Goal: Task Accomplishment & Management: Complete application form

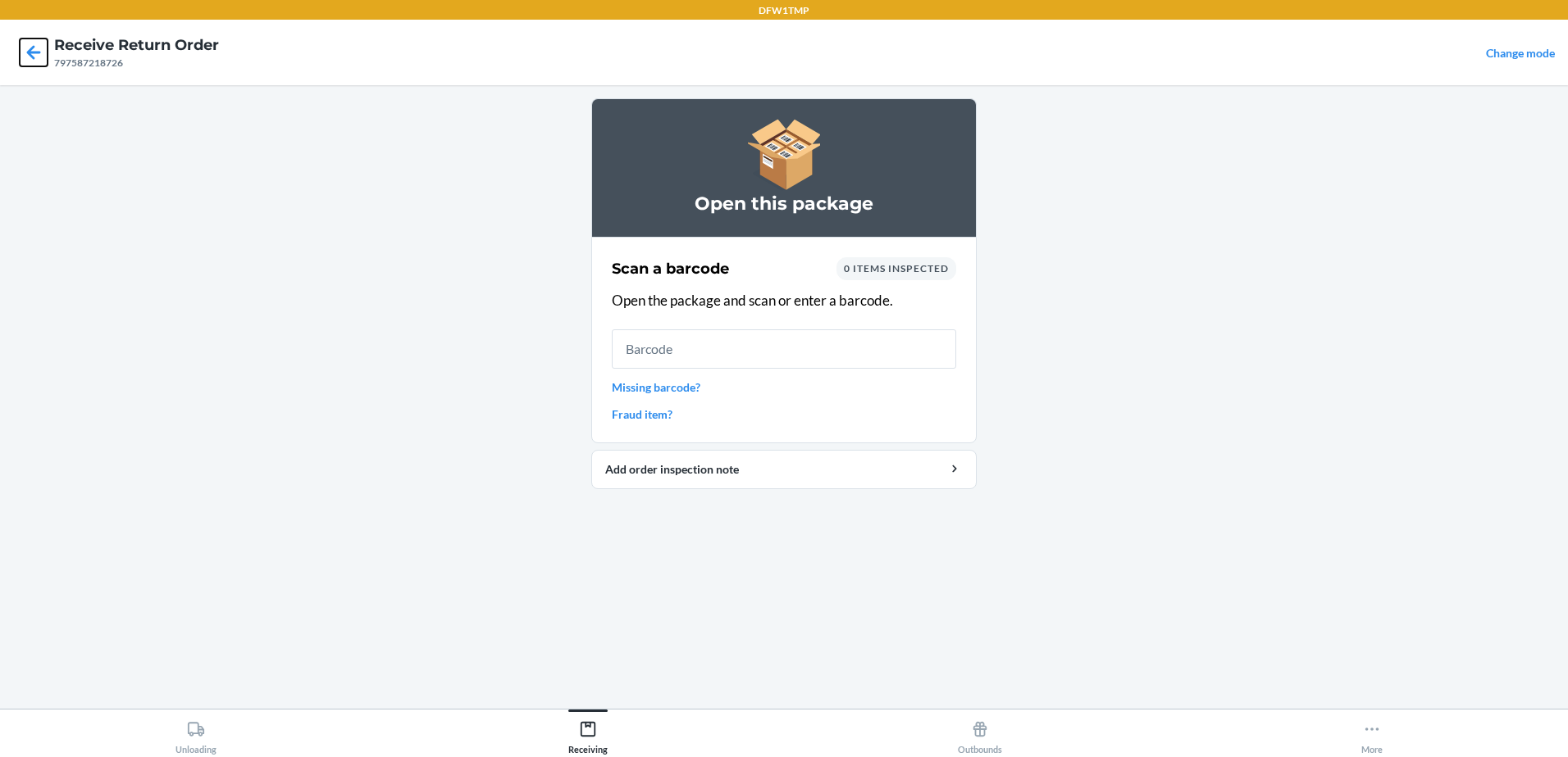
click at [44, 51] on icon at bounding box center [33, 52] width 28 height 28
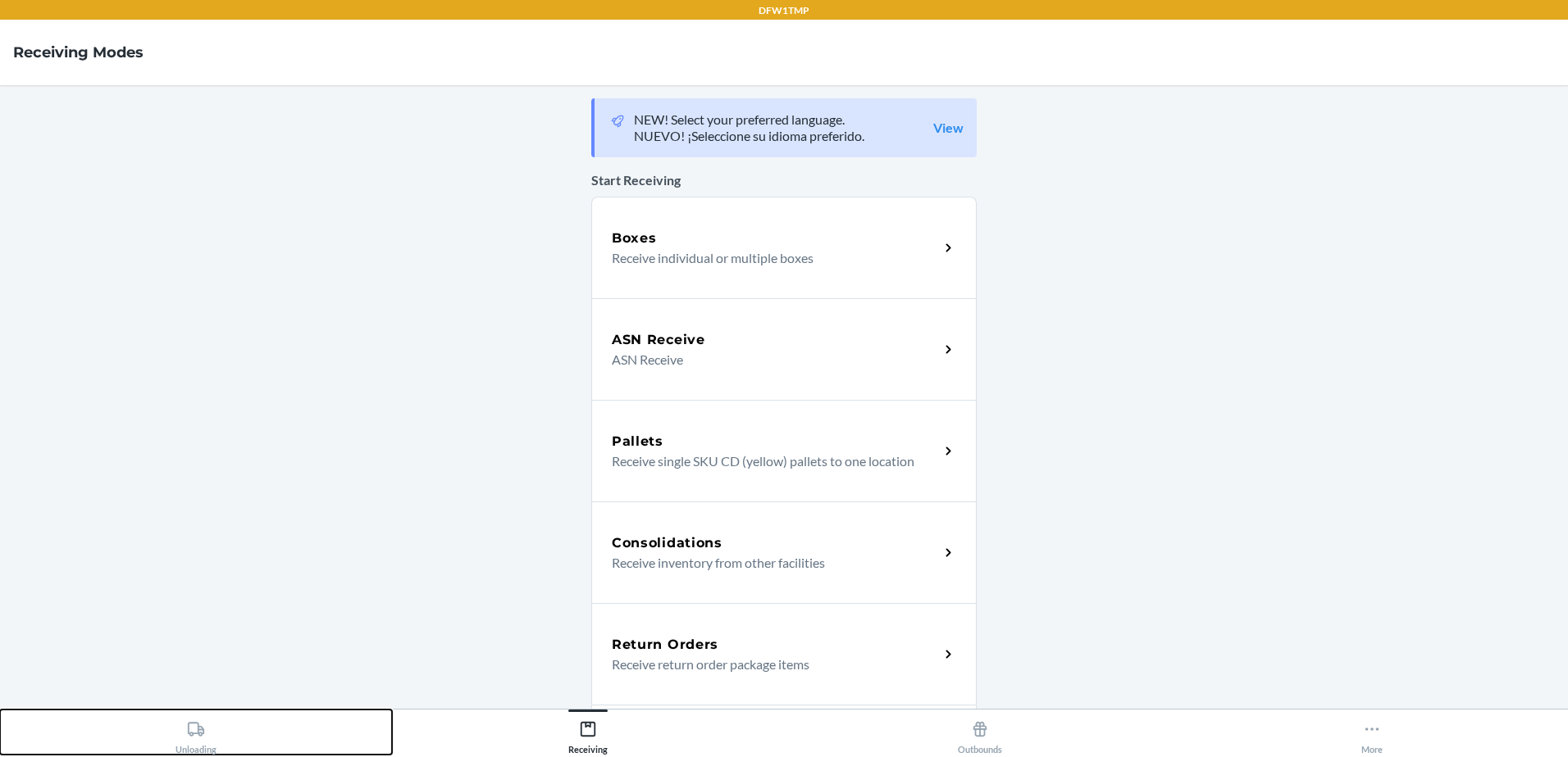
click at [206, 728] on div "Unloading" at bounding box center [195, 734] width 41 height 41
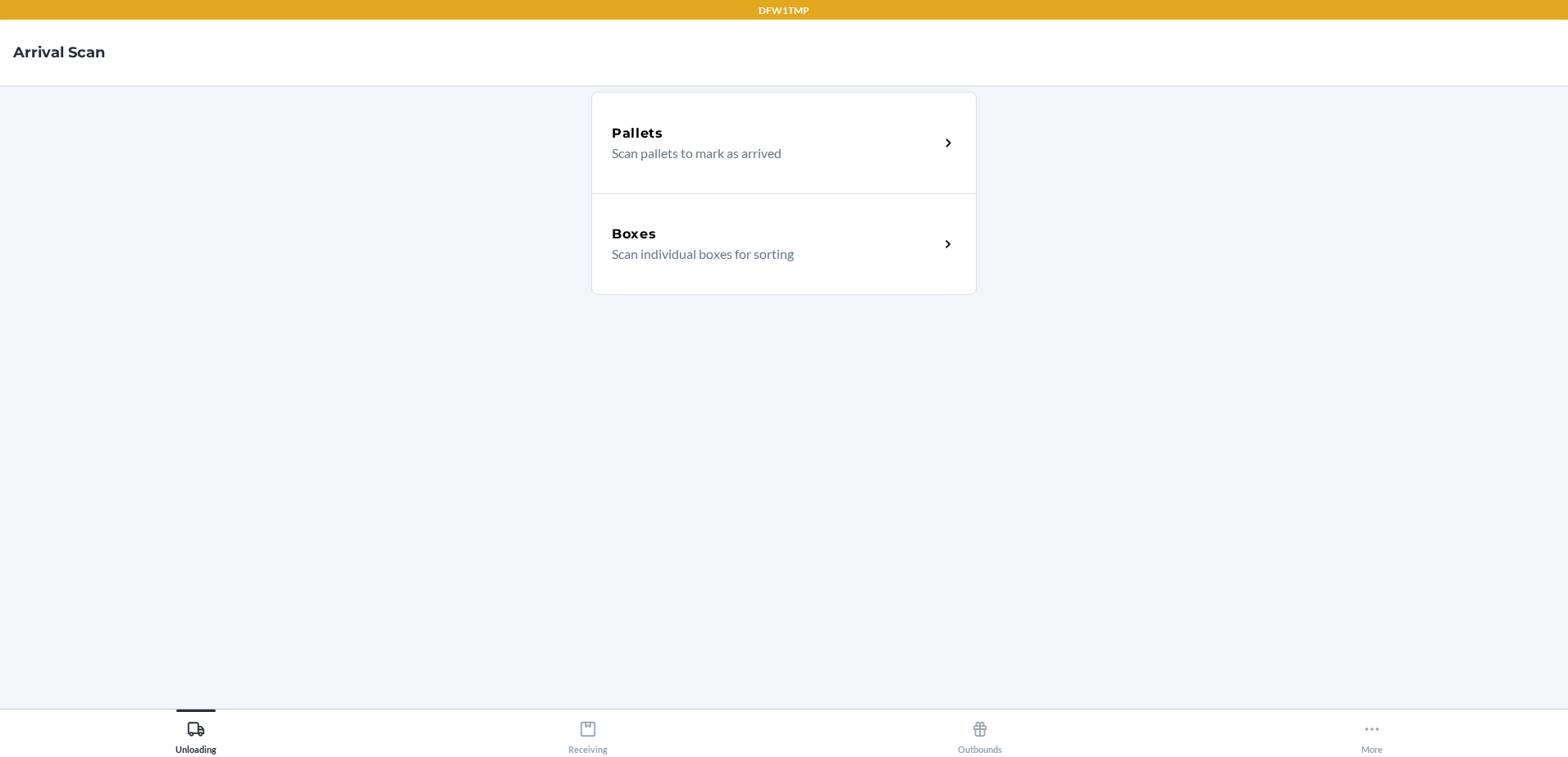
click at [664, 257] on p "Scan individual boxes for sorting" at bounding box center [768, 254] width 314 height 19
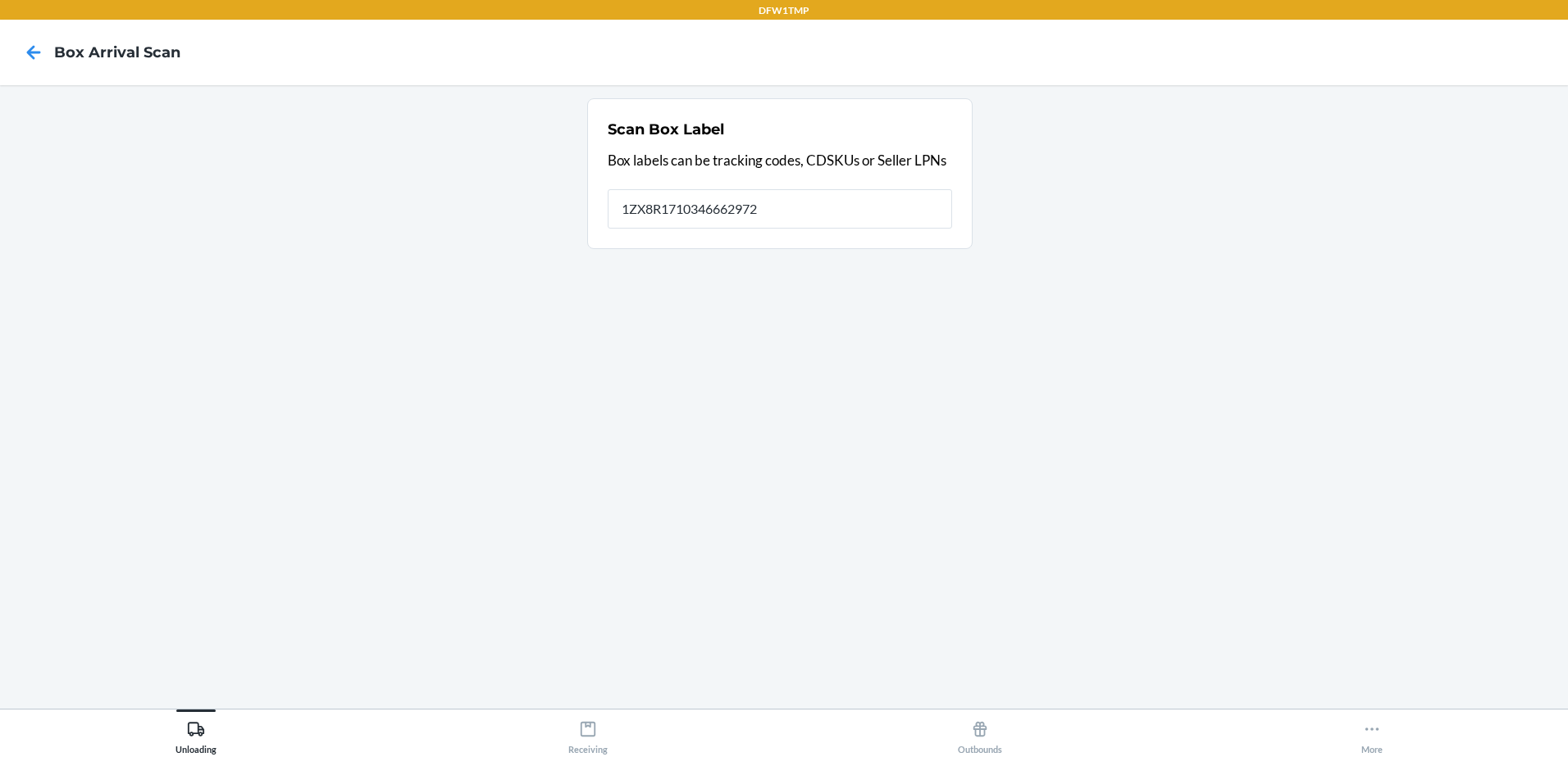
type input "1ZX8R1710346662972"
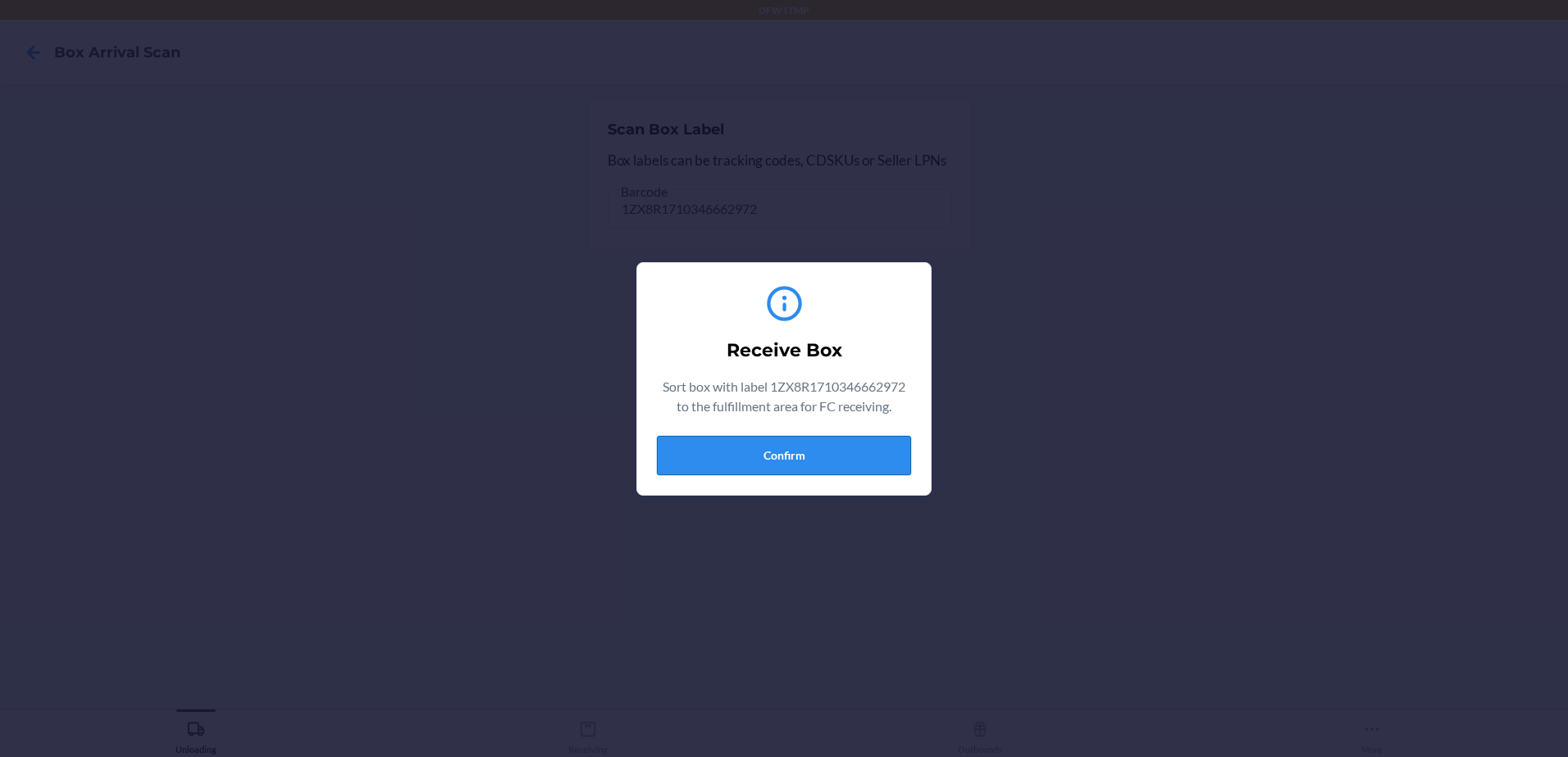
click at [756, 454] on button "Confirm" at bounding box center [784, 455] width 254 height 40
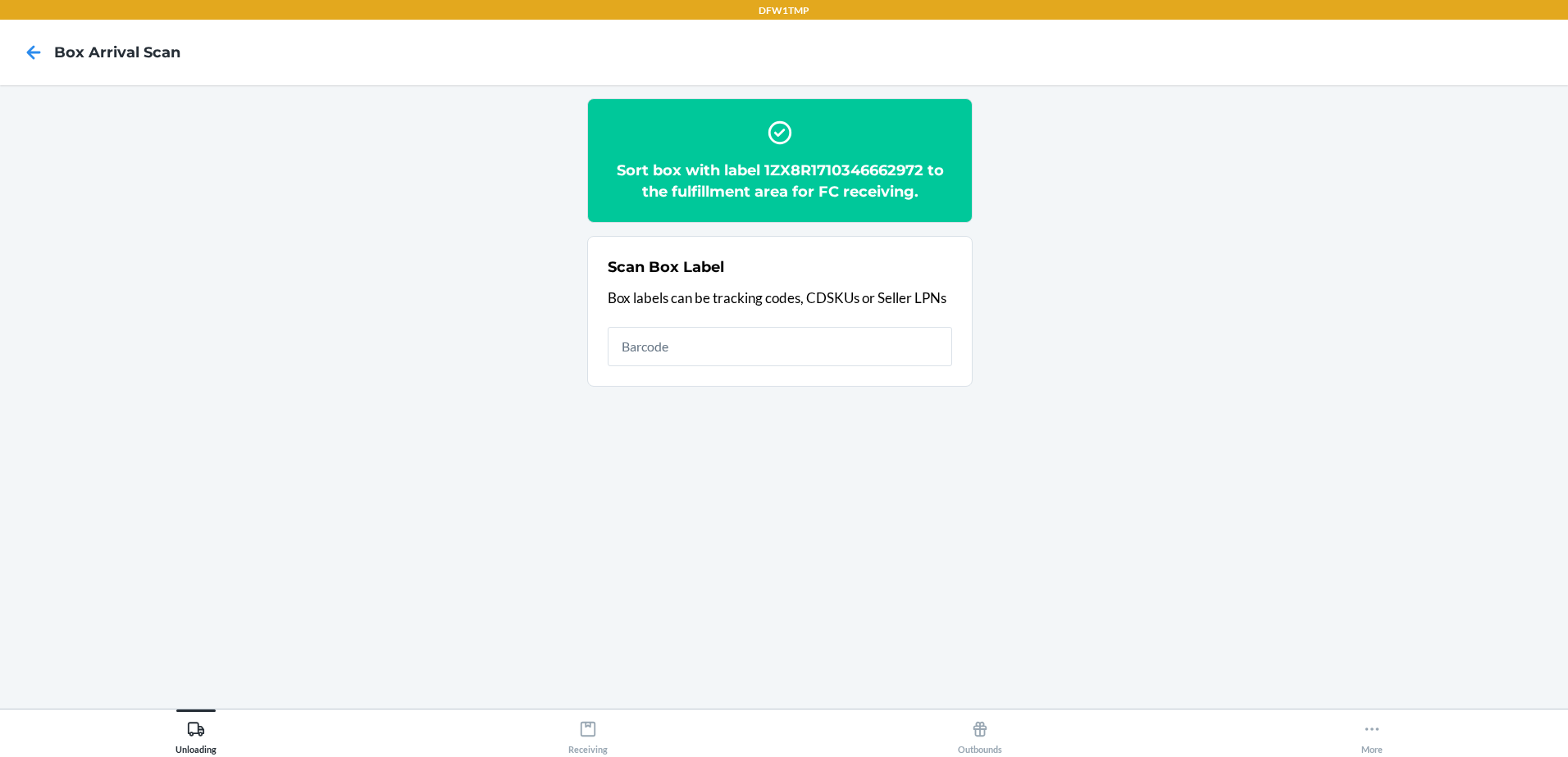
drag, startPoint x: 606, startPoint y: 755, endPoint x: 610, endPoint y: 745, distance: 10.8
click at [608, 756] on div "Unloading Receiving Outbounds More" at bounding box center [784, 733] width 1568 height 48
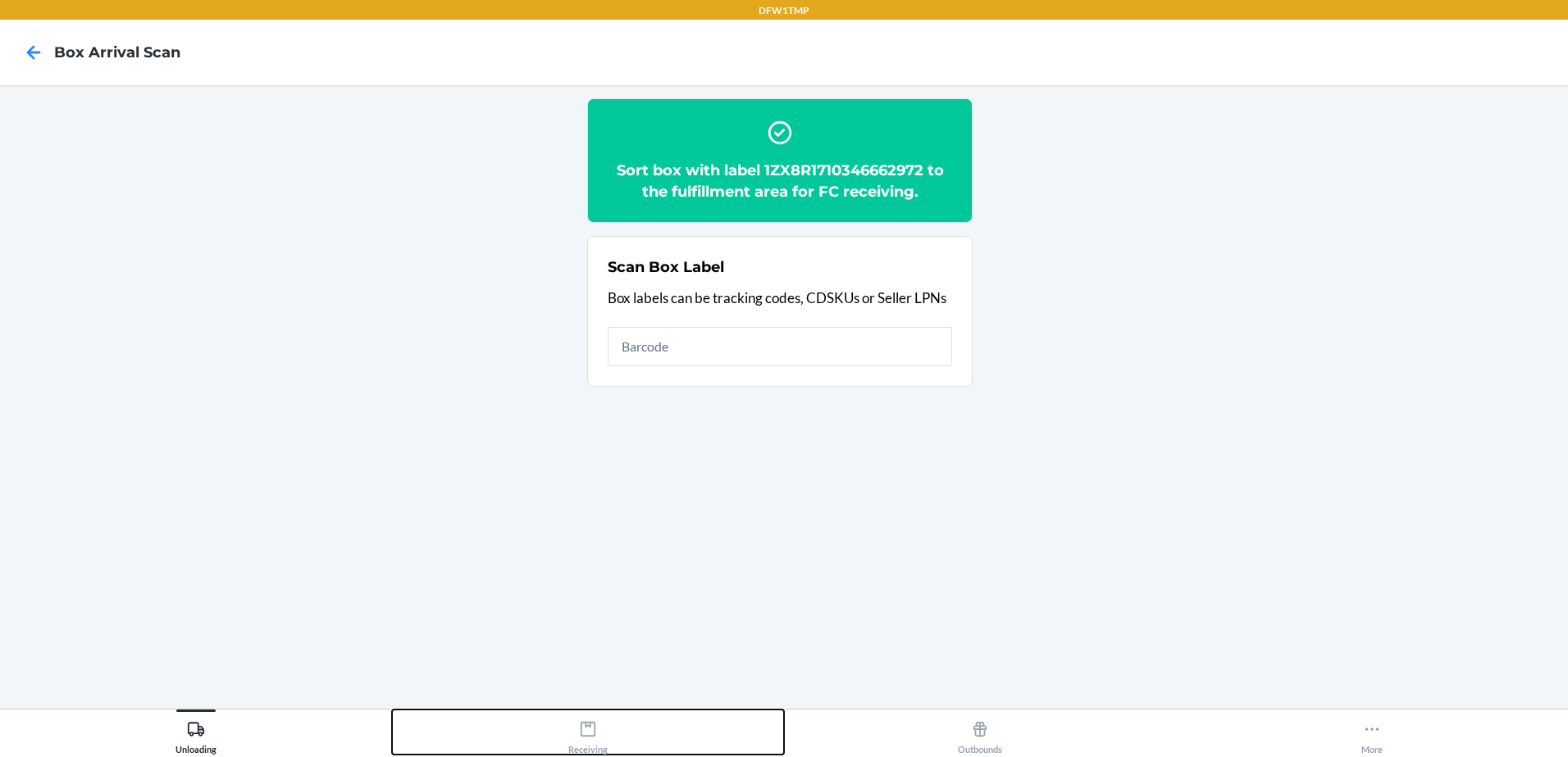
click at [590, 749] on div "Receiving" at bounding box center [587, 734] width 40 height 41
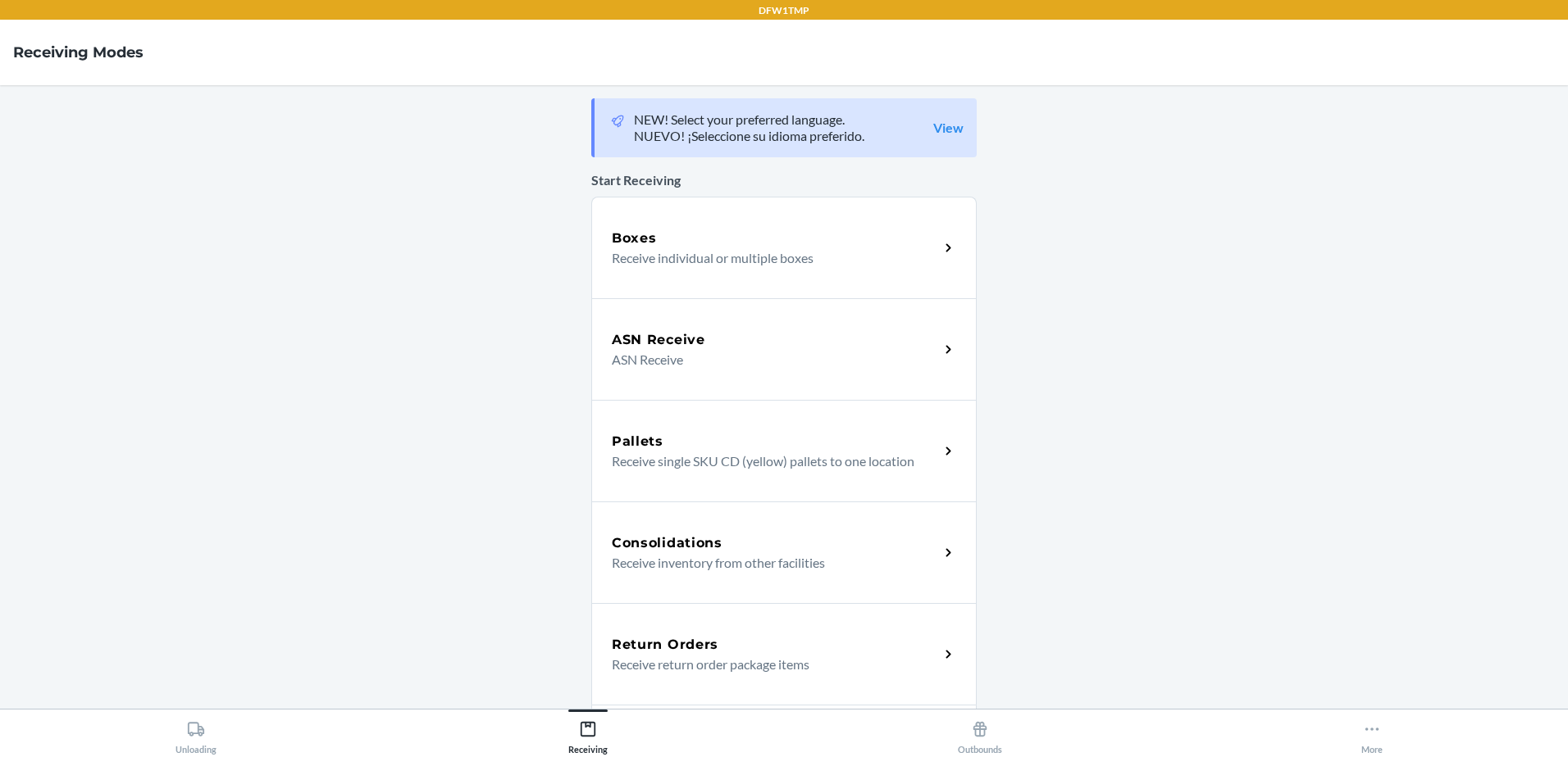
click at [698, 669] on p "Receive return order package items" at bounding box center [768, 664] width 314 height 19
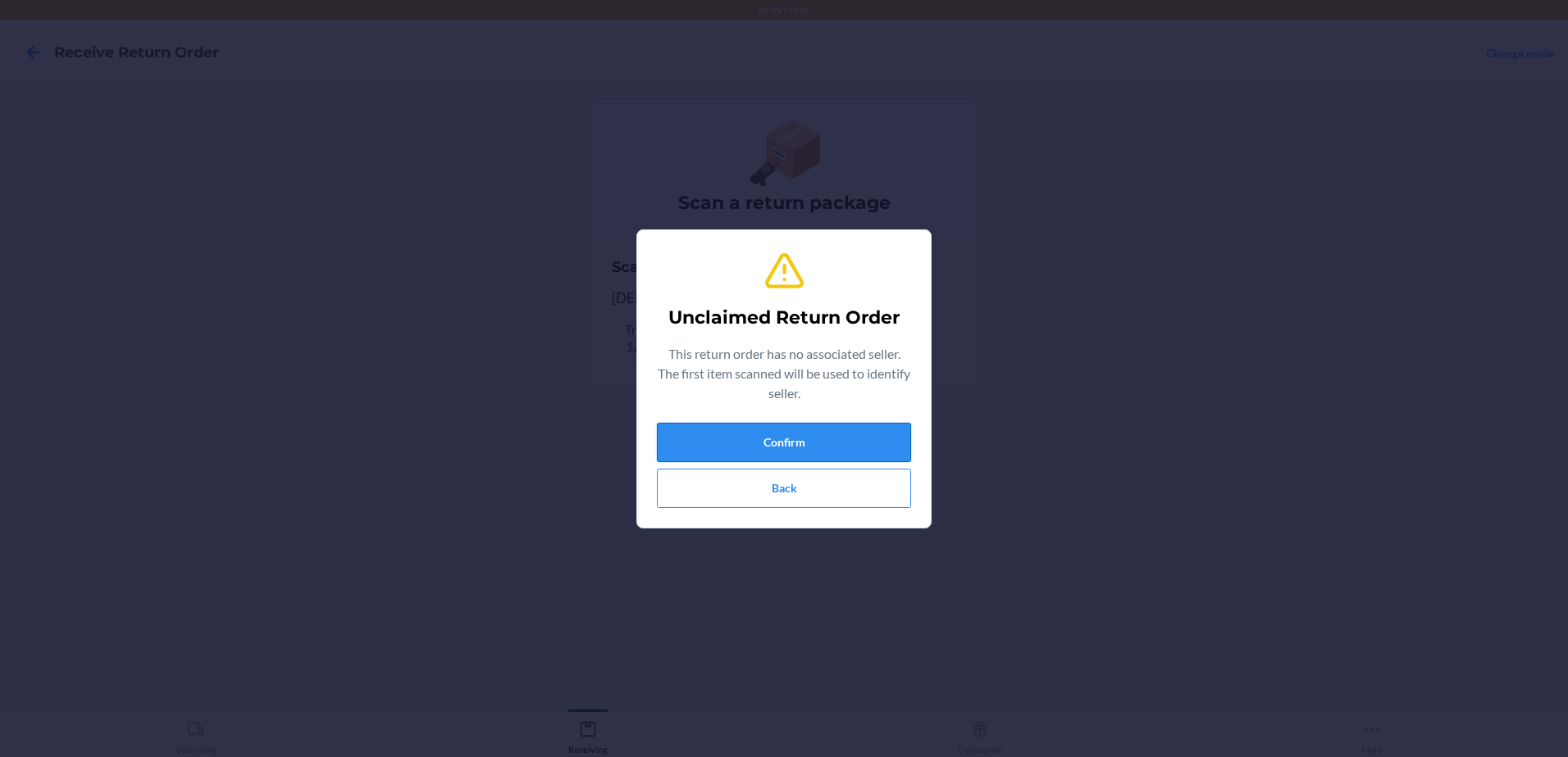
click at [889, 453] on button "Confirm" at bounding box center [784, 442] width 254 height 40
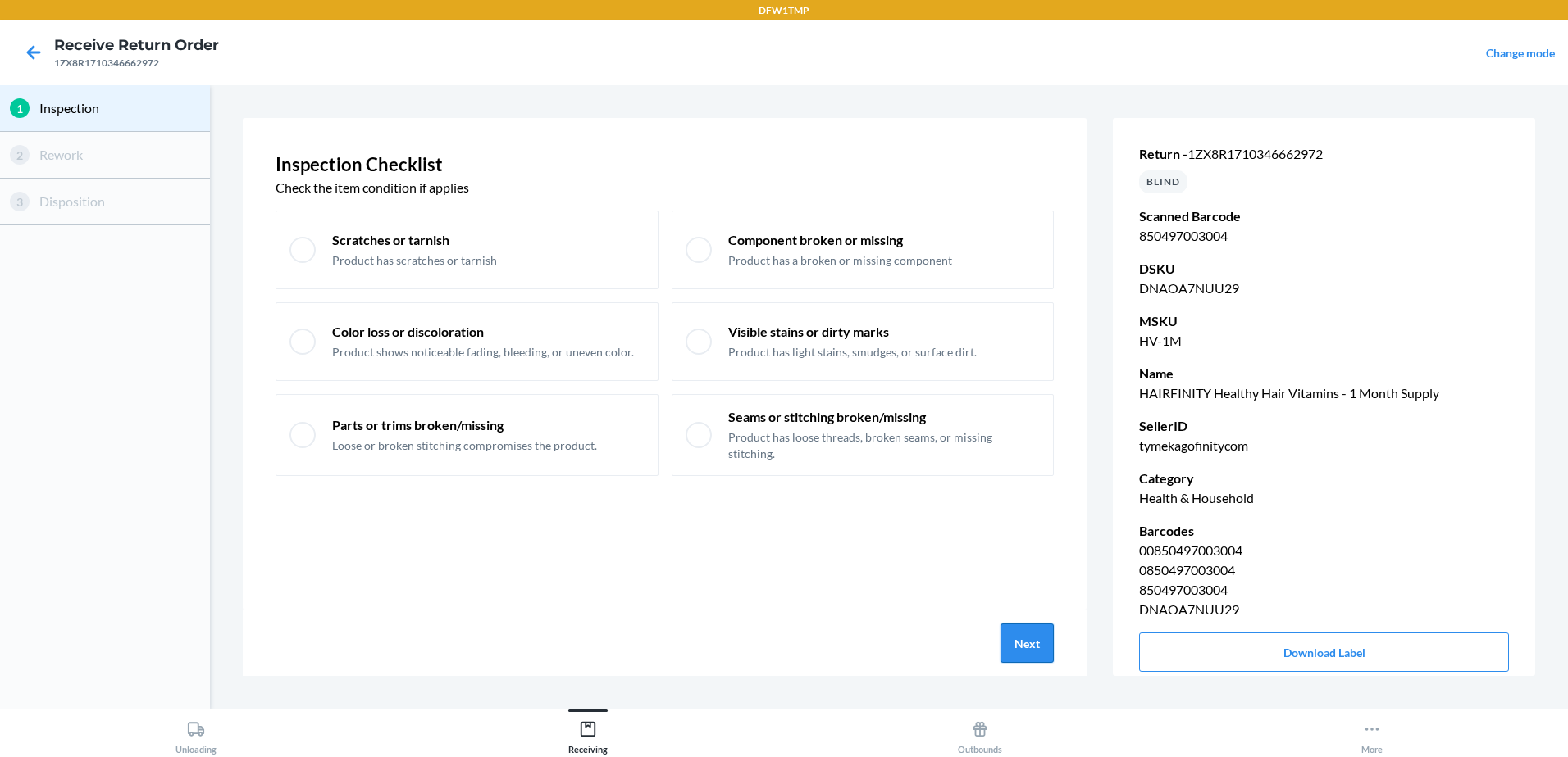
click at [1025, 648] on button "Next" at bounding box center [1026, 643] width 53 height 40
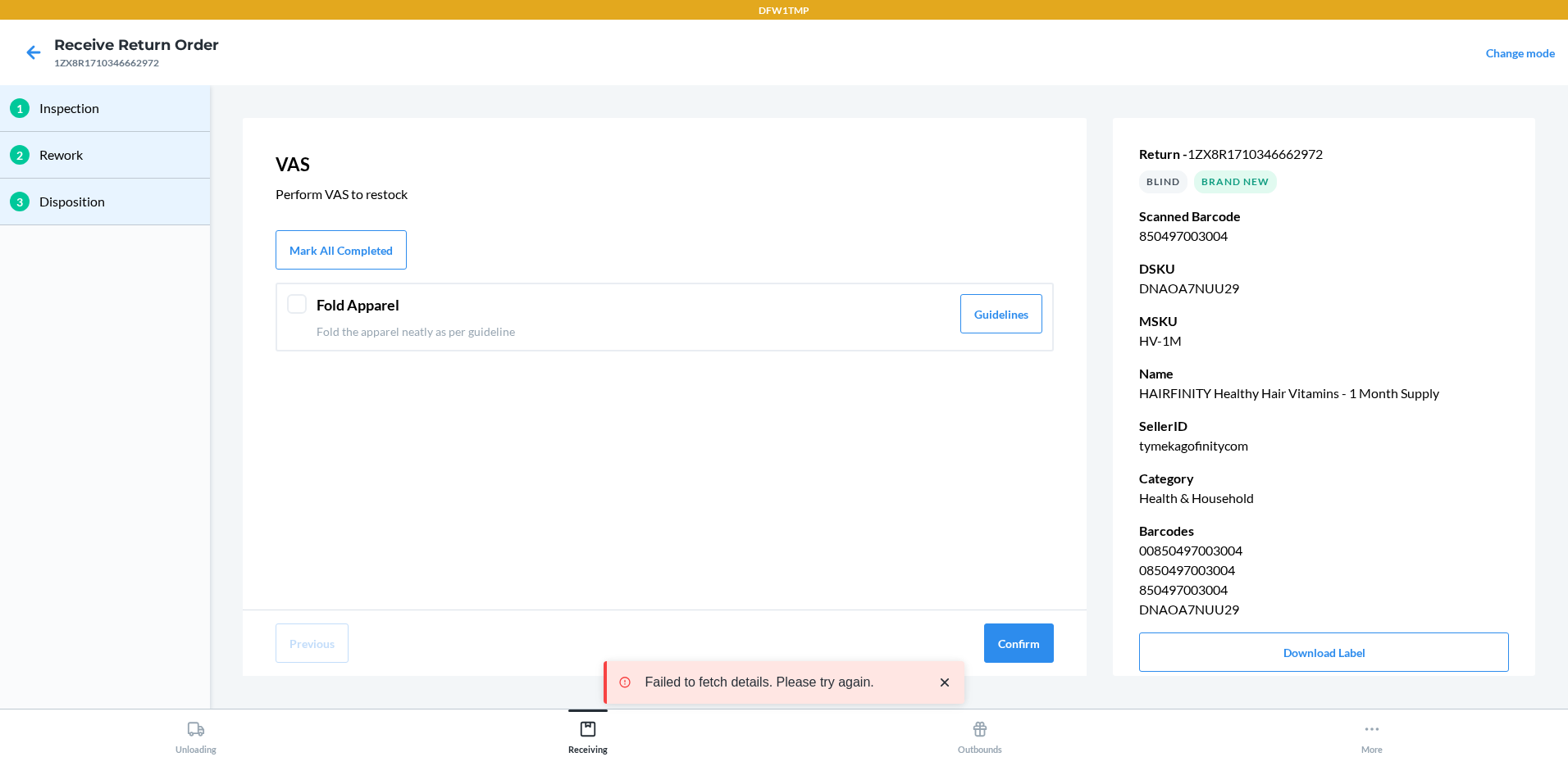
click at [490, 335] on p "Fold the apparel neatly as per guideline" at bounding box center [633, 332] width 634 height 17
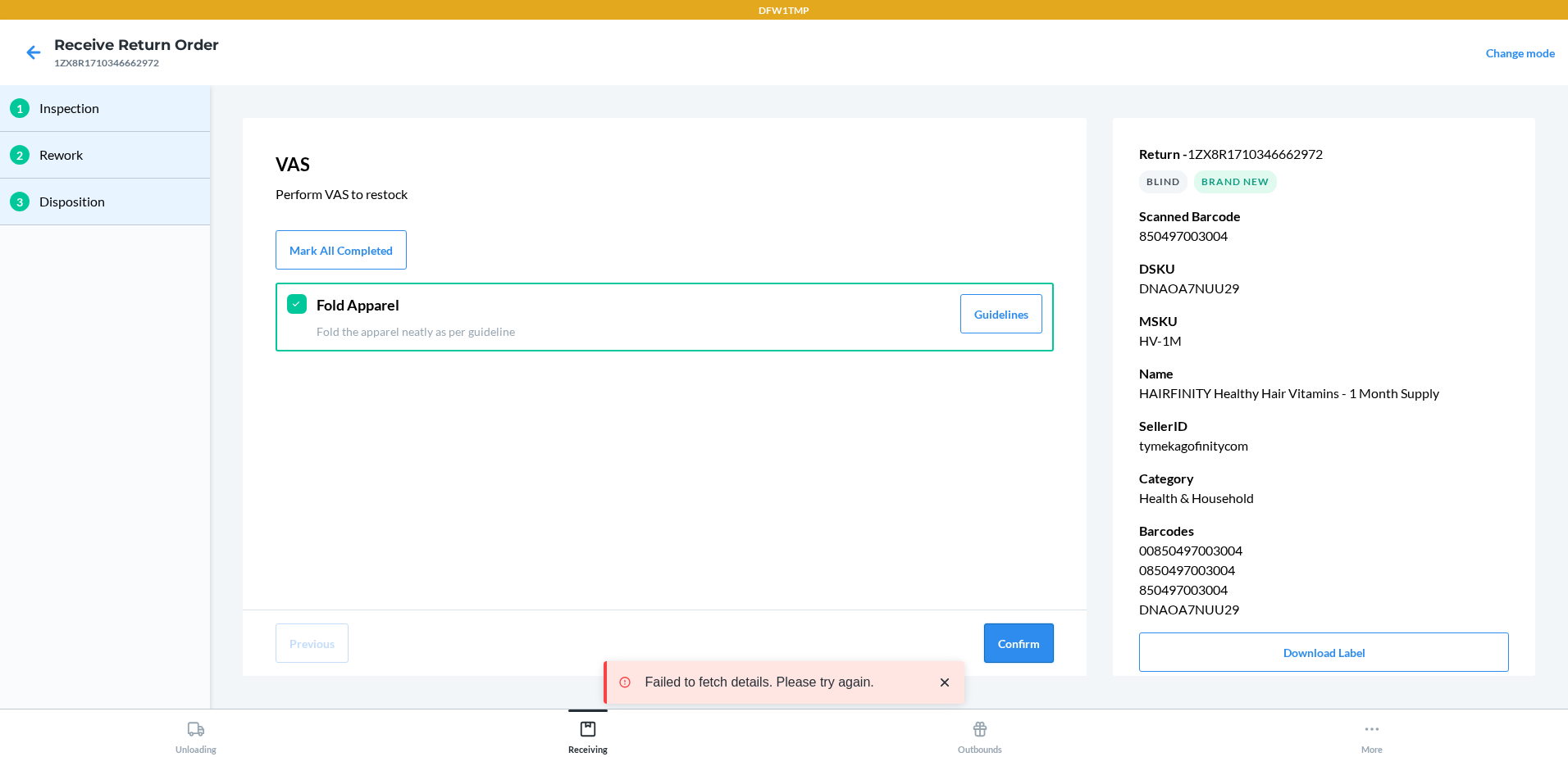
click at [1015, 654] on button "Confirm" at bounding box center [1019, 643] width 70 height 40
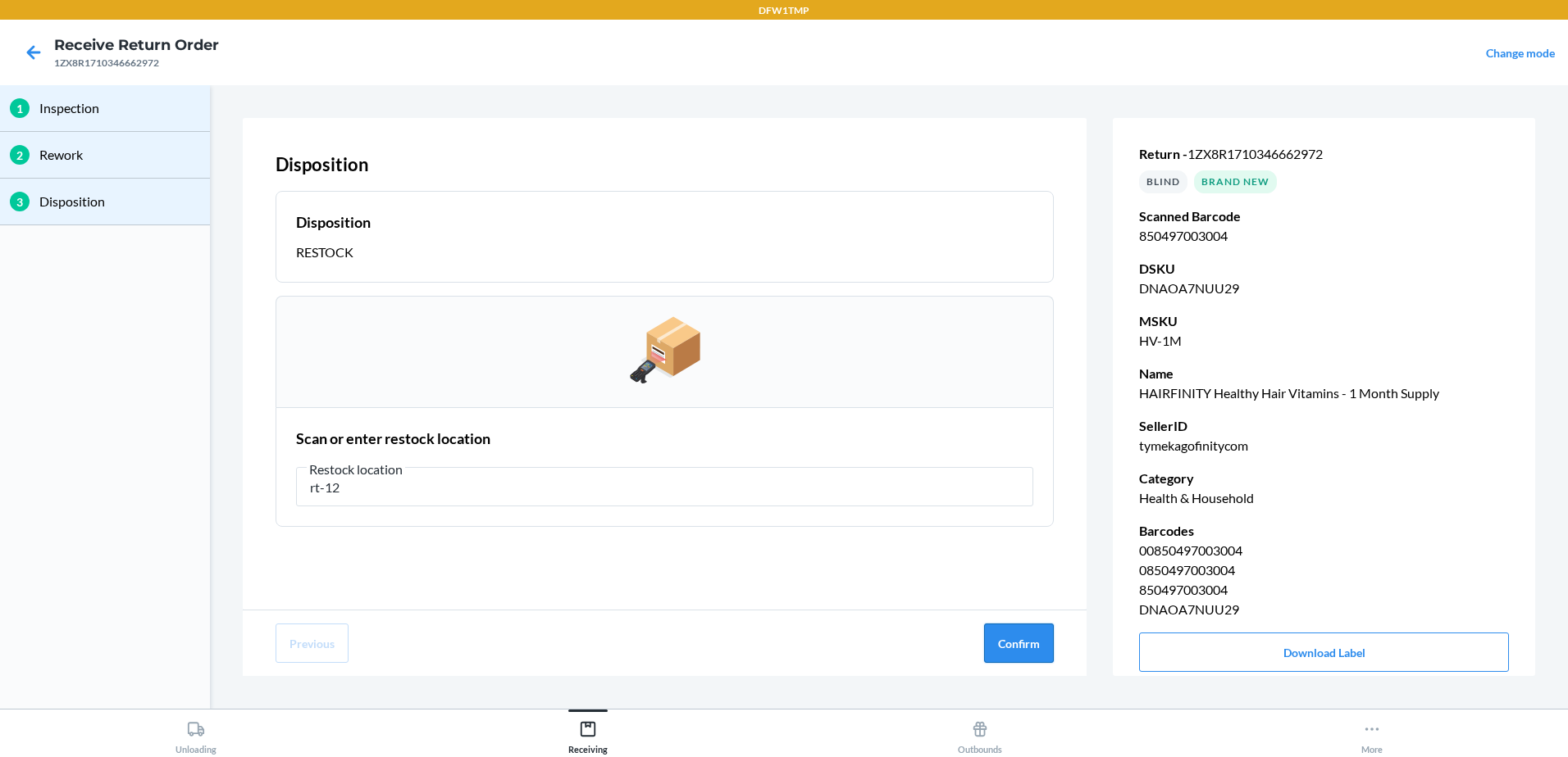
type input "rt-12"
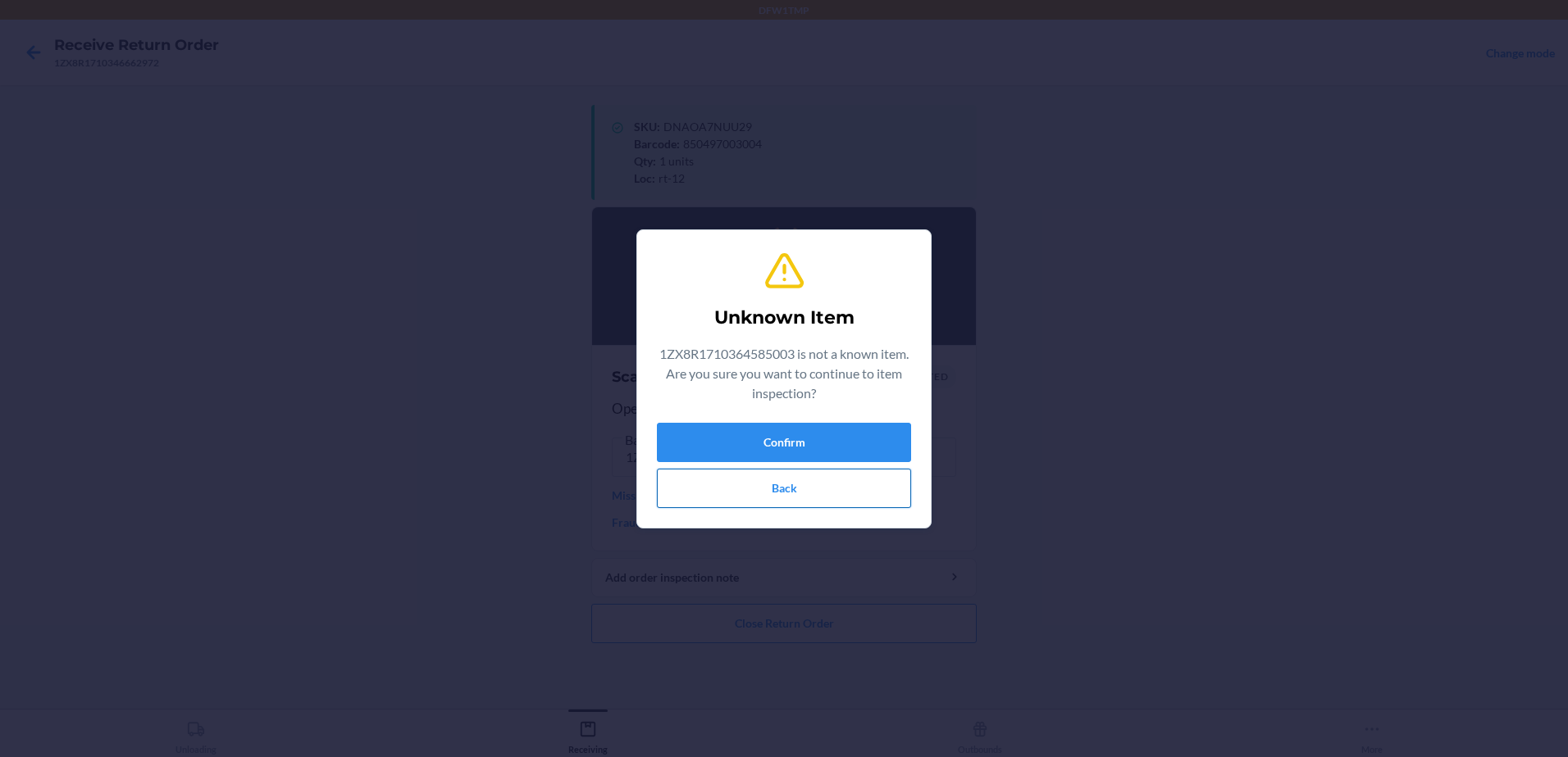
click at [831, 502] on button "Back" at bounding box center [784, 488] width 254 height 40
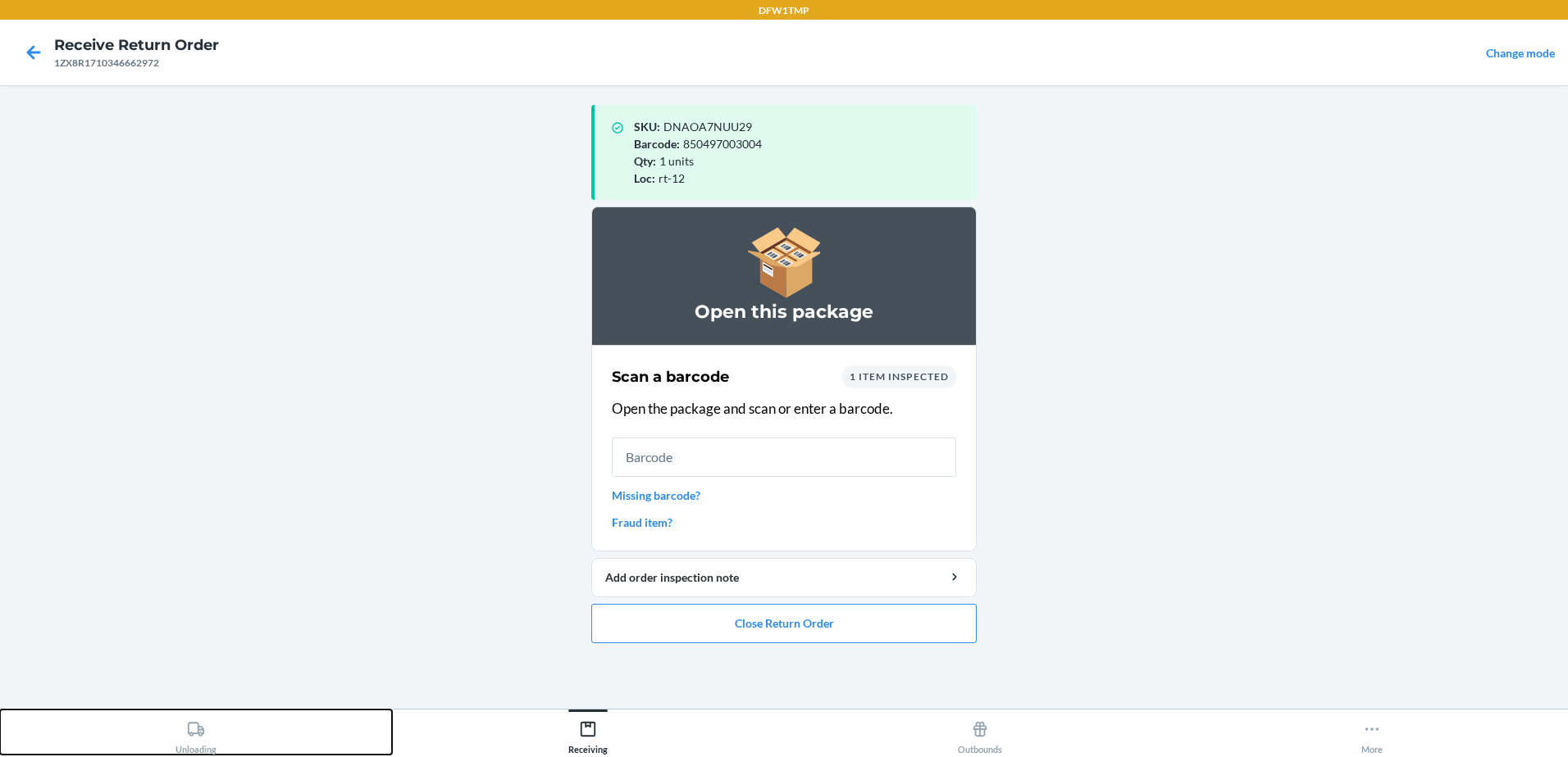
click at [177, 734] on div "Unloading" at bounding box center [195, 734] width 41 height 41
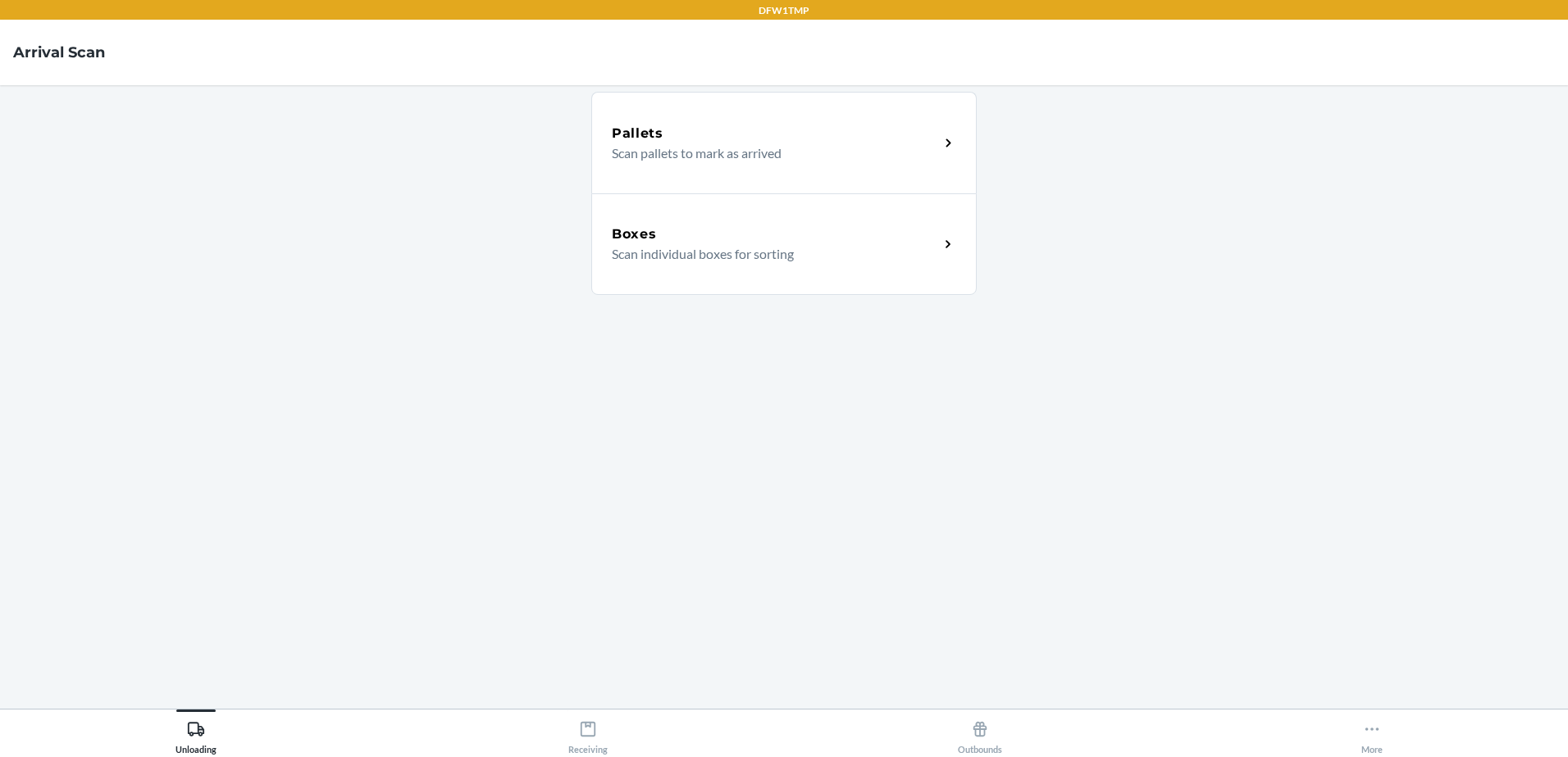
click at [815, 207] on div "Boxes Scan individual boxes for sorting" at bounding box center [784, 244] width 385 height 102
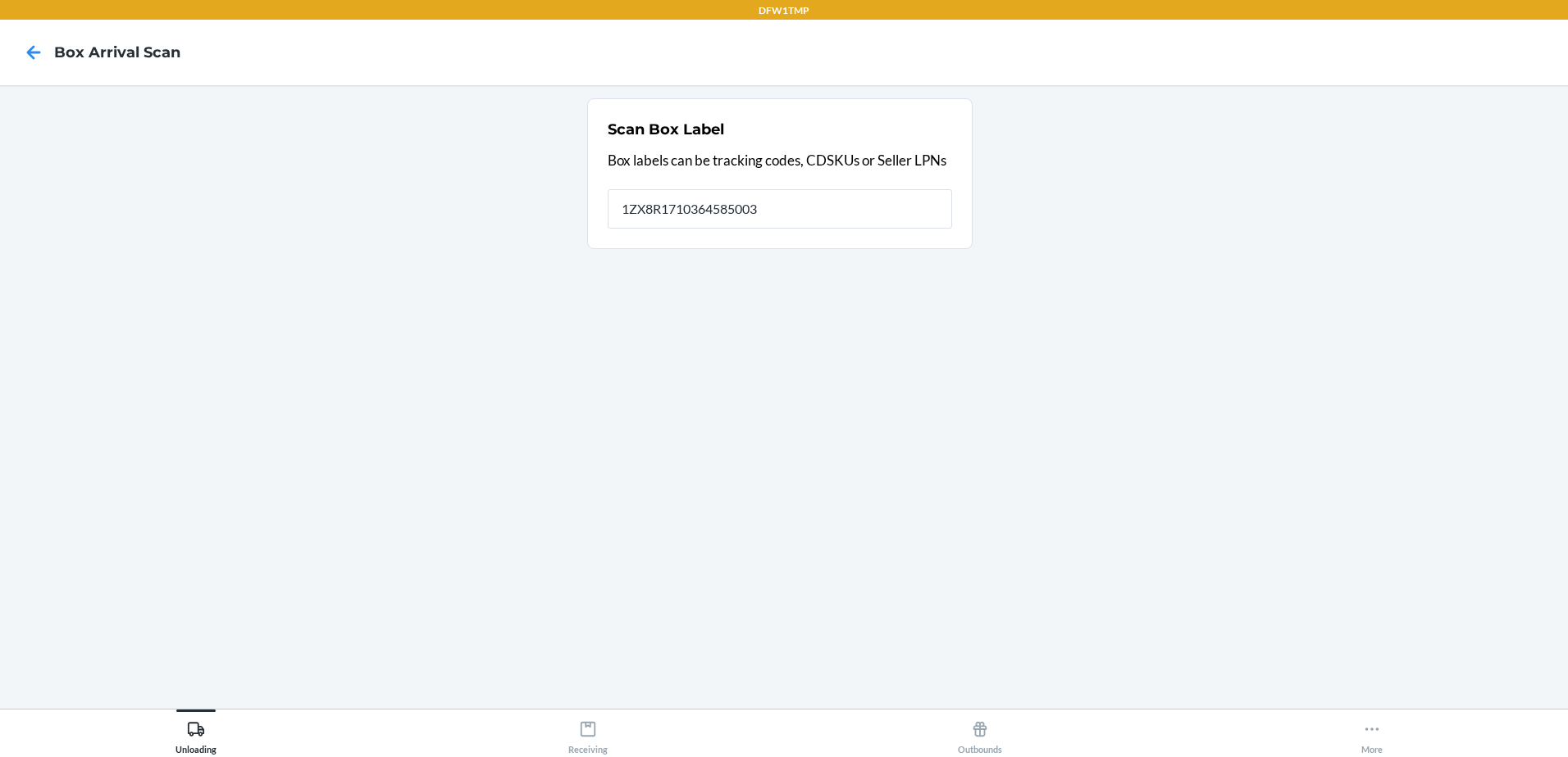
type input "1ZX8R1710364585003"
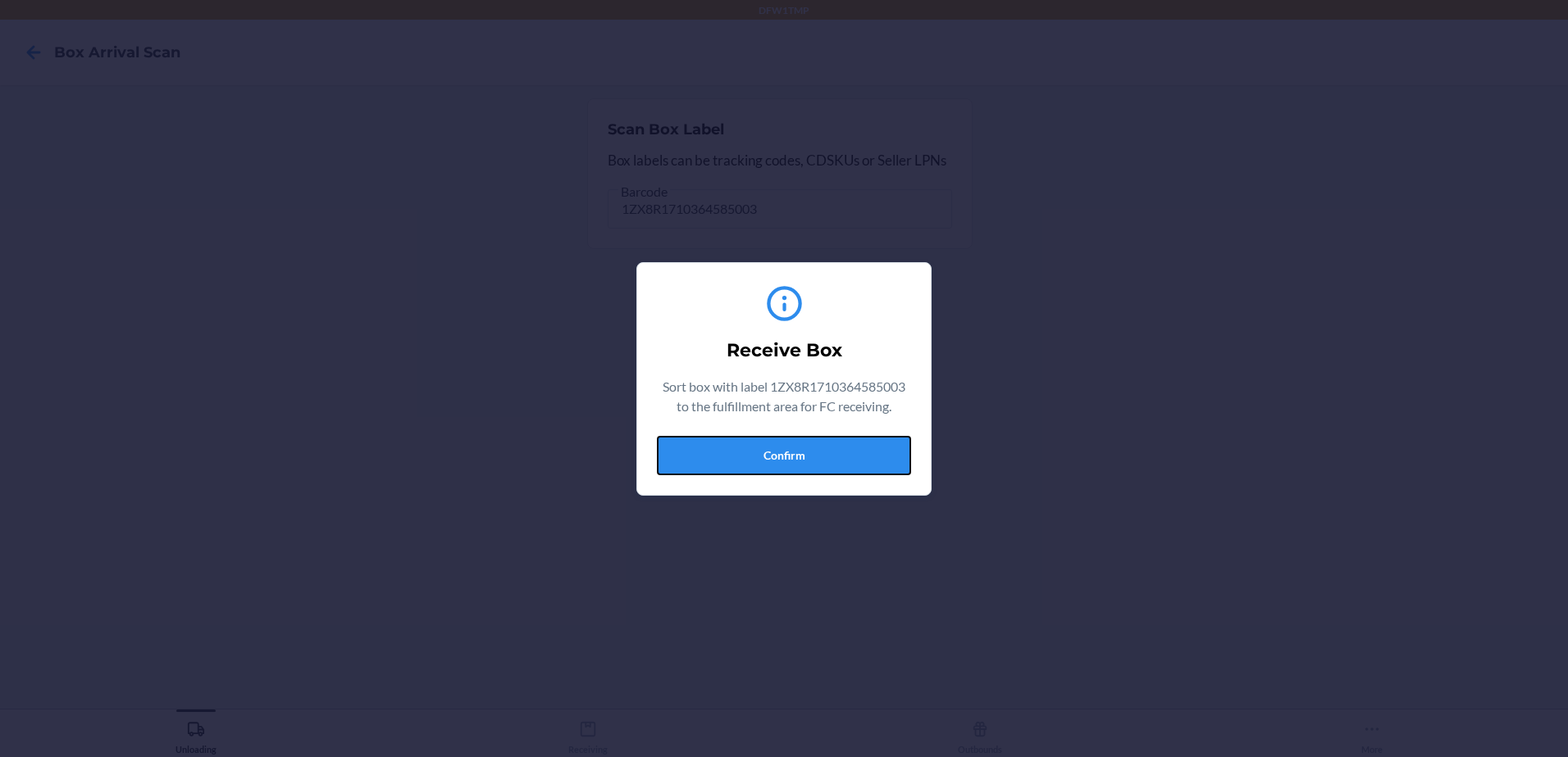
drag, startPoint x: 853, startPoint y: 454, endPoint x: 838, endPoint y: 441, distance: 19.8
click at [852, 454] on button "Confirm" at bounding box center [784, 455] width 254 height 40
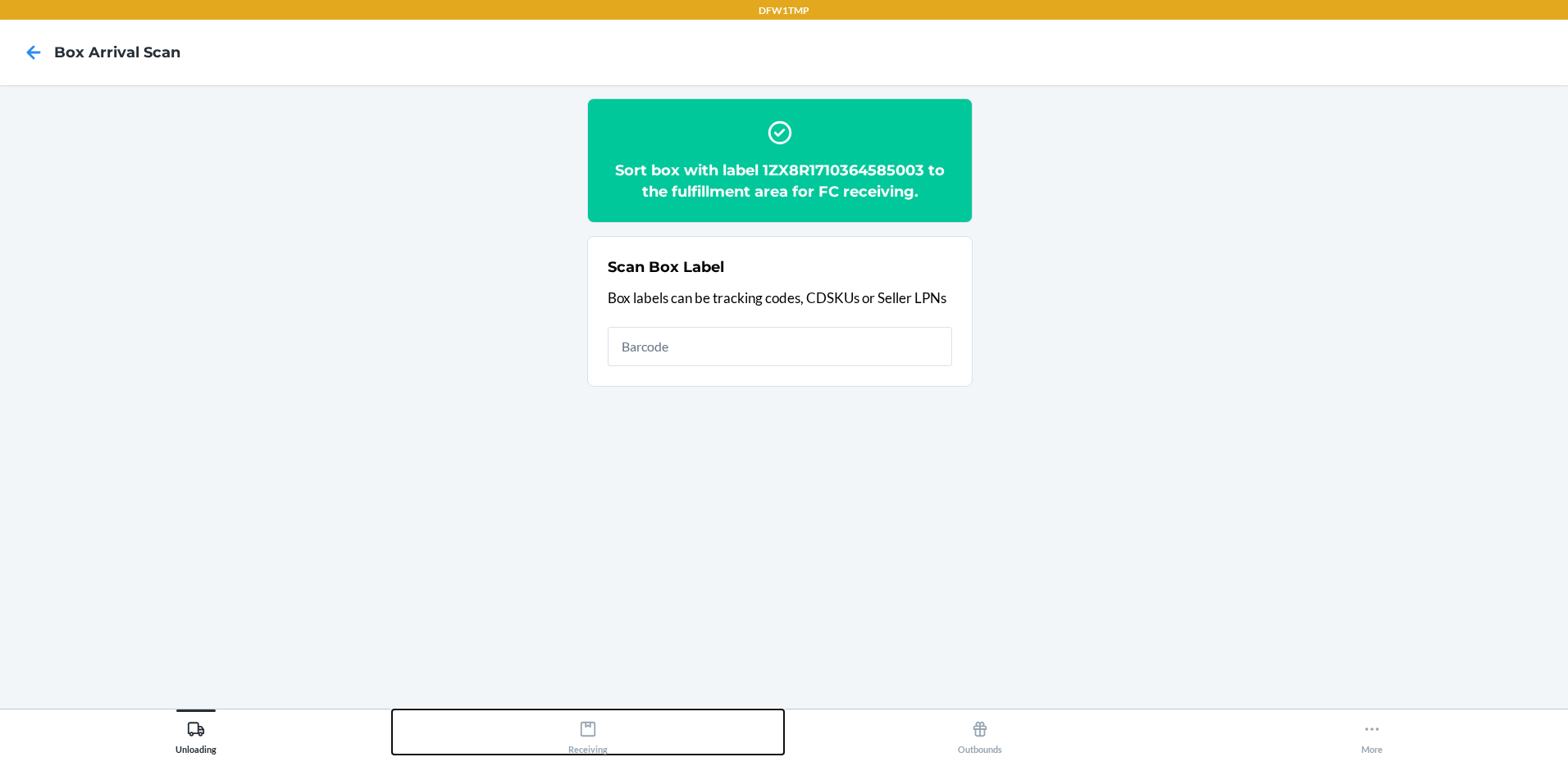
click at [600, 734] on div "Receiving" at bounding box center [587, 734] width 40 height 41
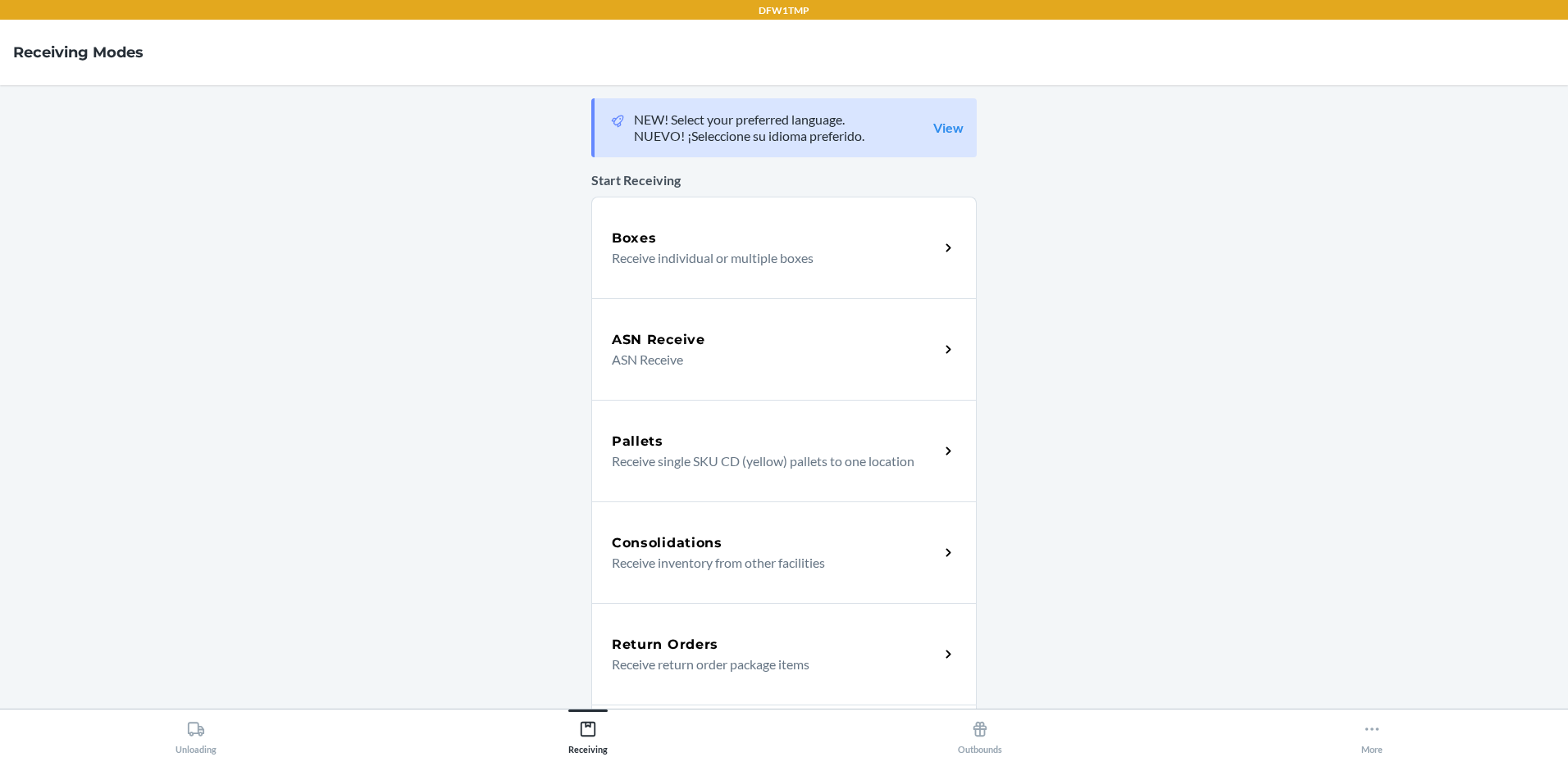
click at [691, 659] on p "Receive return order package items" at bounding box center [768, 664] width 314 height 19
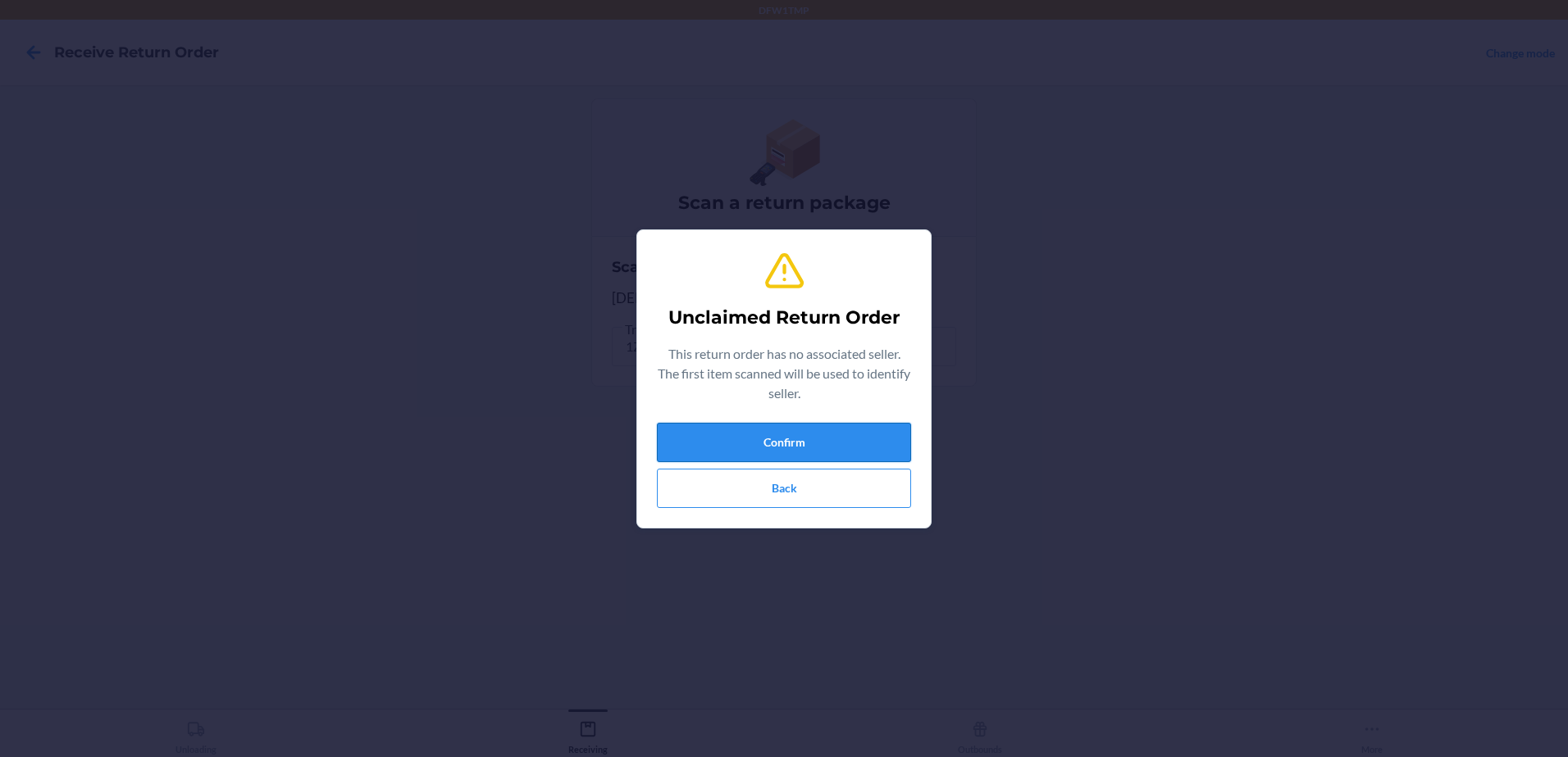
click at [759, 451] on button "Confirm" at bounding box center [784, 442] width 254 height 40
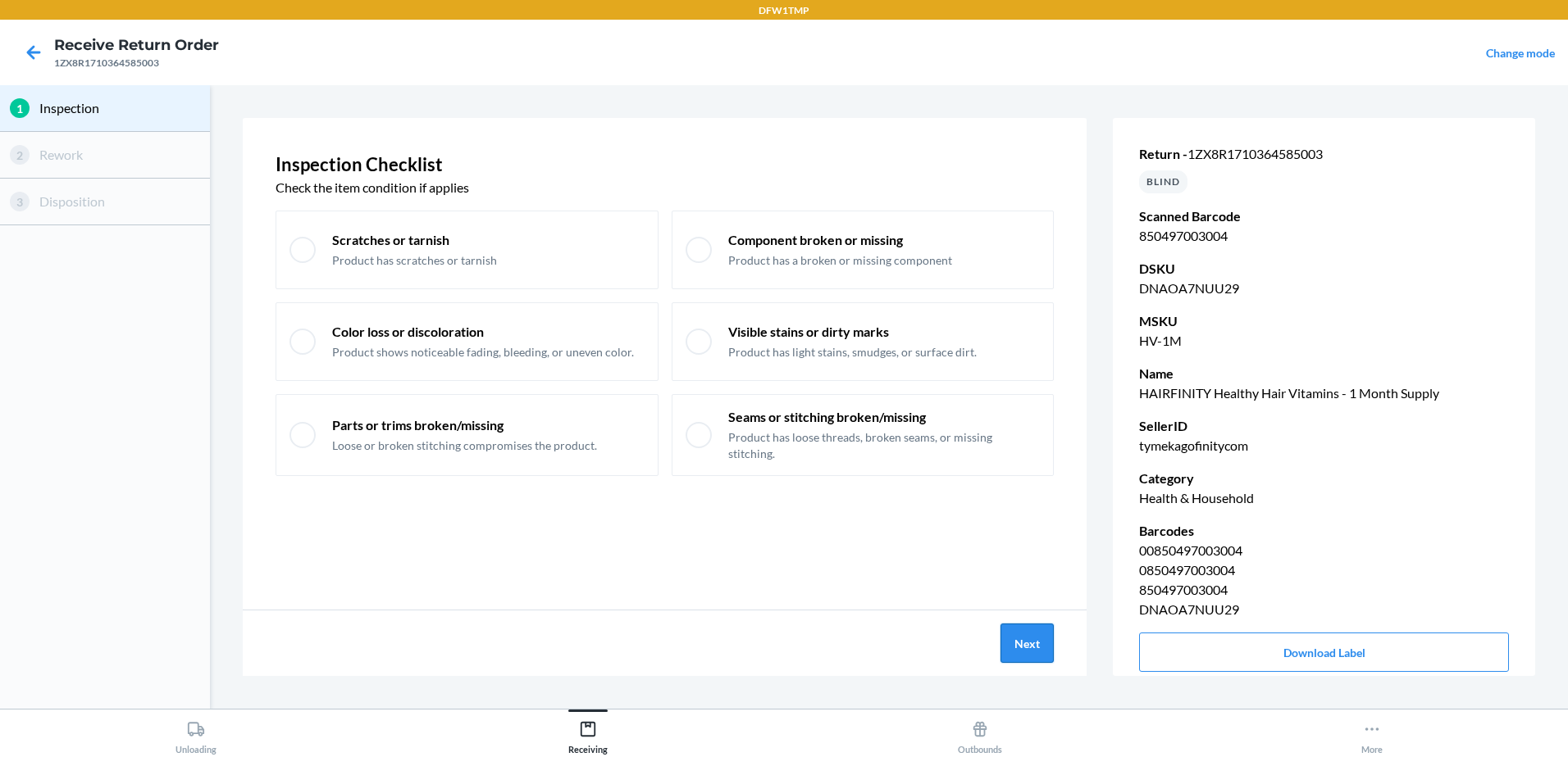
click at [1022, 649] on button "Next" at bounding box center [1026, 643] width 53 height 40
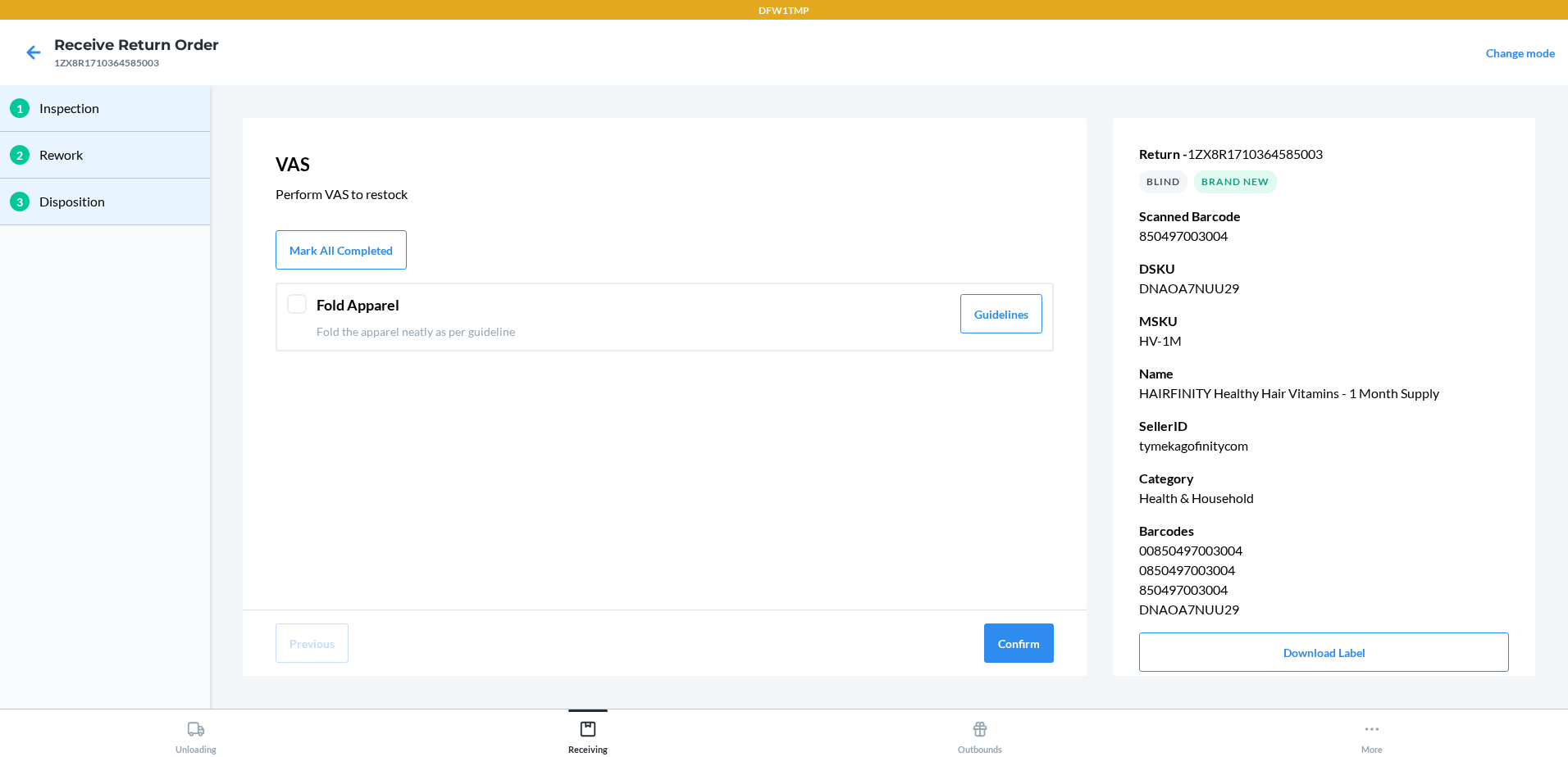
click at [498, 331] on p "Fold the apparel neatly as per guideline" at bounding box center [633, 332] width 634 height 17
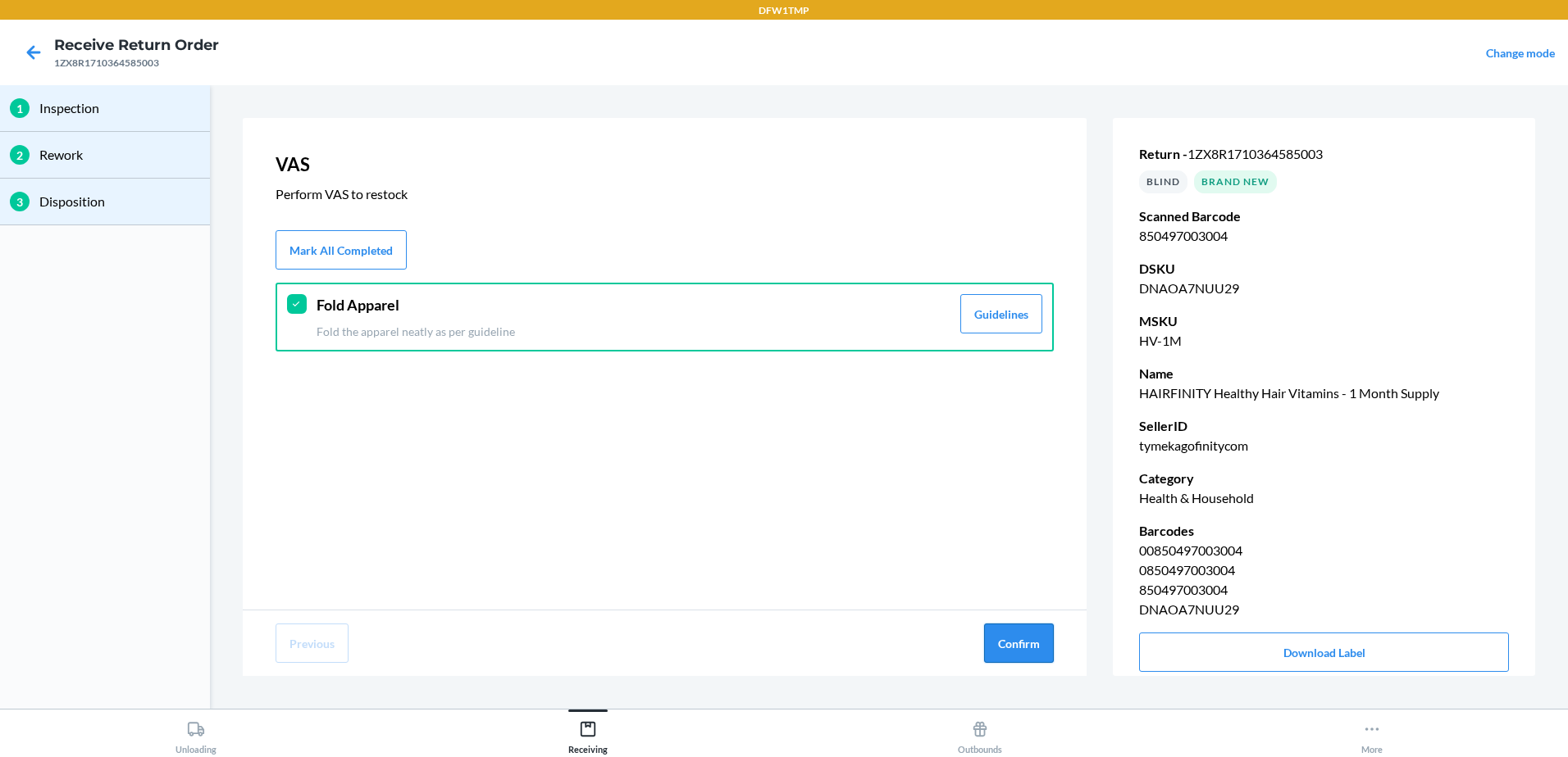
click at [994, 634] on button "Confirm" at bounding box center [1019, 643] width 70 height 40
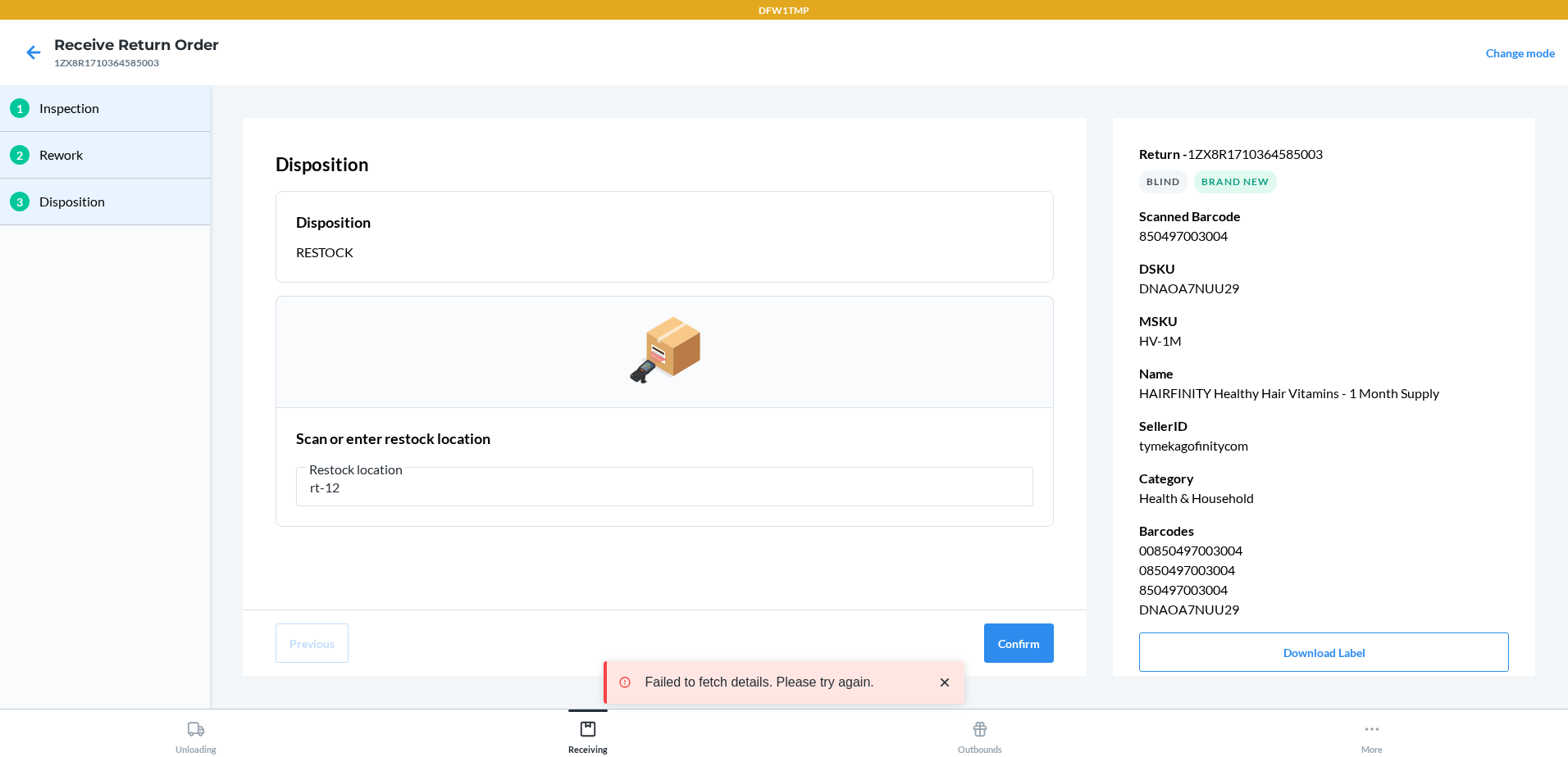
type input "rt-12"
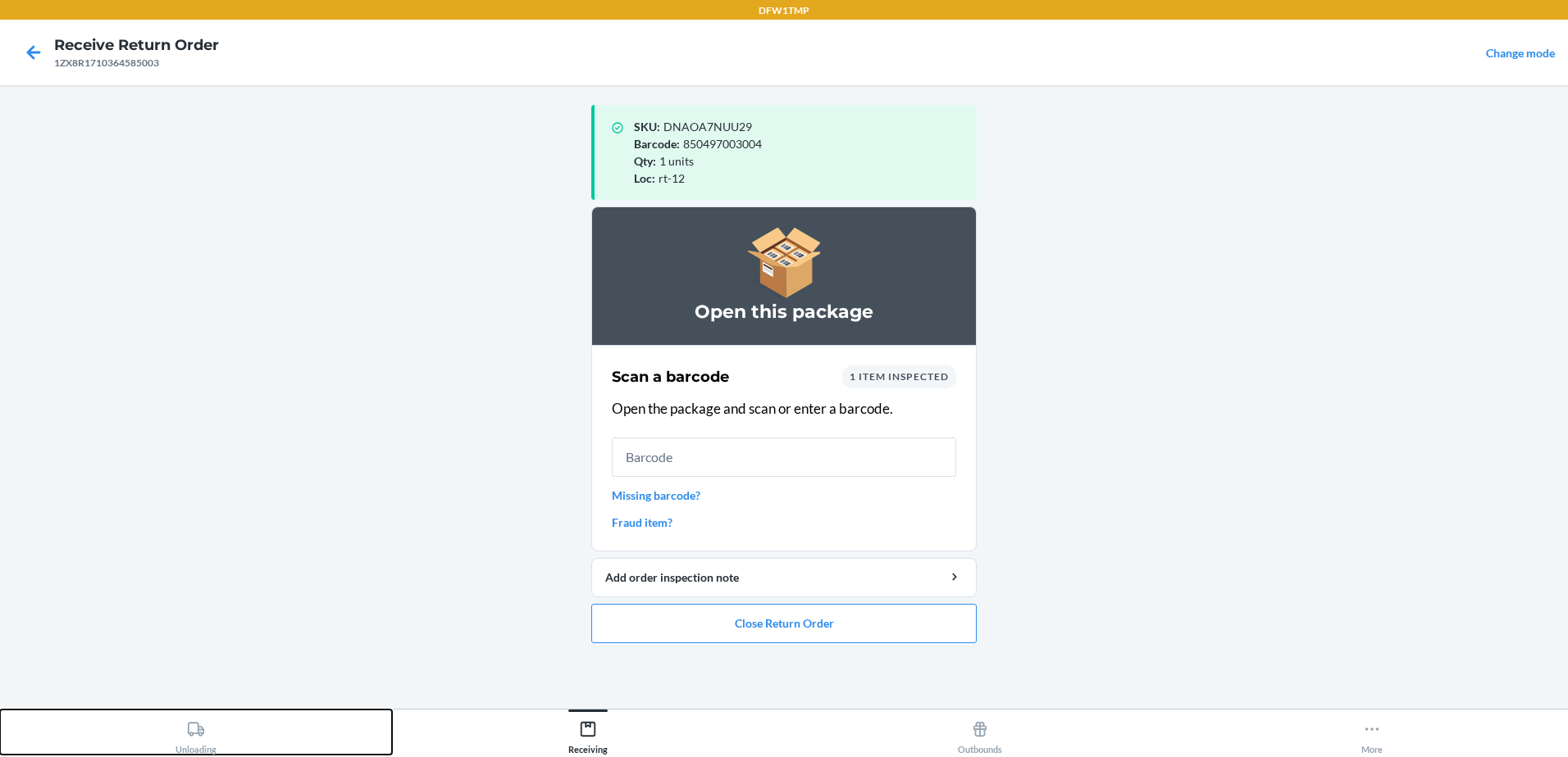
click at [199, 728] on icon at bounding box center [195, 729] width 18 height 18
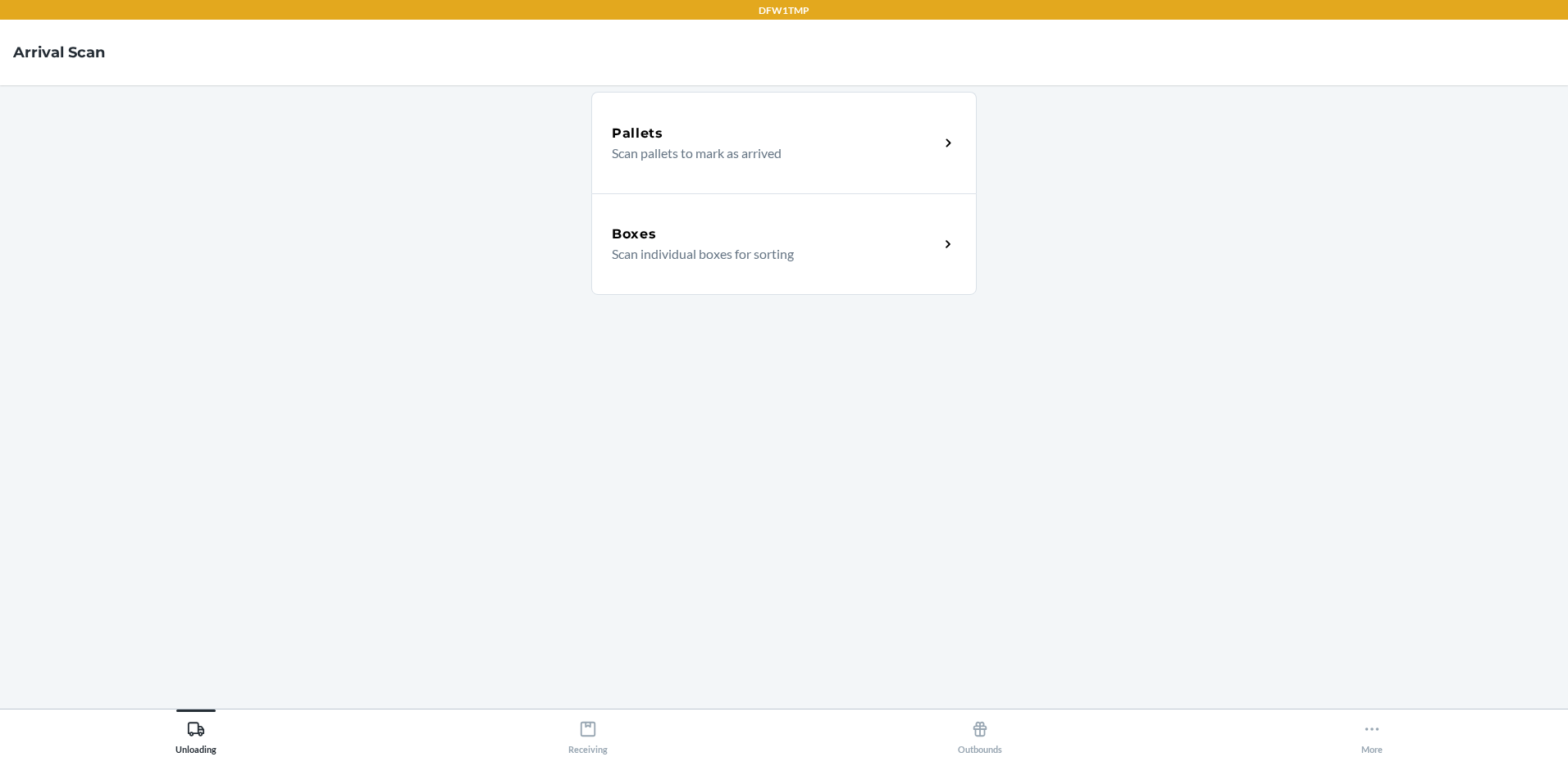
click at [743, 241] on div "Boxes" at bounding box center [775, 234] width 327 height 19
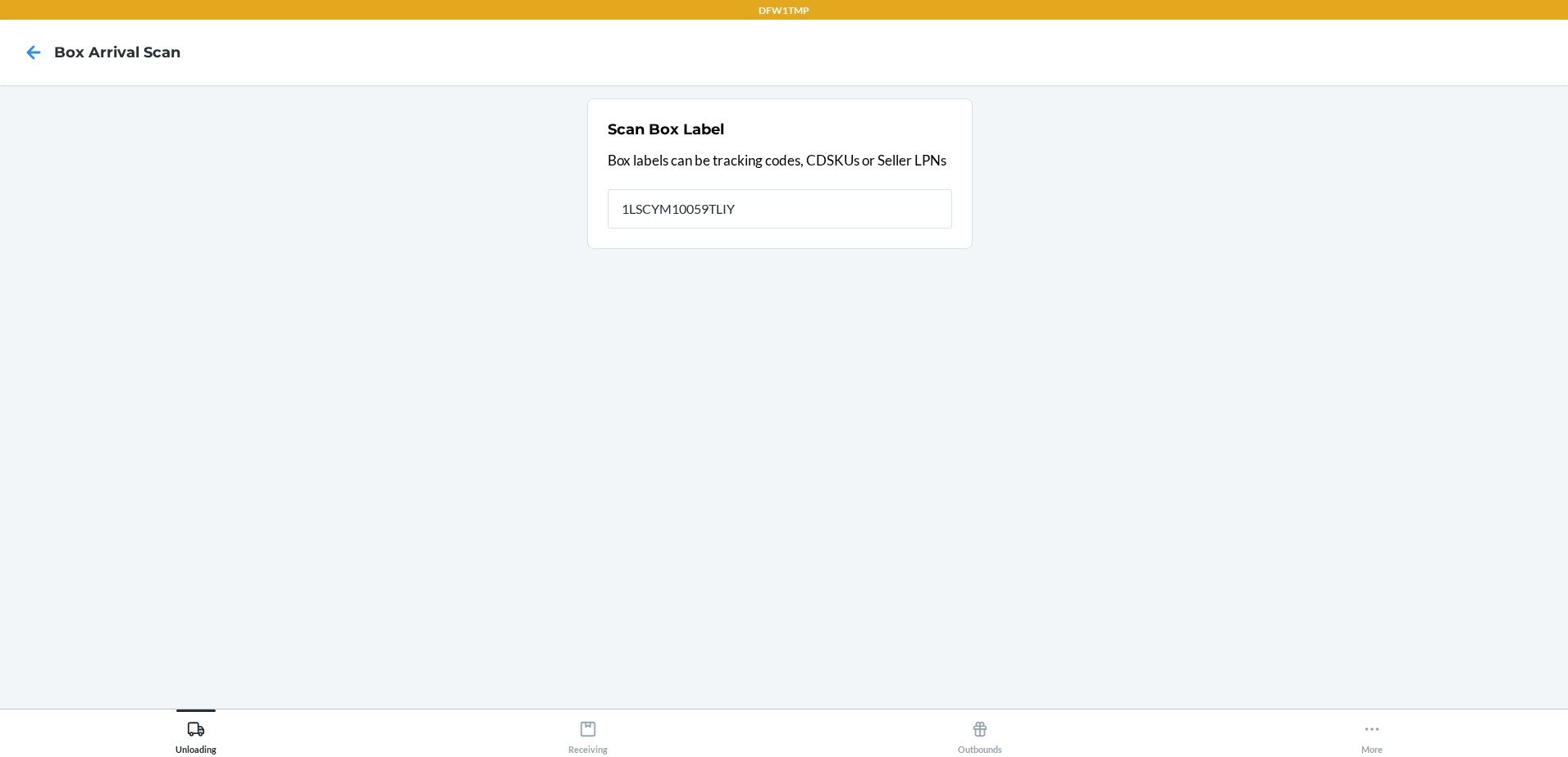
type input "1LSCYM10059TLIY"
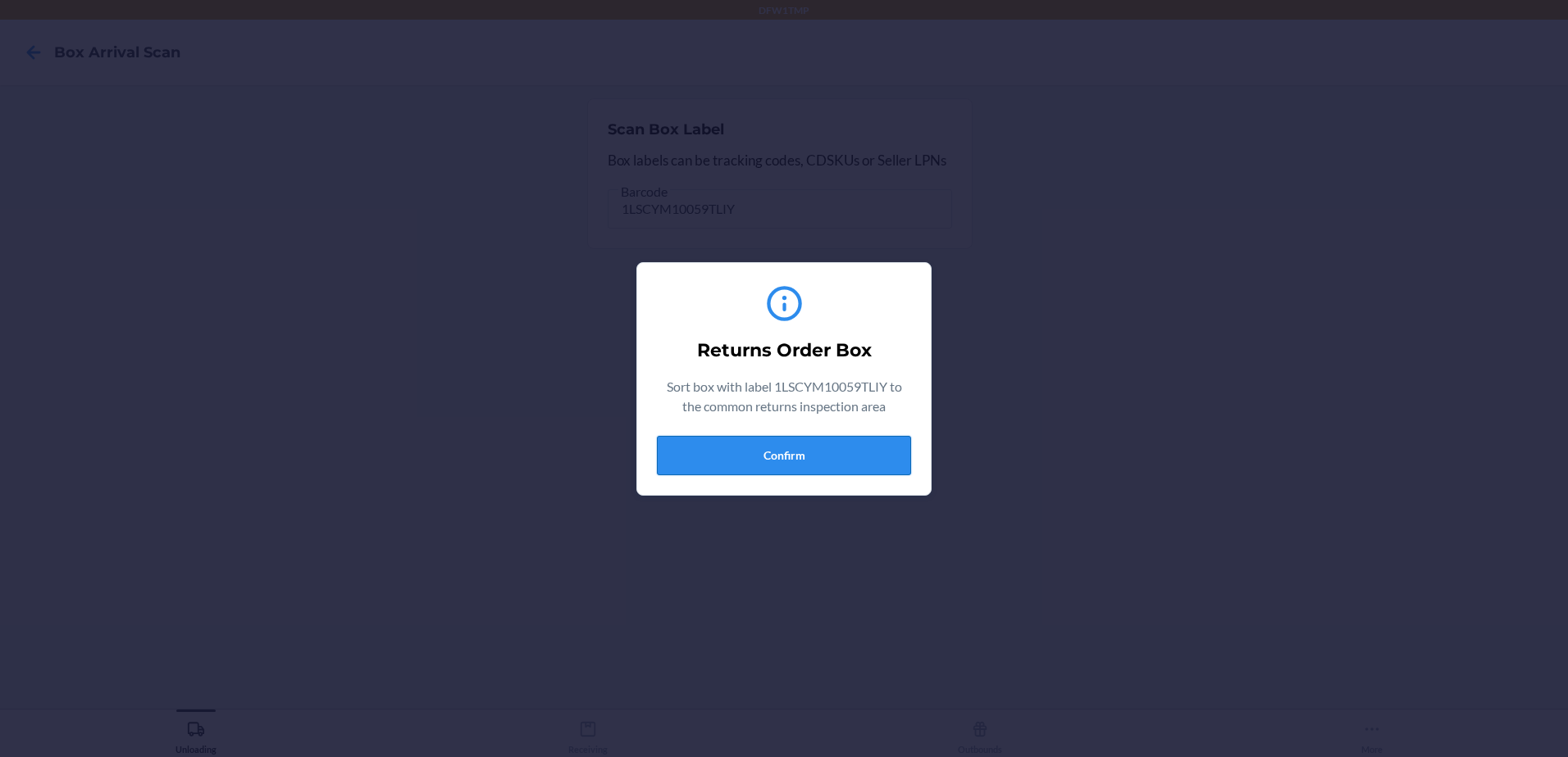
click at [729, 457] on button "Confirm" at bounding box center [784, 455] width 254 height 40
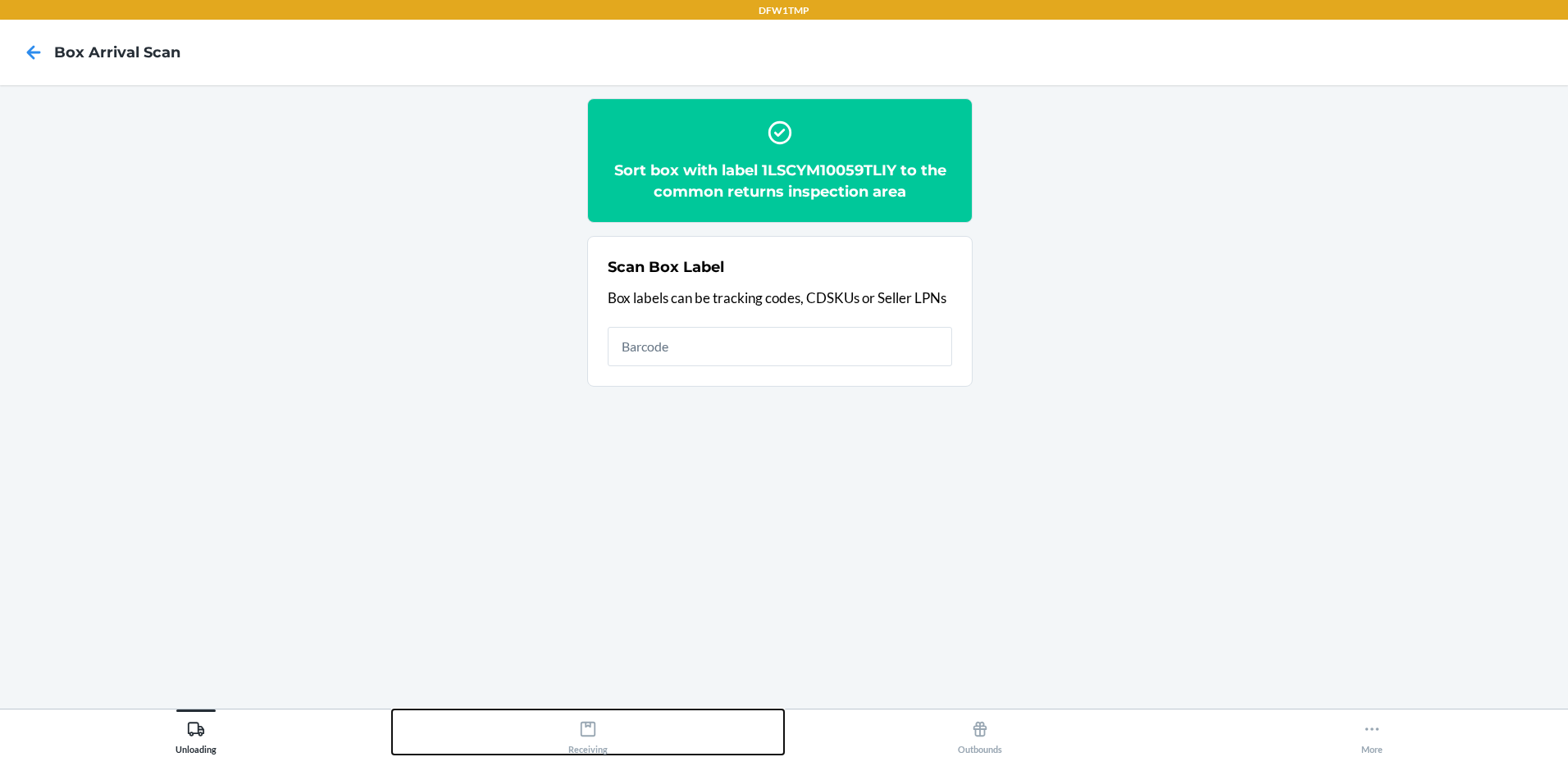
click at [600, 730] on div "Receiving" at bounding box center [587, 734] width 40 height 41
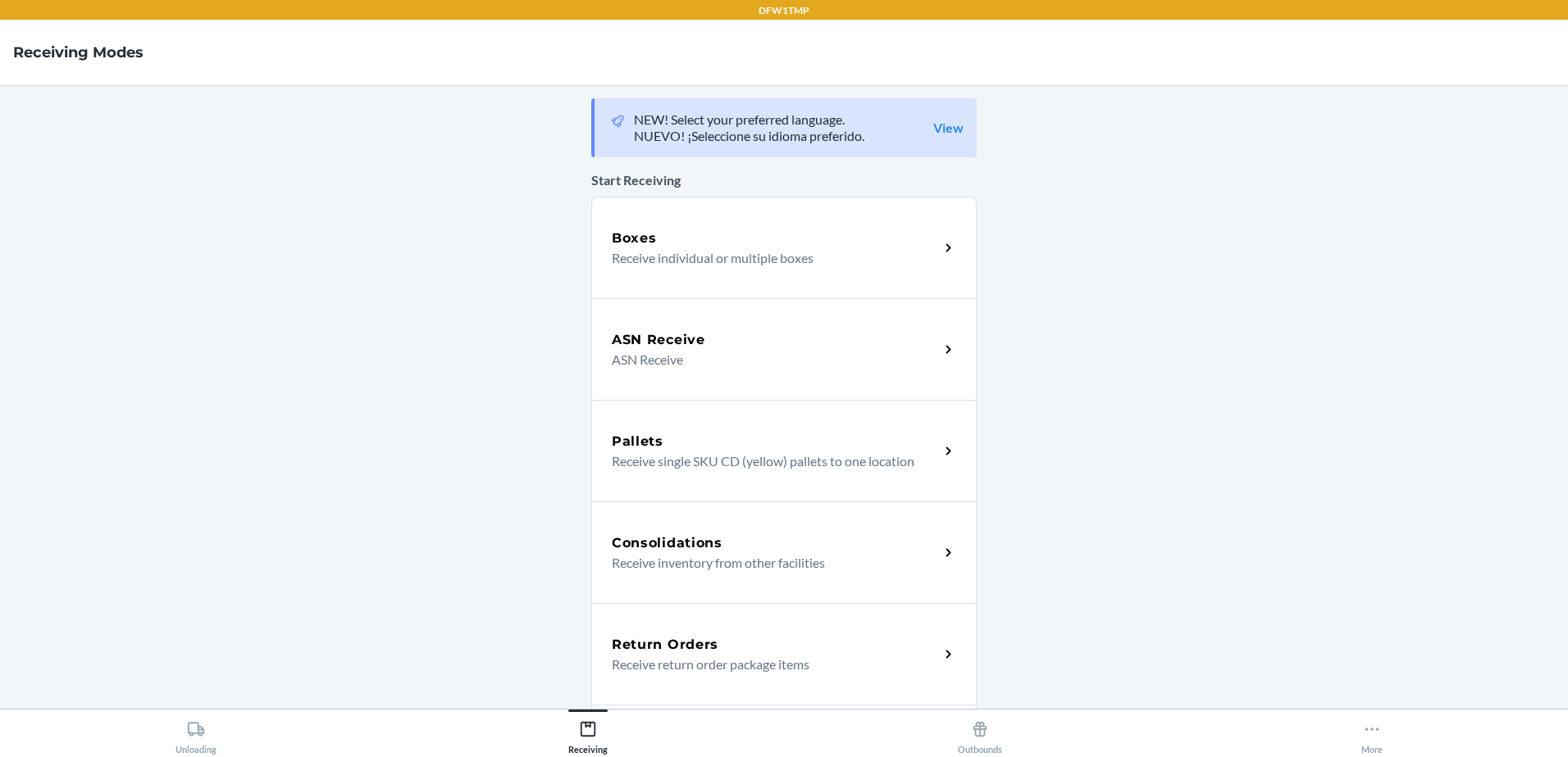
click at [804, 664] on p "Receive return order package items" at bounding box center [768, 664] width 314 height 19
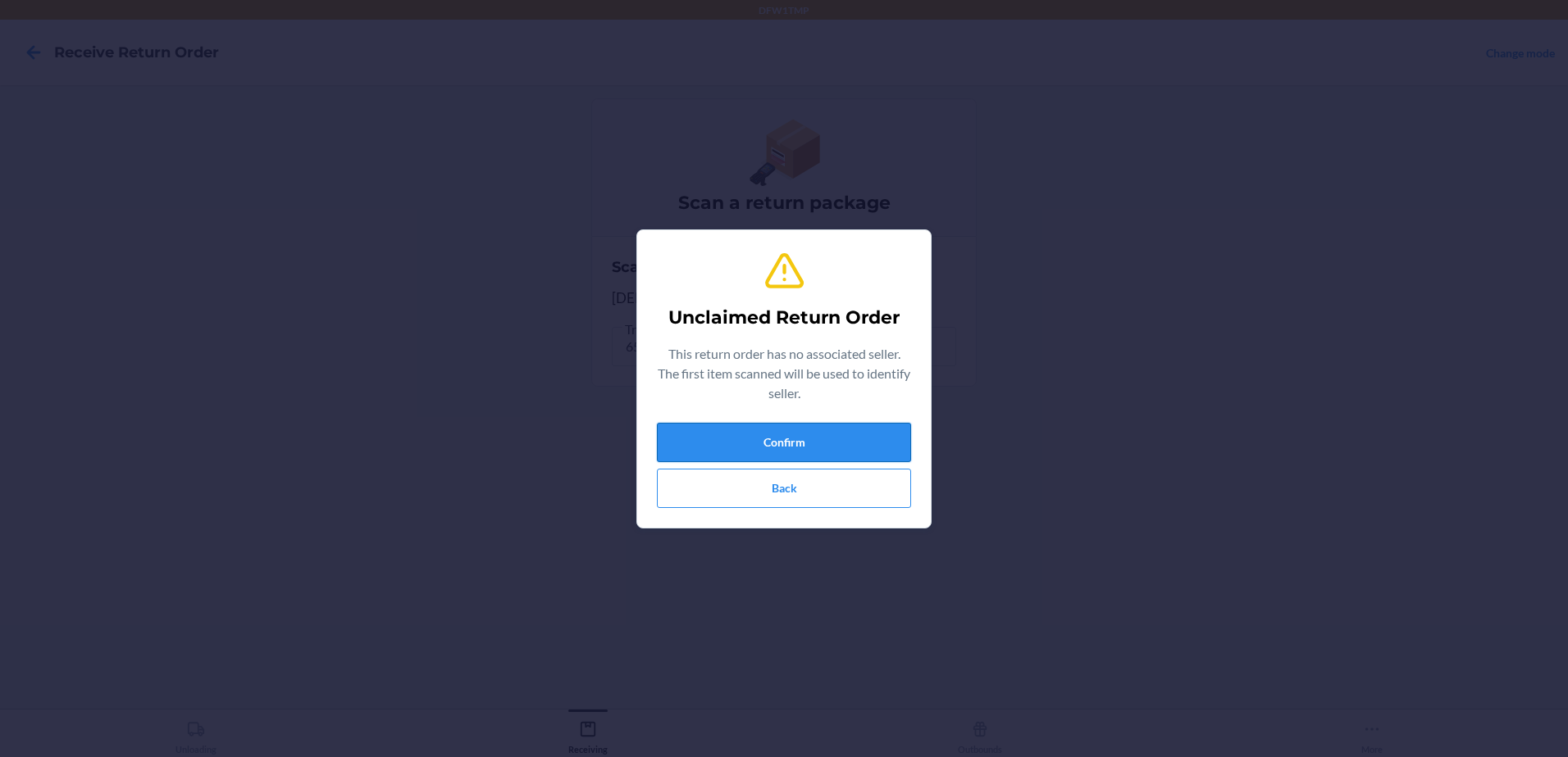
click at [796, 436] on button "Confirm" at bounding box center [784, 442] width 254 height 40
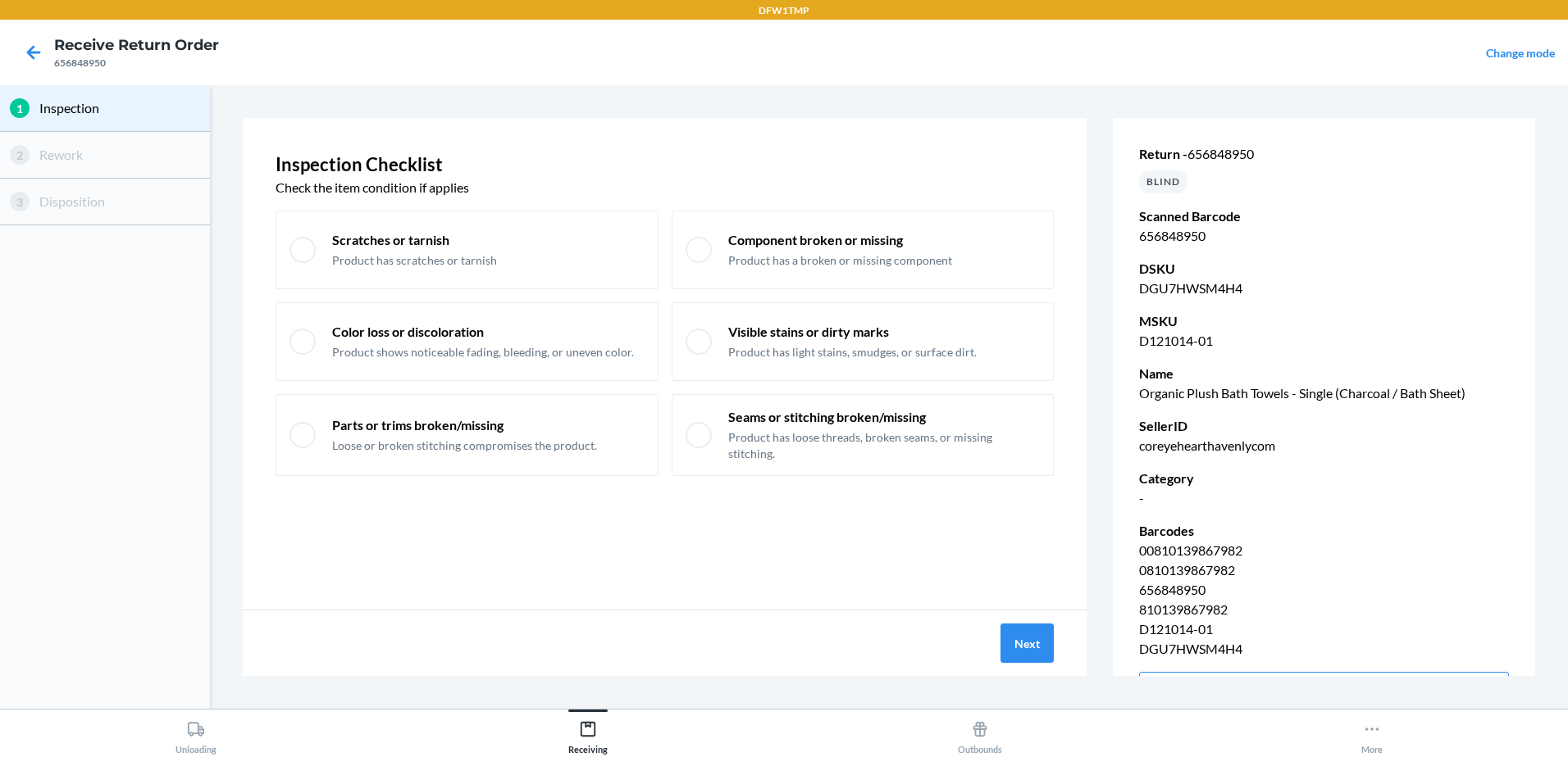
click at [1031, 622] on div "Next" at bounding box center [665, 644] width 843 height 66
click at [1038, 647] on button "Next" at bounding box center [1026, 643] width 53 height 40
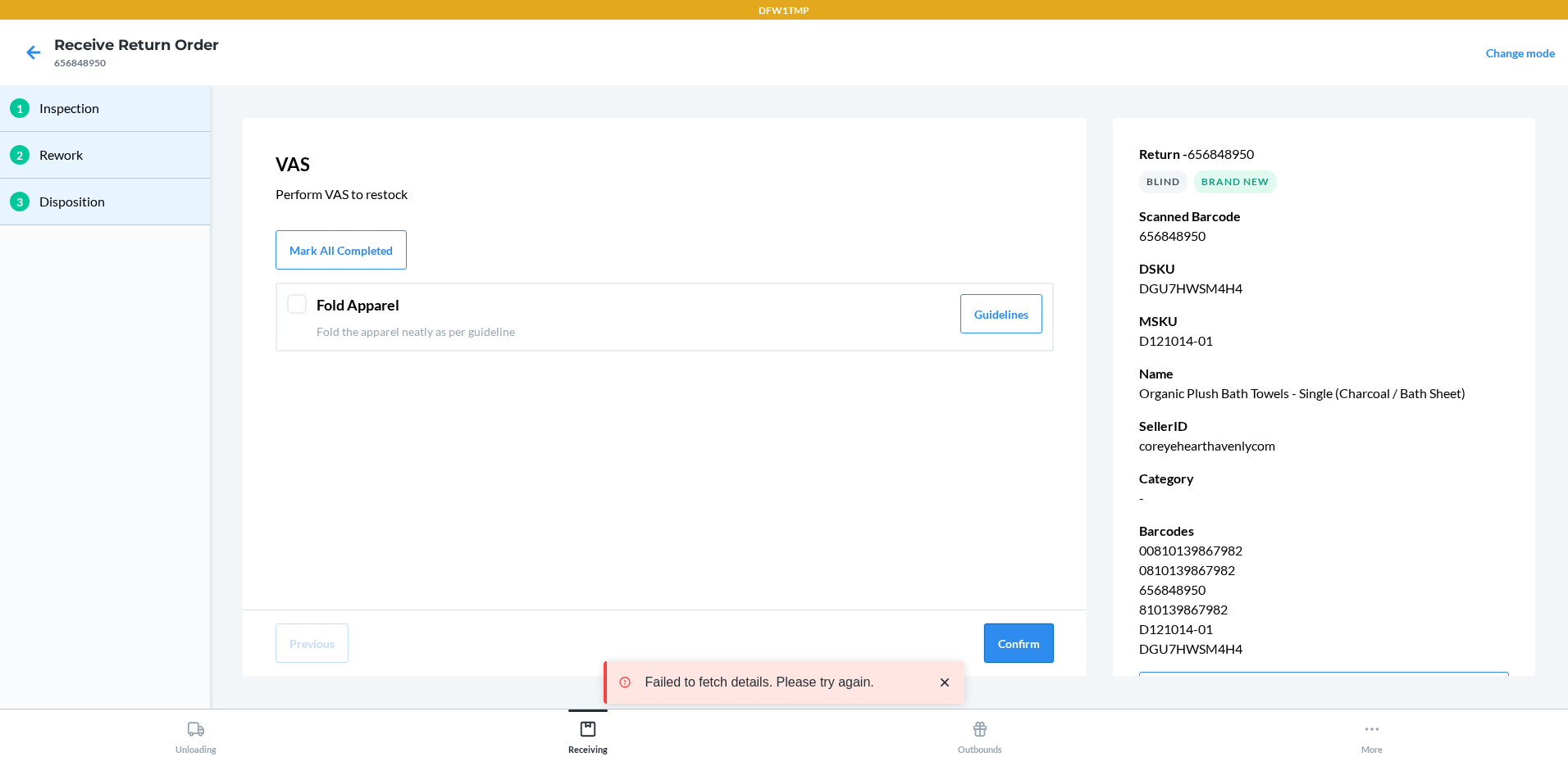
click at [1043, 645] on button "Confirm" at bounding box center [1019, 643] width 70 height 40
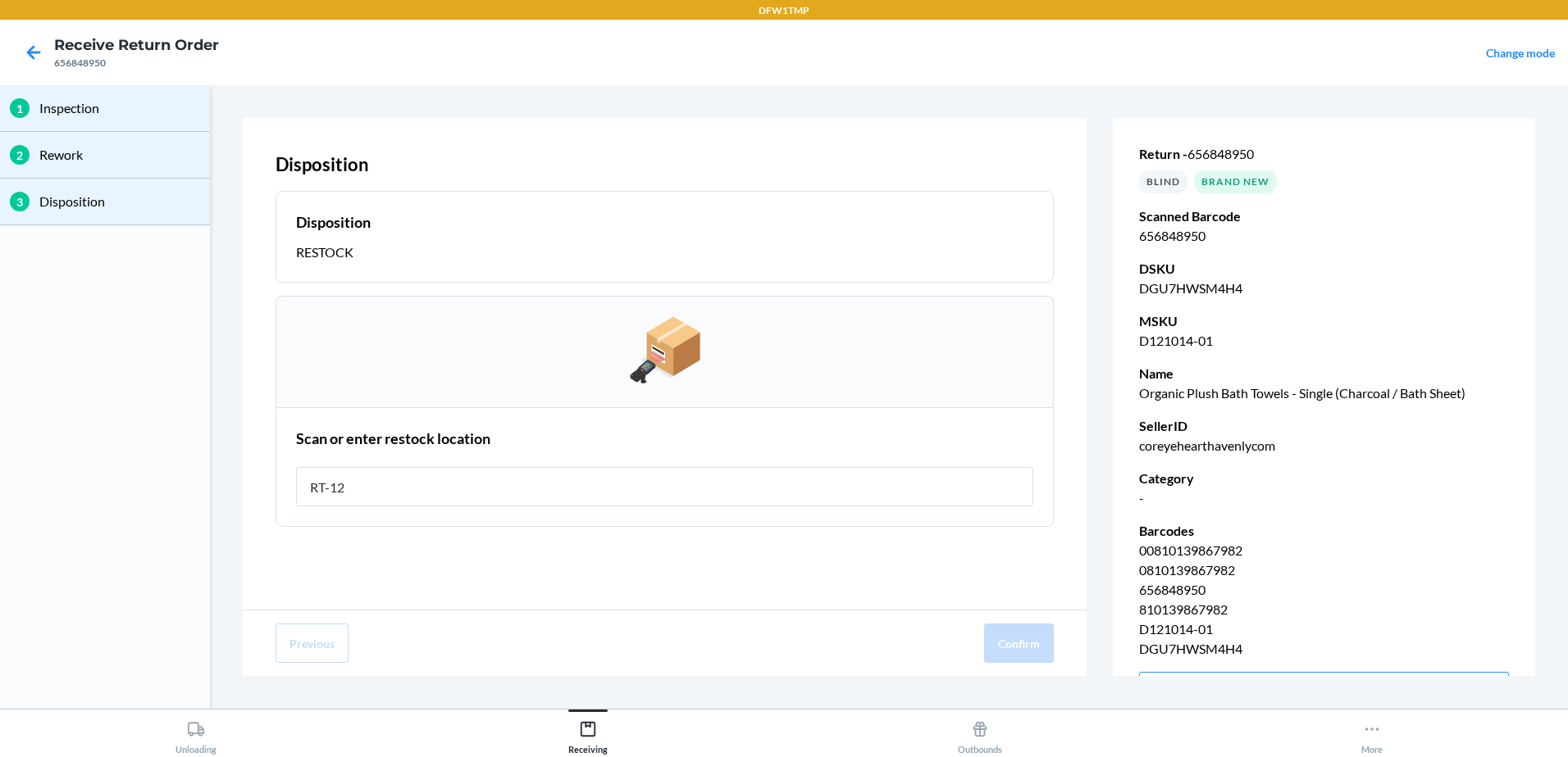
type input "RT-12"
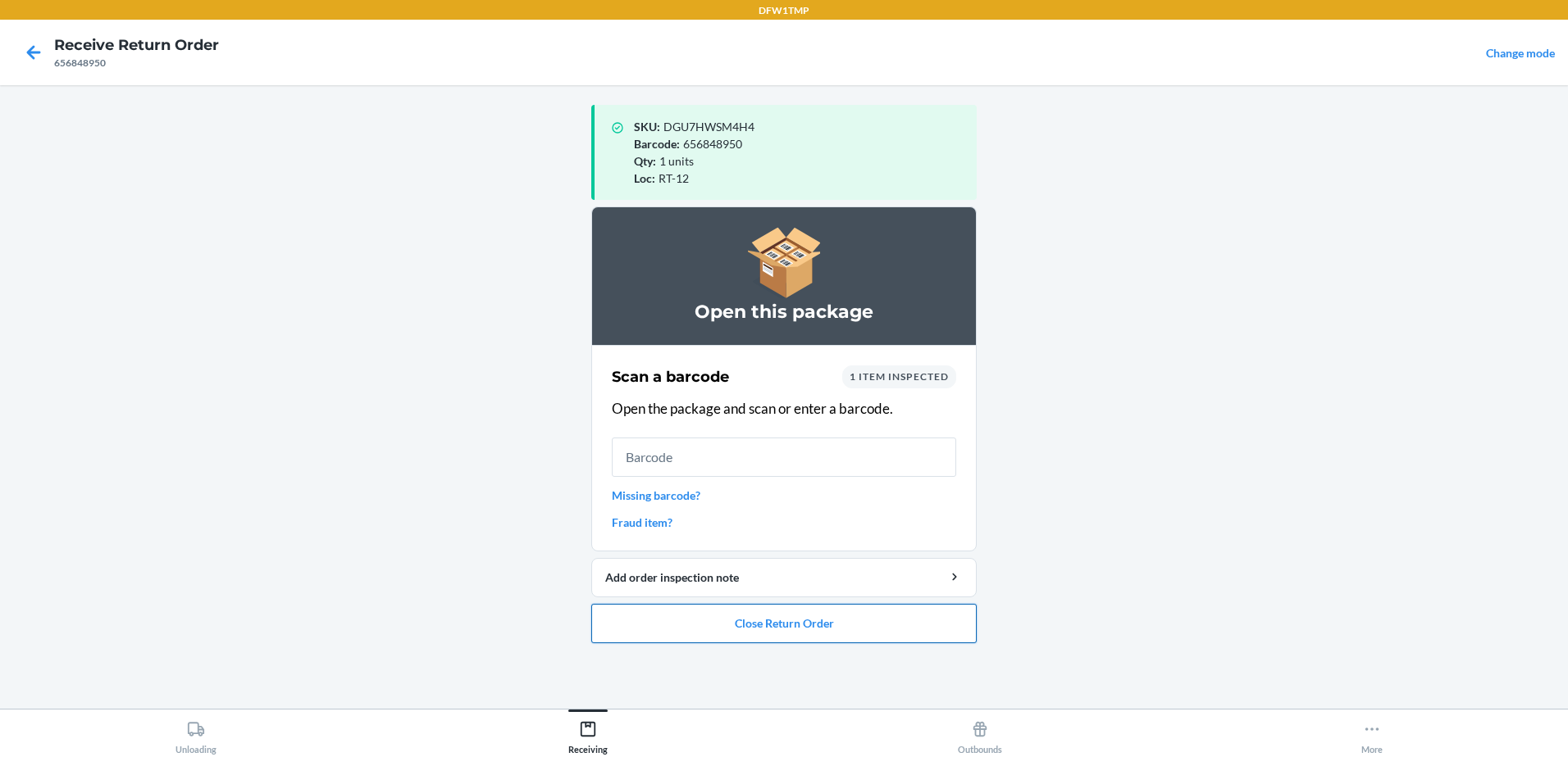
drag, startPoint x: 1567, startPoint y: 179, endPoint x: 854, endPoint y: 626, distance: 841.5
click at [854, 626] on button "Close Return Order" at bounding box center [784, 624] width 385 height 40
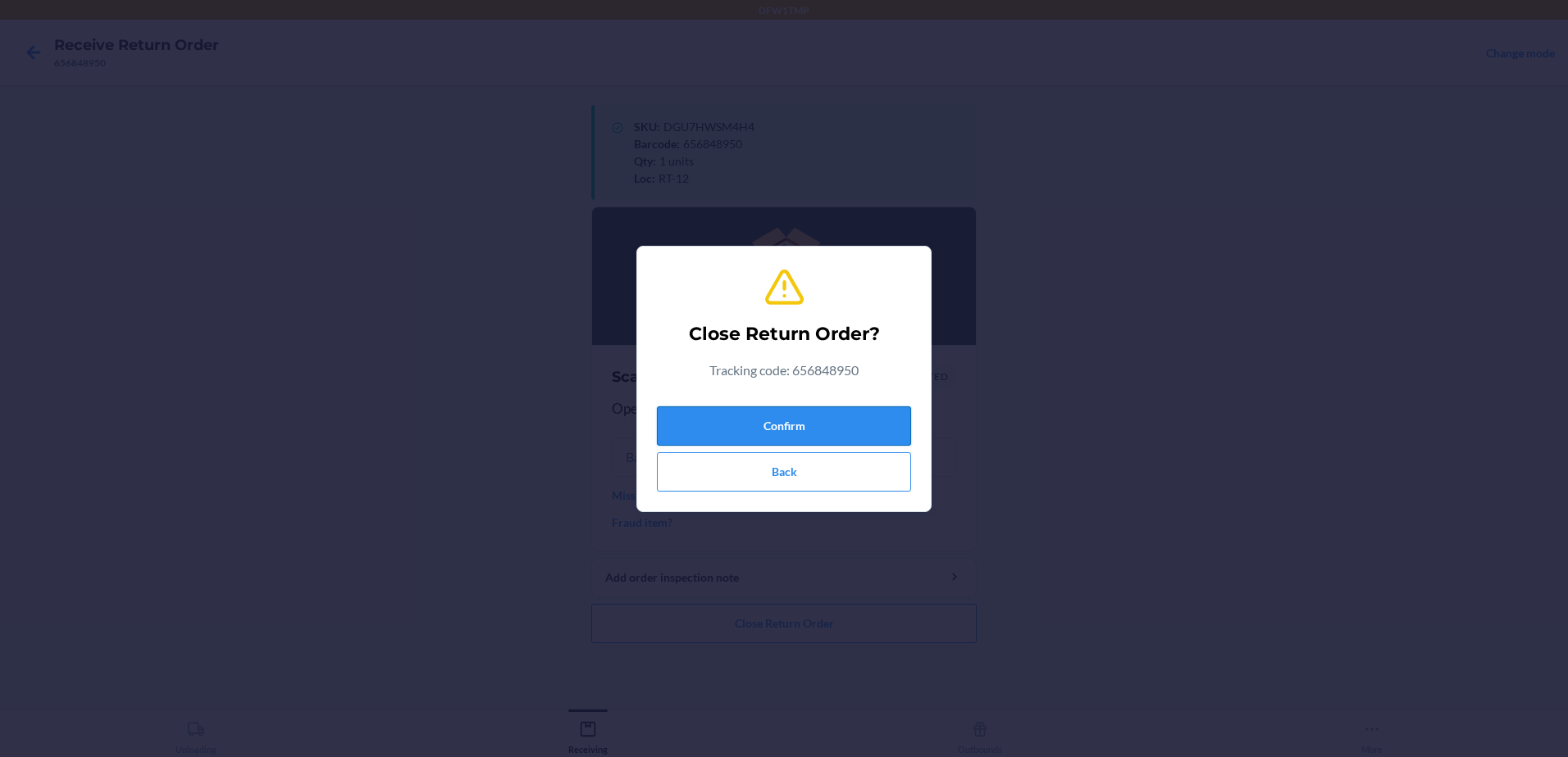
click at [880, 418] on button "Confirm" at bounding box center [784, 425] width 254 height 40
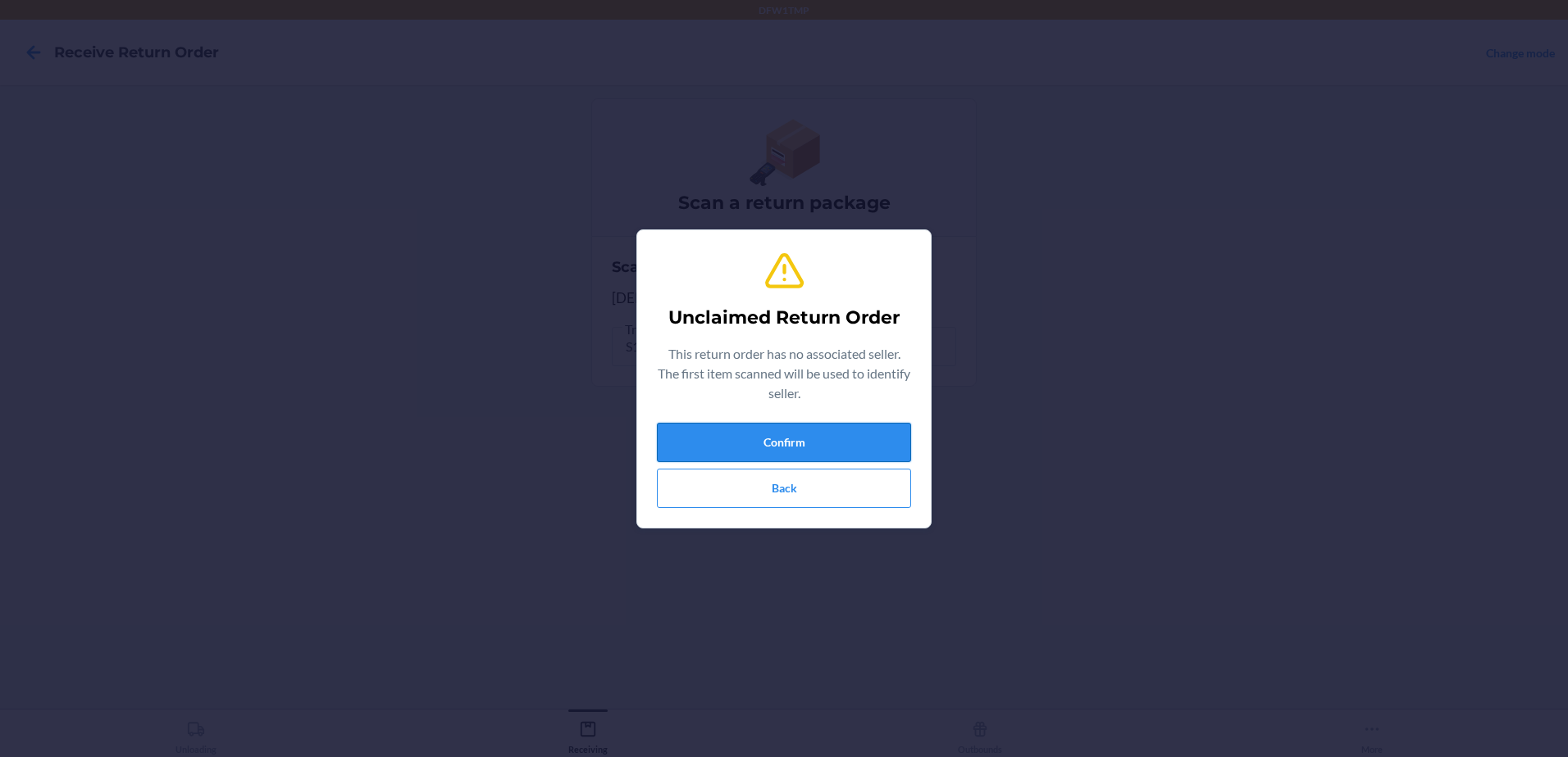
click at [772, 445] on button "Confirm" at bounding box center [784, 442] width 254 height 40
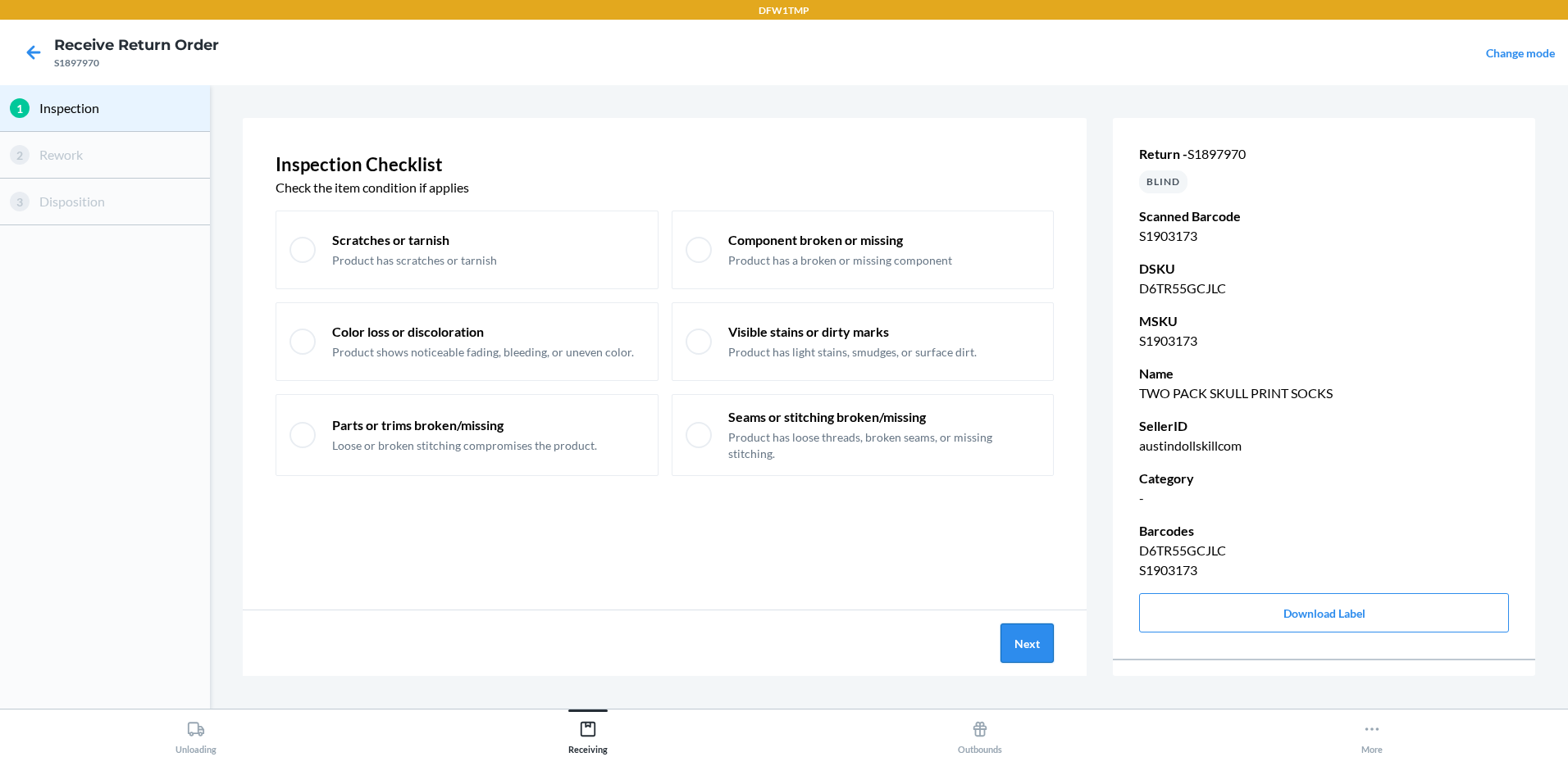
click at [1007, 648] on button "Next" at bounding box center [1026, 643] width 53 height 40
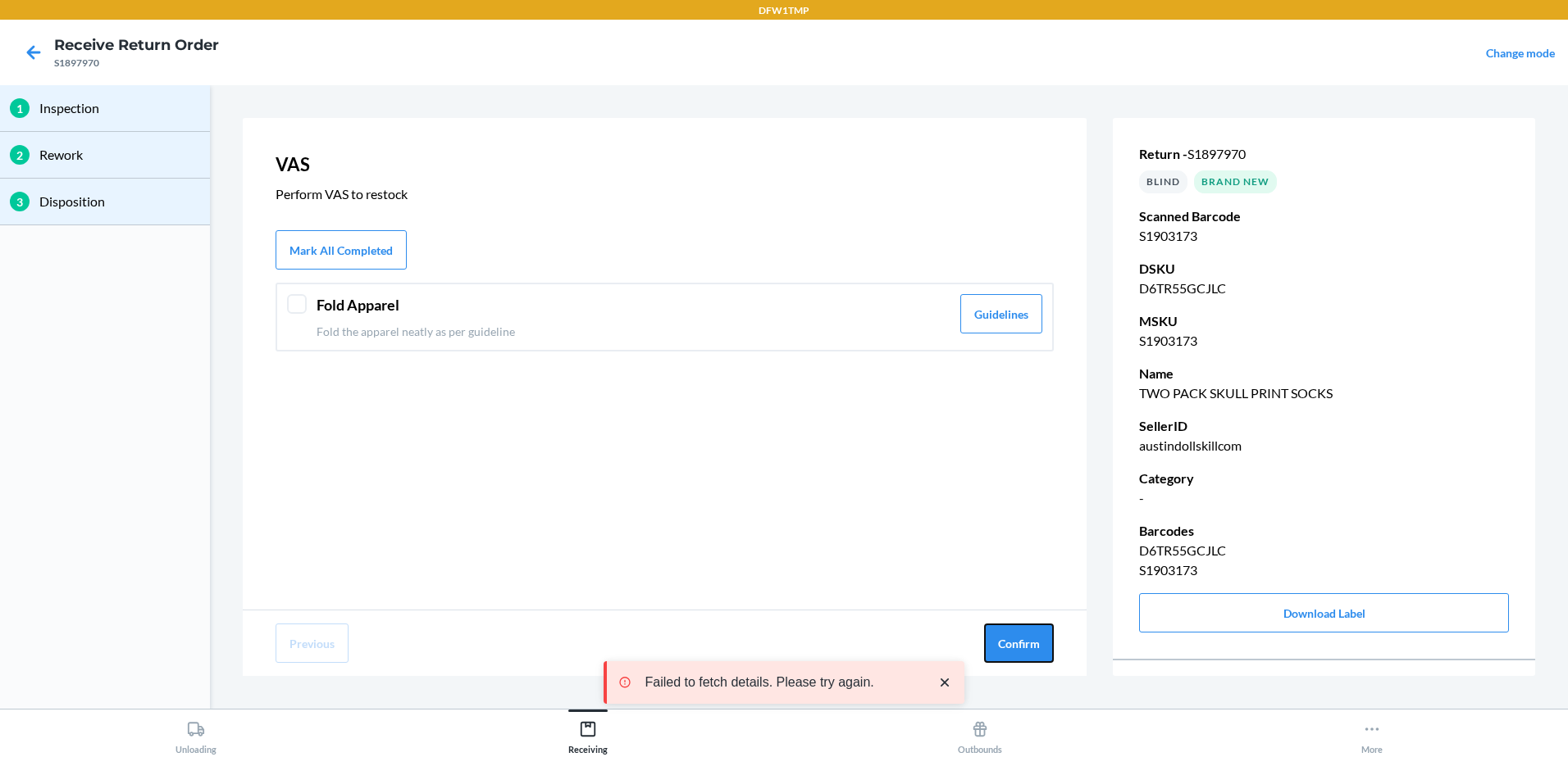
click at [1007, 648] on button "Confirm" at bounding box center [1019, 643] width 70 height 40
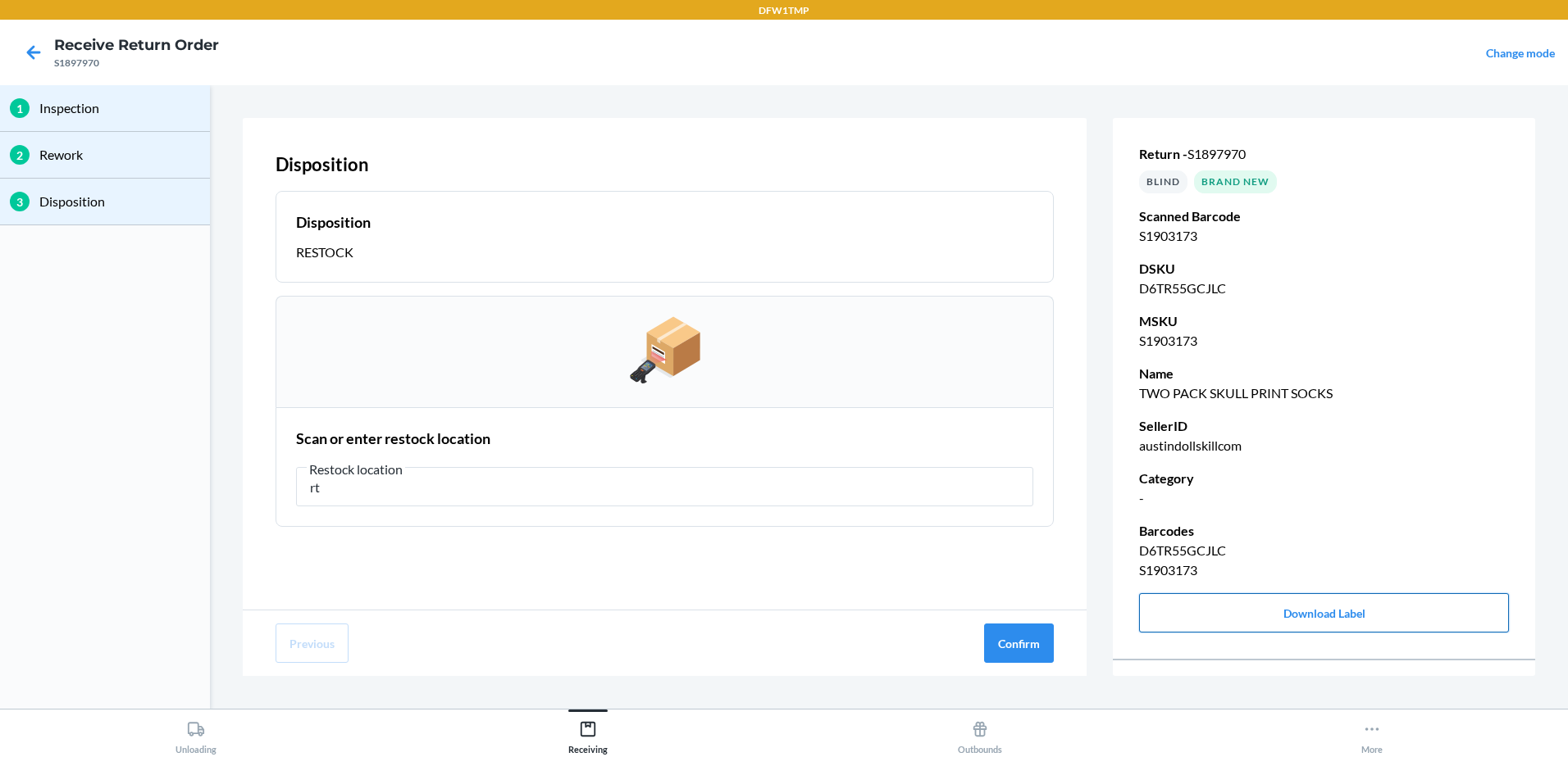
type input "r"
type input "RT-14"
click at [1023, 649] on button "Confirm" at bounding box center [1019, 643] width 70 height 40
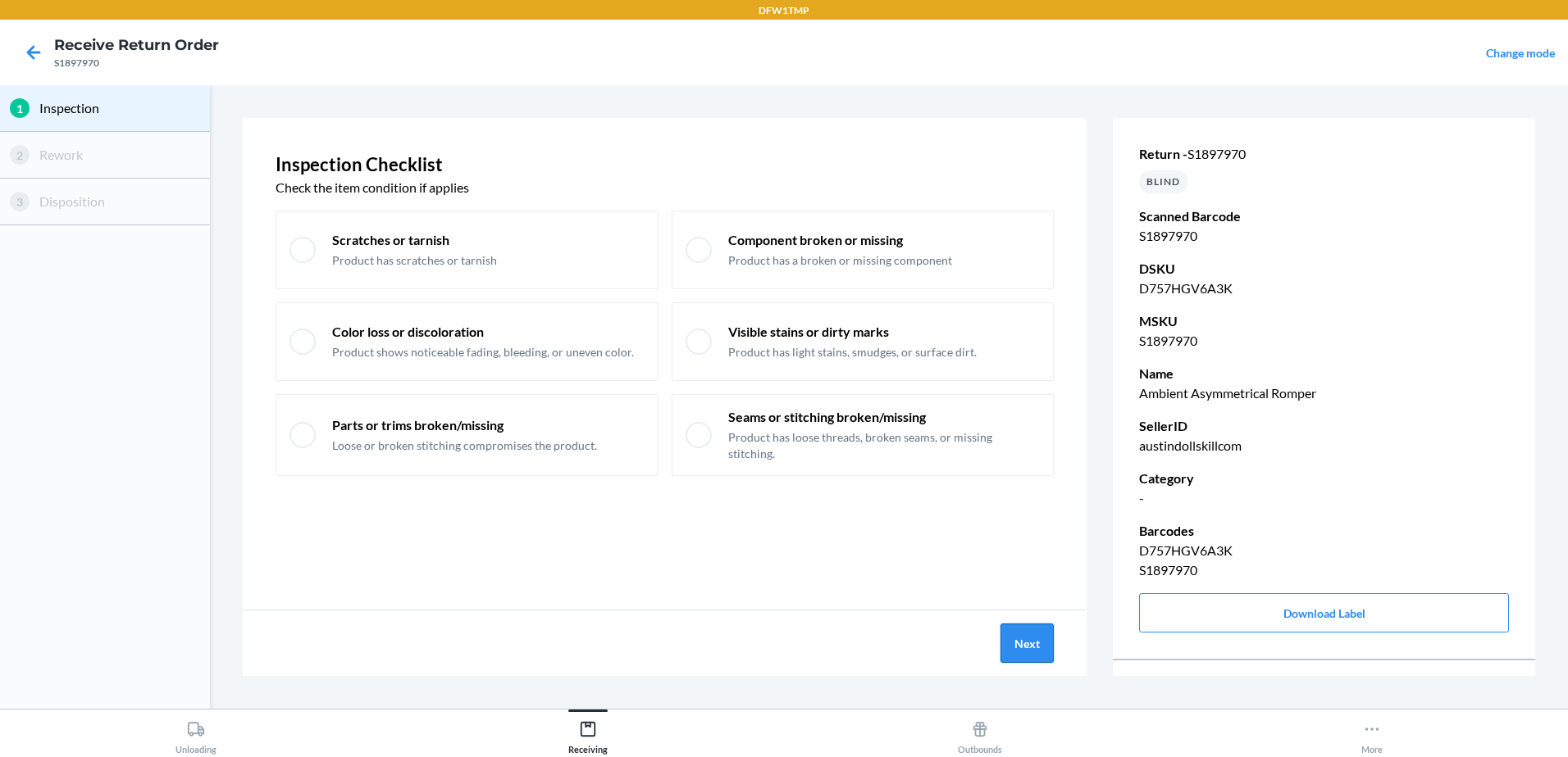
click at [1042, 638] on button "Next" at bounding box center [1026, 643] width 53 height 40
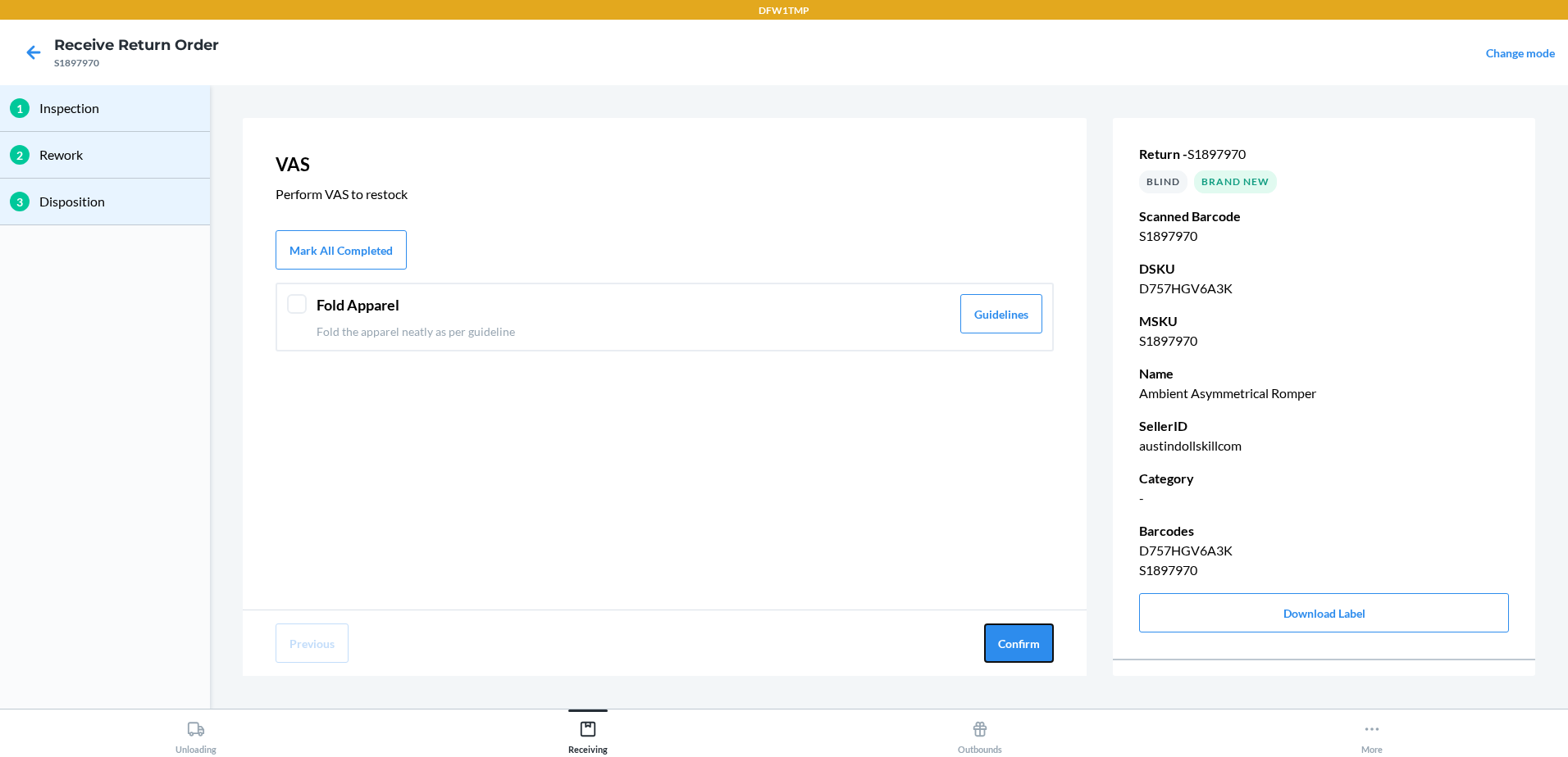
click at [1042, 638] on button "Confirm" at bounding box center [1019, 643] width 70 height 40
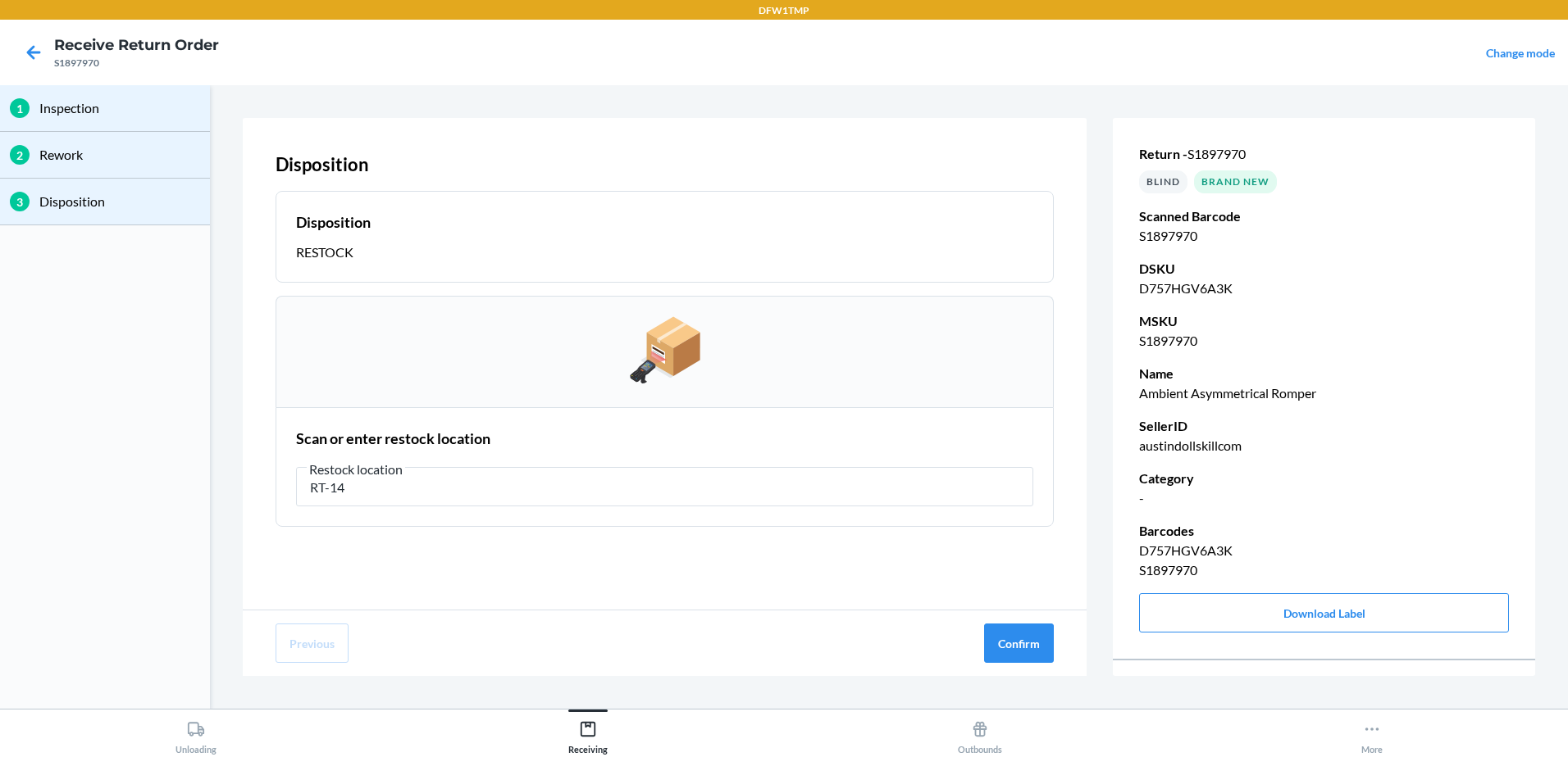
type input "RT-14"
click at [1042, 638] on button "Confirm" at bounding box center [1019, 643] width 70 height 40
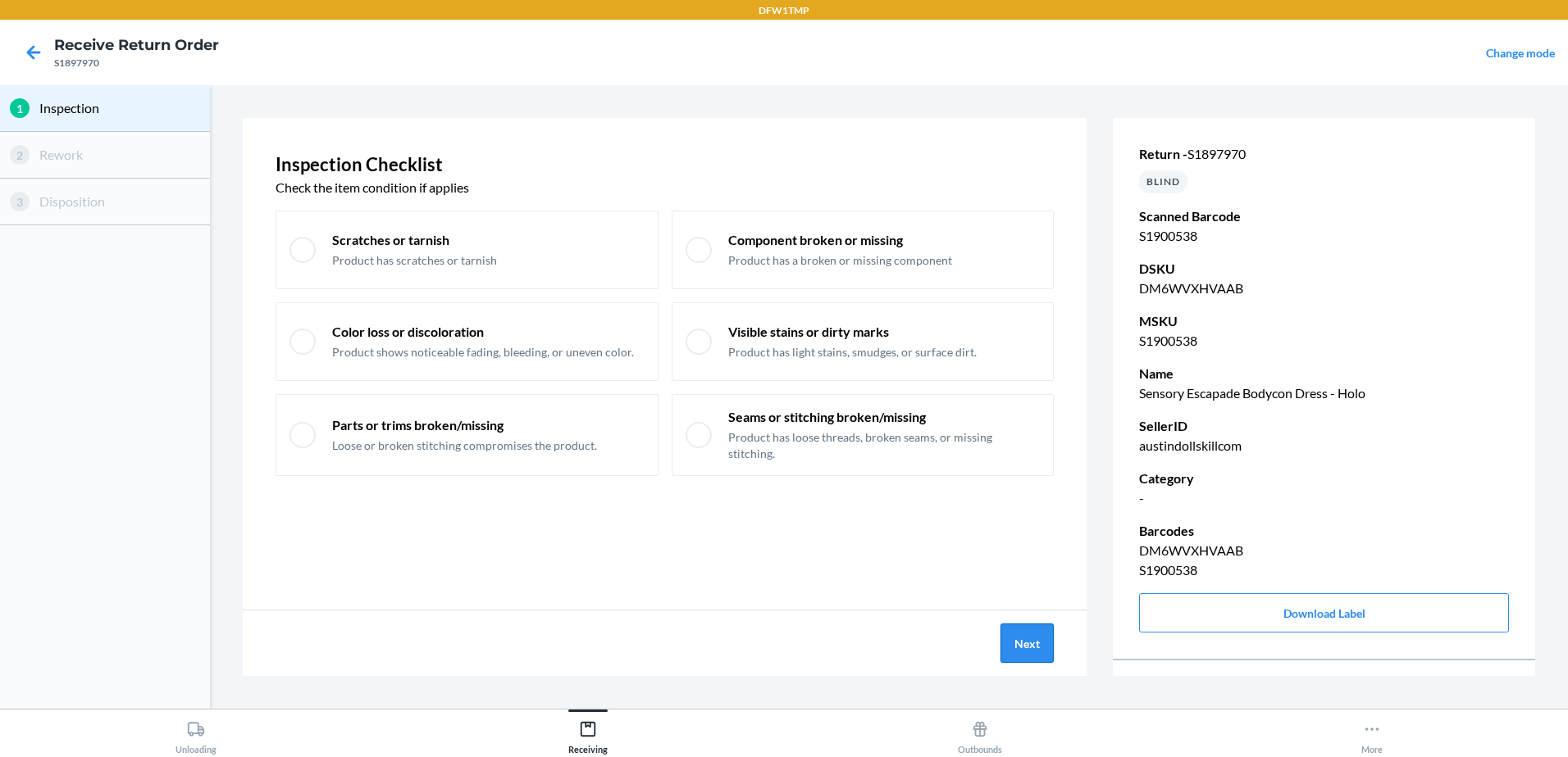
click at [1028, 631] on button "Next" at bounding box center [1026, 643] width 53 height 40
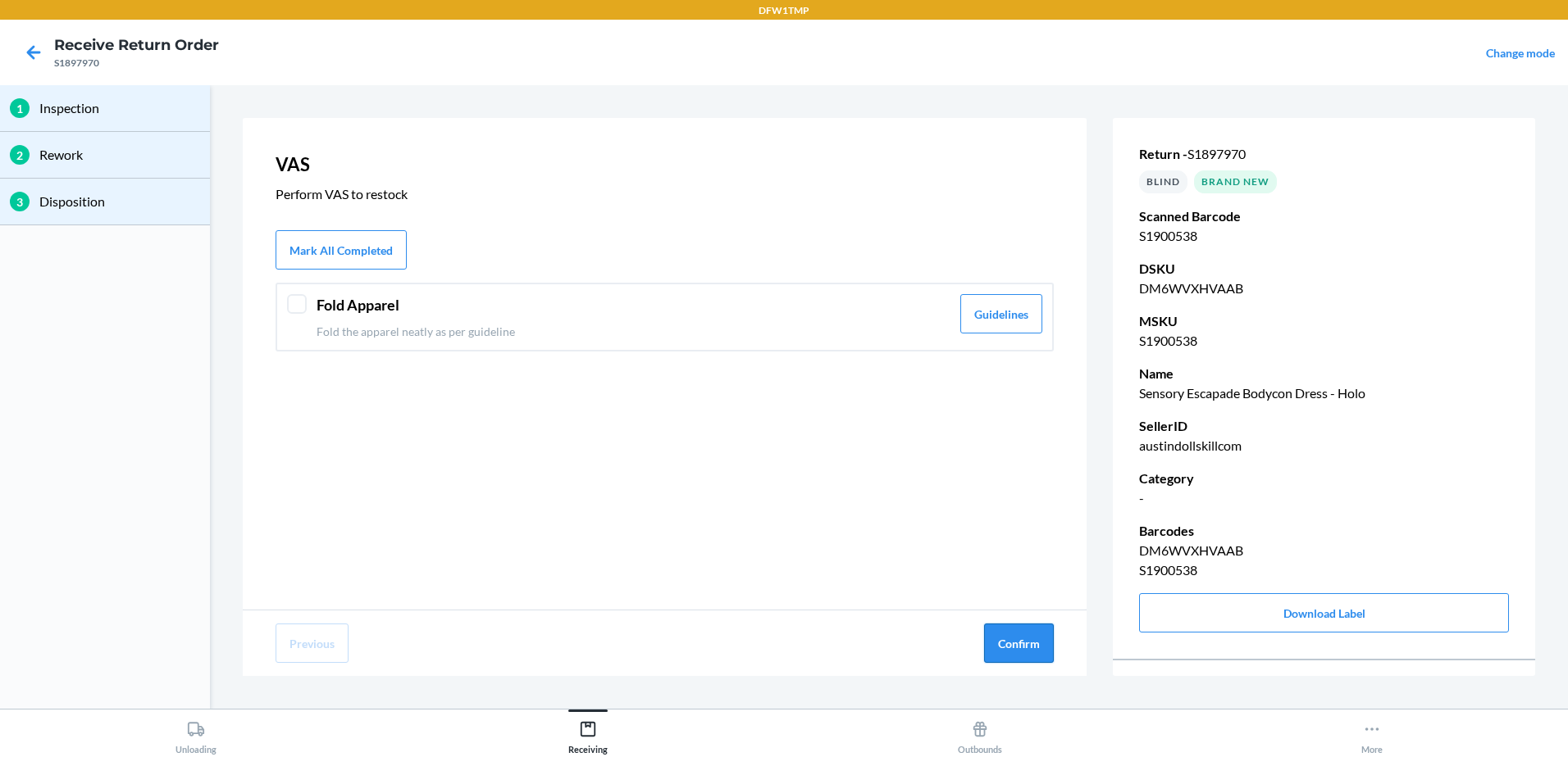
click at [1034, 632] on button "Confirm" at bounding box center [1019, 643] width 70 height 40
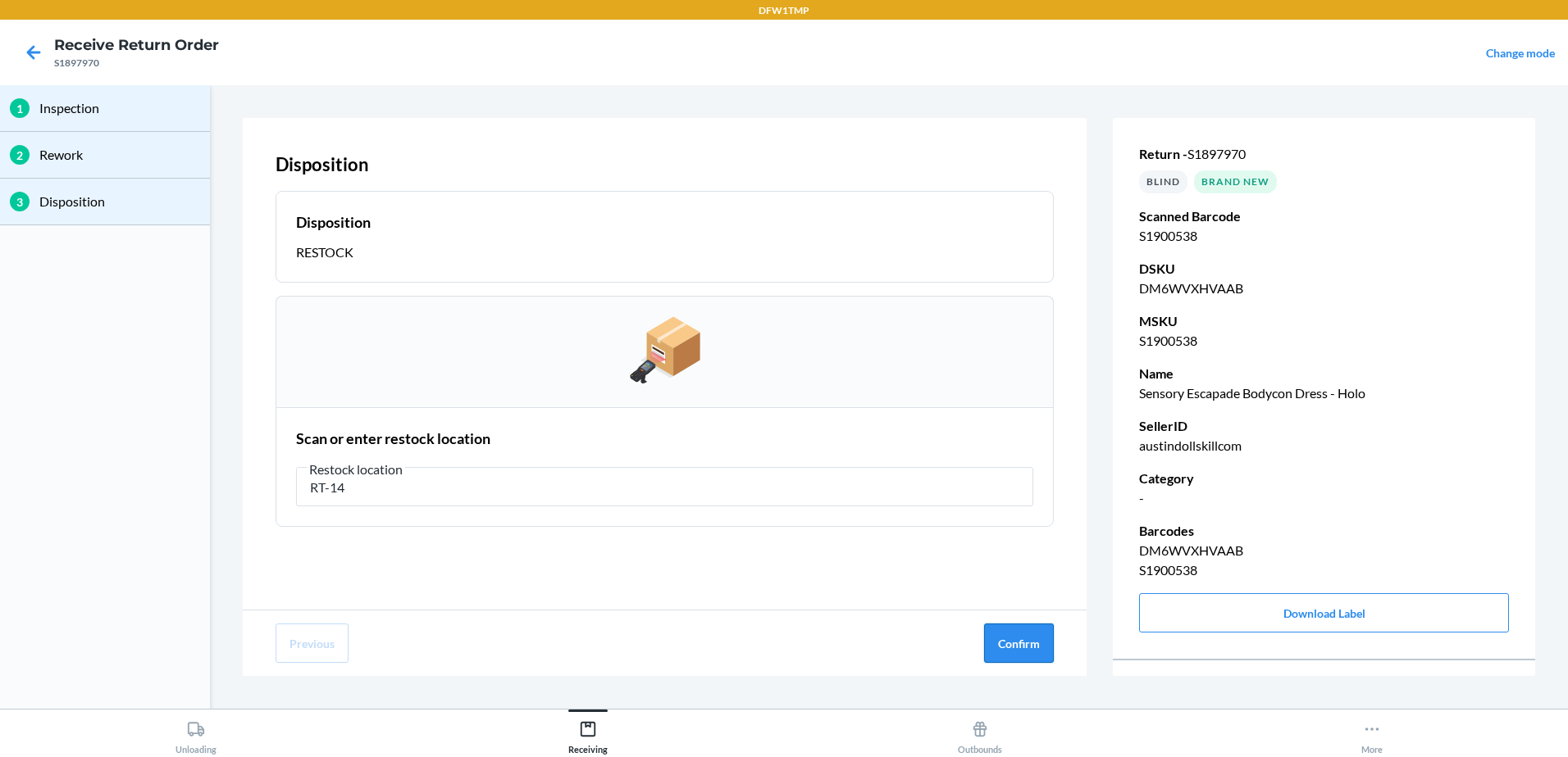
type input "RT-14"
click at [1041, 642] on button "Confirm" at bounding box center [1019, 643] width 70 height 40
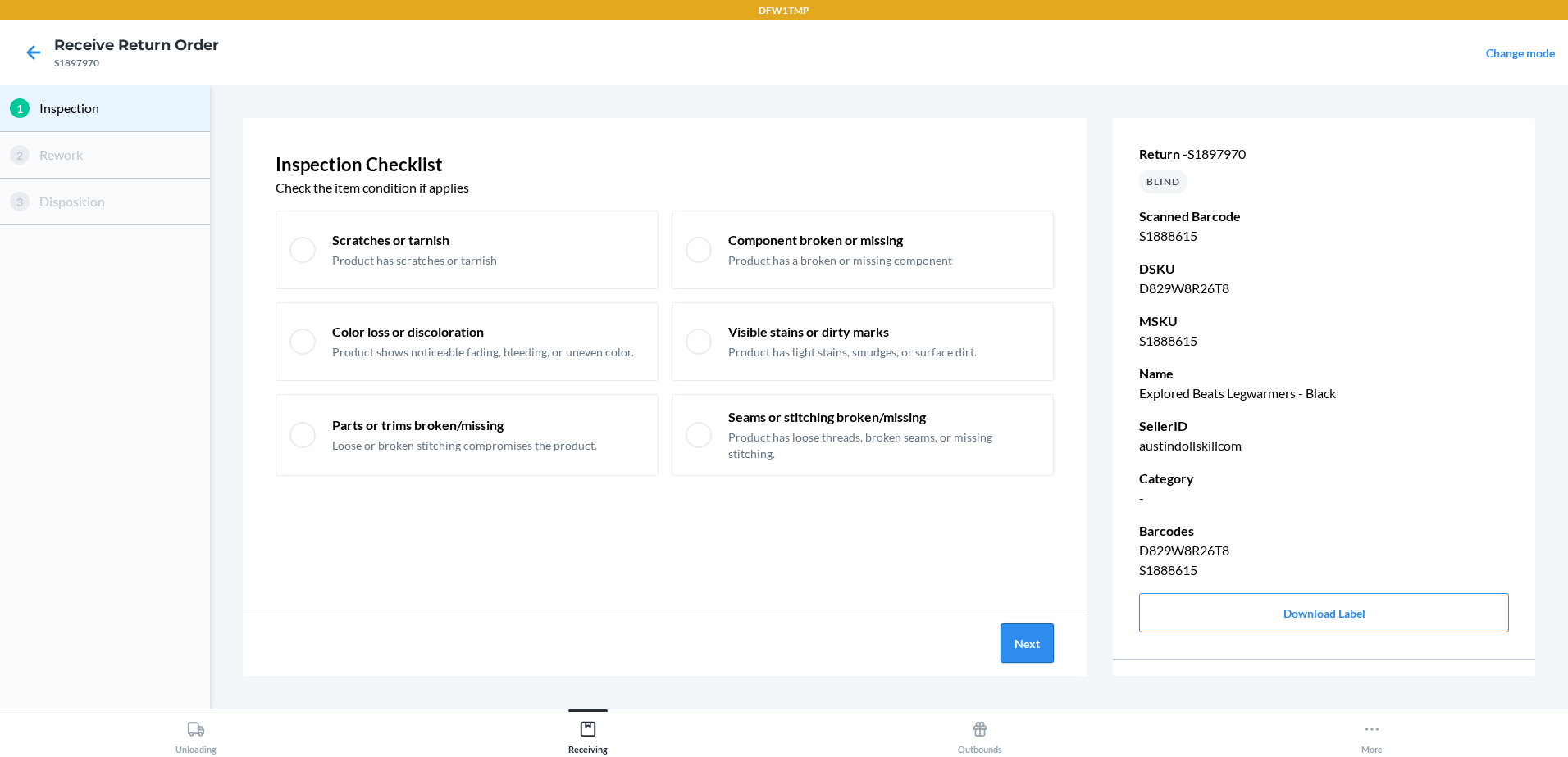
click at [1007, 643] on button "Next" at bounding box center [1026, 643] width 53 height 40
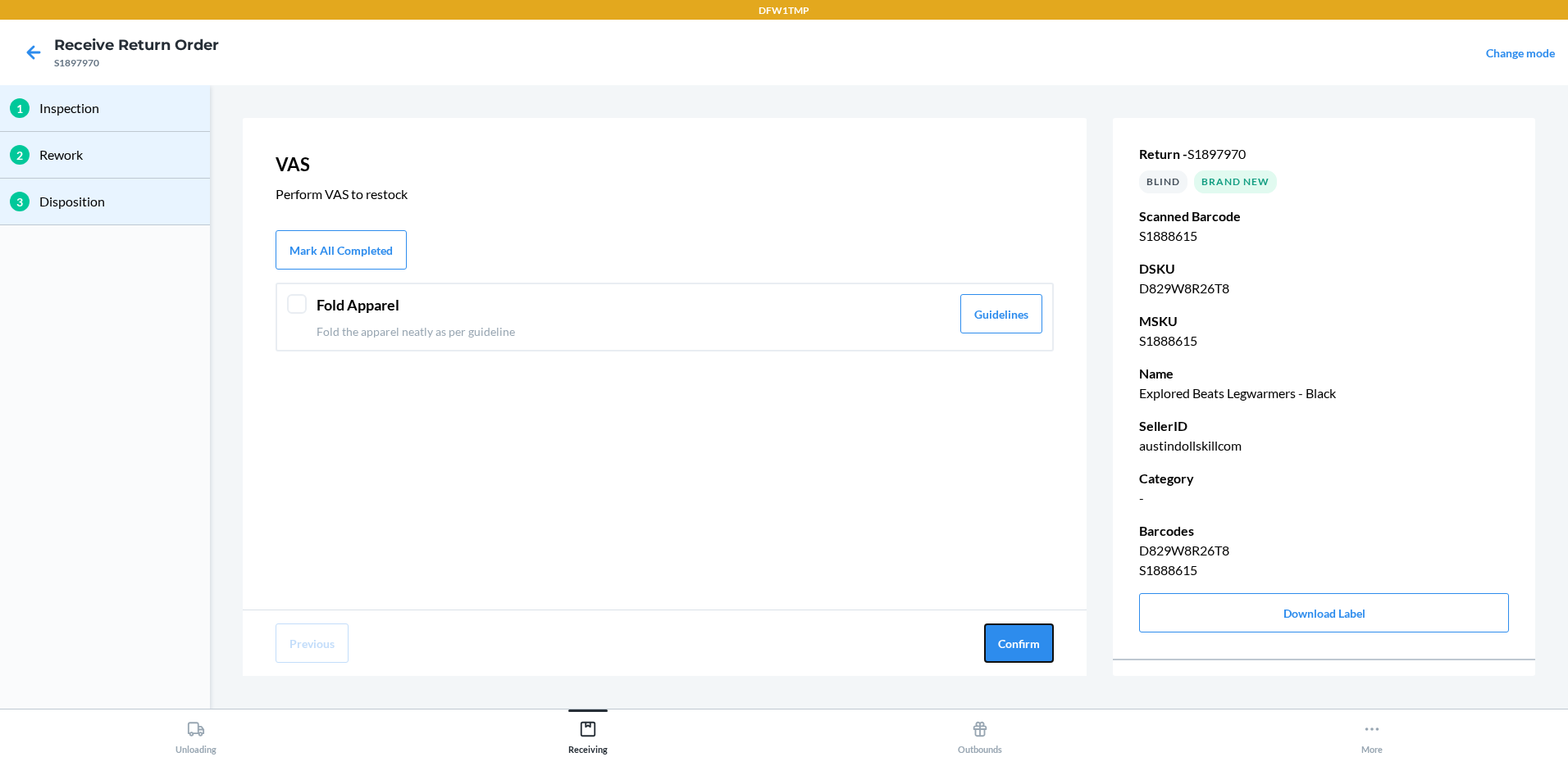
click at [1007, 643] on button "Confirm" at bounding box center [1019, 643] width 70 height 40
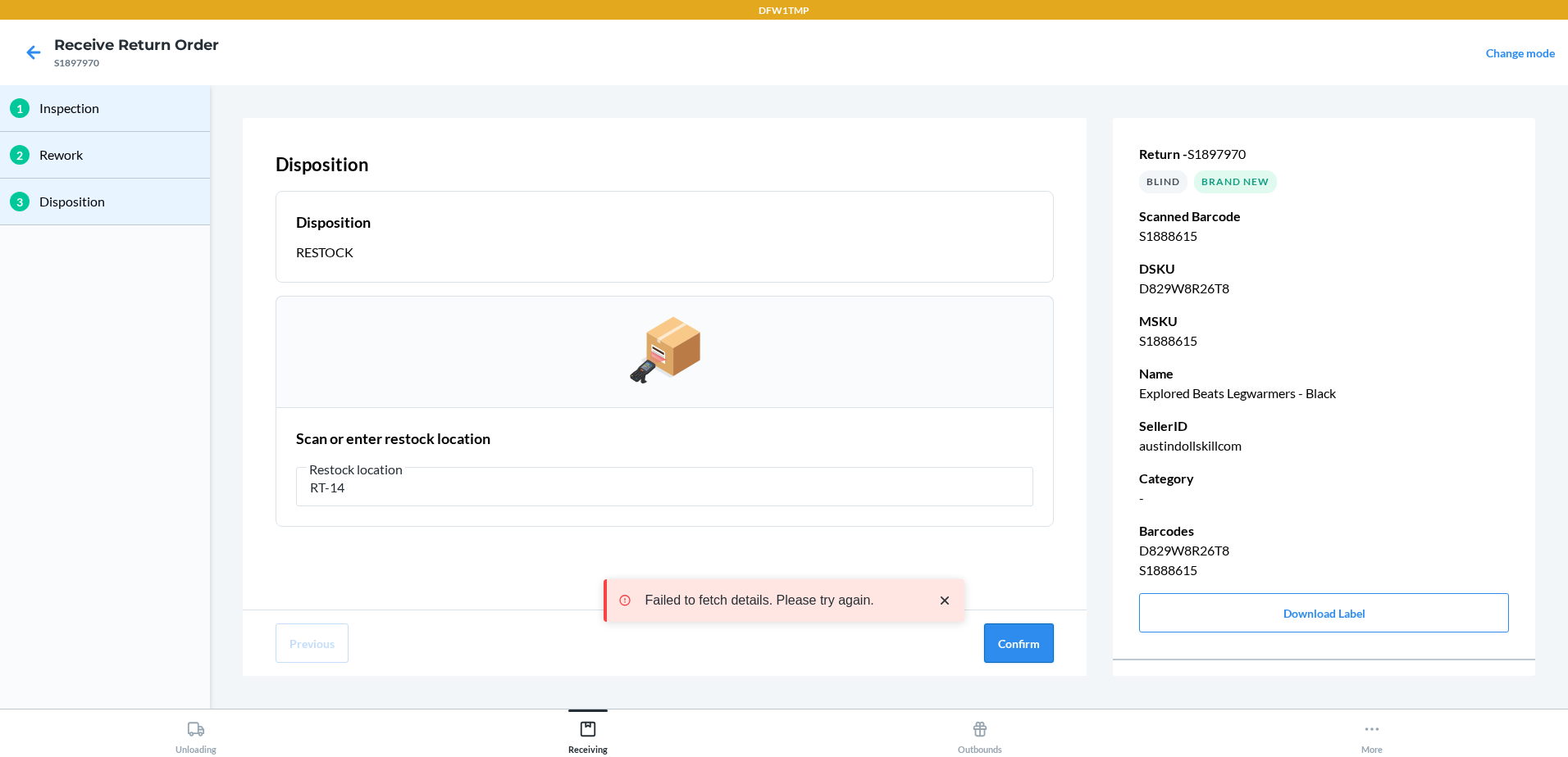
type input "RT-14"
click at [998, 629] on button "Confirm" at bounding box center [1019, 643] width 70 height 40
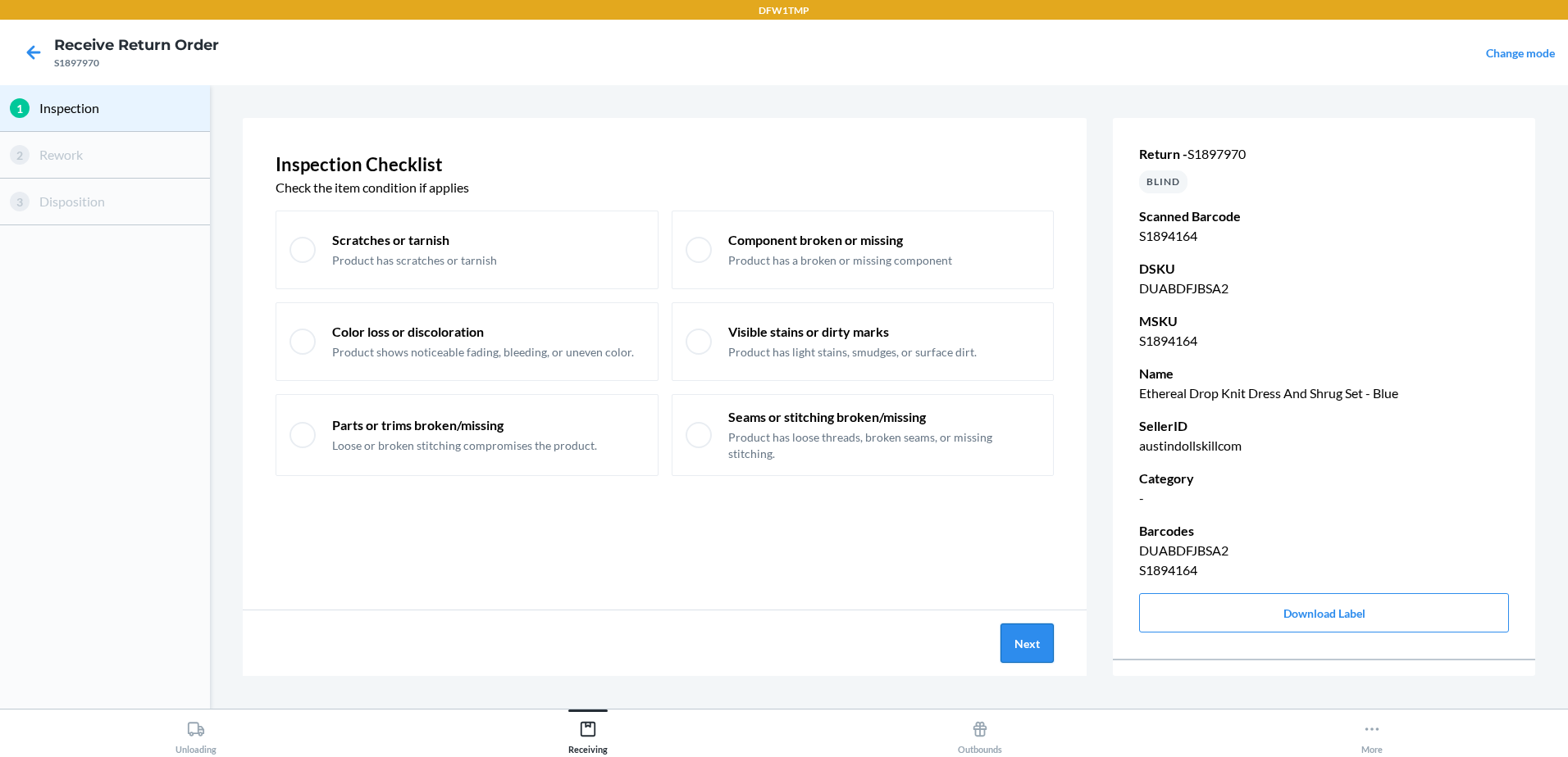
click at [1011, 642] on button "Next" at bounding box center [1026, 643] width 53 height 40
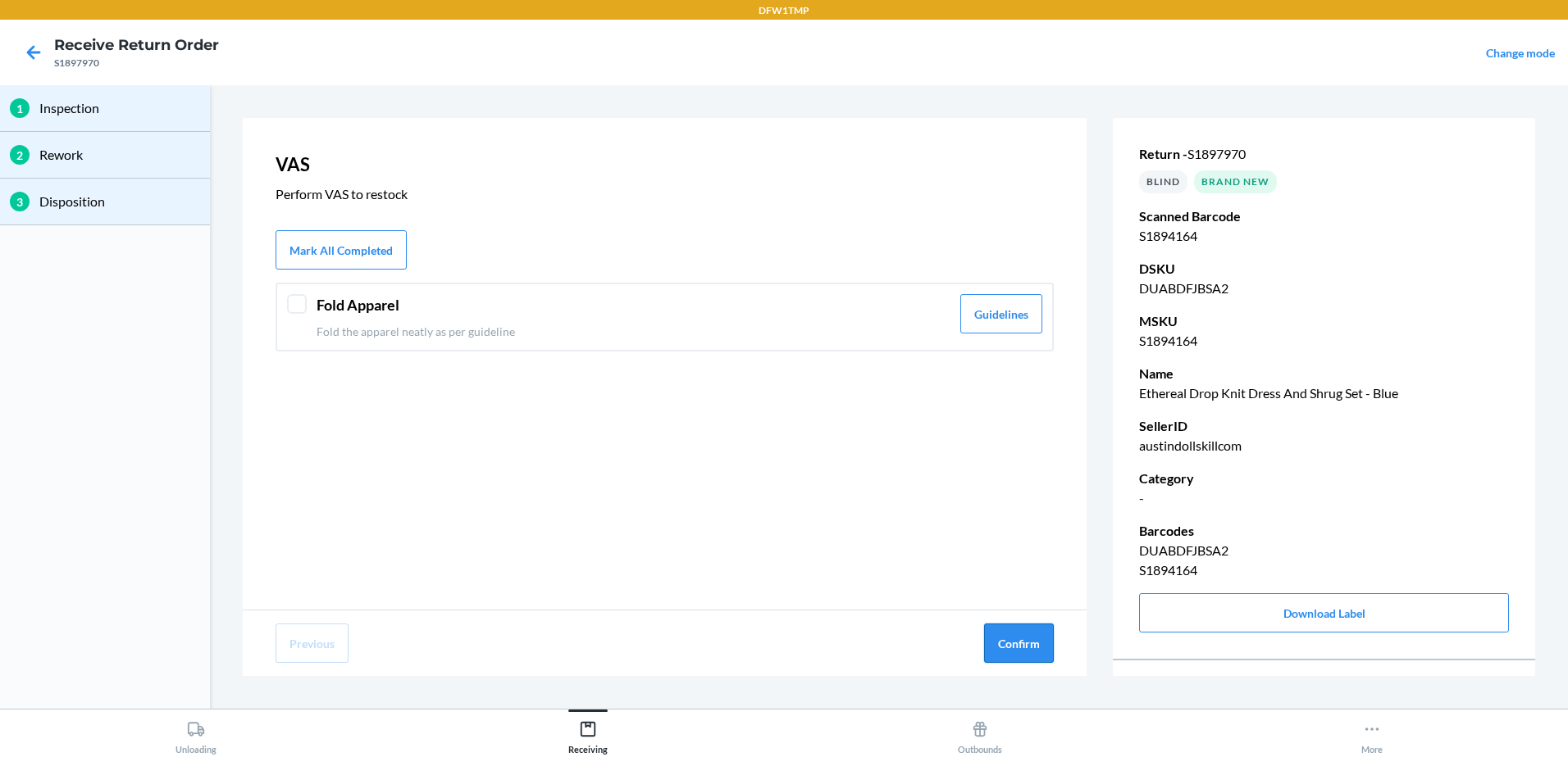
click at [1010, 632] on button "Confirm" at bounding box center [1019, 643] width 70 height 40
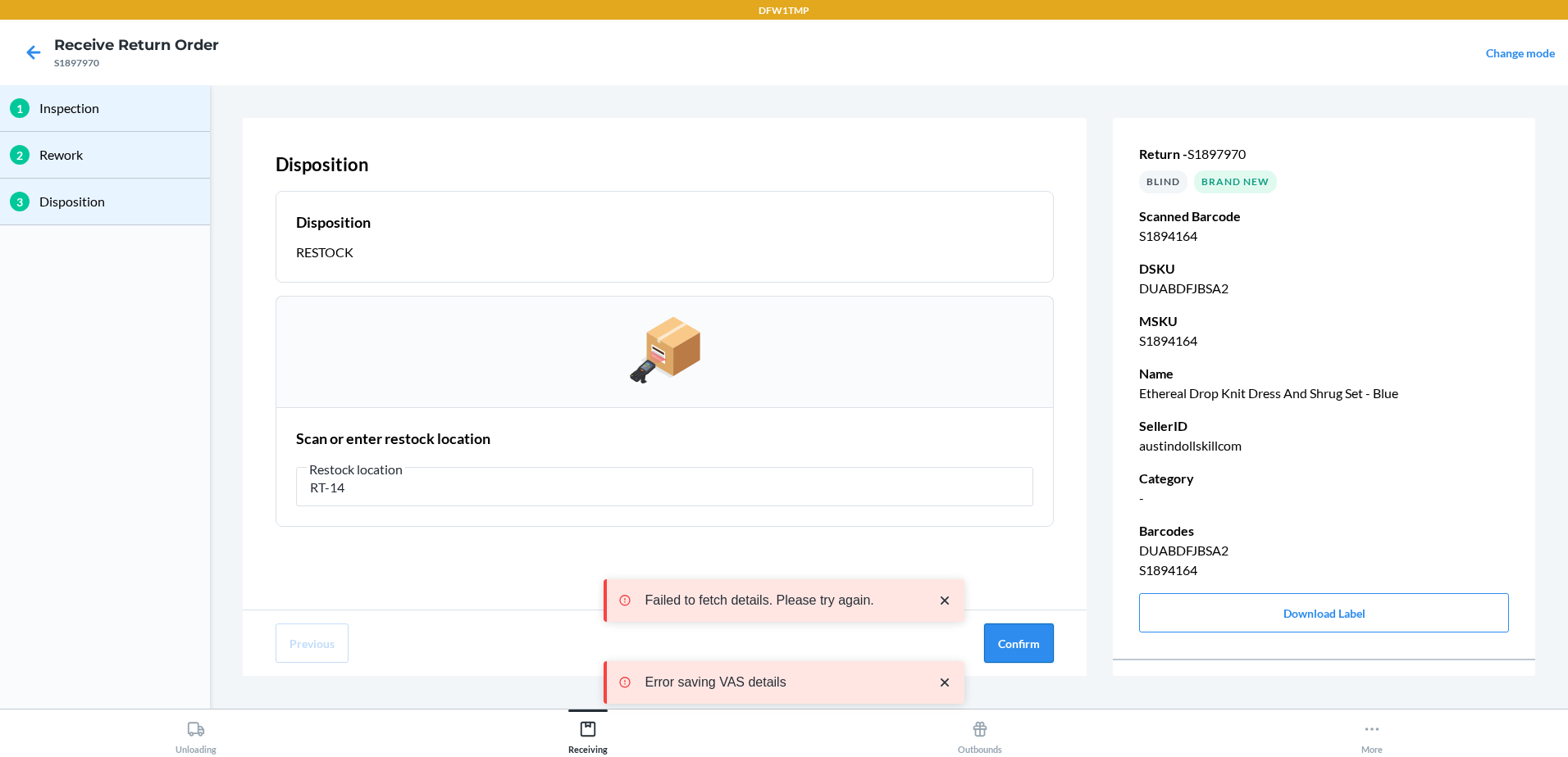
type input "RT-14"
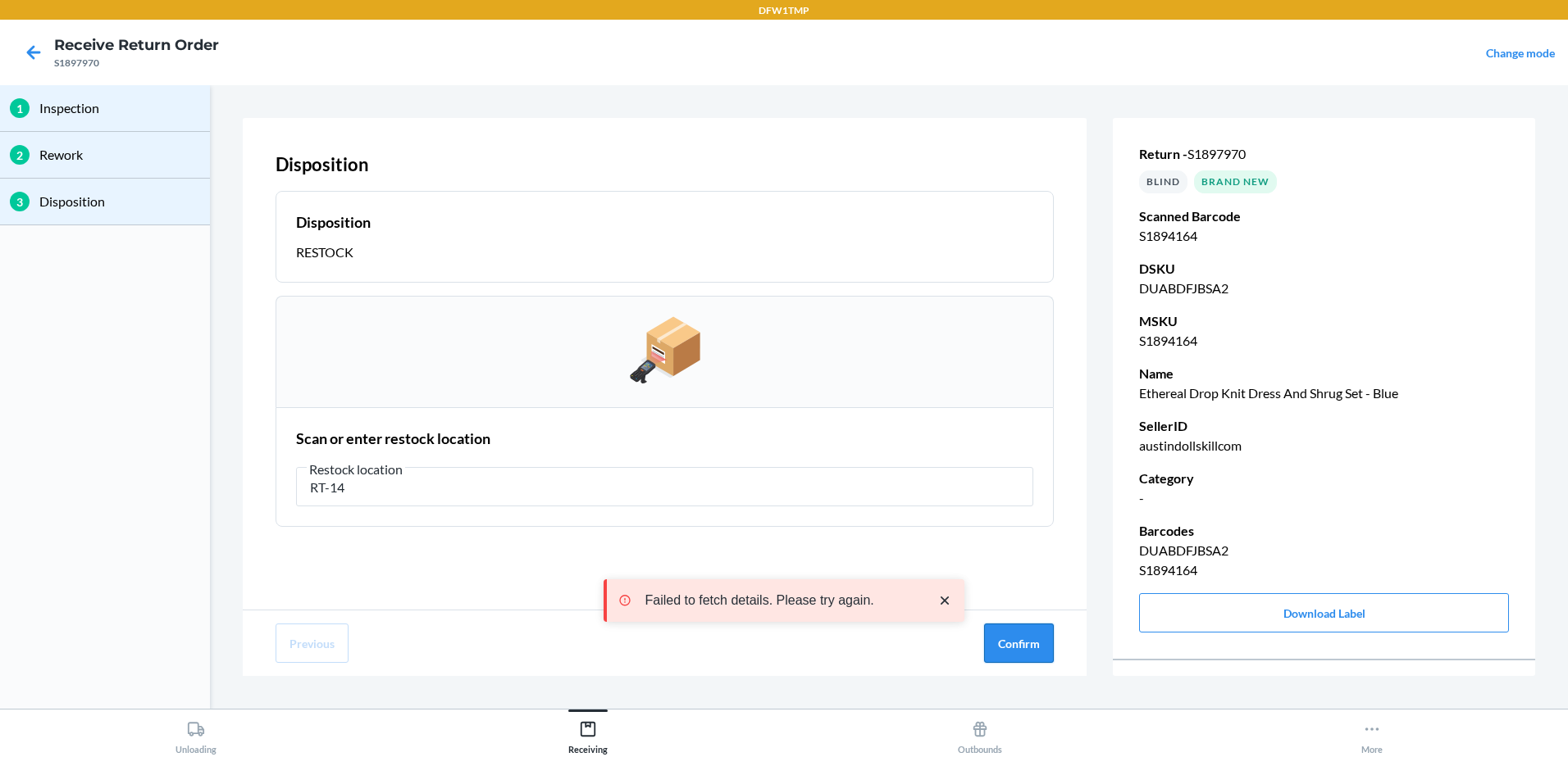
click at [1008, 646] on button "Confirm" at bounding box center [1019, 643] width 70 height 40
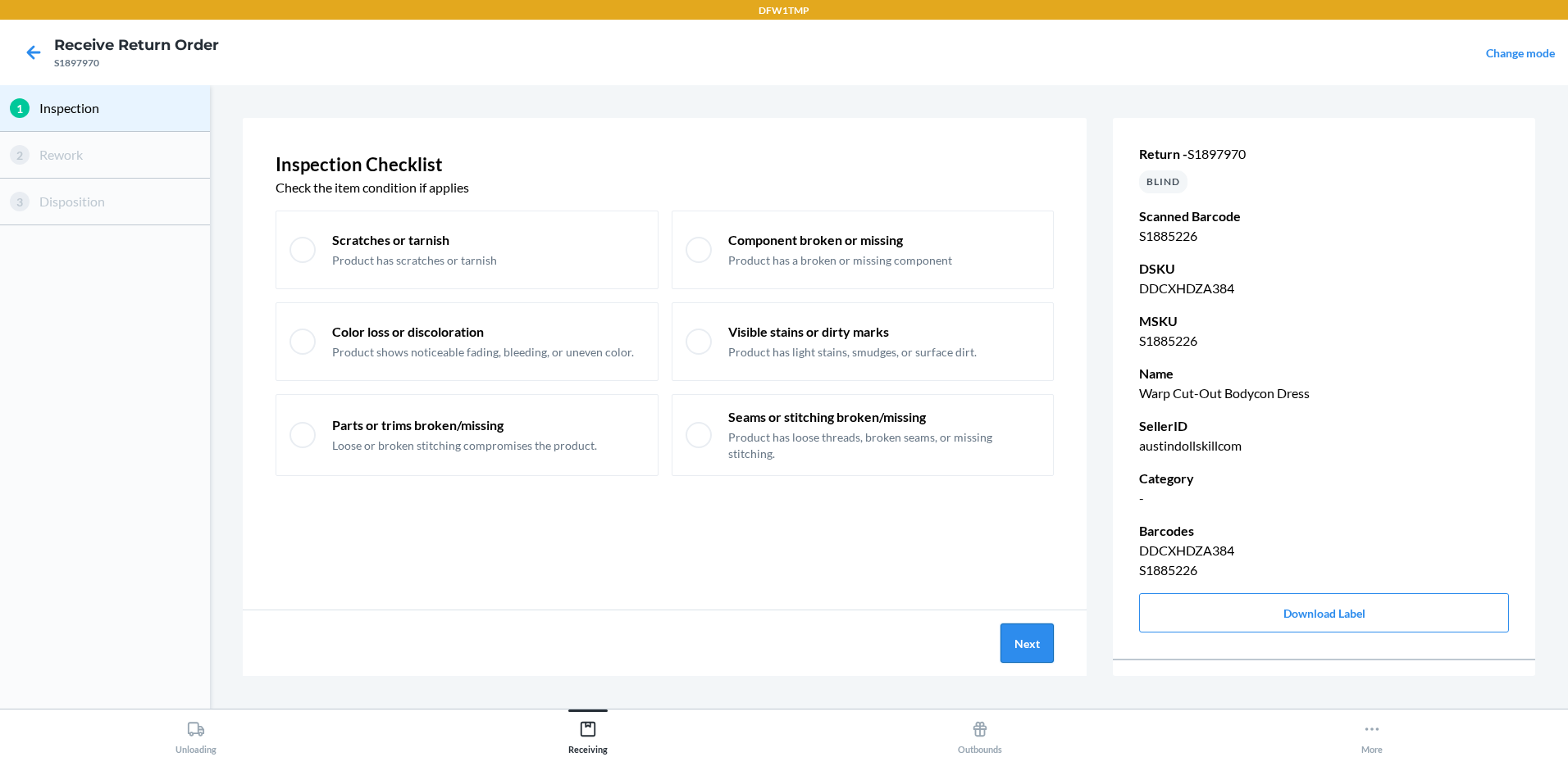
click at [1022, 630] on button "Next" at bounding box center [1026, 643] width 53 height 40
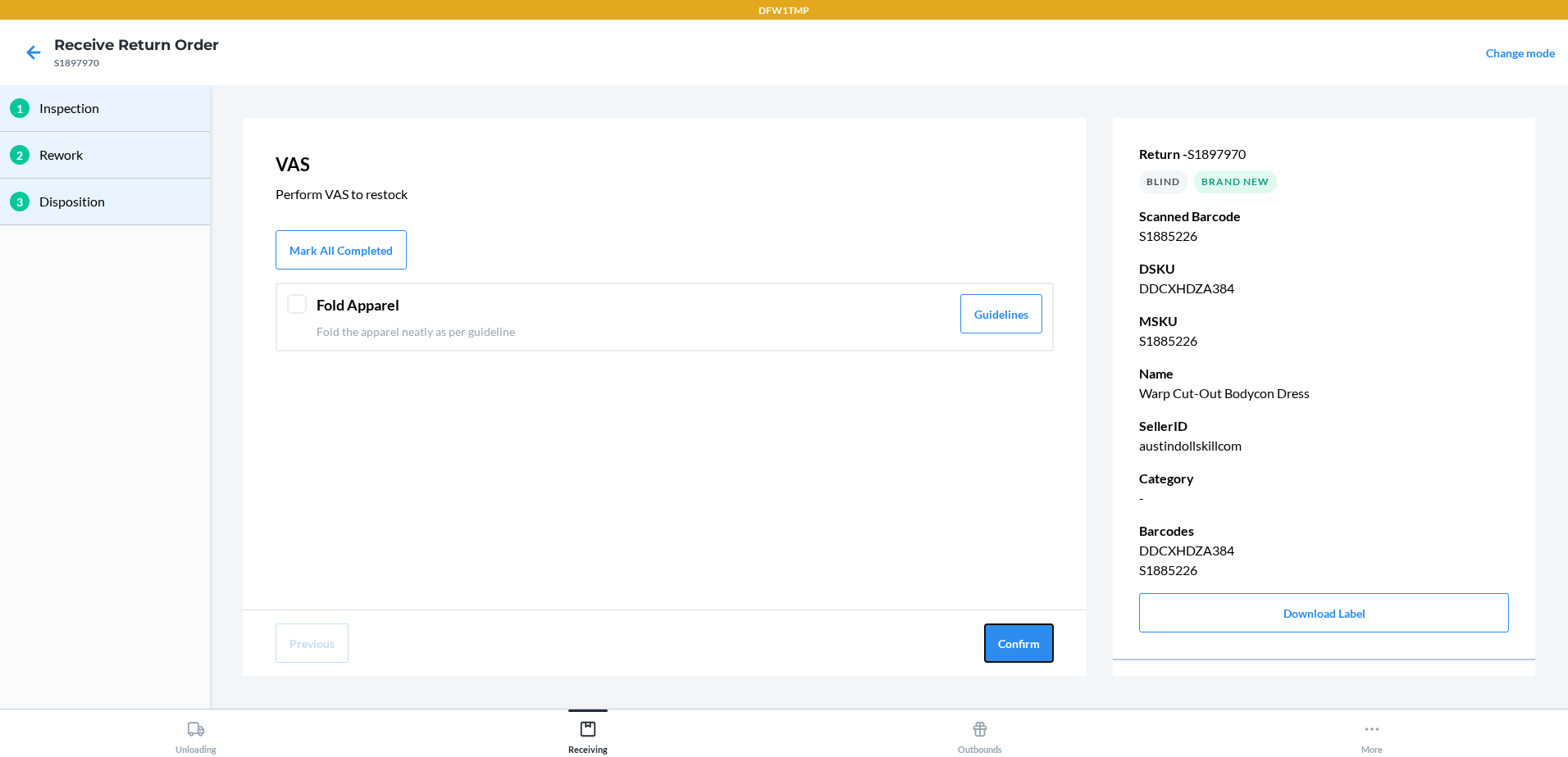
click at [1022, 630] on button "Confirm" at bounding box center [1019, 643] width 70 height 40
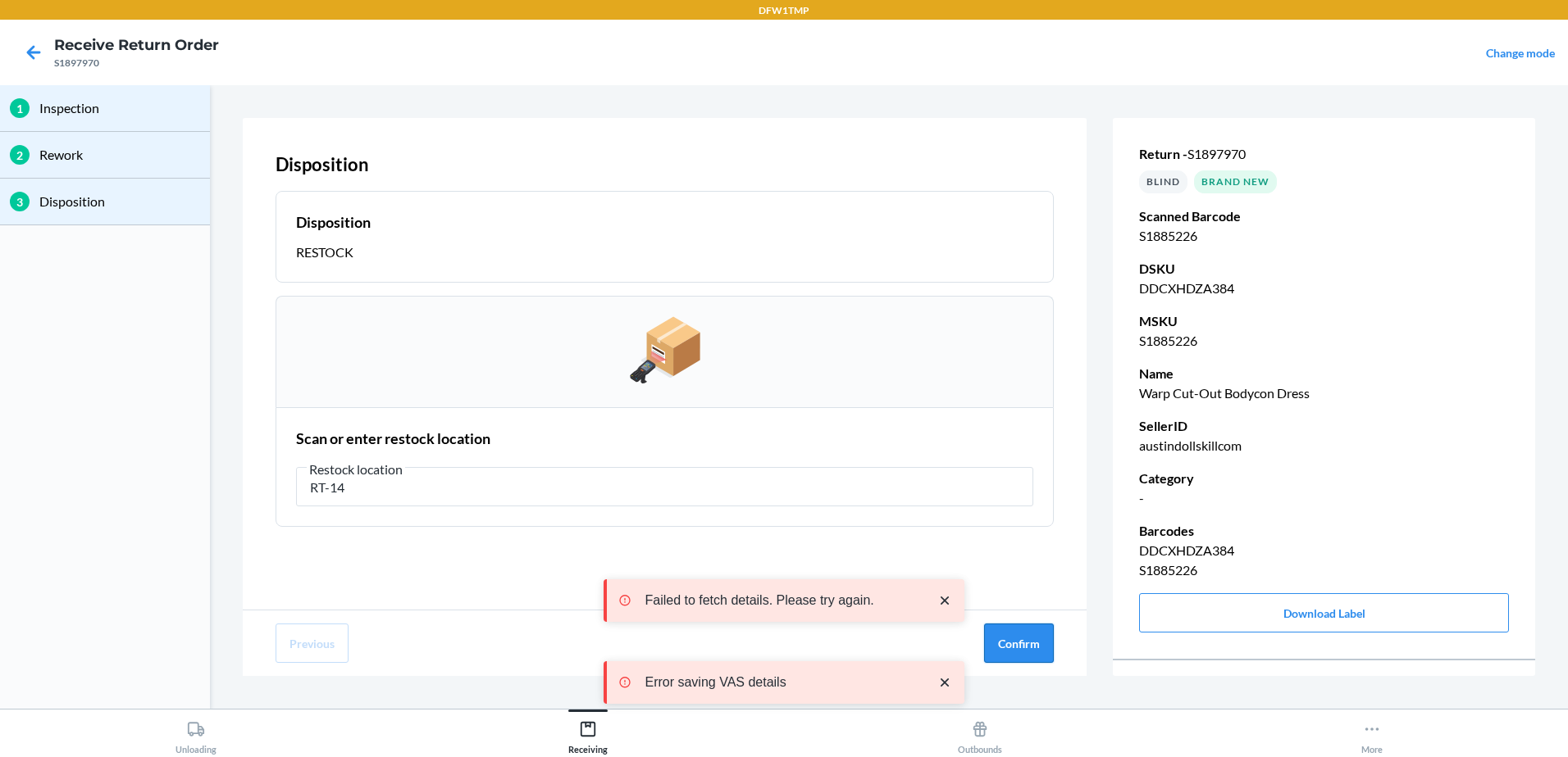
type input "RT-14"
click at [1044, 632] on button "Confirm" at bounding box center [1019, 643] width 70 height 40
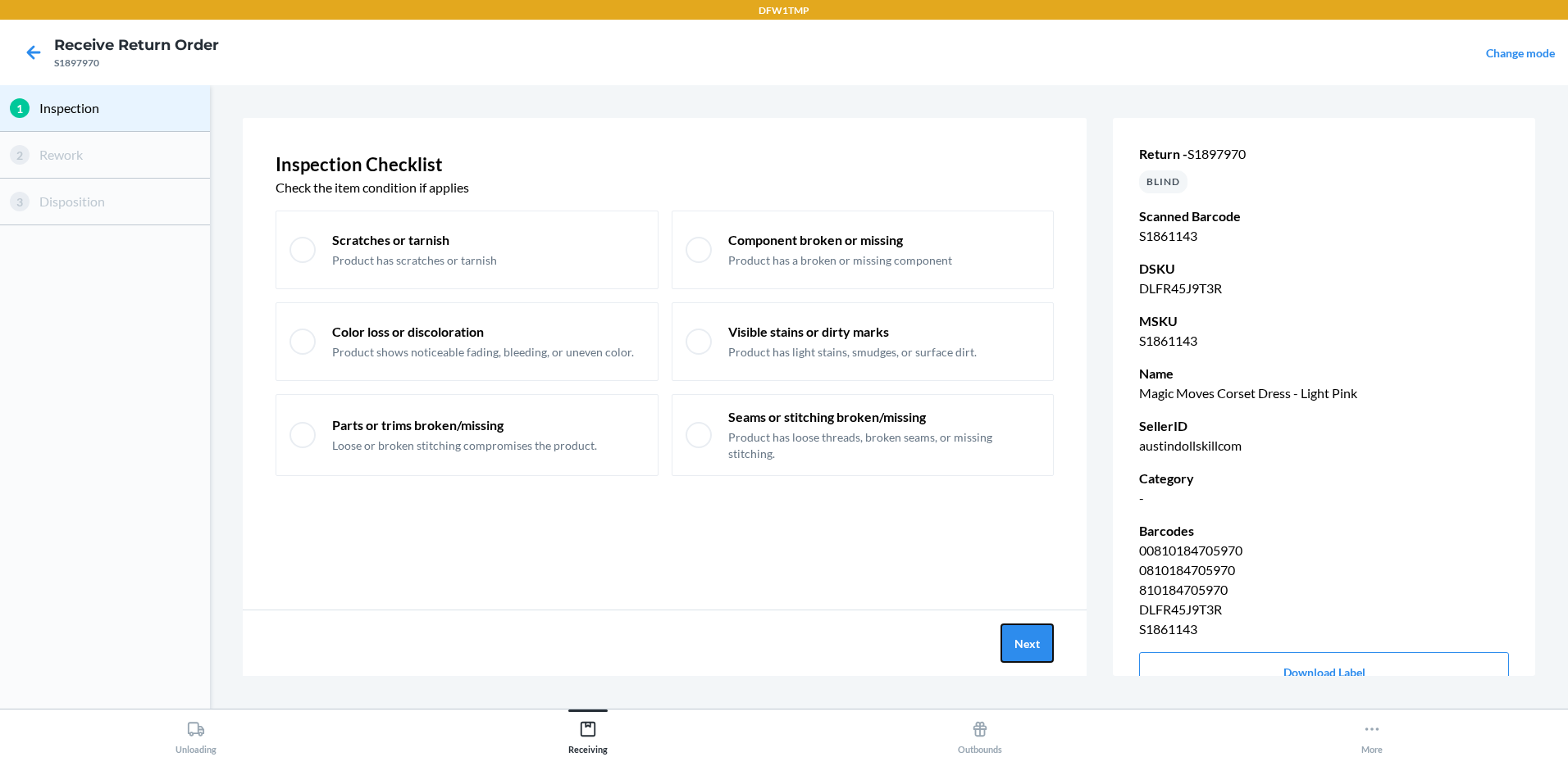
click at [1021, 629] on button "Next" at bounding box center [1026, 643] width 53 height 40
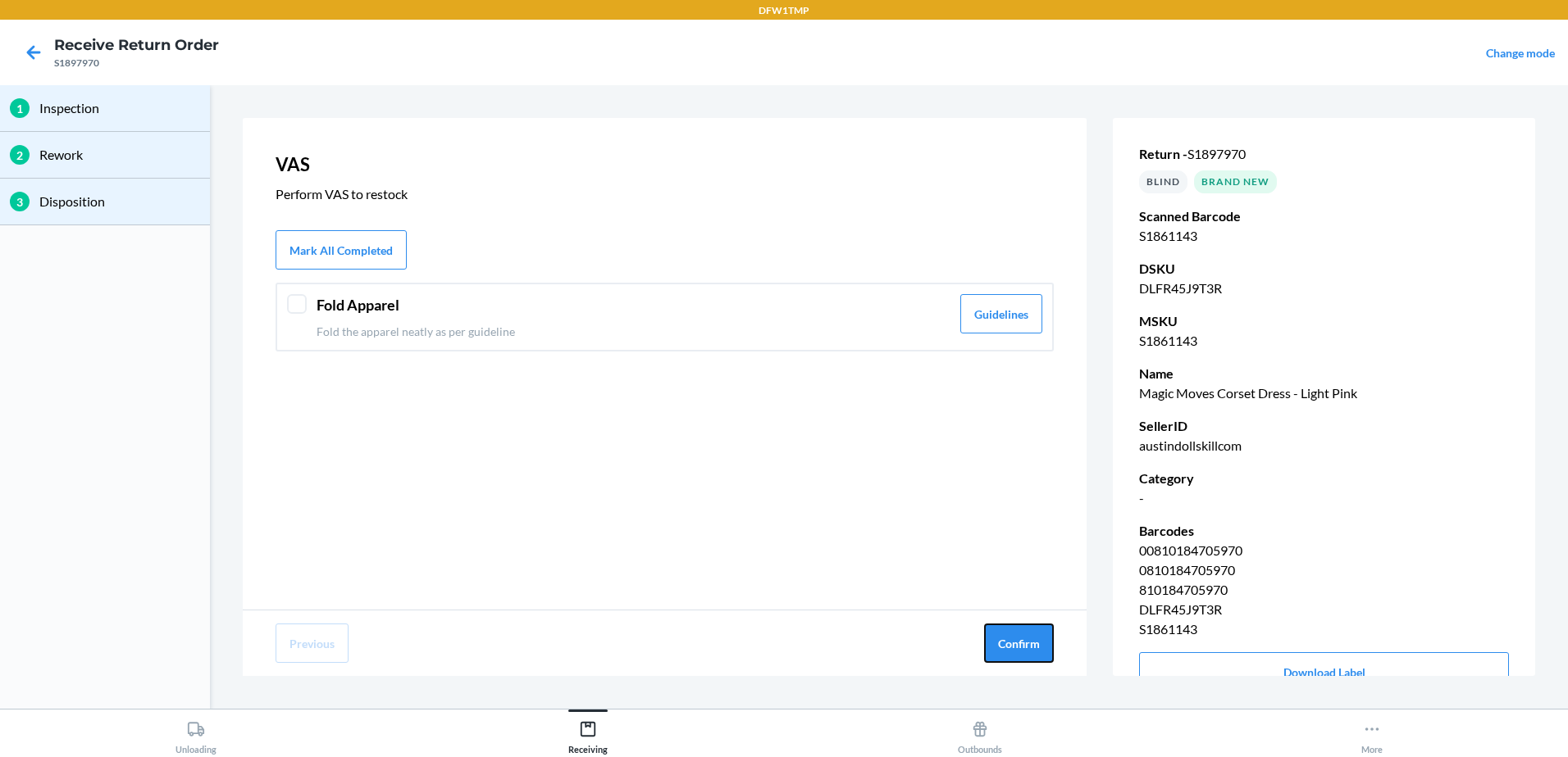
click at [1021, 629] on button "Confirm" at bounding box center [1019, 643] width 70 height 40
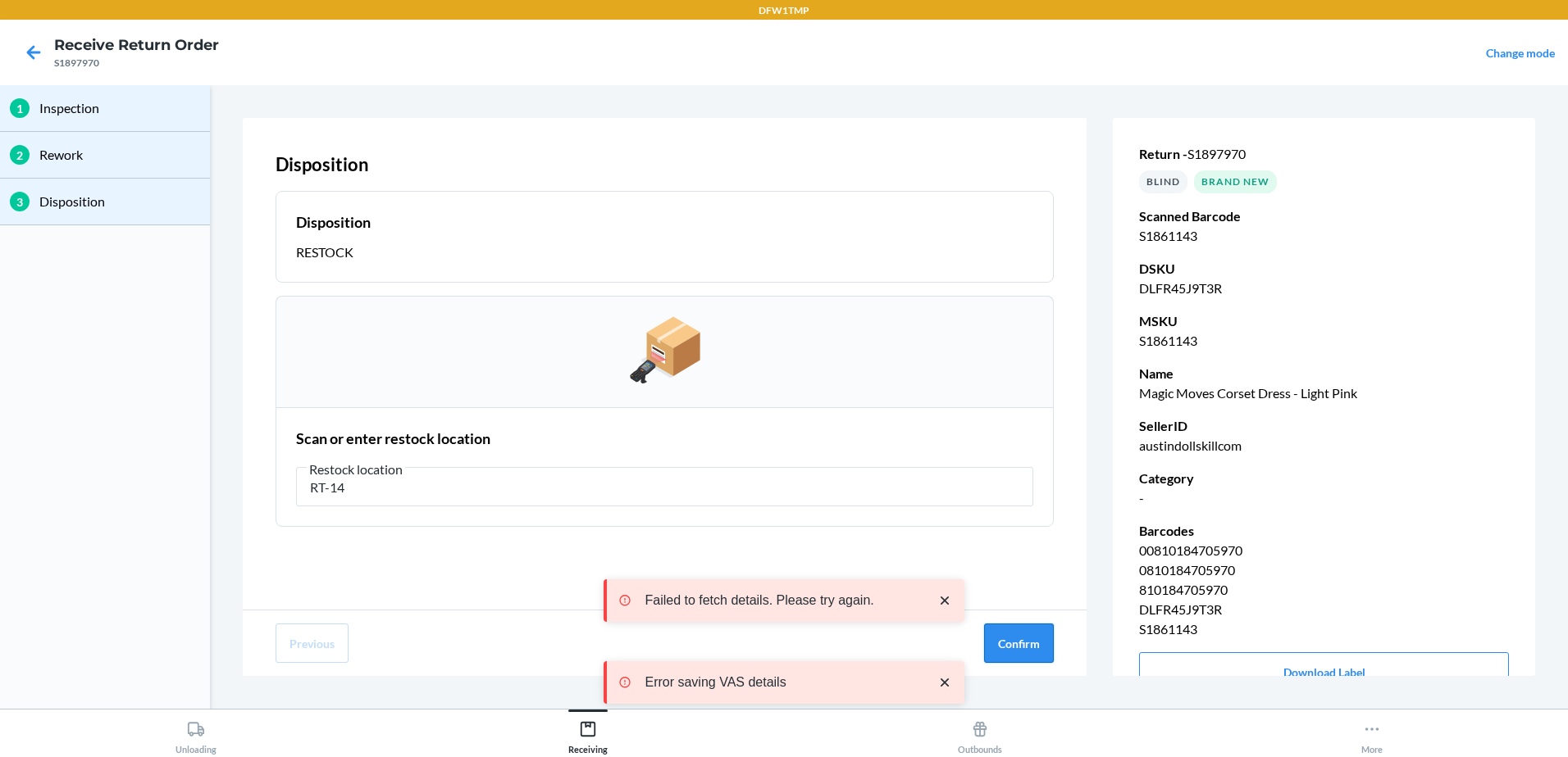
type input "RT-14"
click at [1023, 632] on button "Confirm" at bounding box center [1019, 643] width 70 height 40
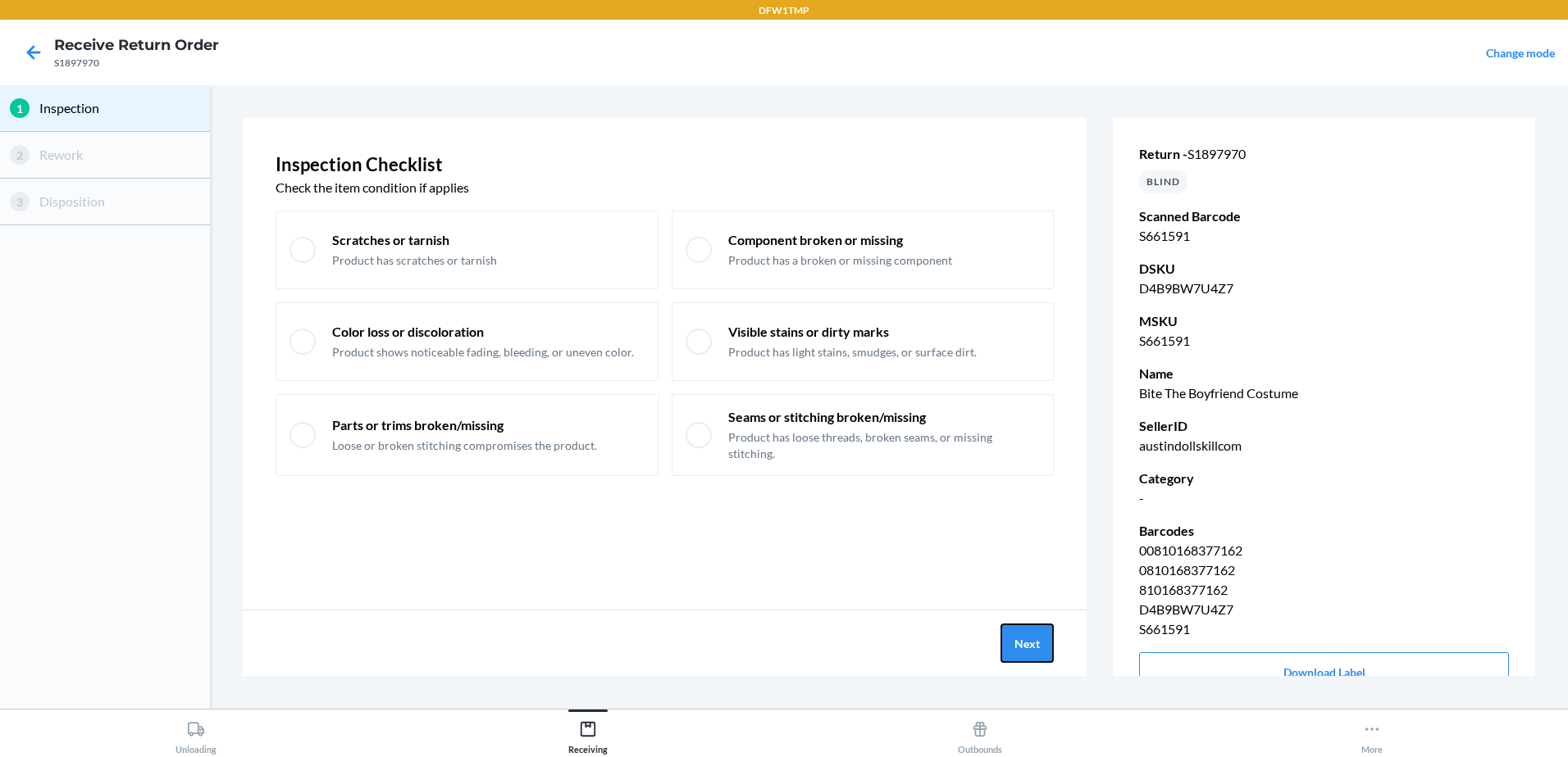
click at [1044, 648] on button "Next" at bounding box center [1026, 643] width 53 height 40
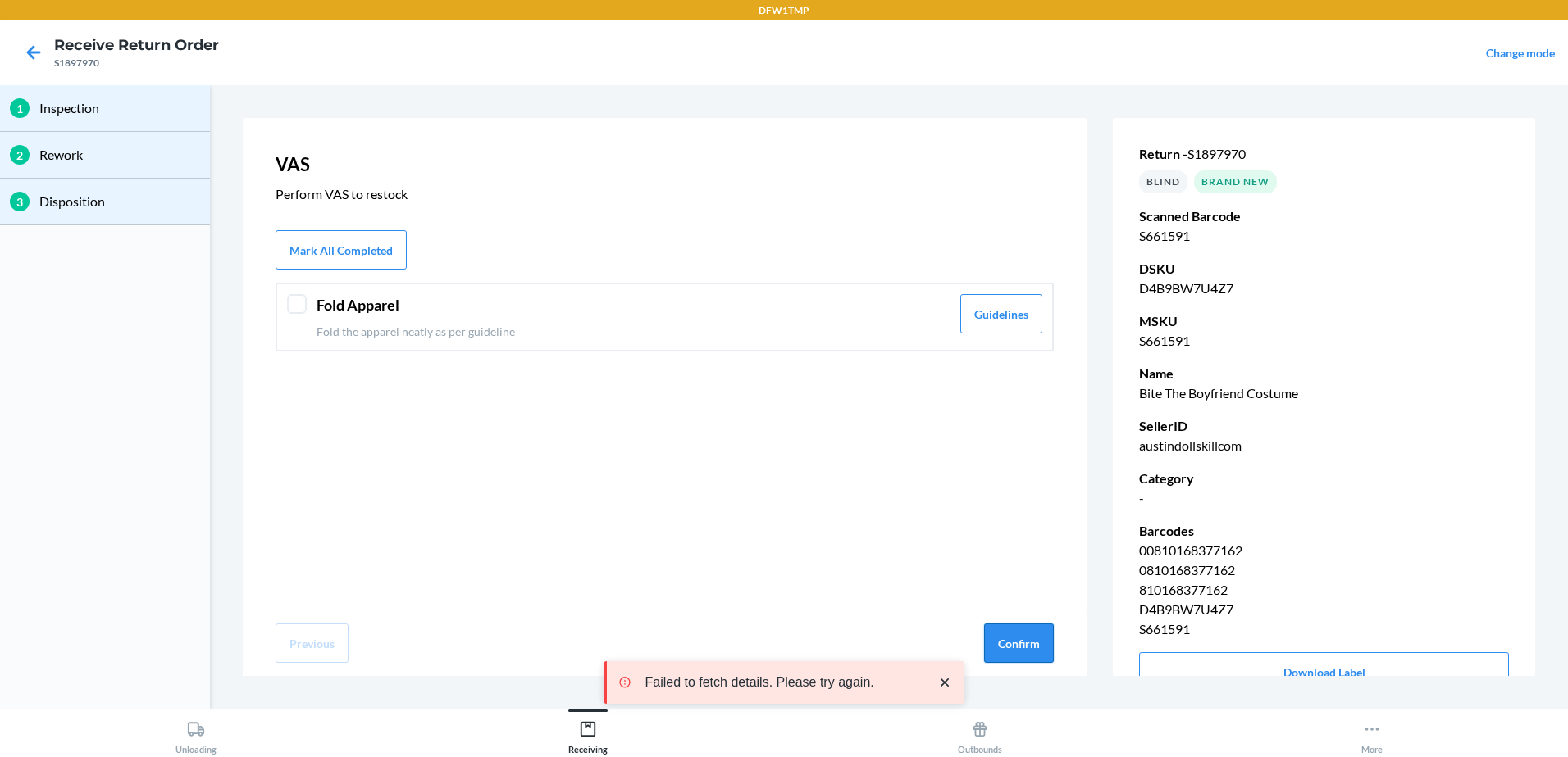
click at [1045, 648] on button "Confirm" at bounding box center [1019, 643] width 70 height 40
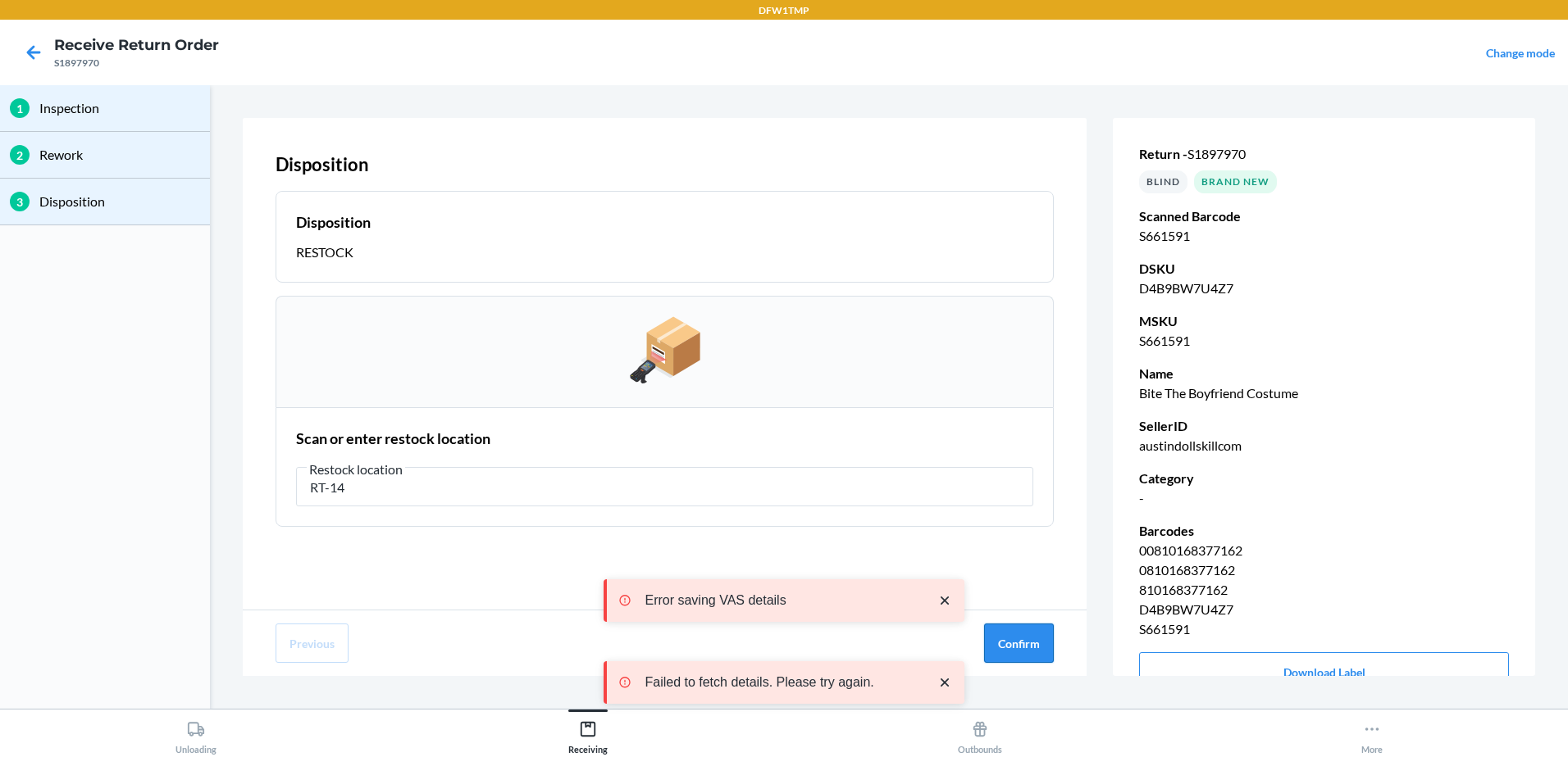
type input "RT-14"
click at [1045, 648] on button "Confirm" at bounding box center [1019, 643] width 70 height 40
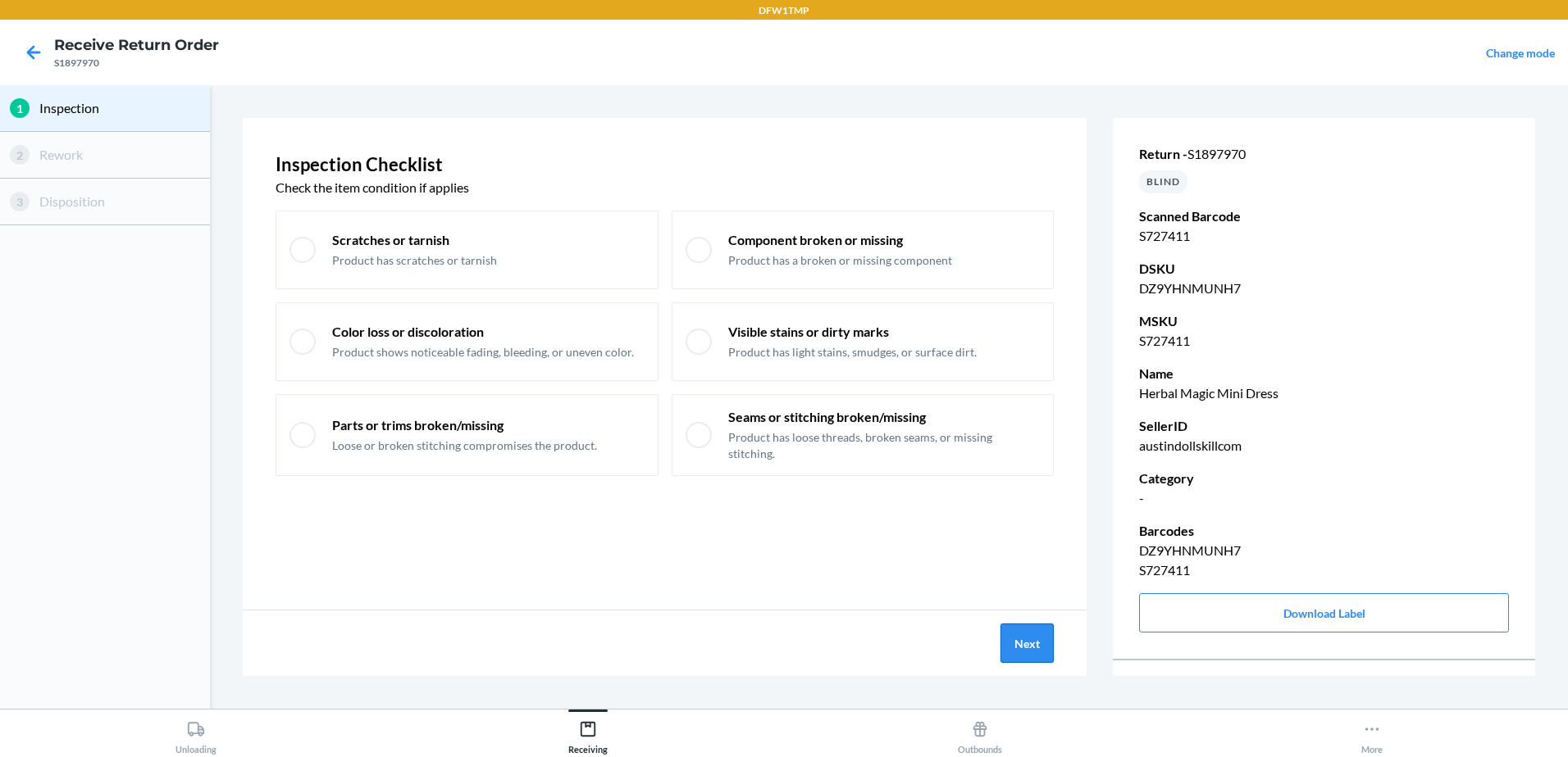
click at [1044, 648] on button "Next" at bounding box center [1026, 643] width 53 height 40
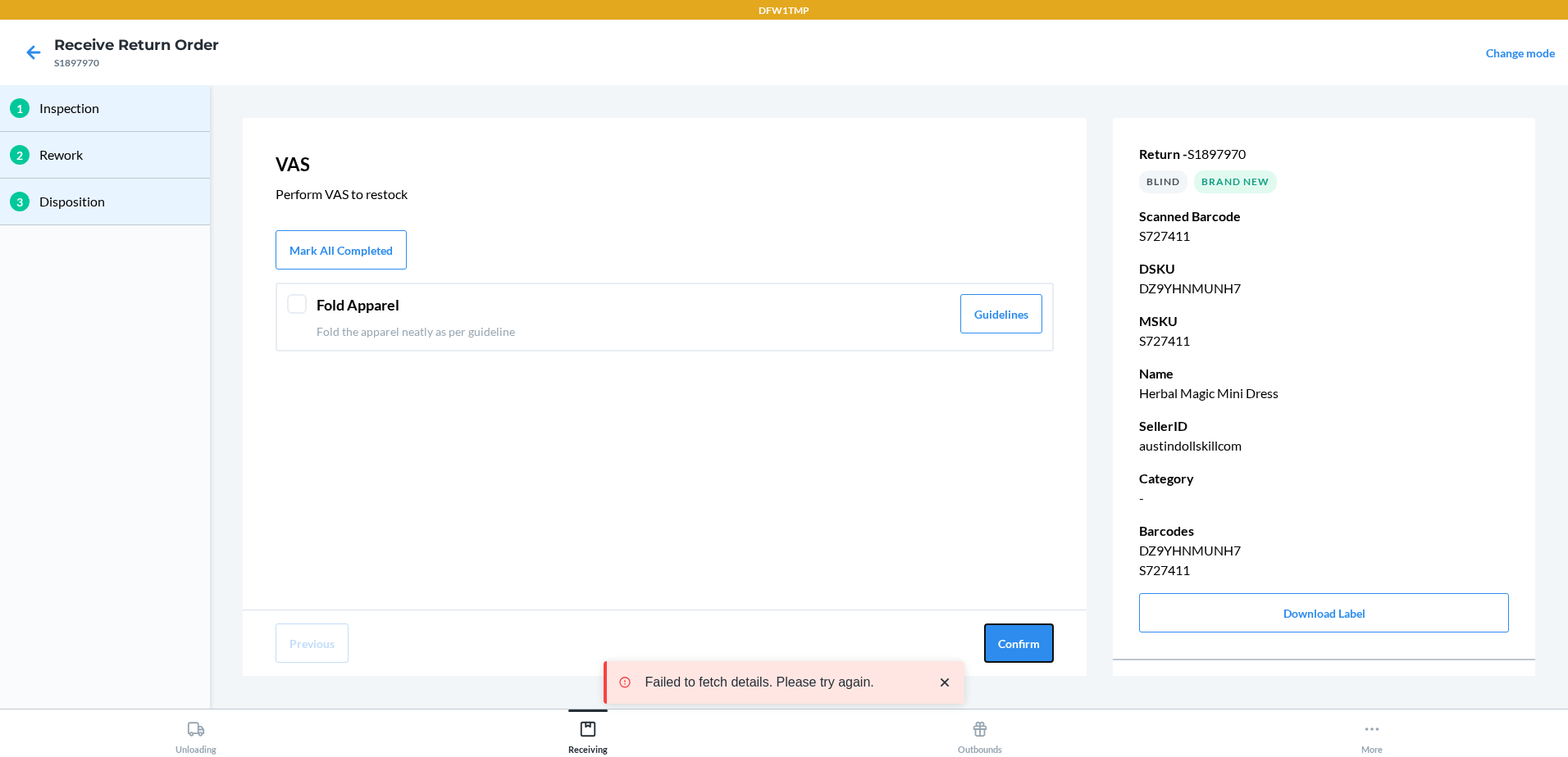
click at [1044, 648] on button "Confirm" at bounding box center [1019, 643] width 70 height 40
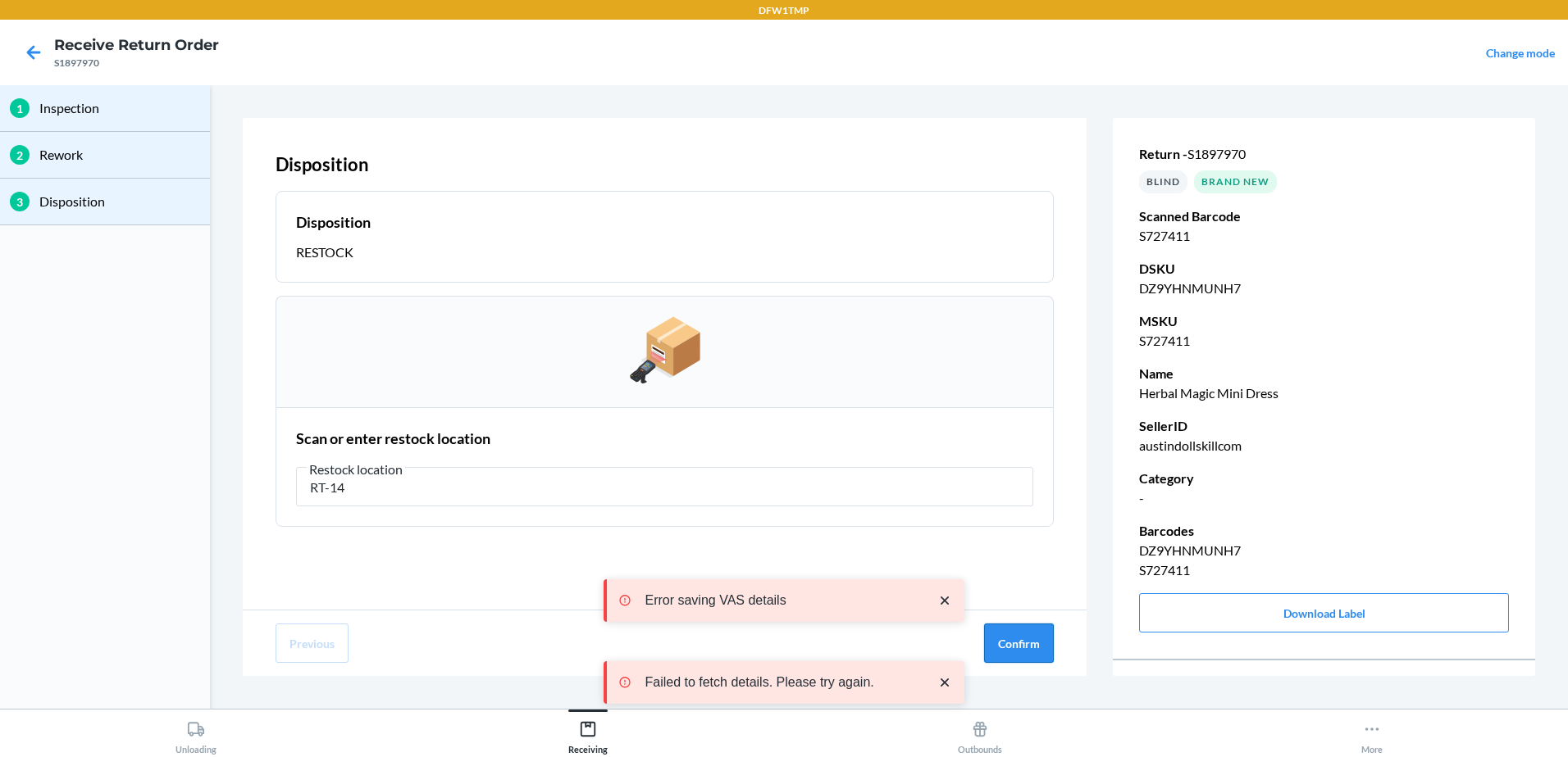
type input "RT-14"
click at [1024, 643] on button "Confirm" at bounding box center [1019, 643] width 70 height 40
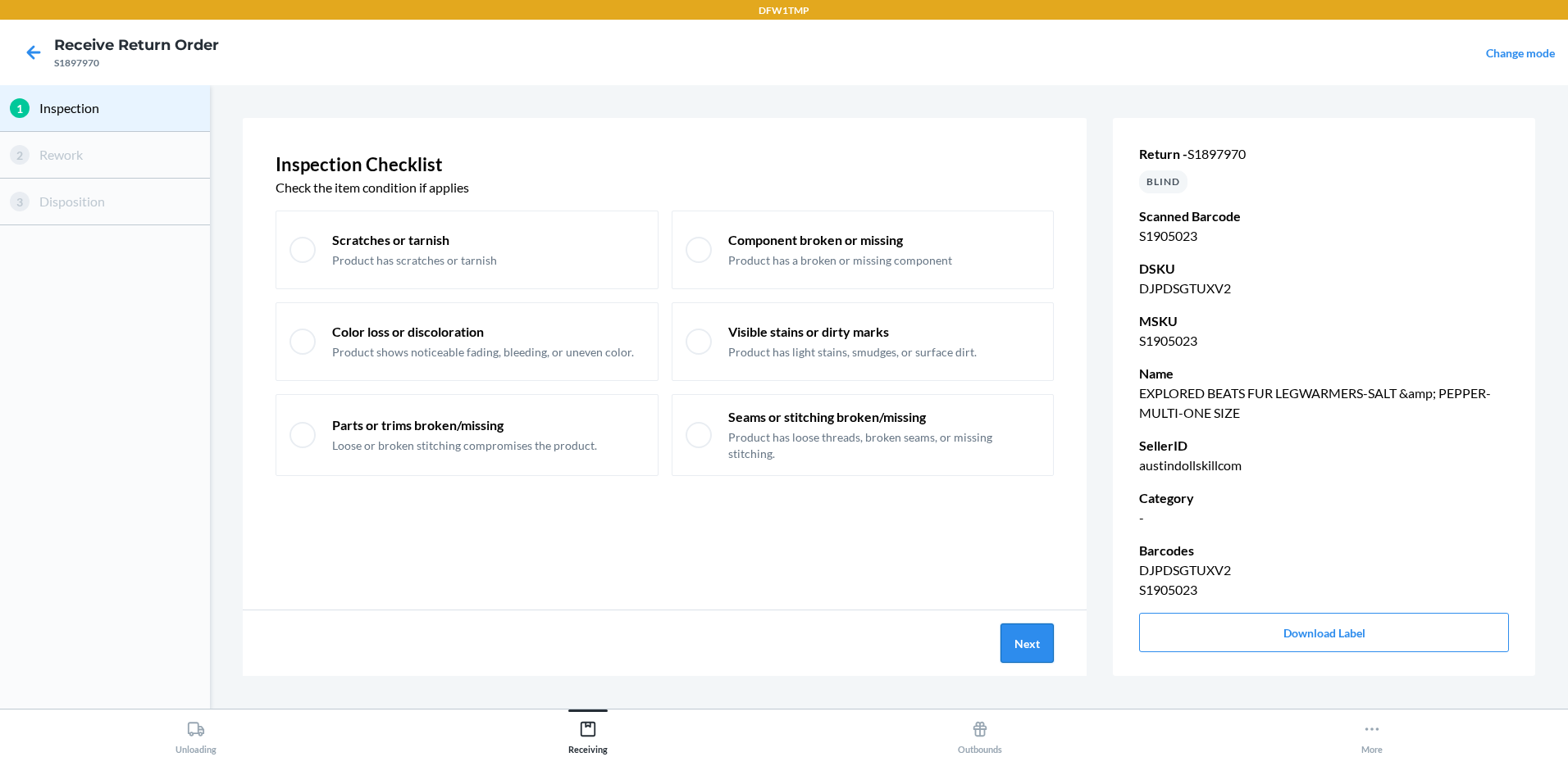
click at [1032, 626] on button "Next" at bounding box center [1026, 643] width 53 height 40
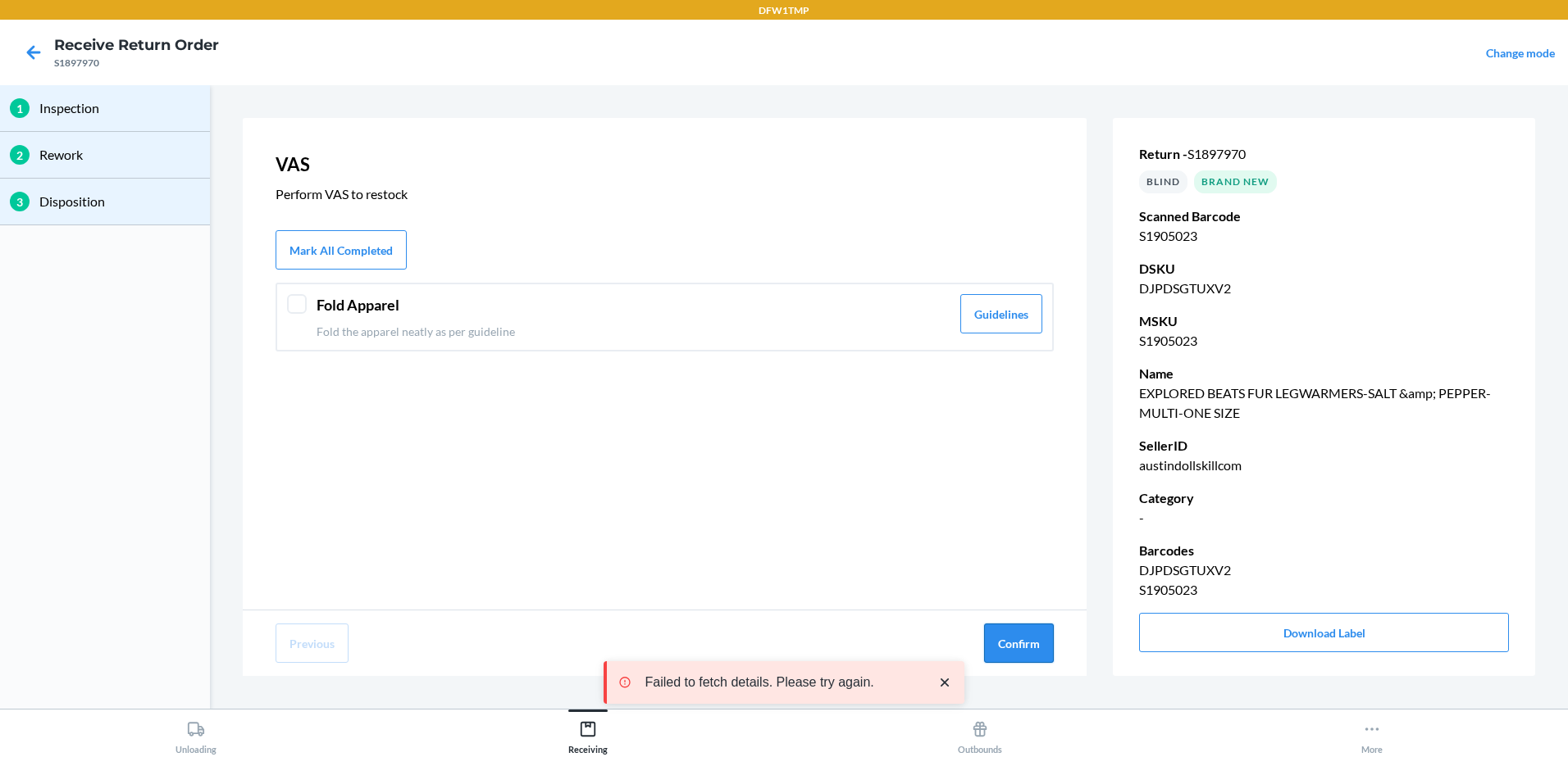
click at [1027, 635] on button "Confirm" at bounding box center [1019, 643] width 70 height 40
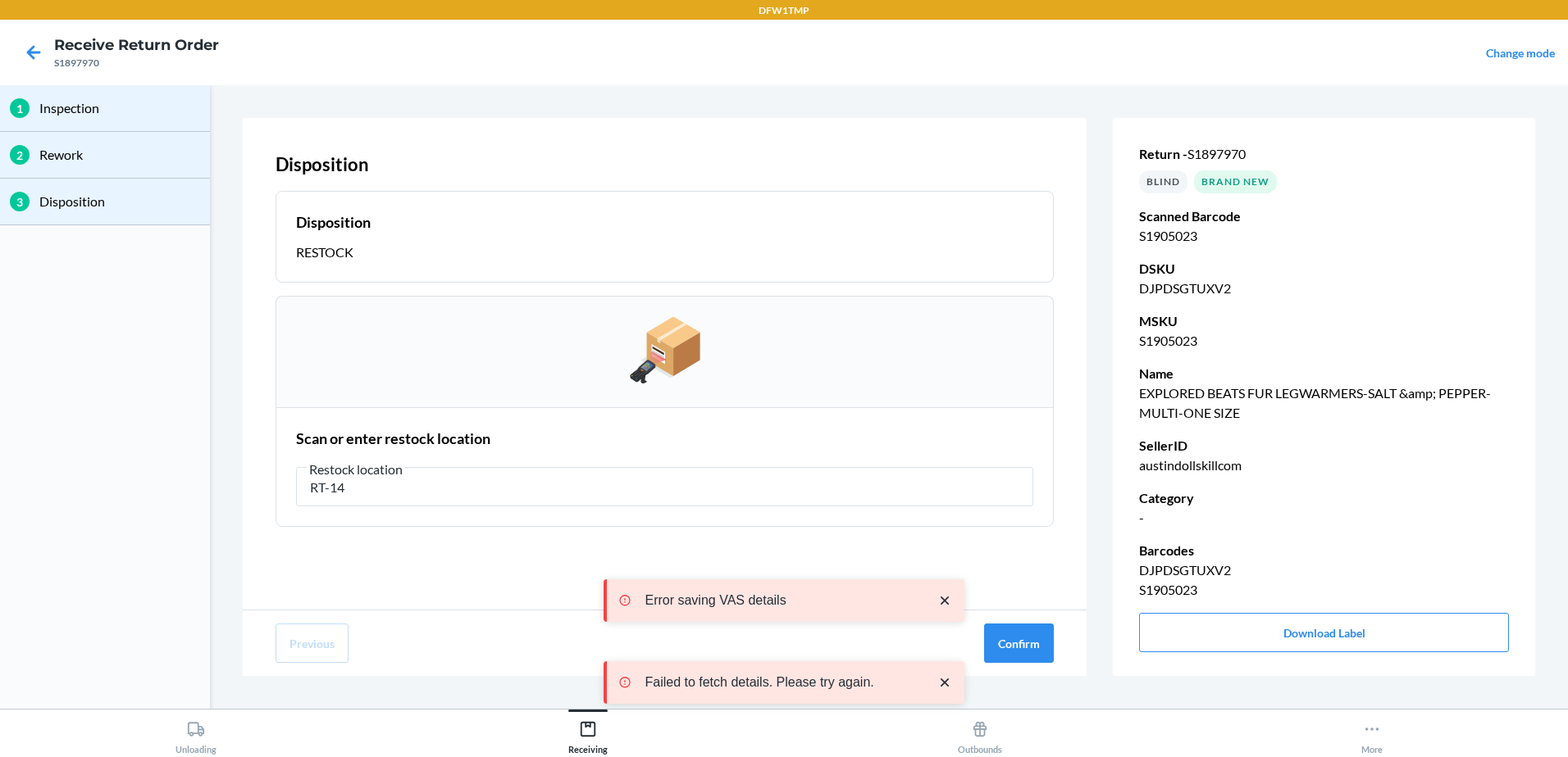
type input "RT-14"
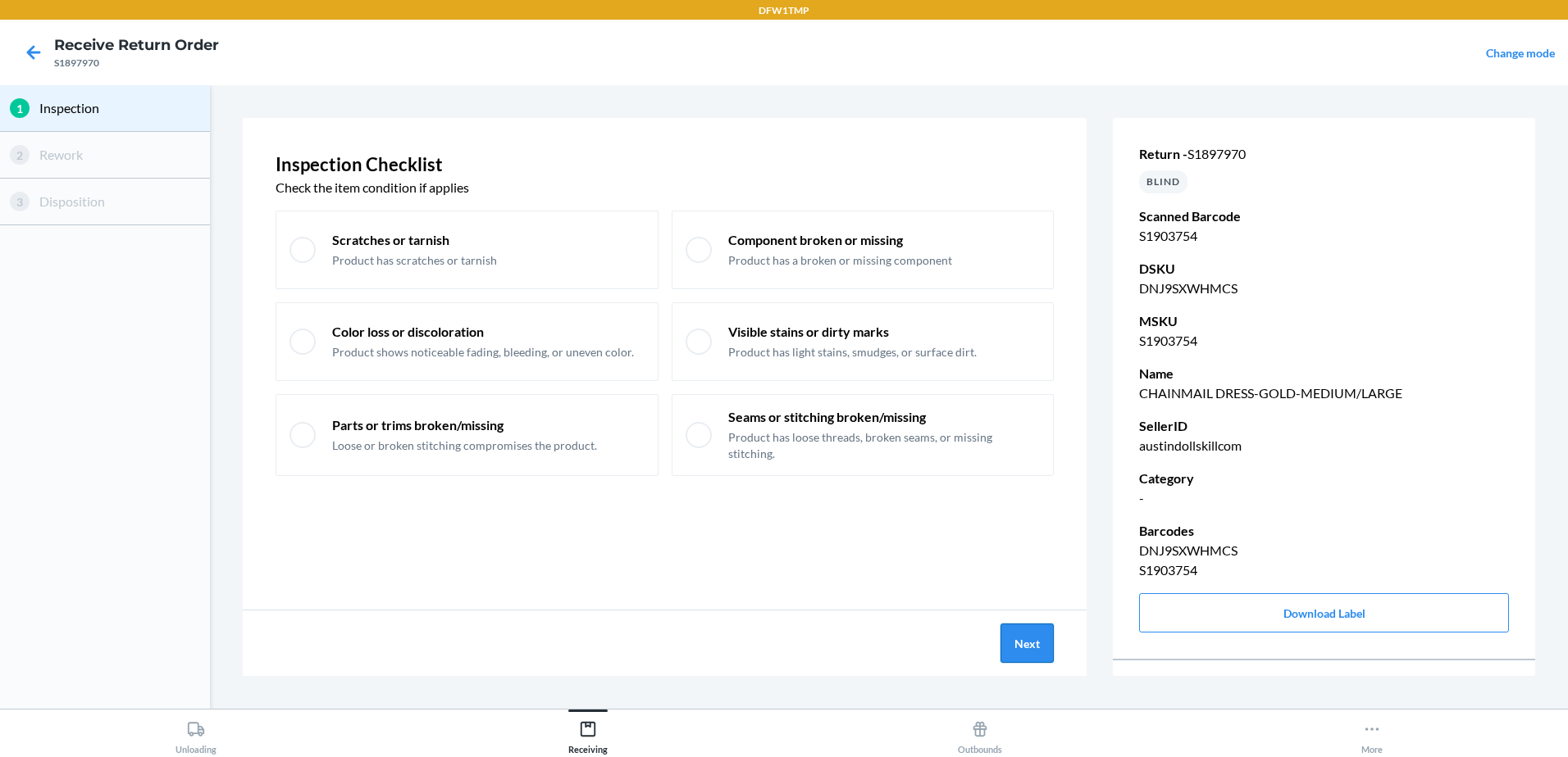
click at [1020, 652] on button "Next" at bounding box center [1026, 643] width 53 height 40
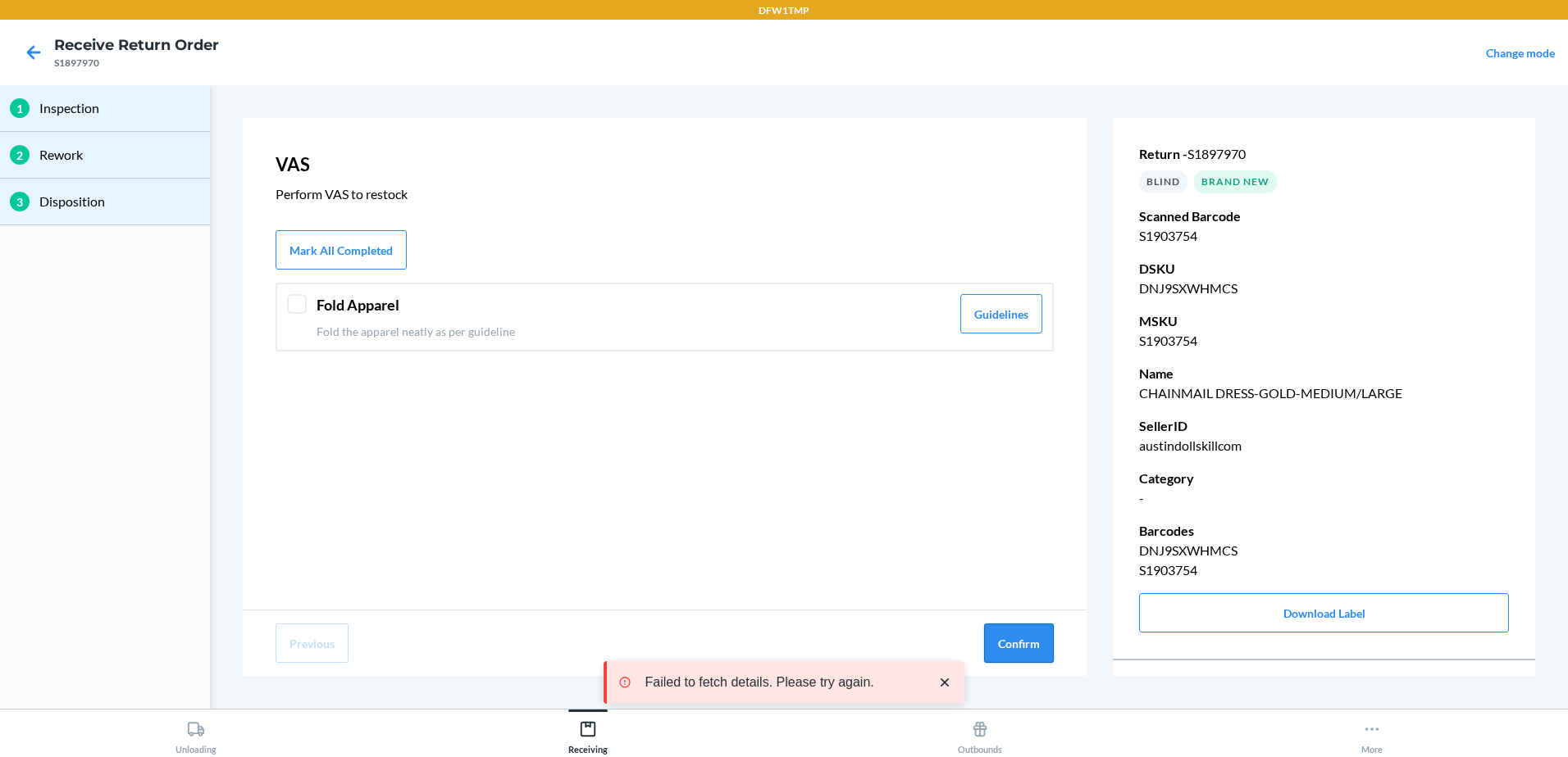
click at [1020, 648] on button "Confirm" at bounding box center [1019, 643] width 70 height 40
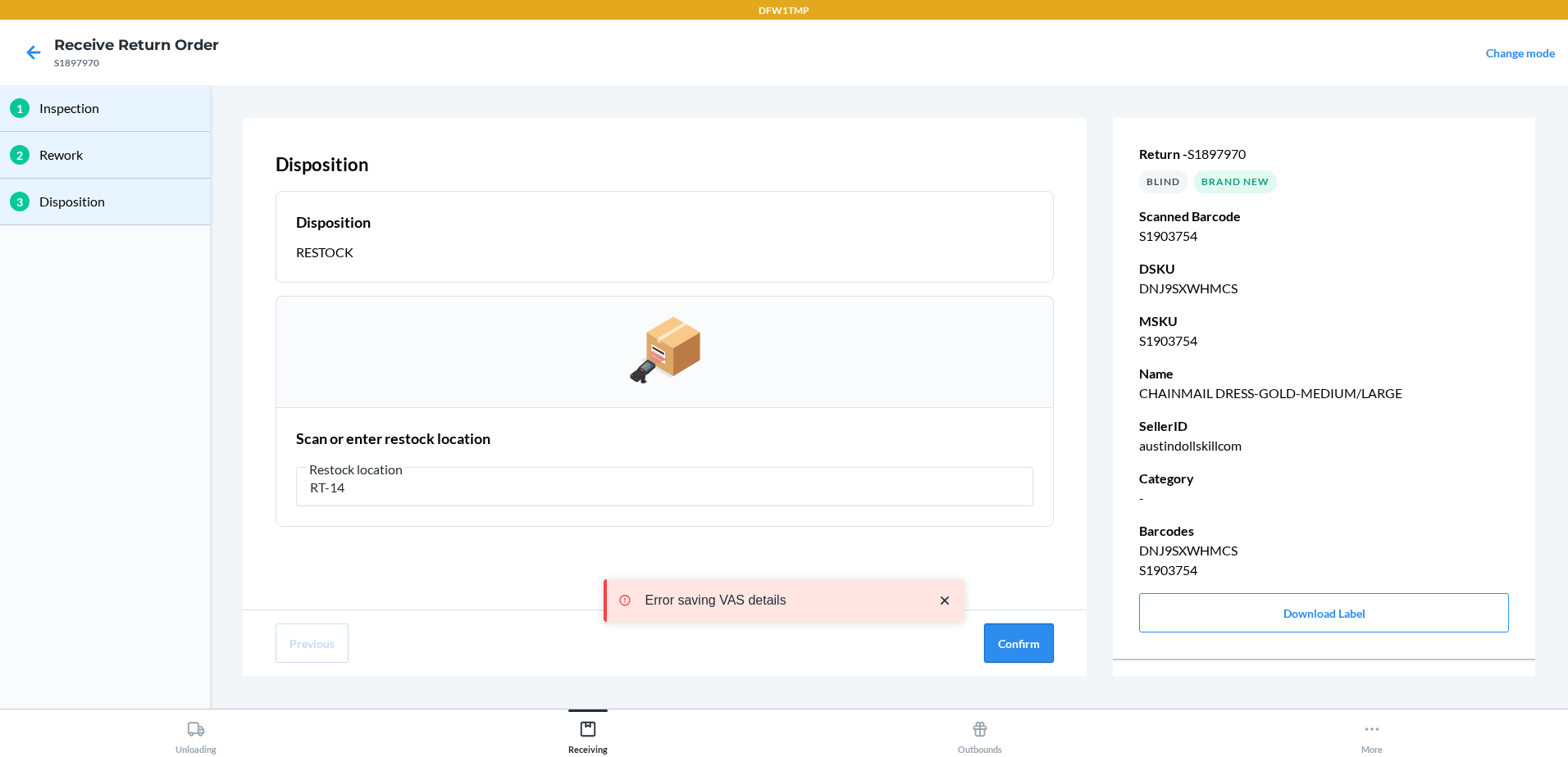
type input "RT-14"
click at [1034, 636] on button "Confirm" at bounding box center [1019, 643] width 70 height 40
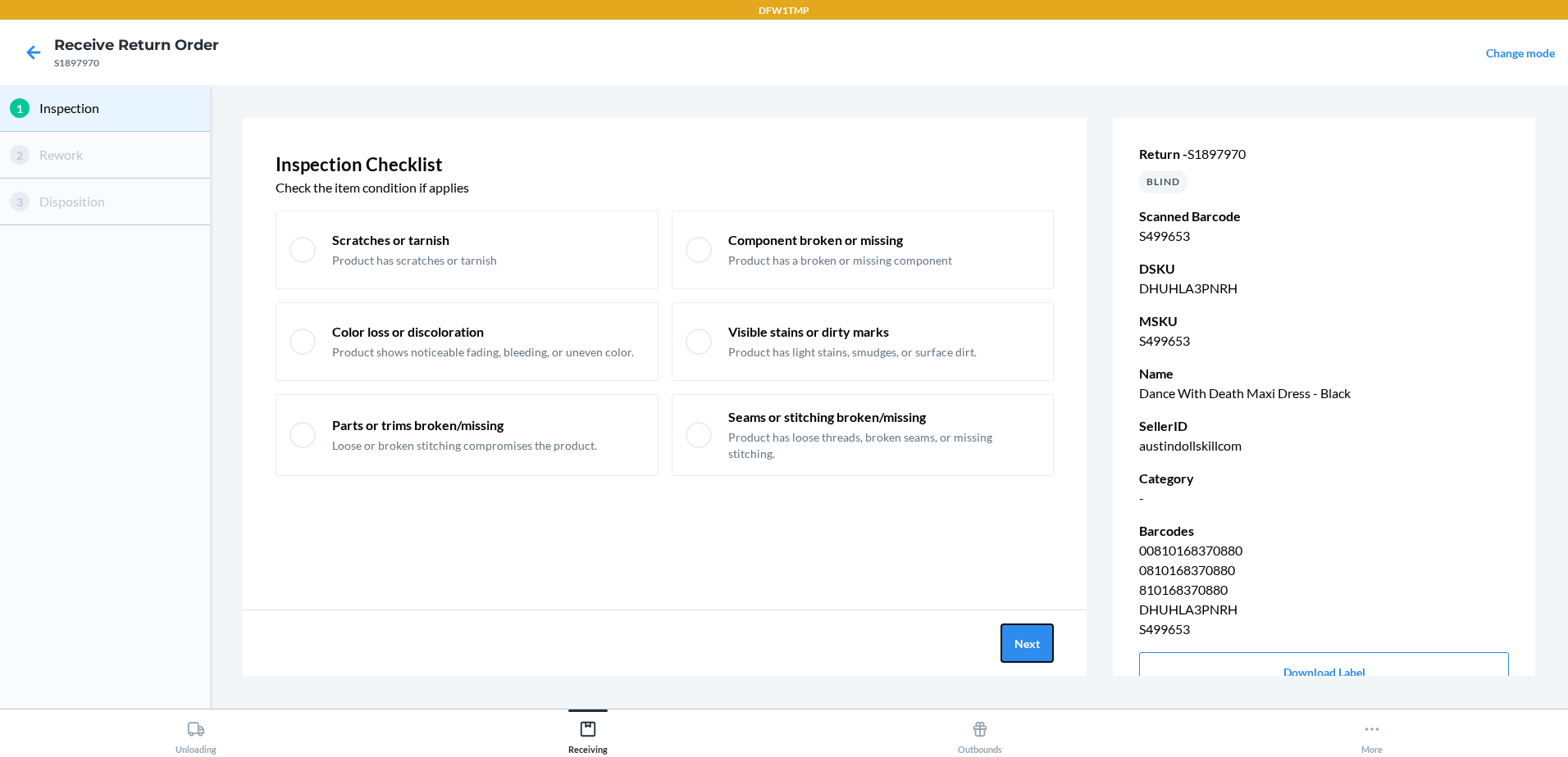
click at [1021, 643] on button "Next" at bounding box center [1026, 643] width 53 height 40
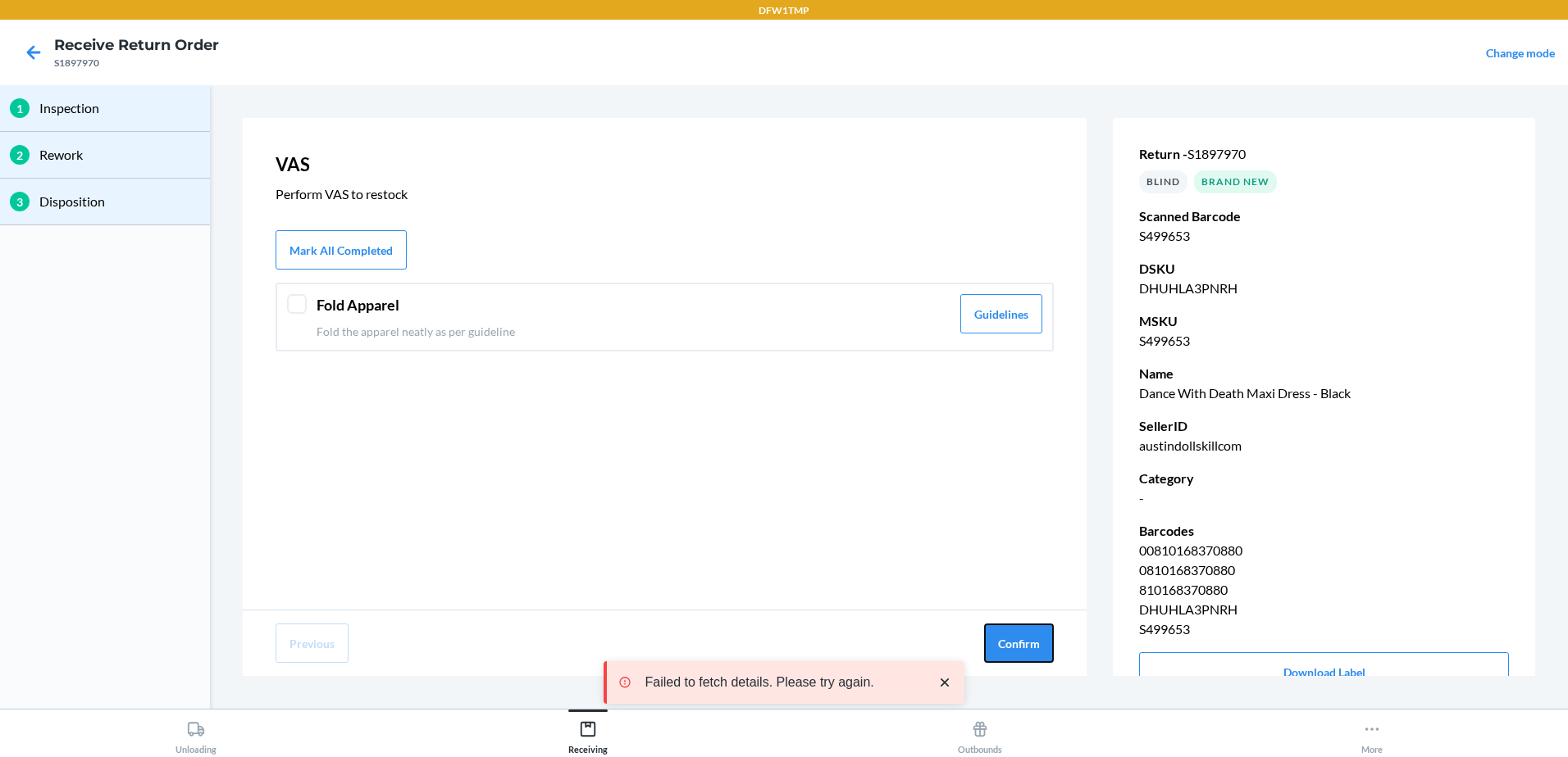
click at [1021, 643] on button "Confirm" at bounding box center [1019, 643] width 70 height 40
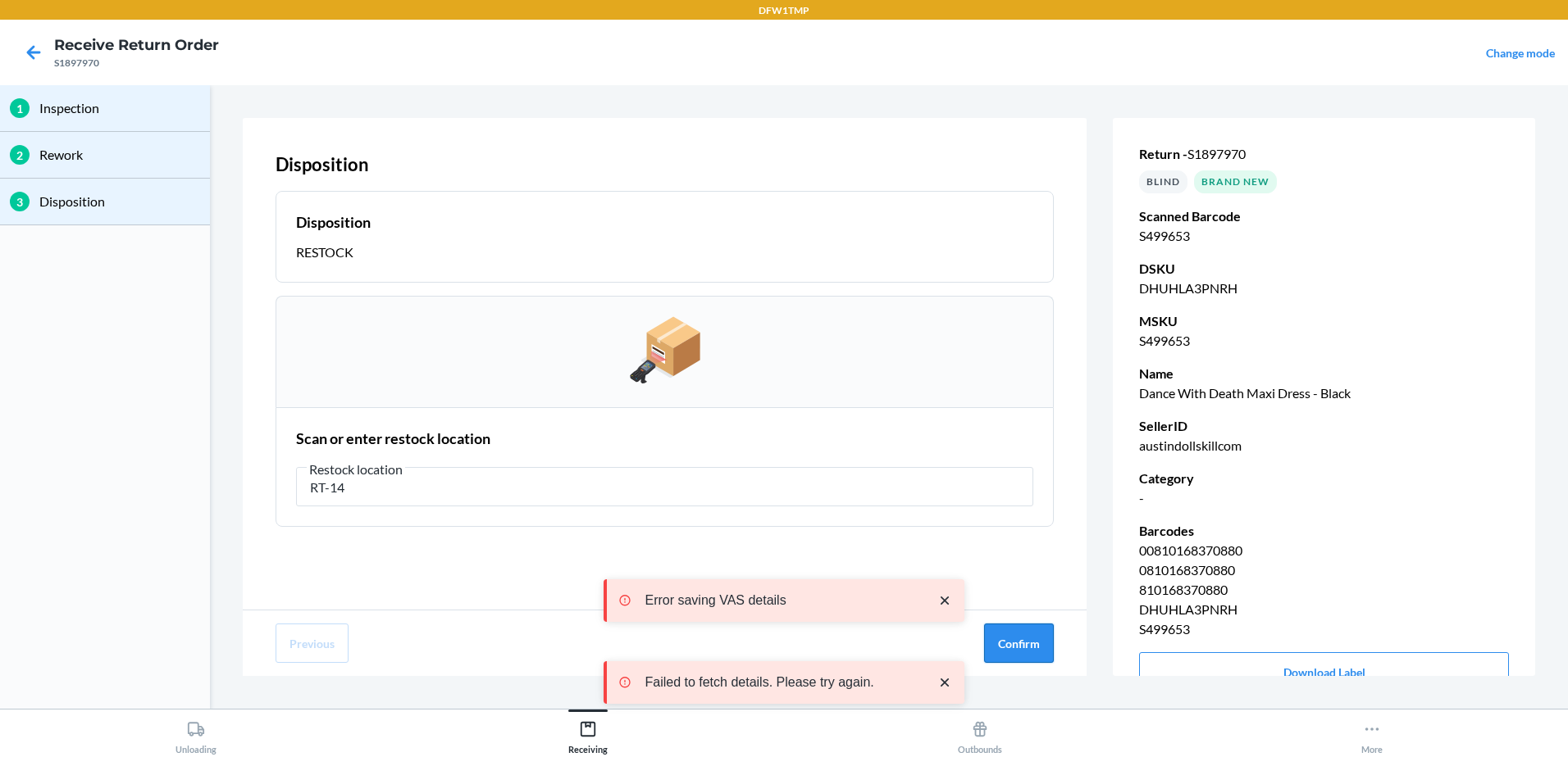
type input "RT-14"
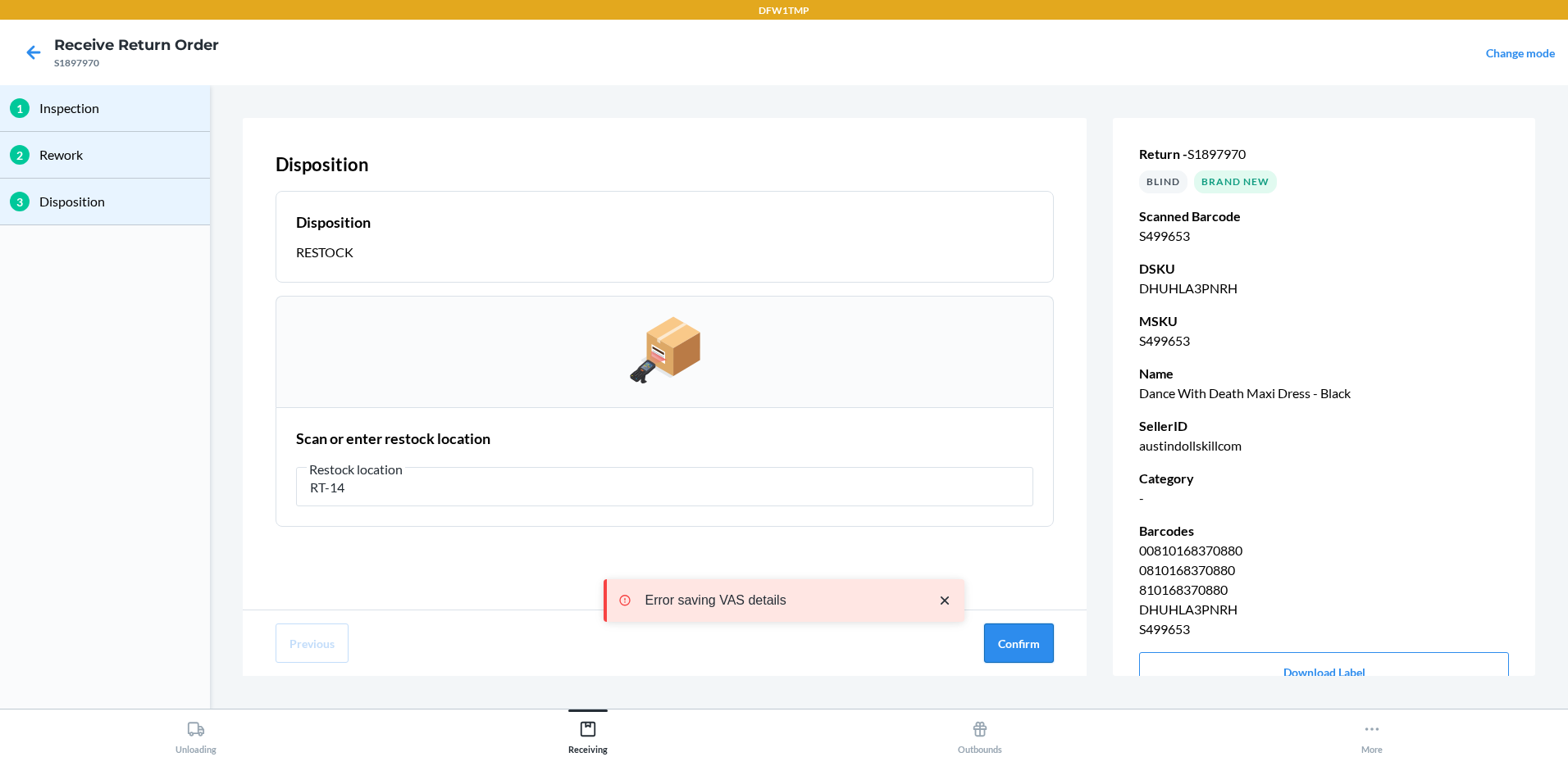
click at [1026, 643] on button "Confirm" at bounding box center [1019, 643] width 70 height 40
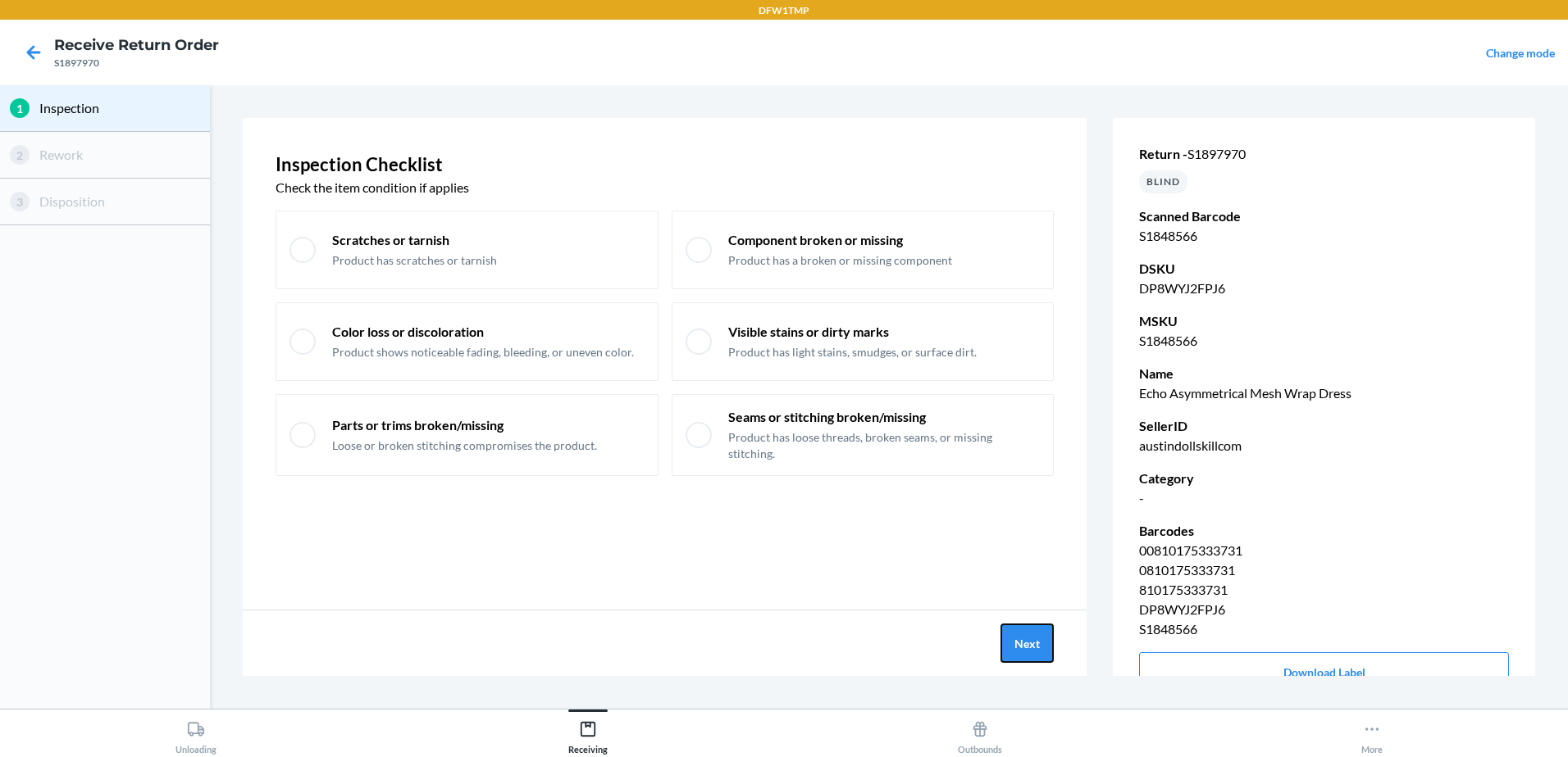
click at [1026, 642] on button "Next" at bounding box center [1026, 643] width 53 height 40
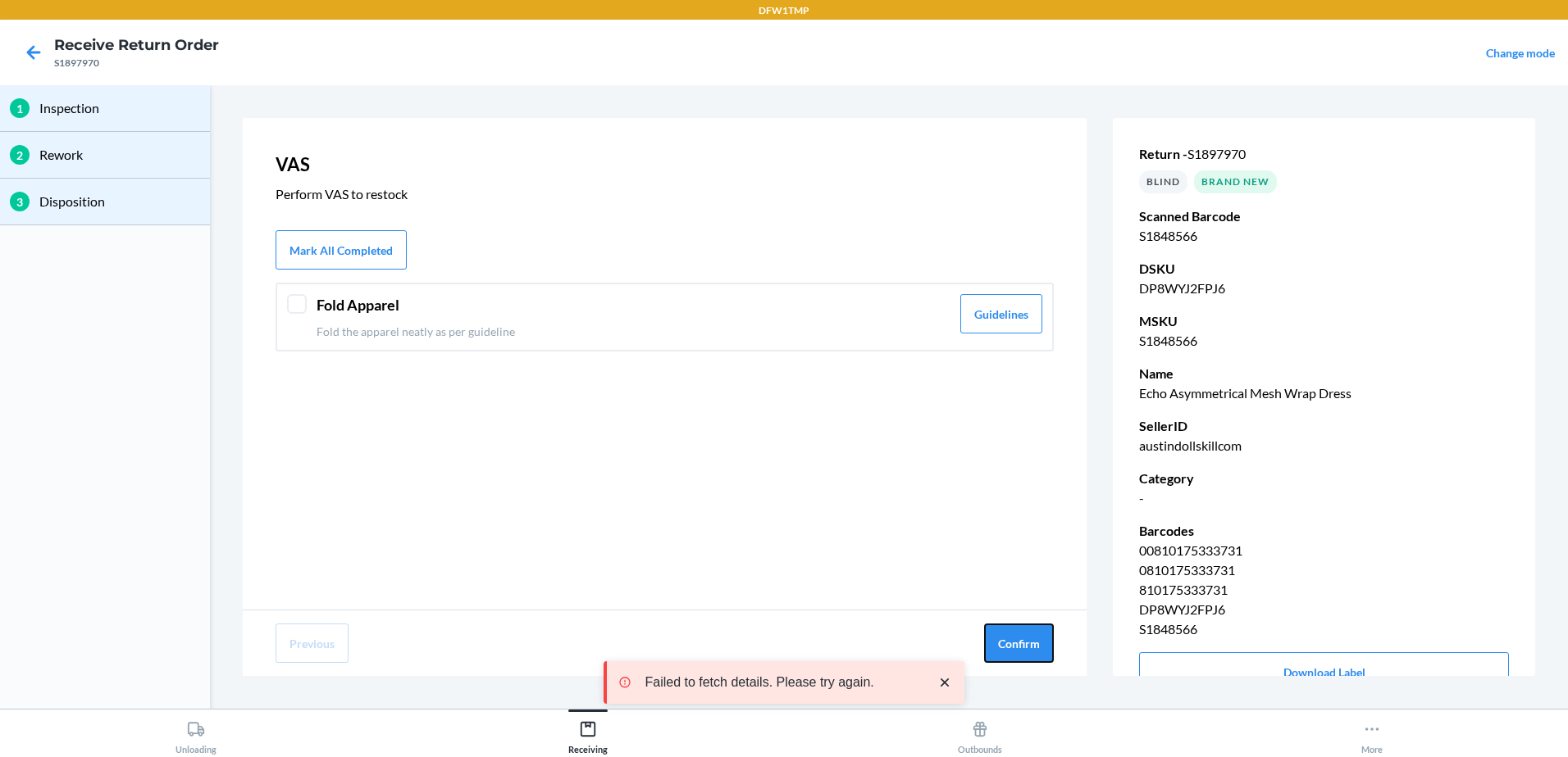
click at [1026, 642] on button "Confirm" at bounding box center [1019, 643] width 70 height 40
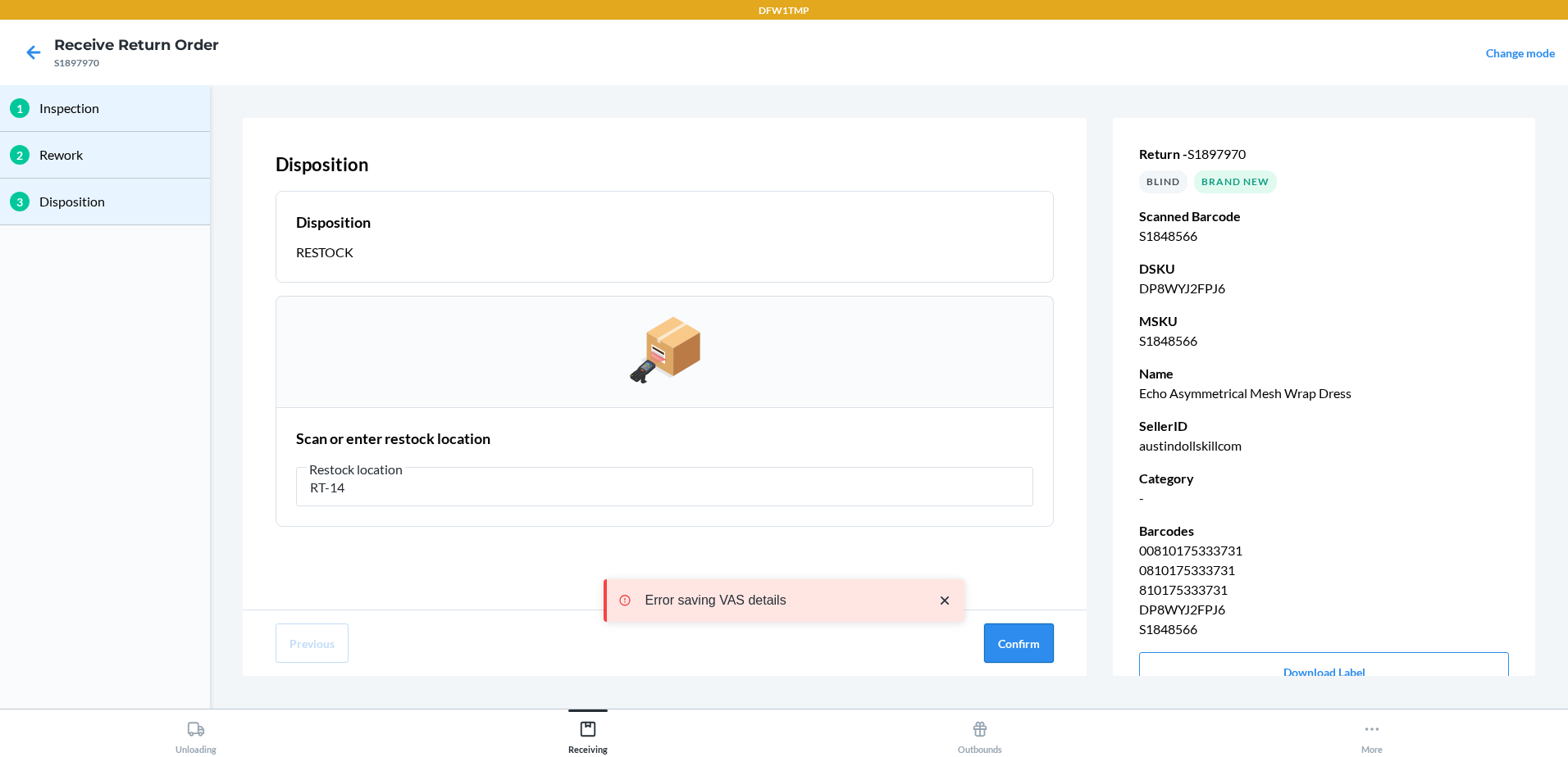
type input "RT-14"
click at [1024, 635] on button "Confirm" at bounding box center [1019, 643] width 70 height 40
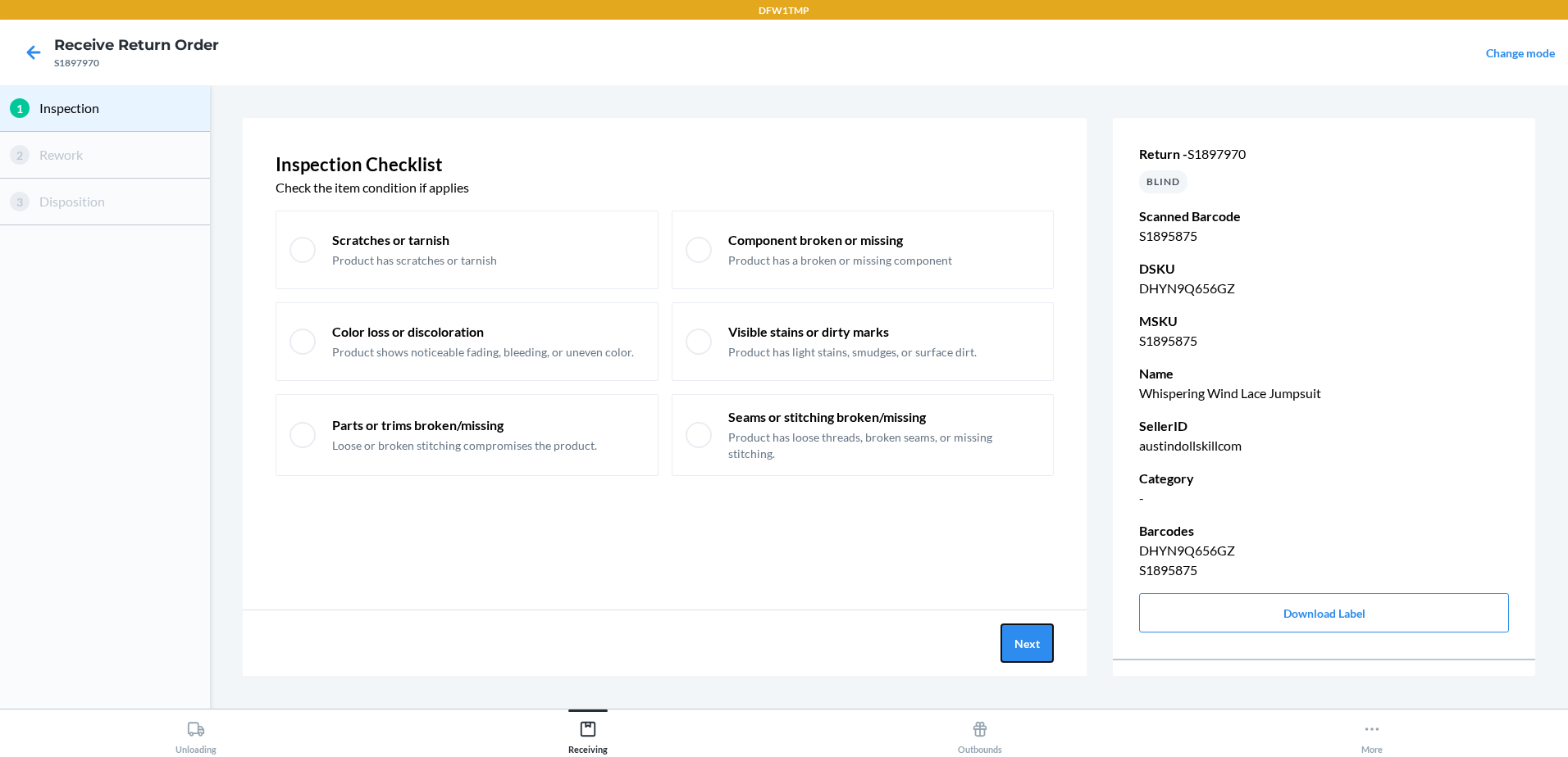
click at [1045, 636] on button "Next" at bounding box center [1026, 643] width 53 height 40
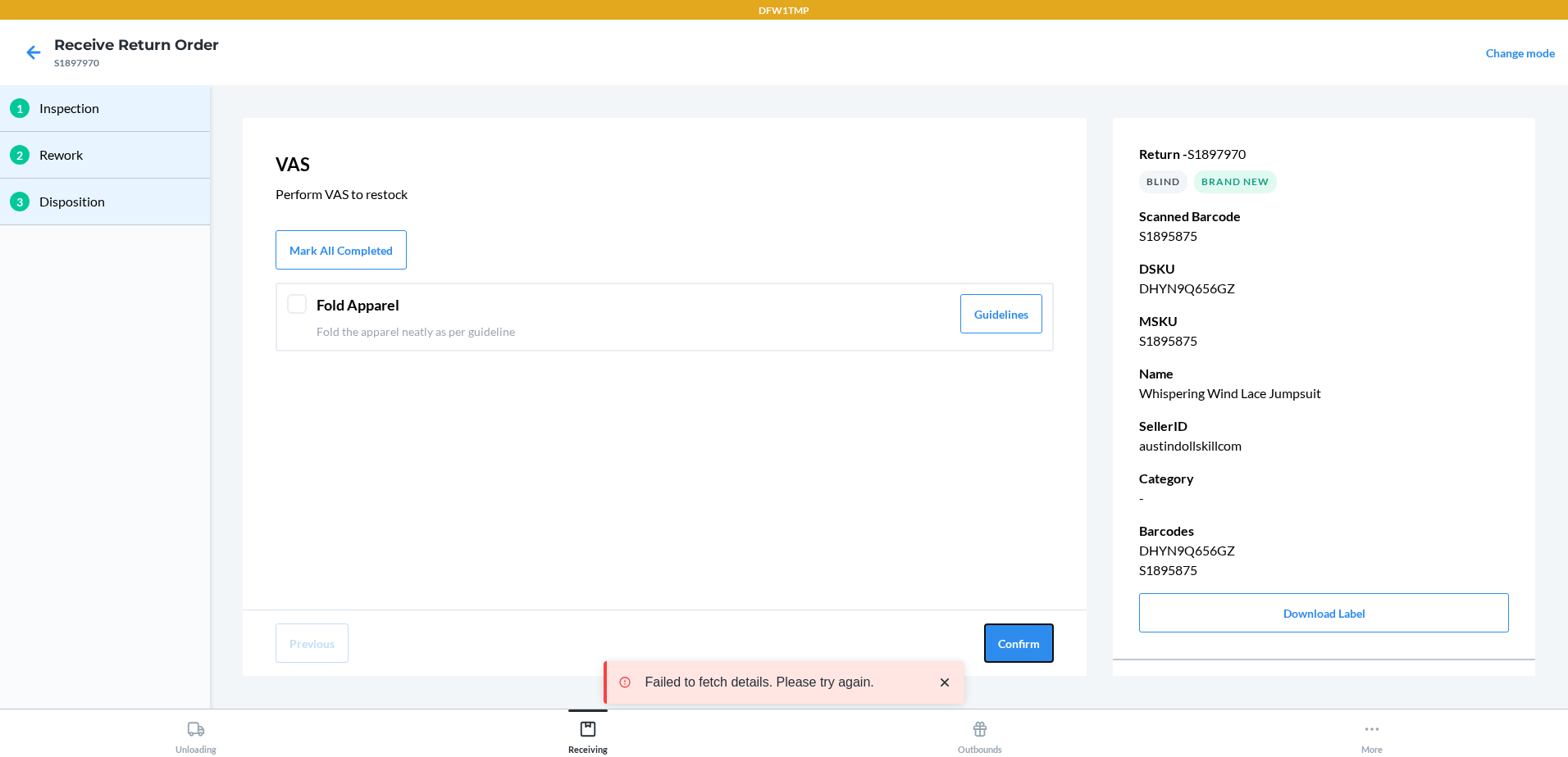
click at [1045, 636] on button "Confirm" at bounding box center [1019, 643] width 70 height 40
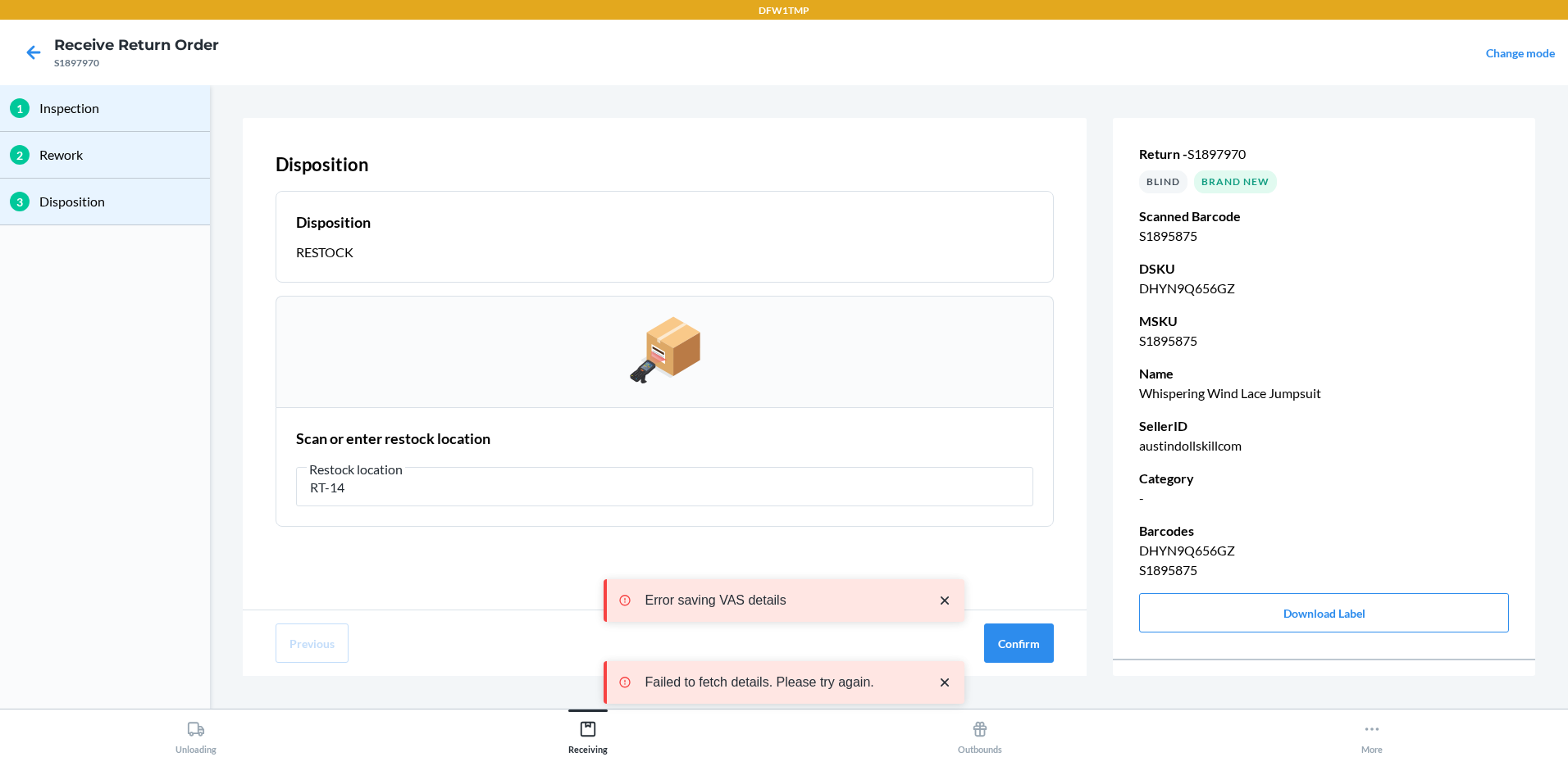
type input "RT-14"
click at [1045, 636] on button "Confirm" at bounding box center [1019, 643] width 70 height 40
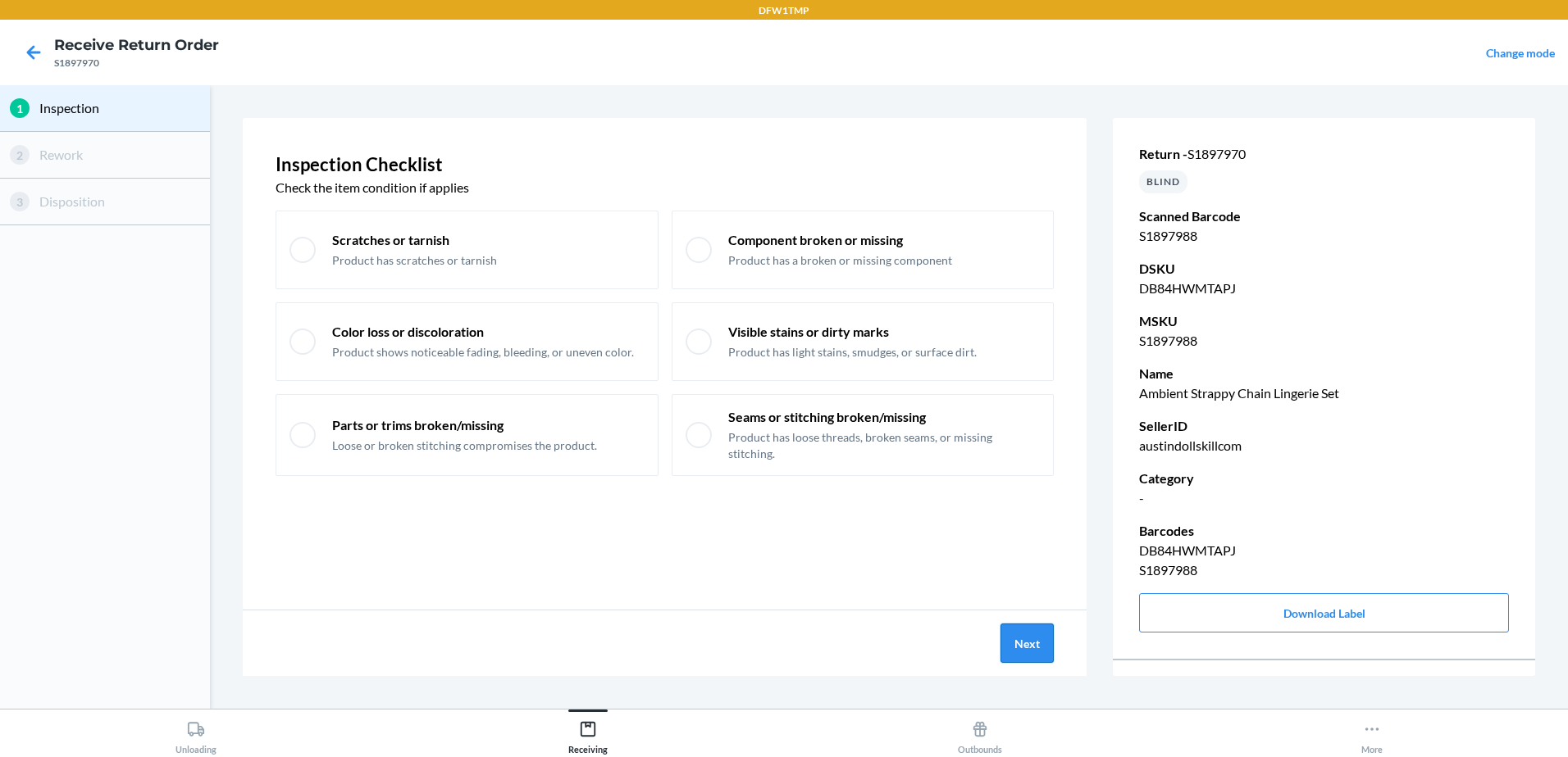
click at [1015, 655] on button "Next" at bounding box center [1026, 643] width 53 height 40
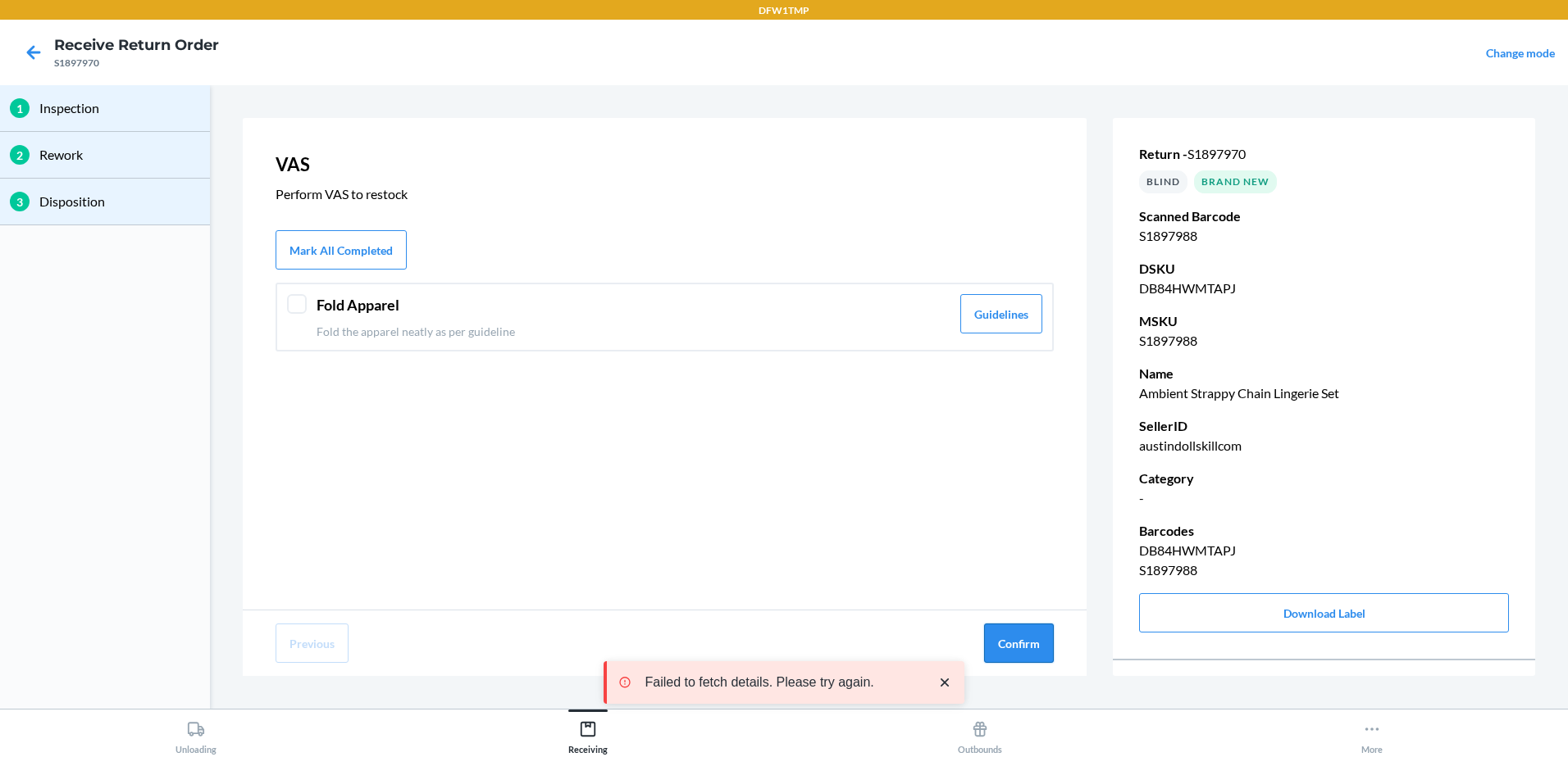
click at [1015, 651] on button "Confirm" at bounding box center [1019, 643] width 70 height 40
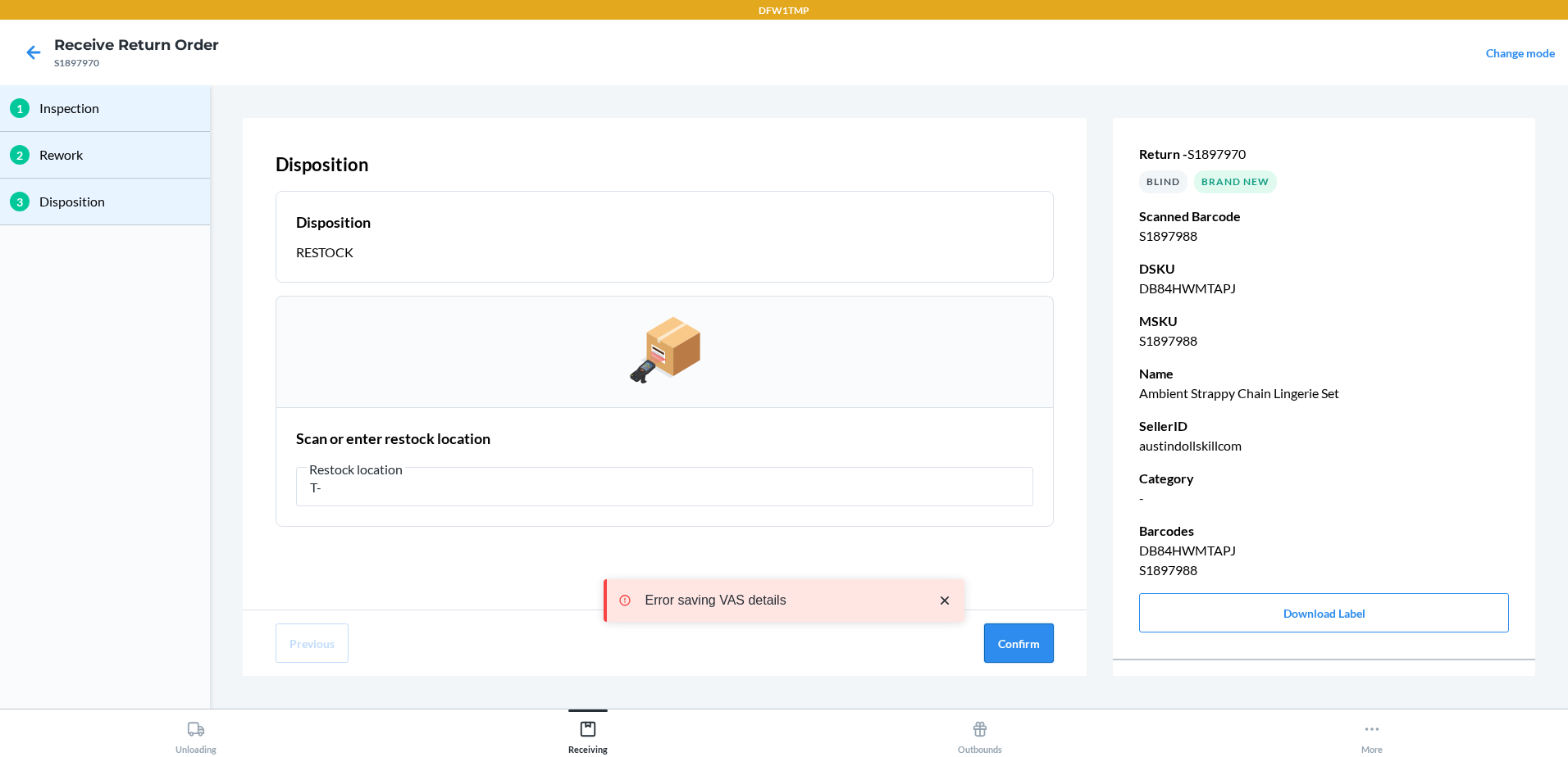
type input "T"
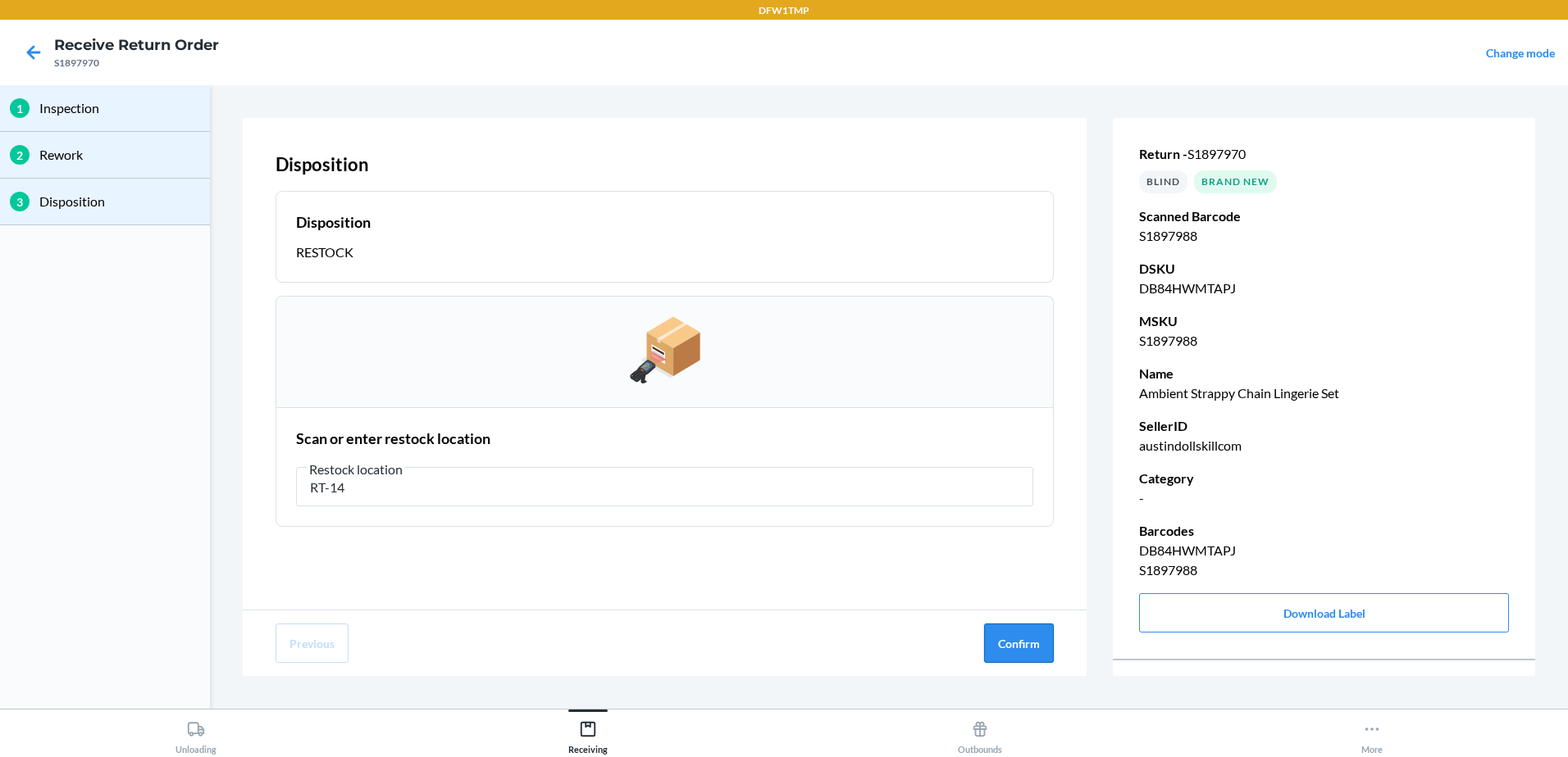
type input "RT-14"
click at [1025, 638] on button "Confirm" at bounding box center [1019, 643] width 70 height 40
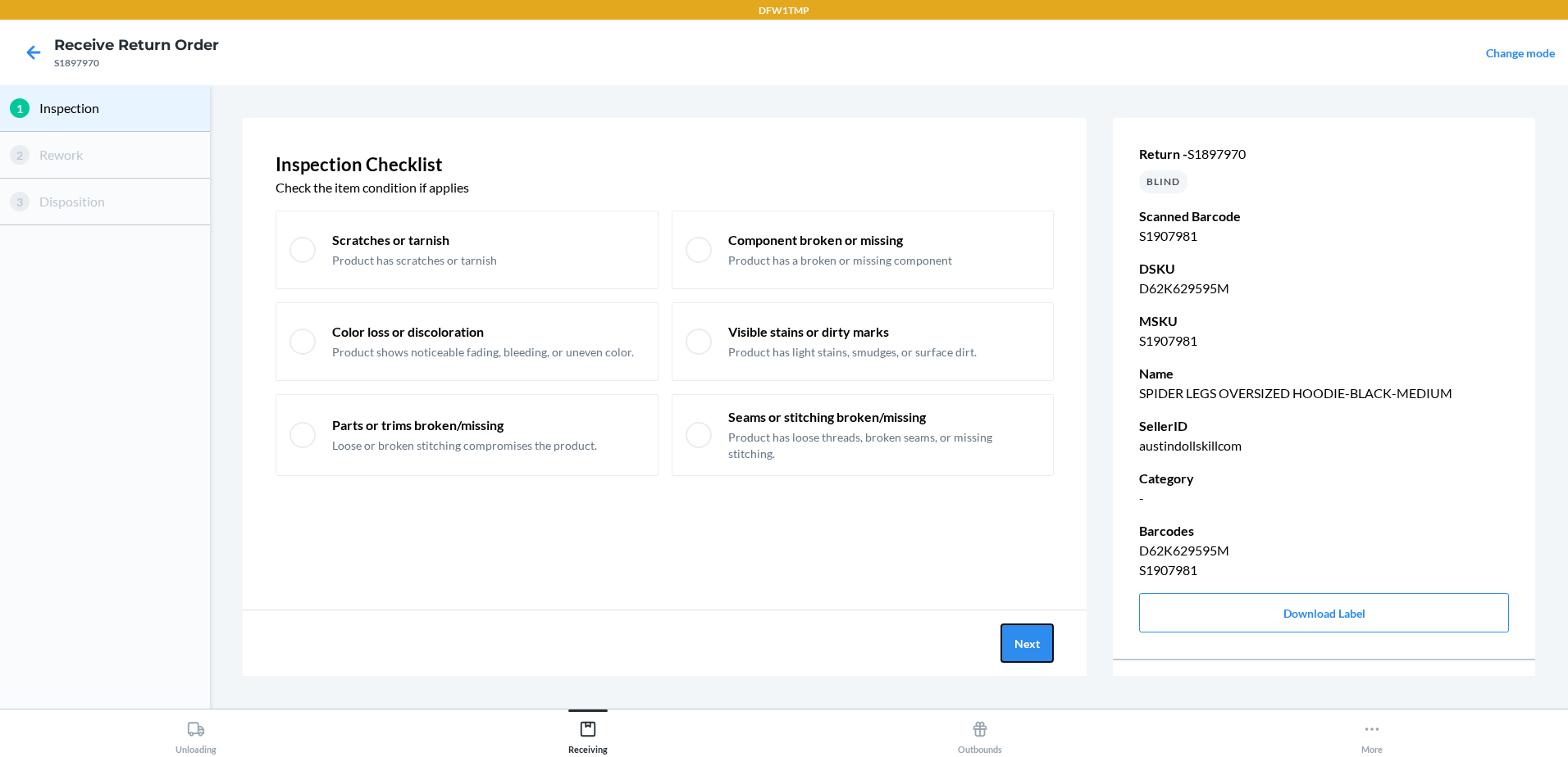
click at [1025, 638] on button "Next" at bounding box center [1026, 643] width 53 height 40
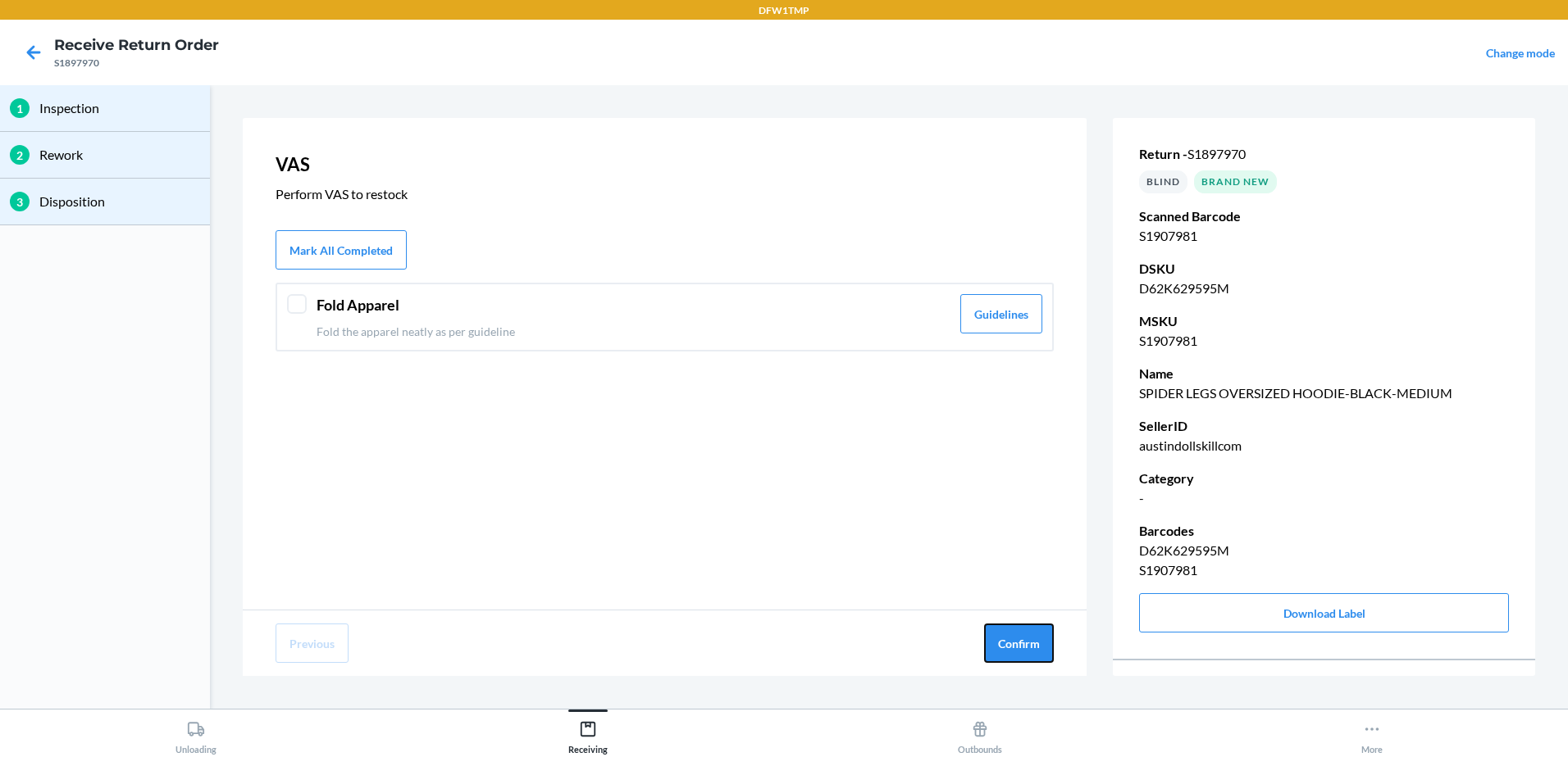
click at [1025, 638] on button "Confirm" at bounding box center [1019, 643] width 70 height 40
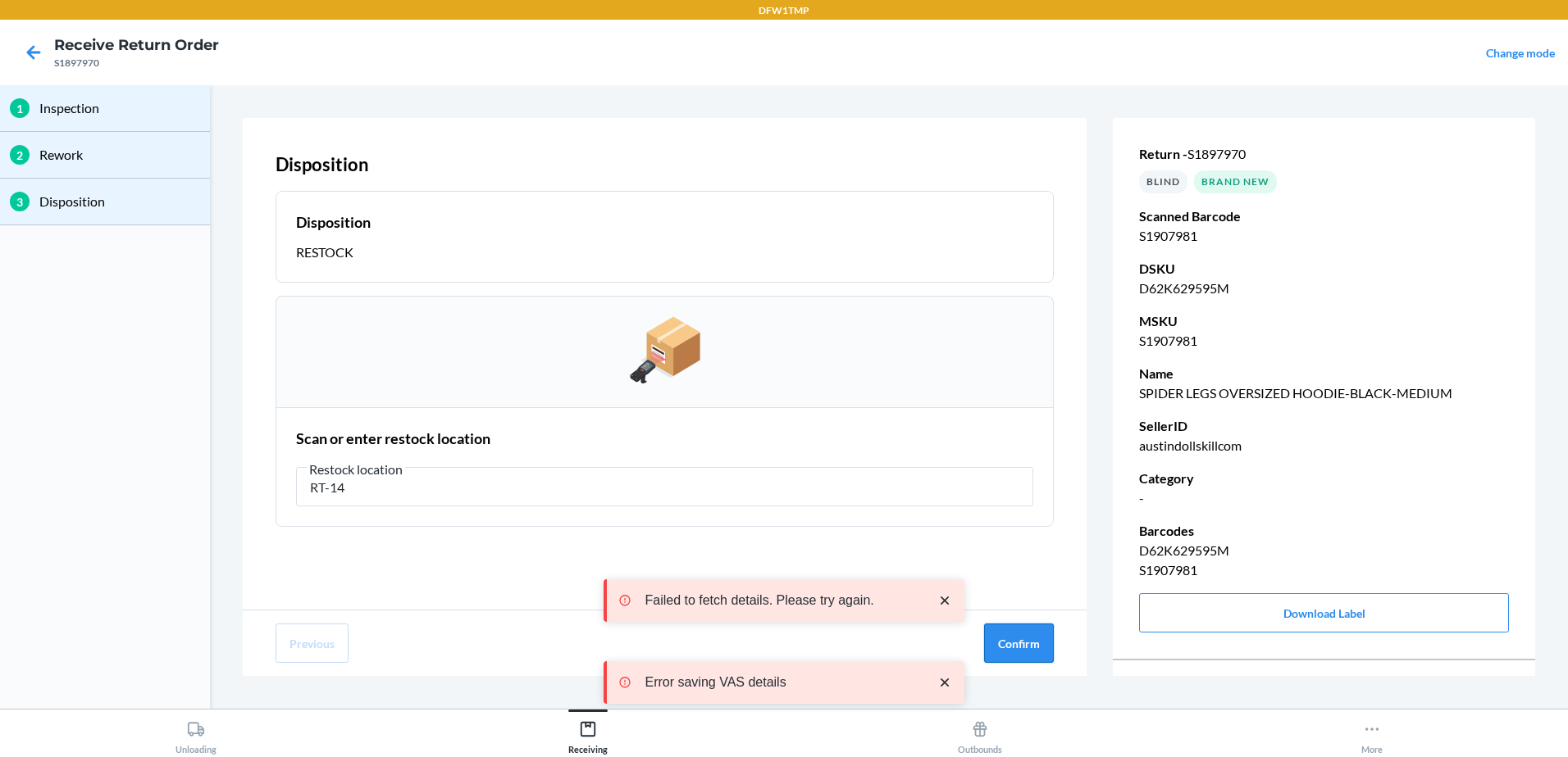
type input "RT-14"
click at [1019, 626] on button "Confirm" at bounding box center [1019, 643] width 70 height 40
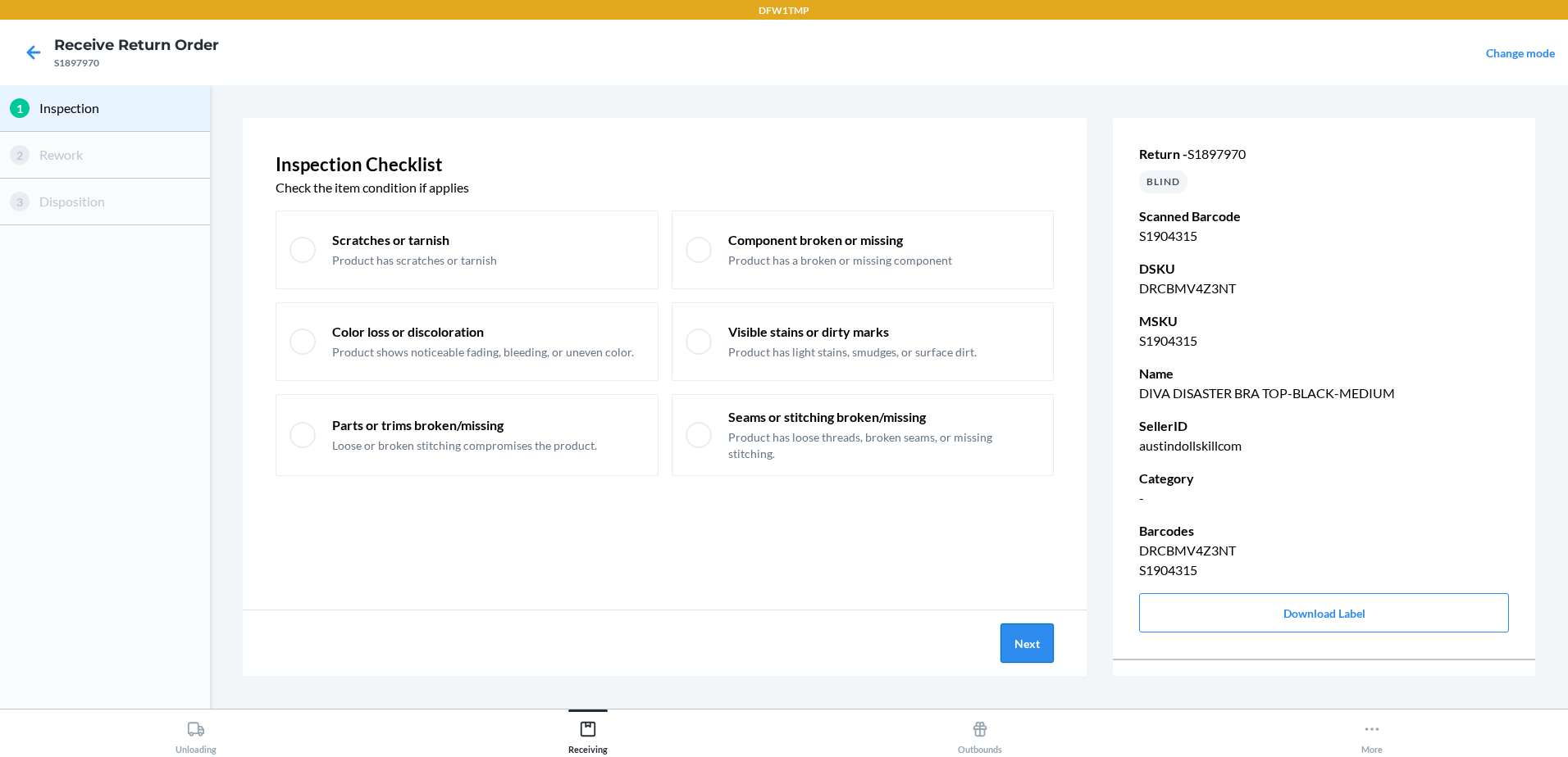
click at [1019, 634] on button "Next" at bounding box center [1026, 643] width 53 height 40
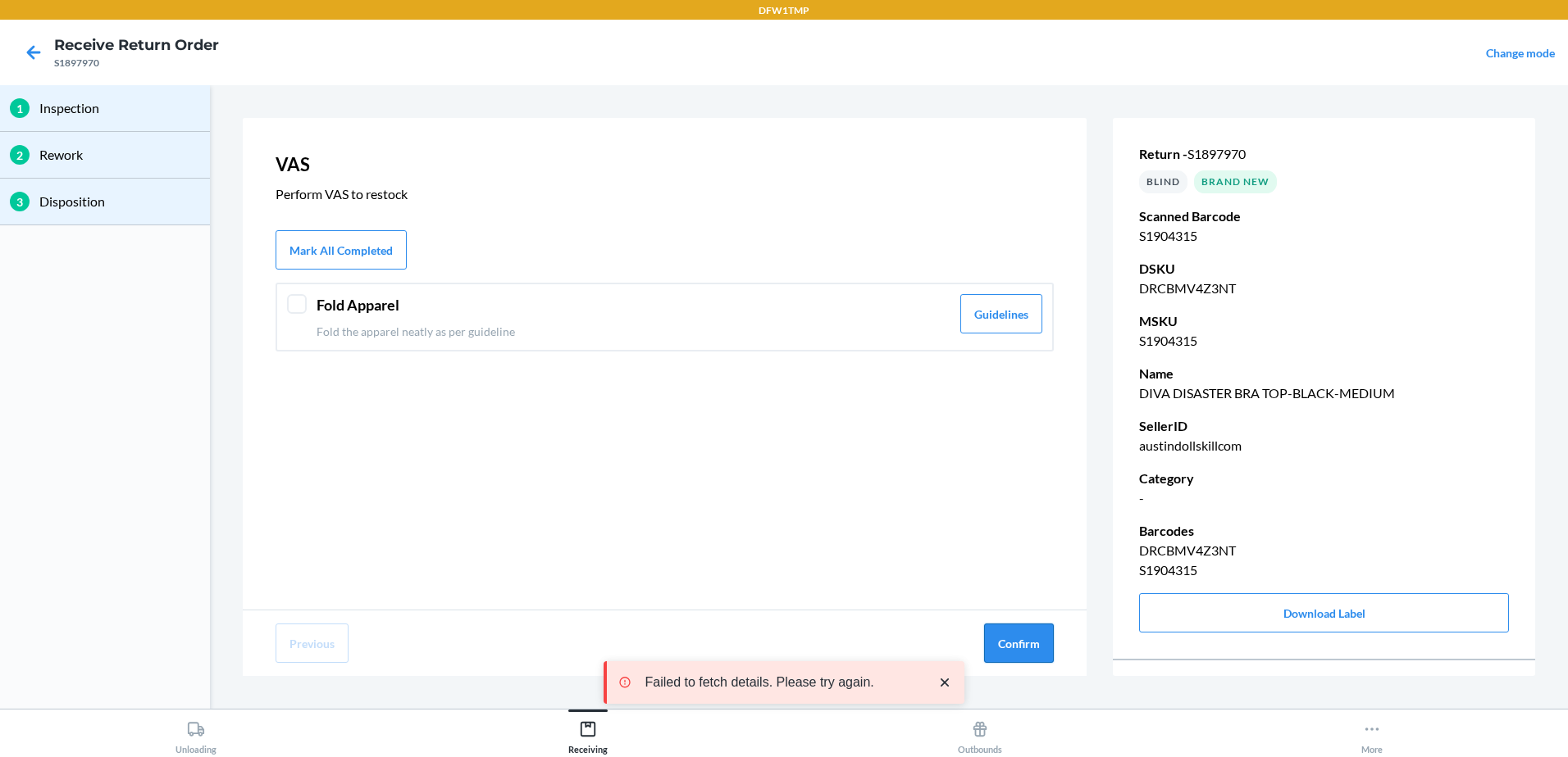
click at [1002, 635] on button "Confirm" at bounding box center [1019, 643] width 70 height 40
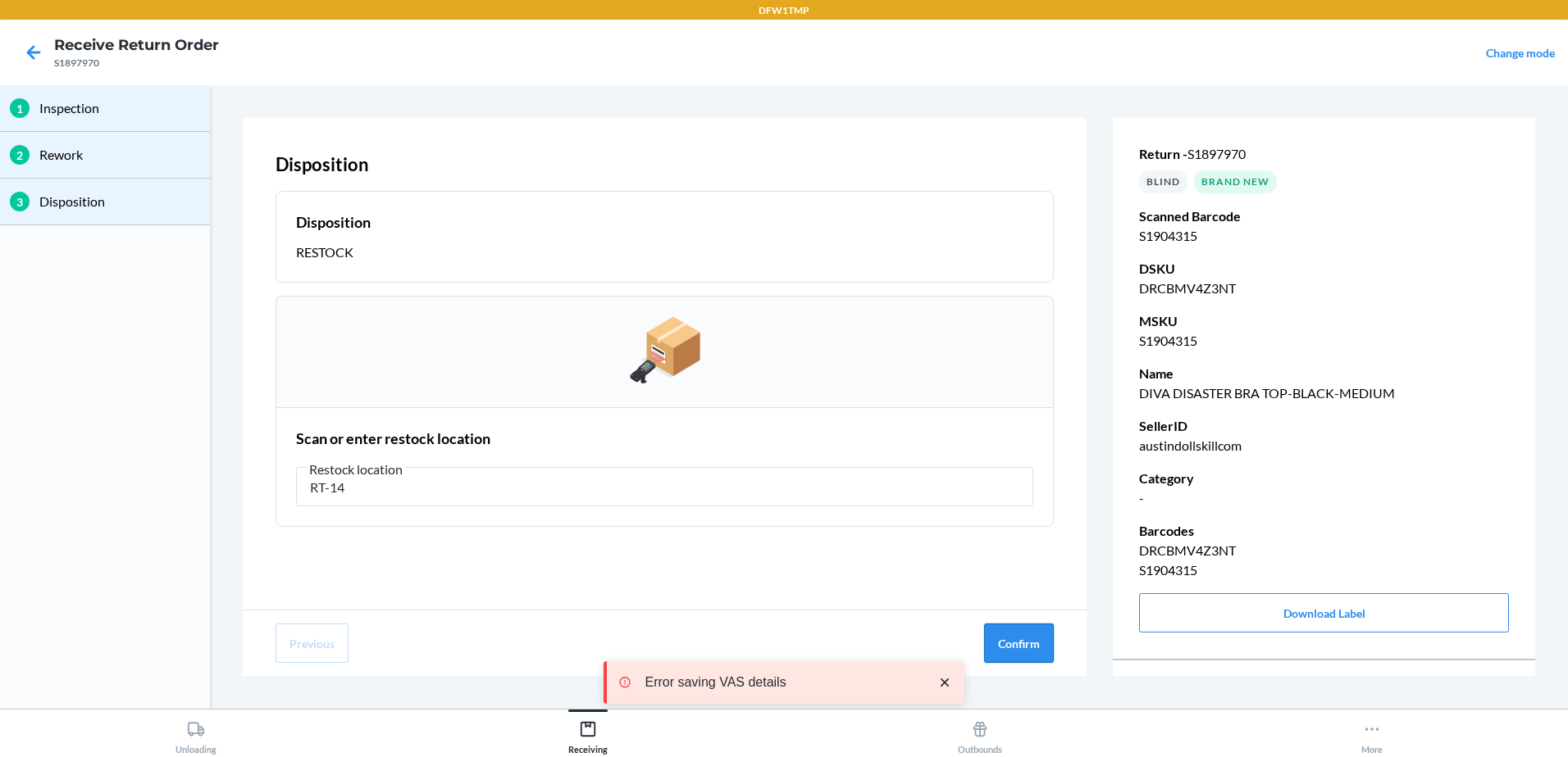
type input "RT-14"
click at [1020, 629] on button "Confirm" at bounding box center [1019, 643] width 70 height 40
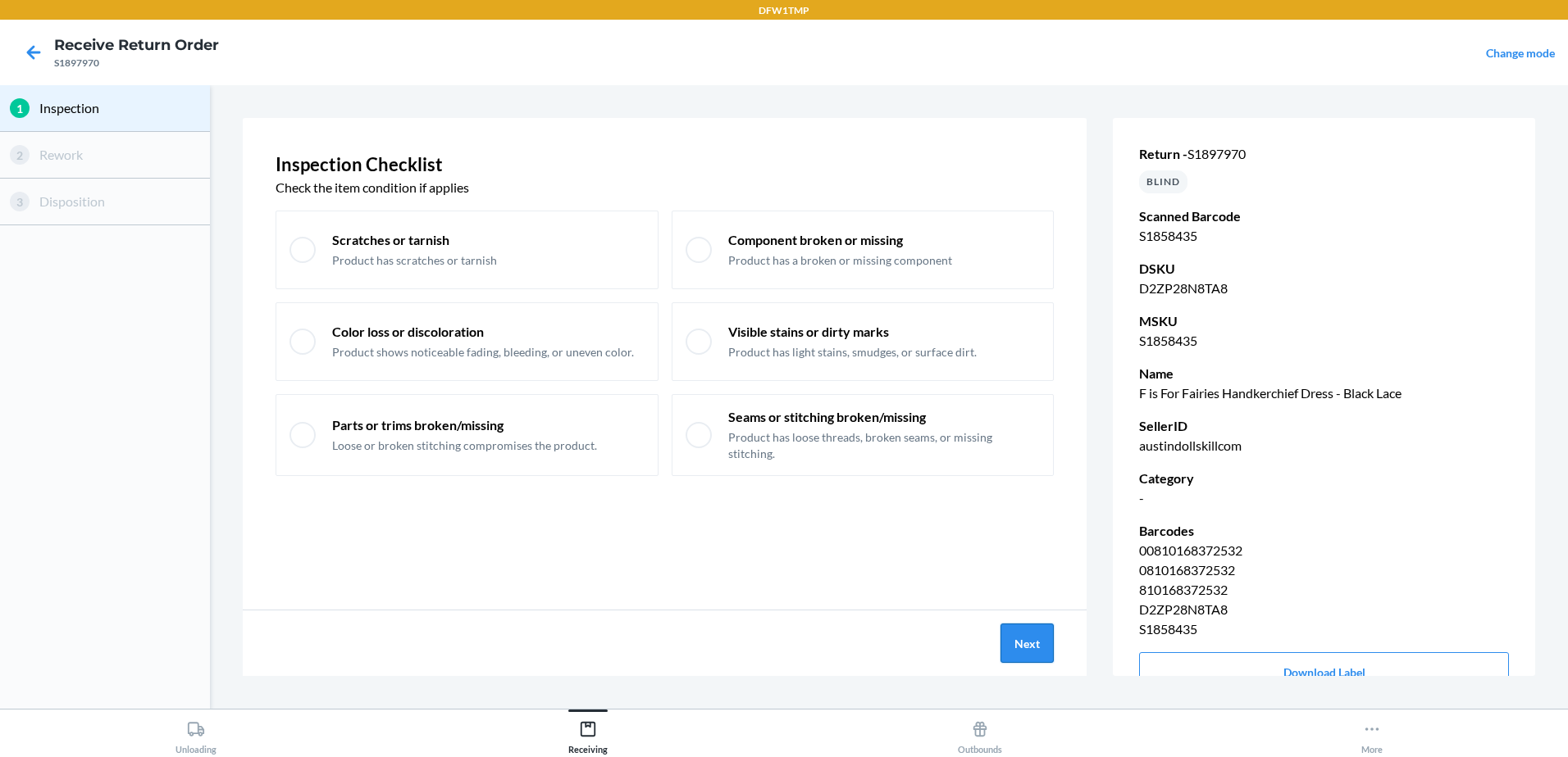
click at [1038, 632] on button "Next" at bounding box center [1026, 643] width 53 height 40
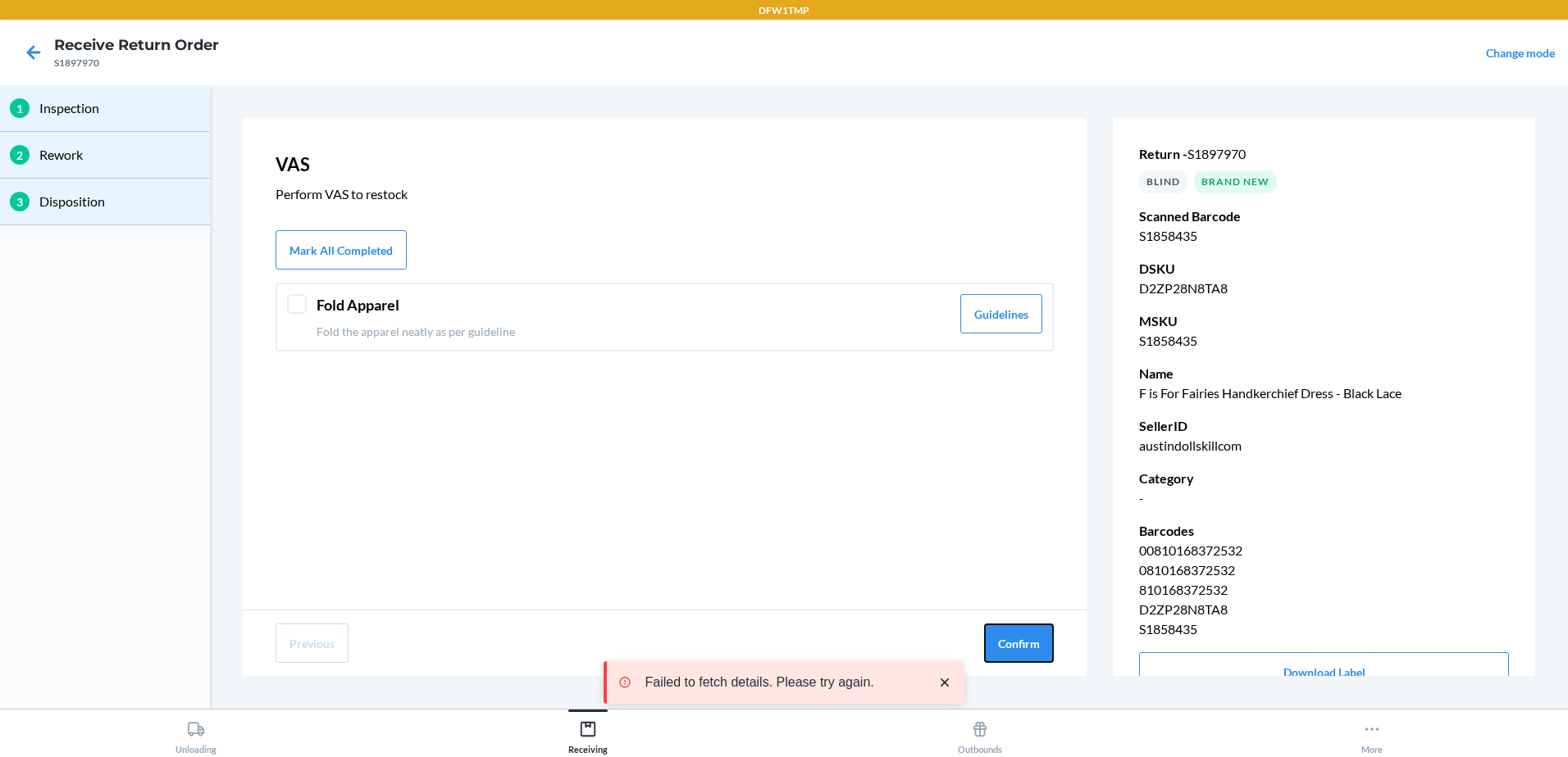
click at [1038, 632] on button "Confirm" at bounding box center [1019, 643] width 70 height 40
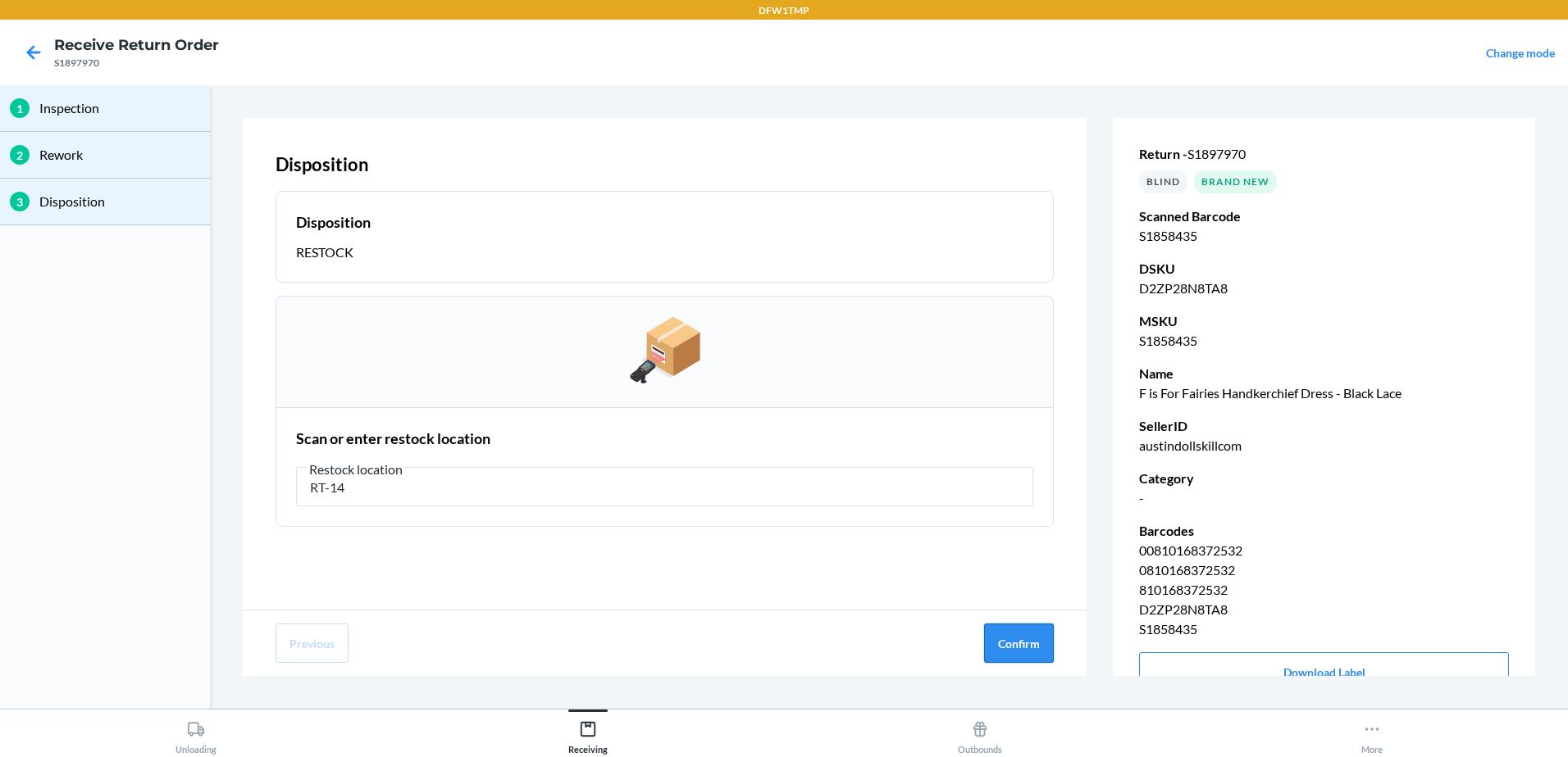
type input "RT-14"
click at [1003, 647] on button "Confirm" at bounding box center [1019, 643] width 70 height 40
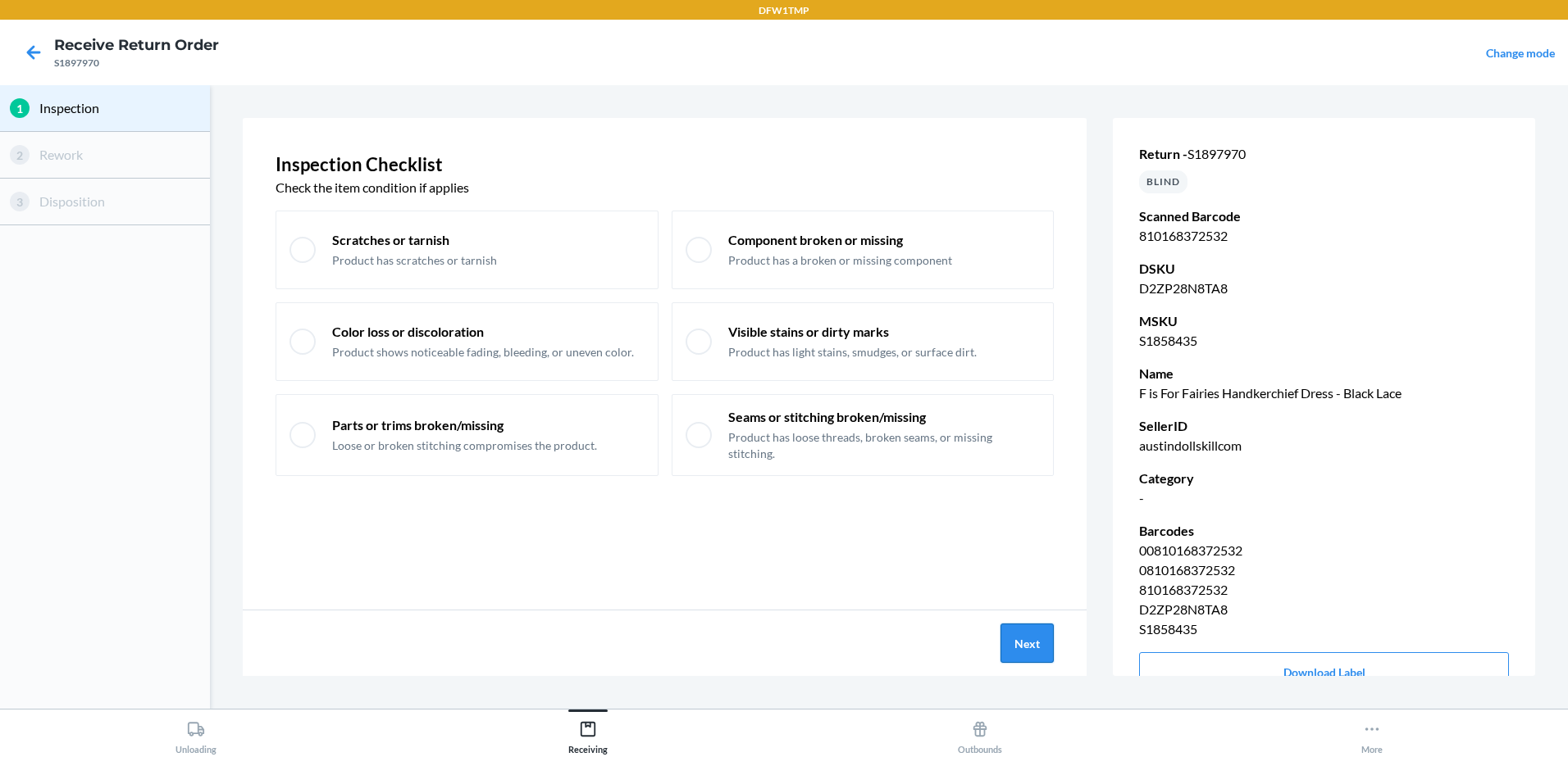
click at [1038, 645] on button "Next" at bounding box center [1026, 643] width 53 height 40
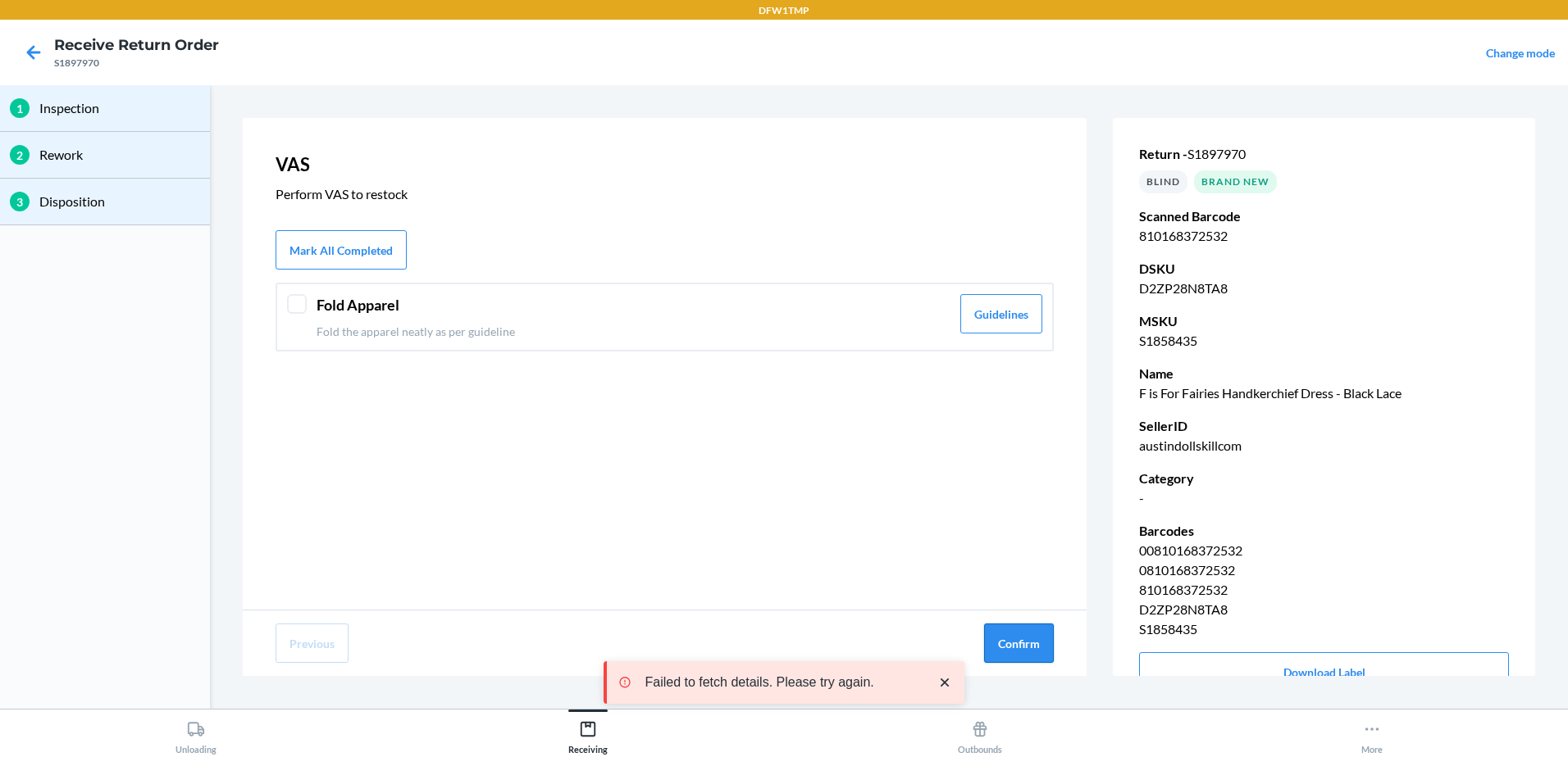
click at [1042, 632] on button "Confirm" at bounding box center [1019, 643] width 70 height 40
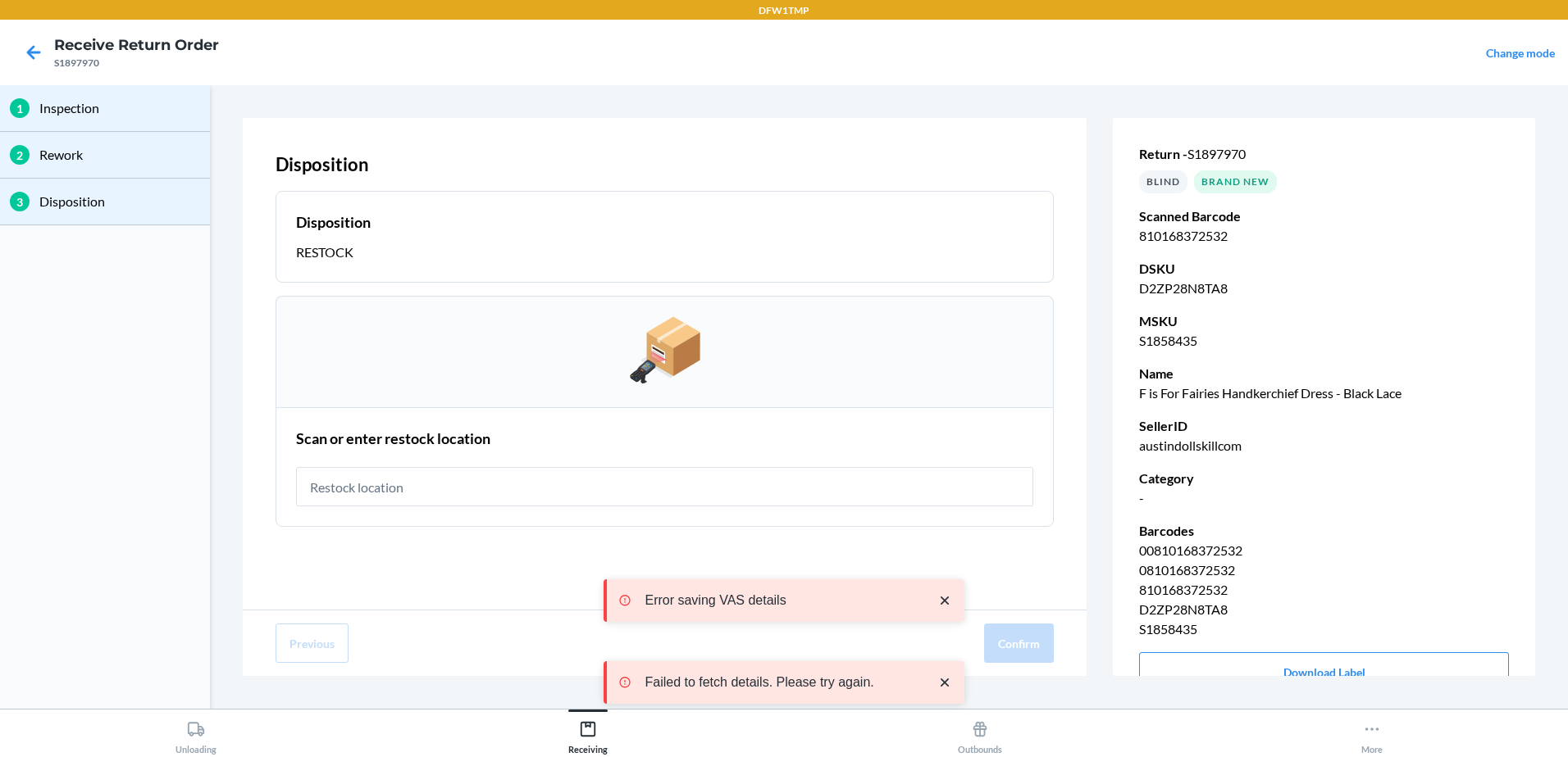
click at [483, 484] on input "text" at bounding box center [665, 486] width 737 height 40
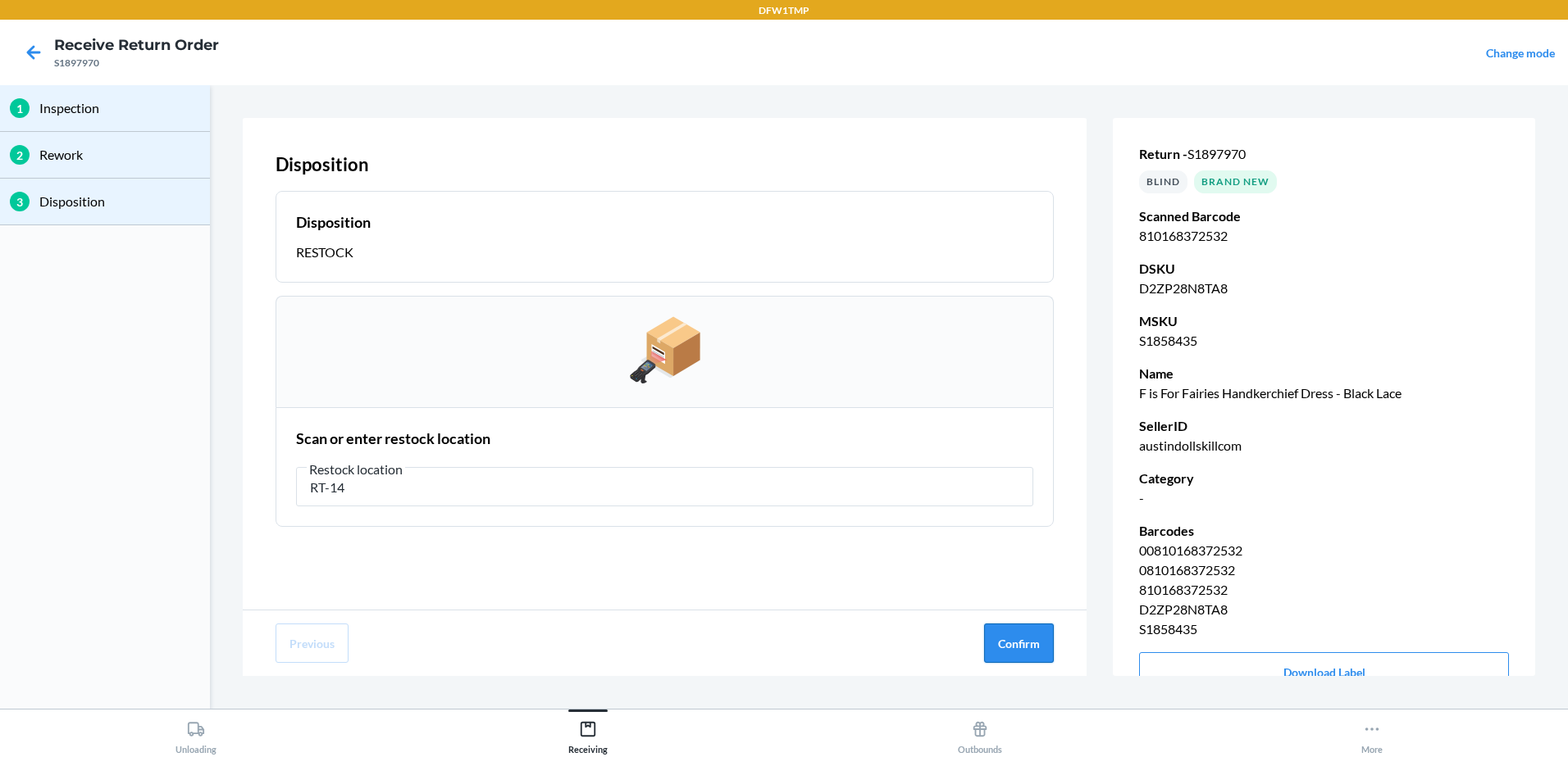
type input "RT-14"
click at [1029, 632] on button "Confirm" at bounding box center [1019, 643] width 70 height 40
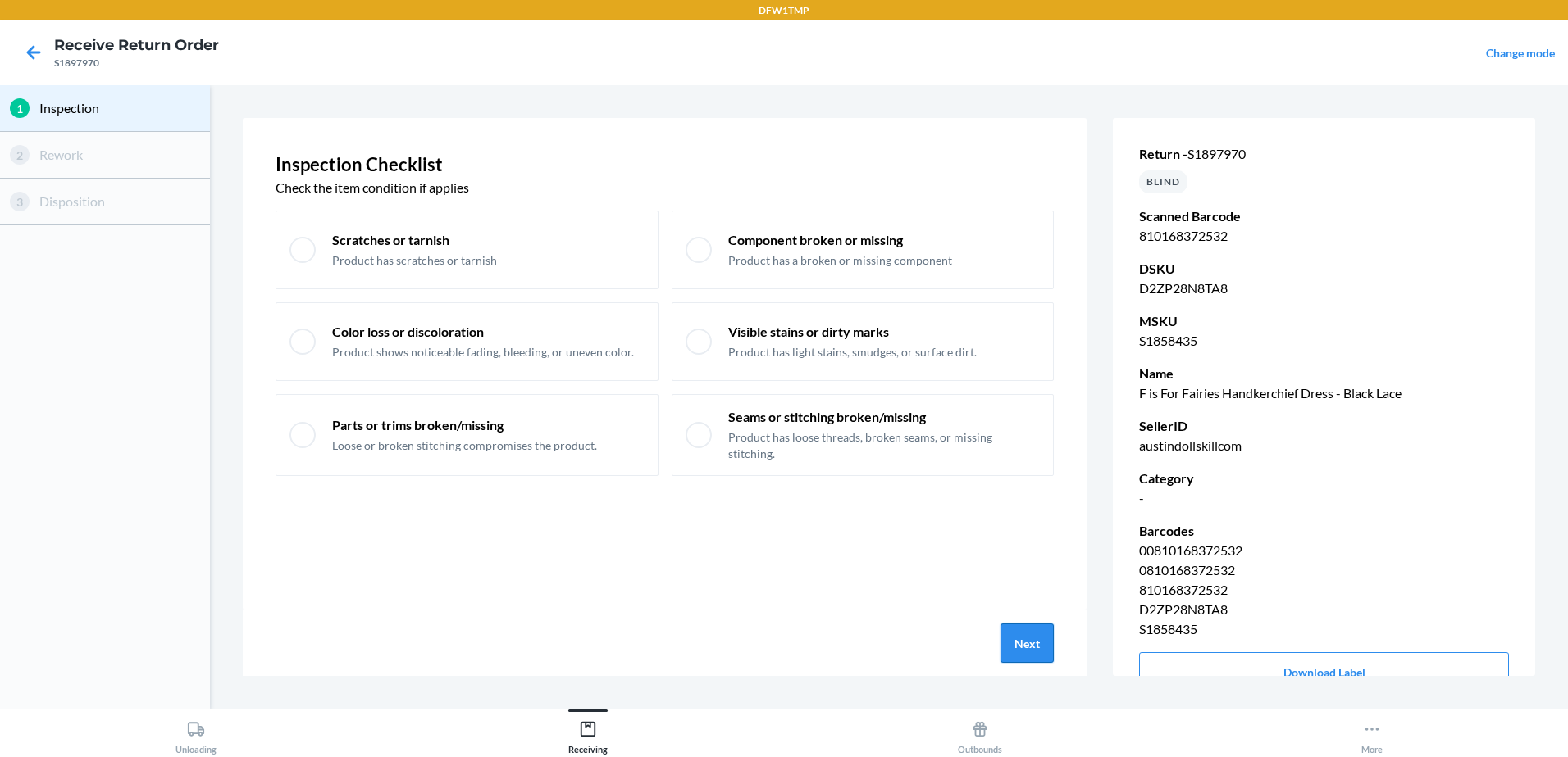
click at [1017, 643] on button "Next" at bounding box center [1026, 643] width 53 height 40
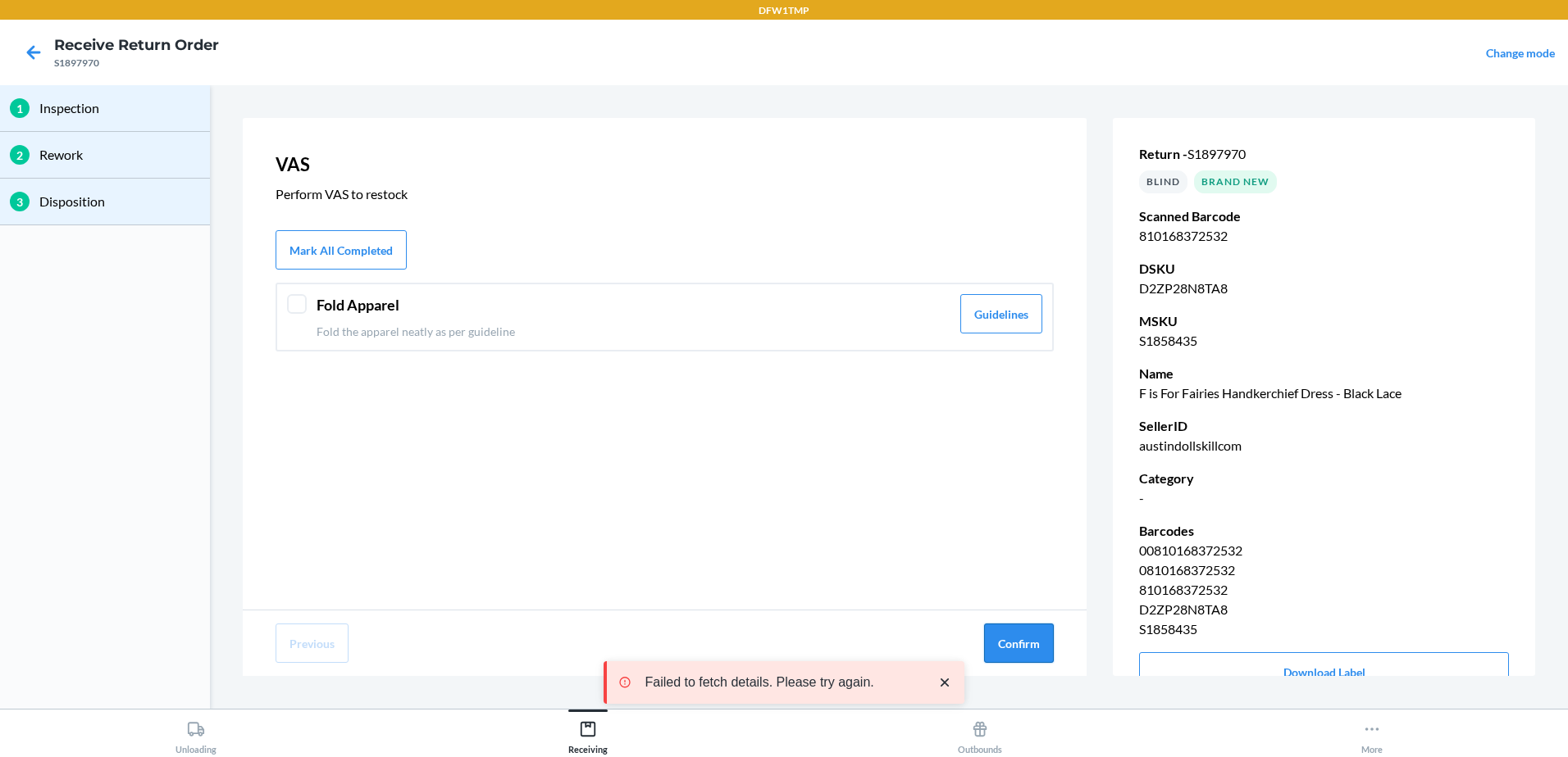
click at [1038, 642] on button "Confirm" at bounding box center [1019, 643] width 70 height 40
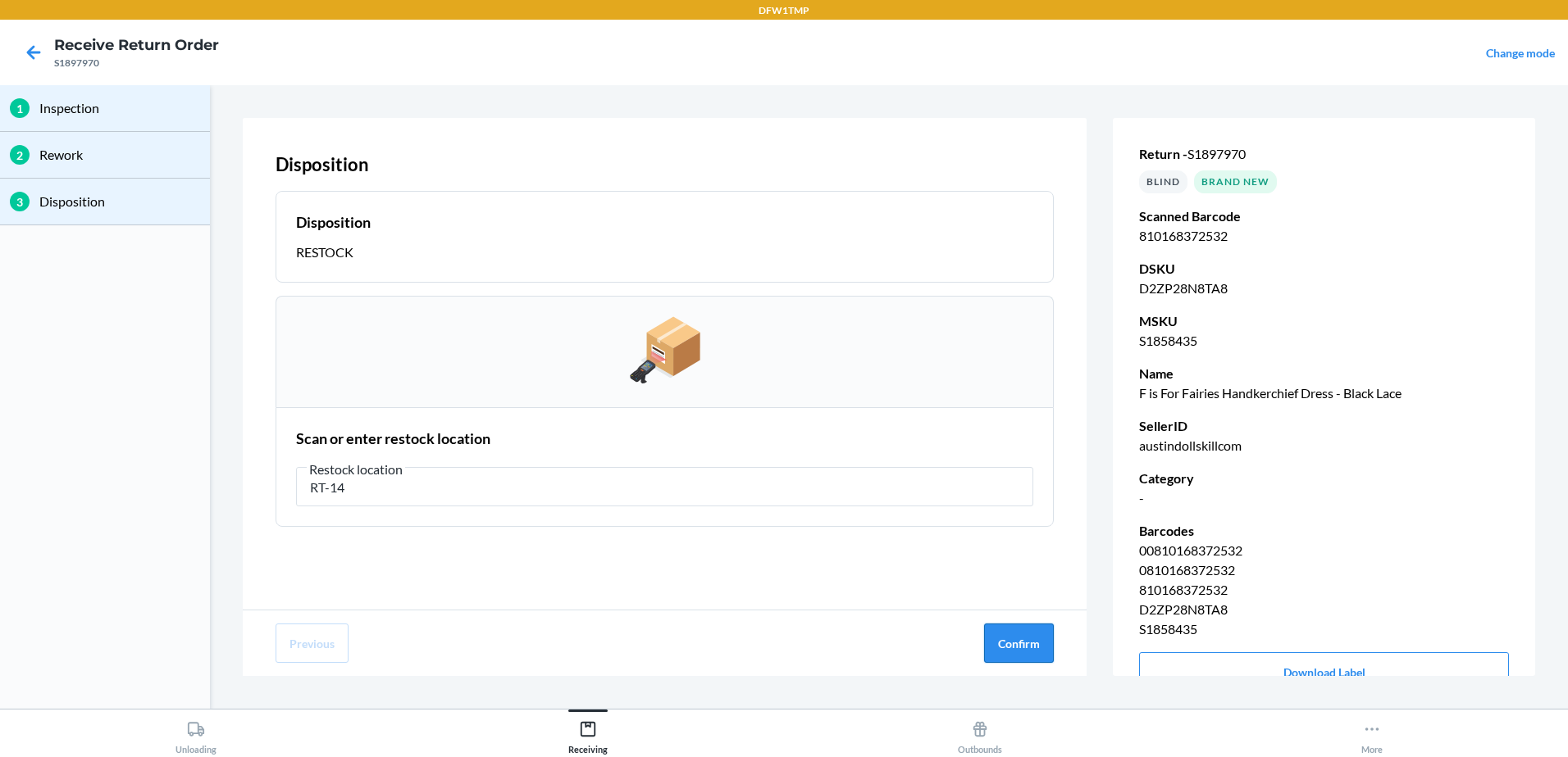
type input "RT-14"
click at [1028, 641] on button "Confirm" at bounding box center [1019, 643] width 70 height 40
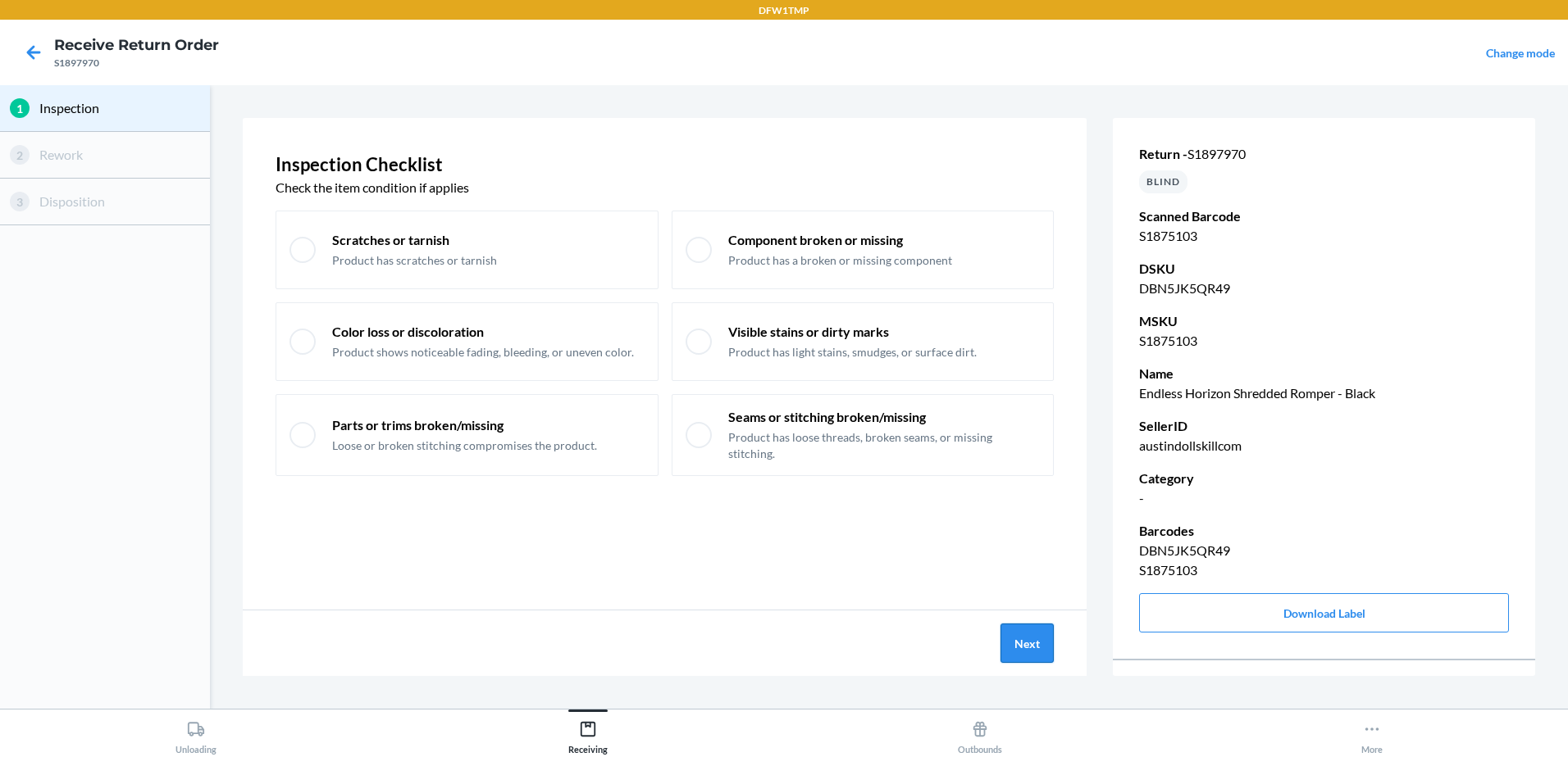
click at [1029, 642] on button "Next" at bounding box center [1026, 643] width 53 height 40
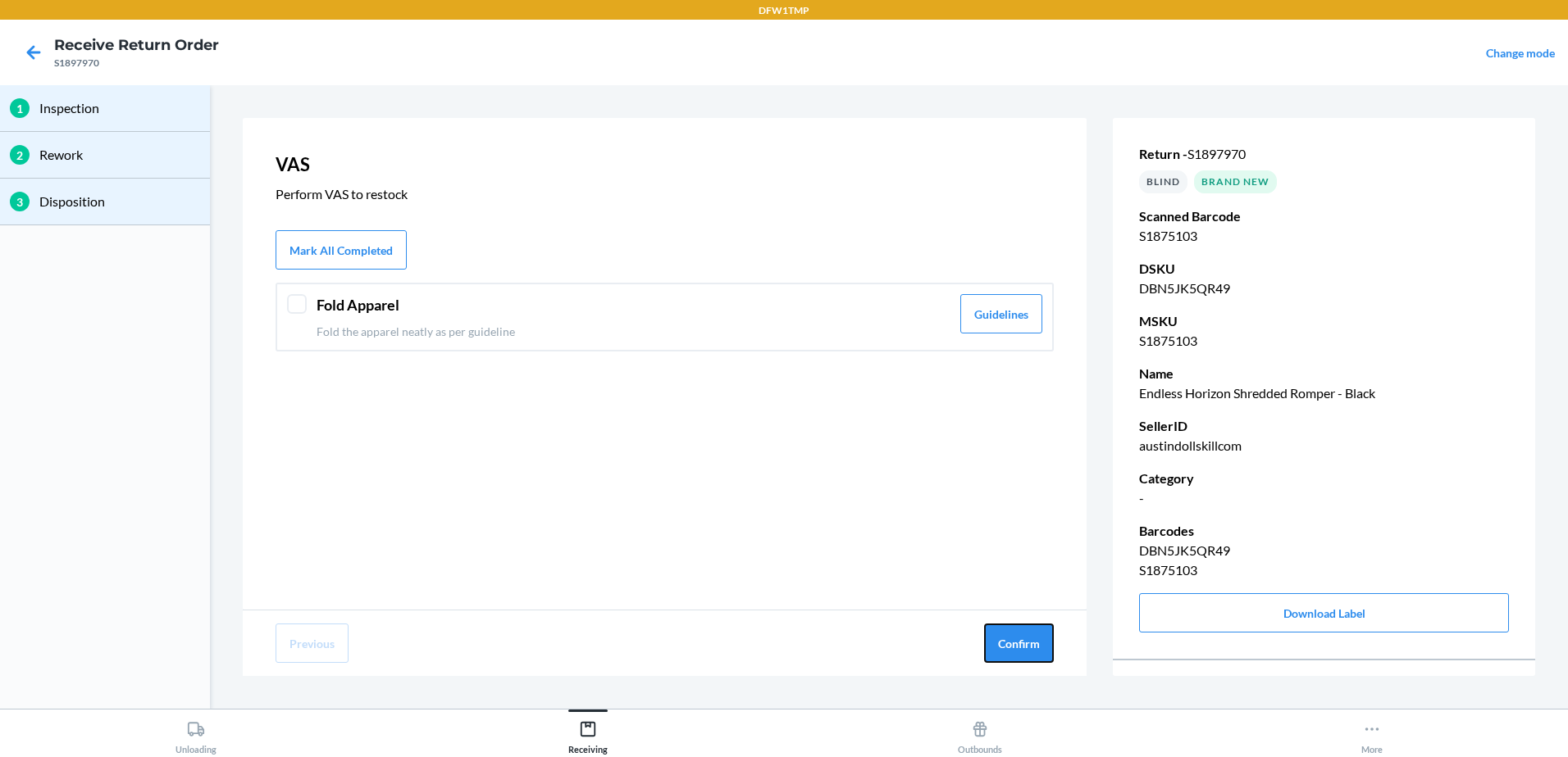
click at [1029, 642] on button "Confirm" at bounding box center [1019, 643] width 70 height 40
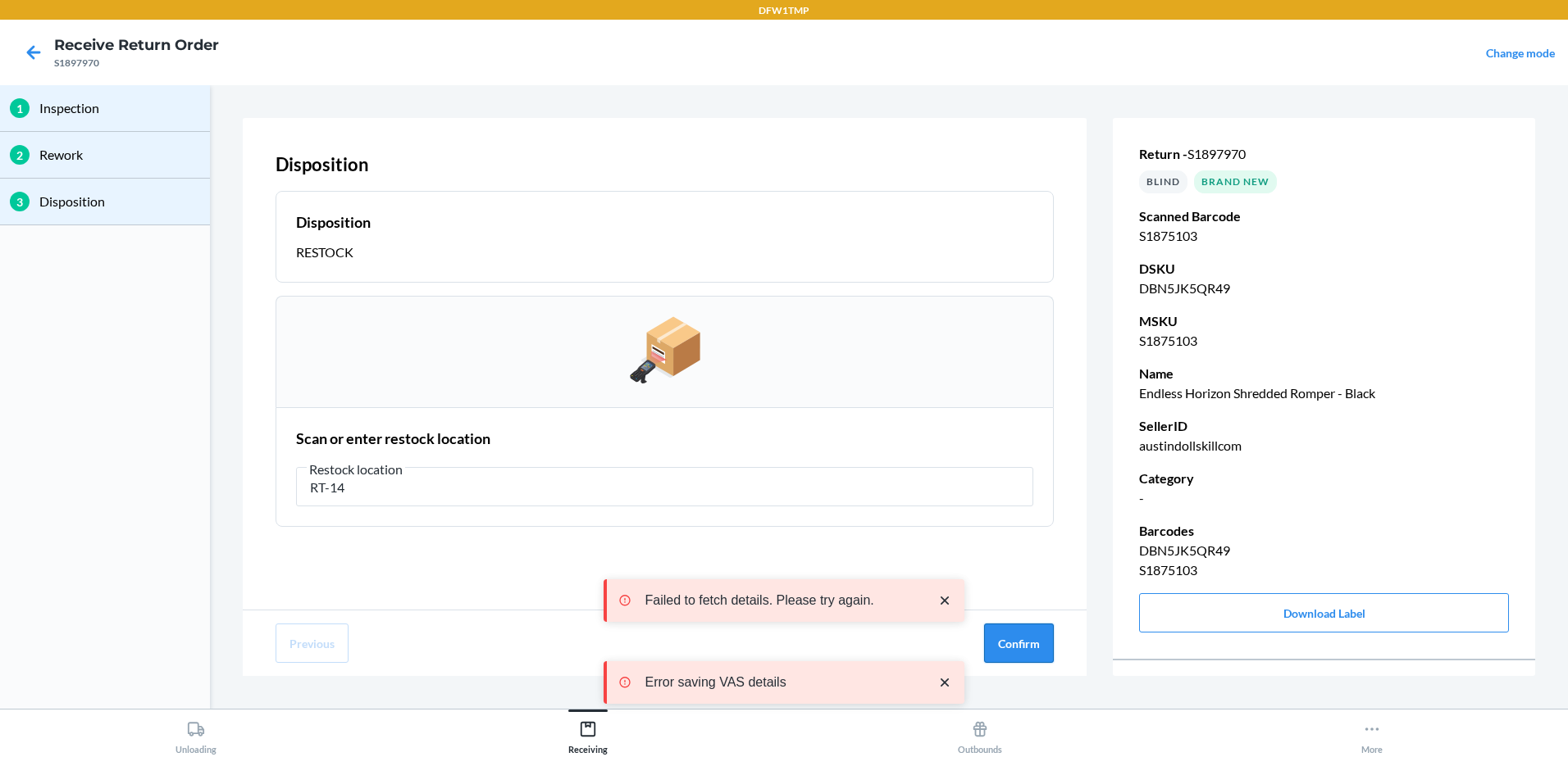
type input "RT-14"
click at [1036, 634] on button "Confirm" at bounding box center [1019, 643] width 70 height 40
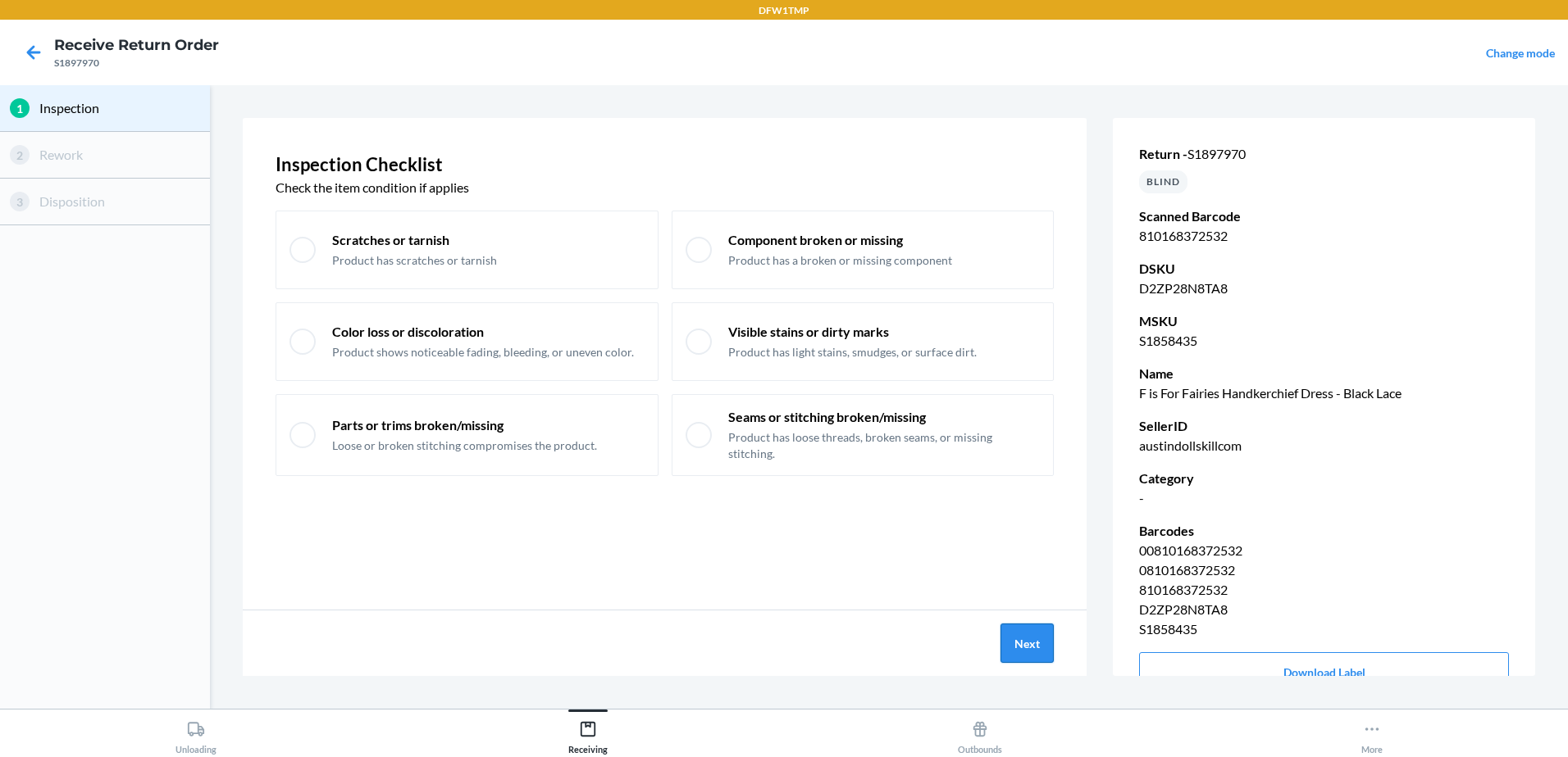
click at [1012, 645] on button "Next" at bounding box center [1026, 643] width 53 height 40
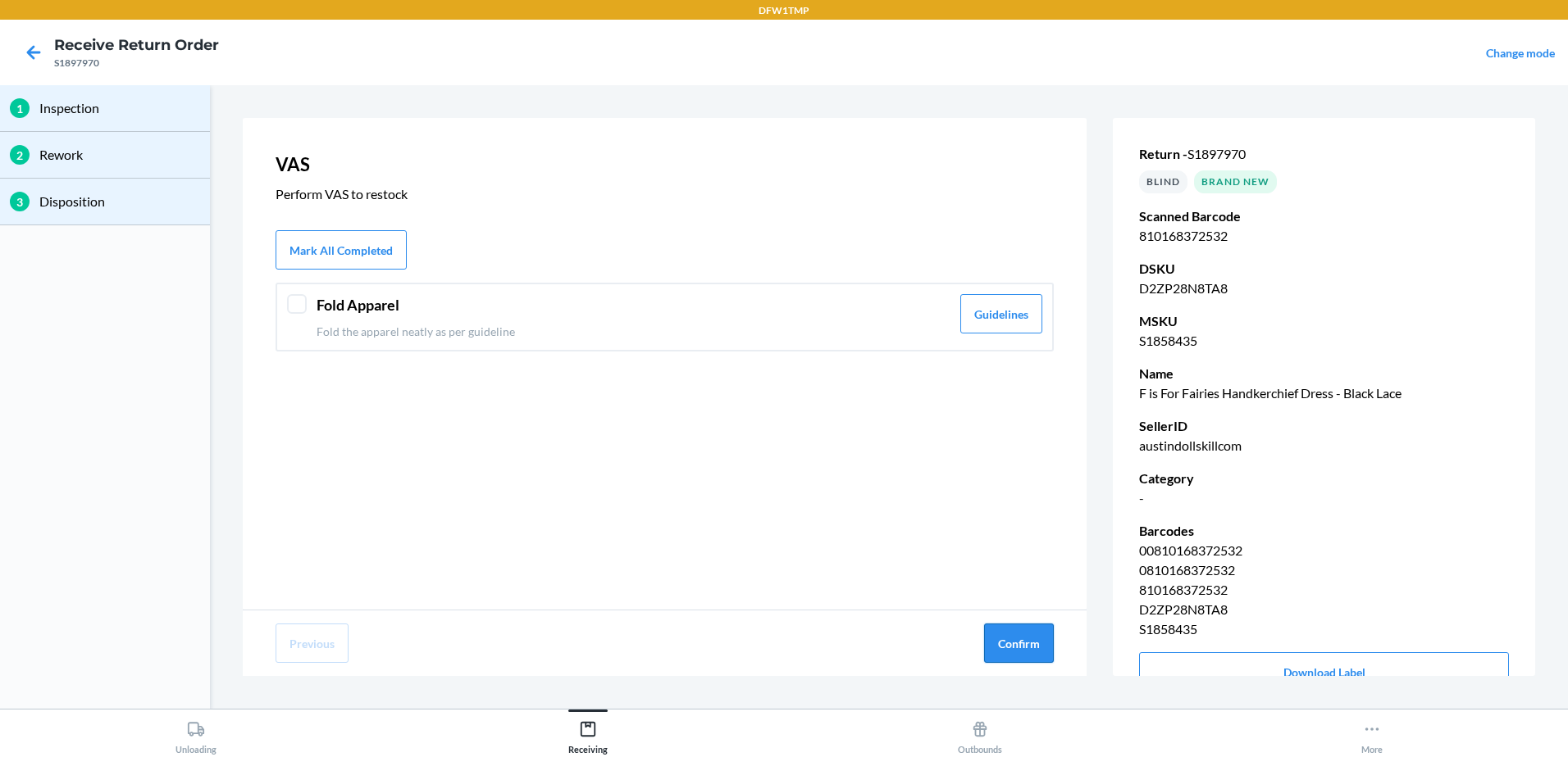
click at [1013, 641] on button "Confirm" at bounding box center [1019, 643] width 70 height 40
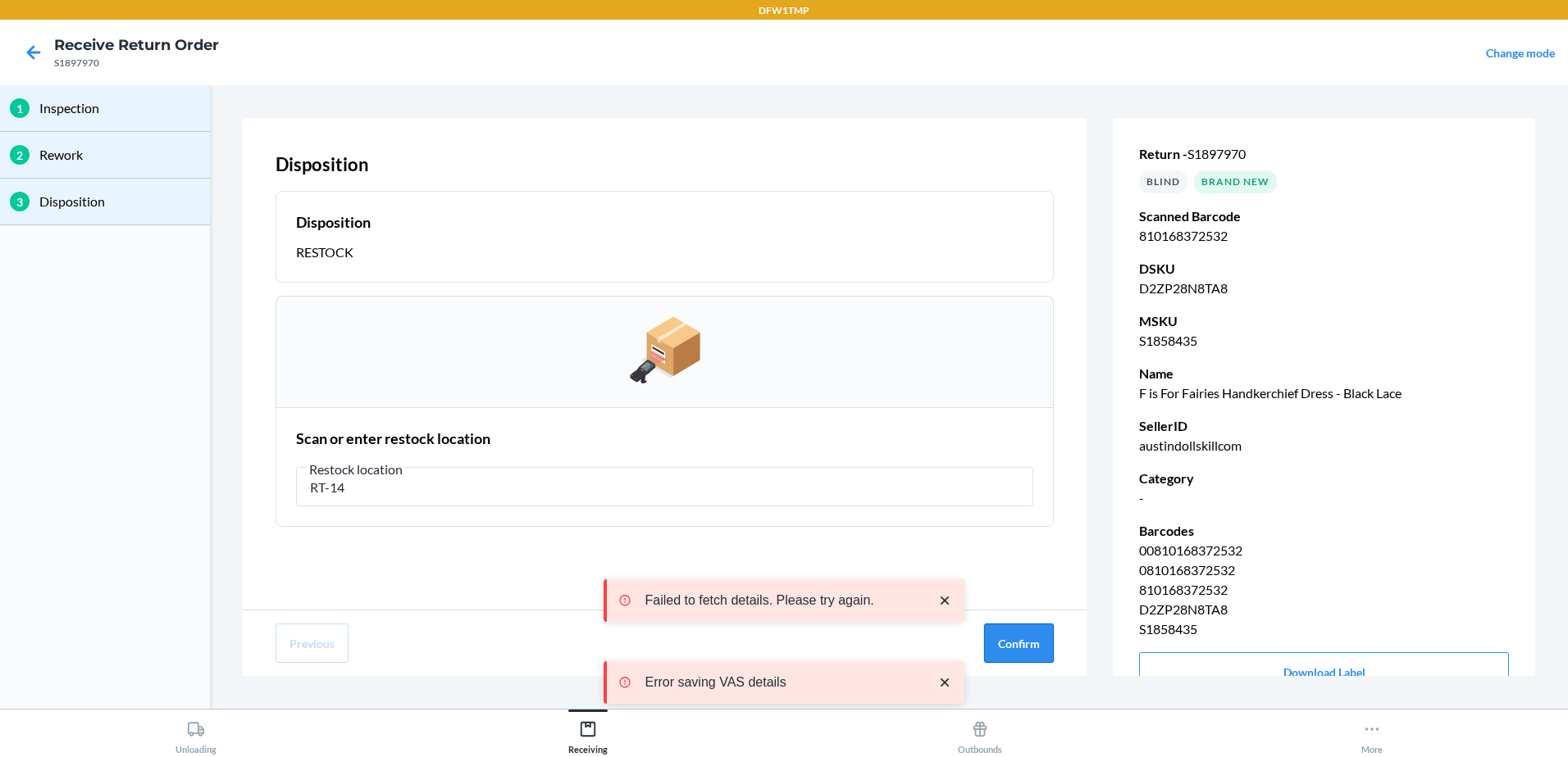
type input "RT-14"
click at [1018, 646] on button "Confirm" at bounding box center [1019, 643] width 70 height 40
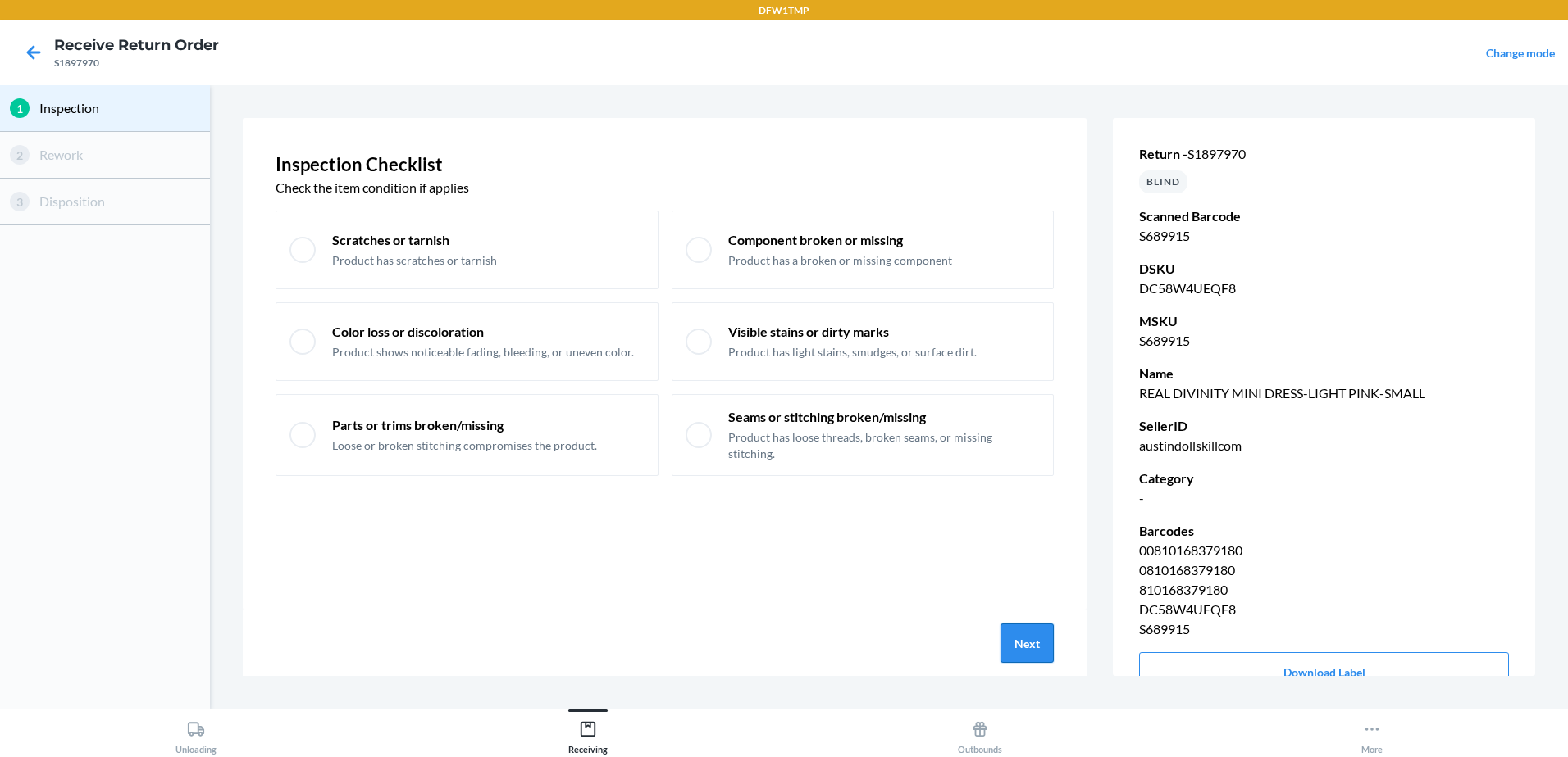
click at [1043, 655] on button "Next" at bounding box center [1026, 643] width 53 height 40
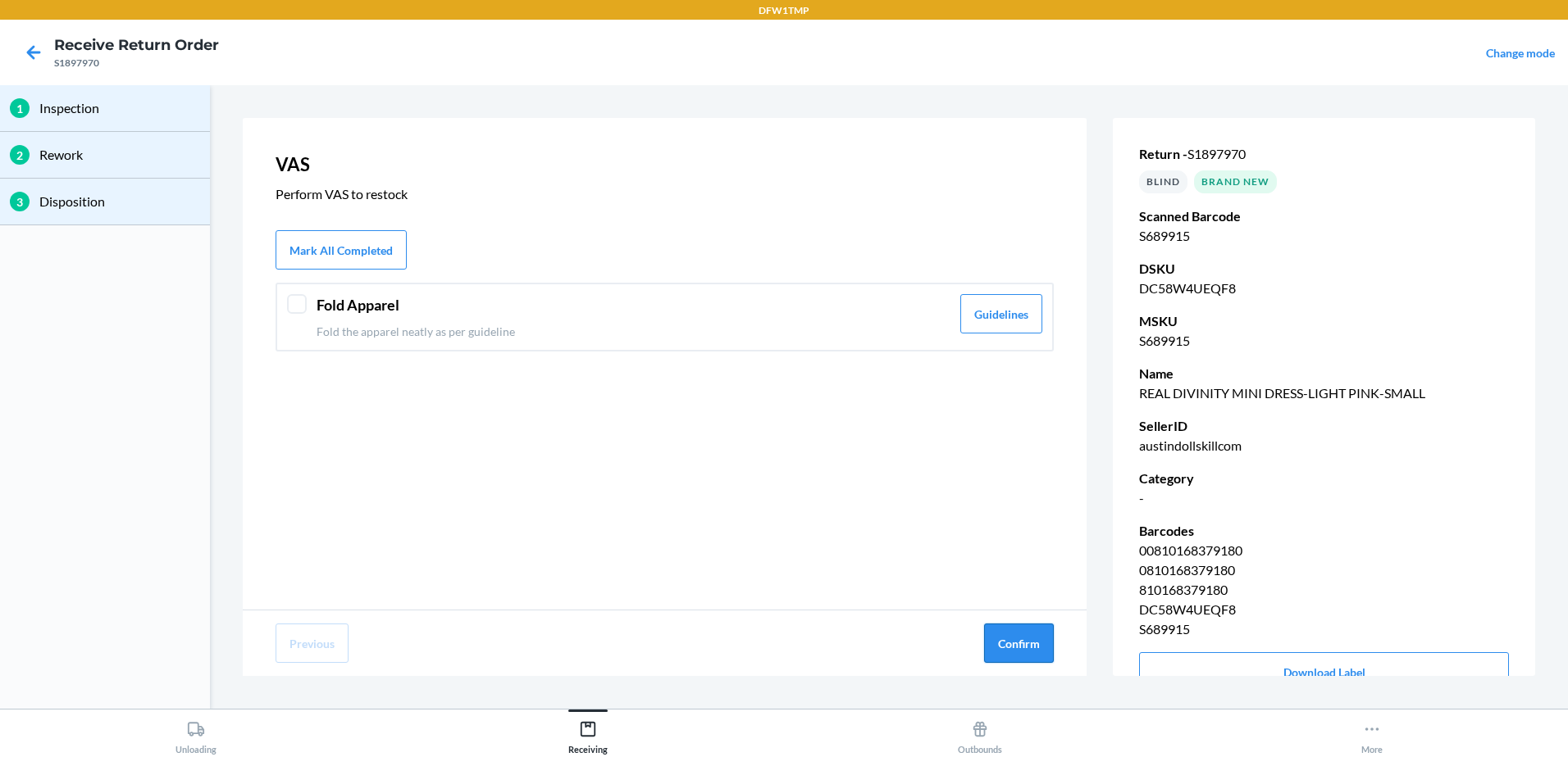
click at [1026, 643] on button "Confirm" at bounding box center [1019, 643] width 70 height 40
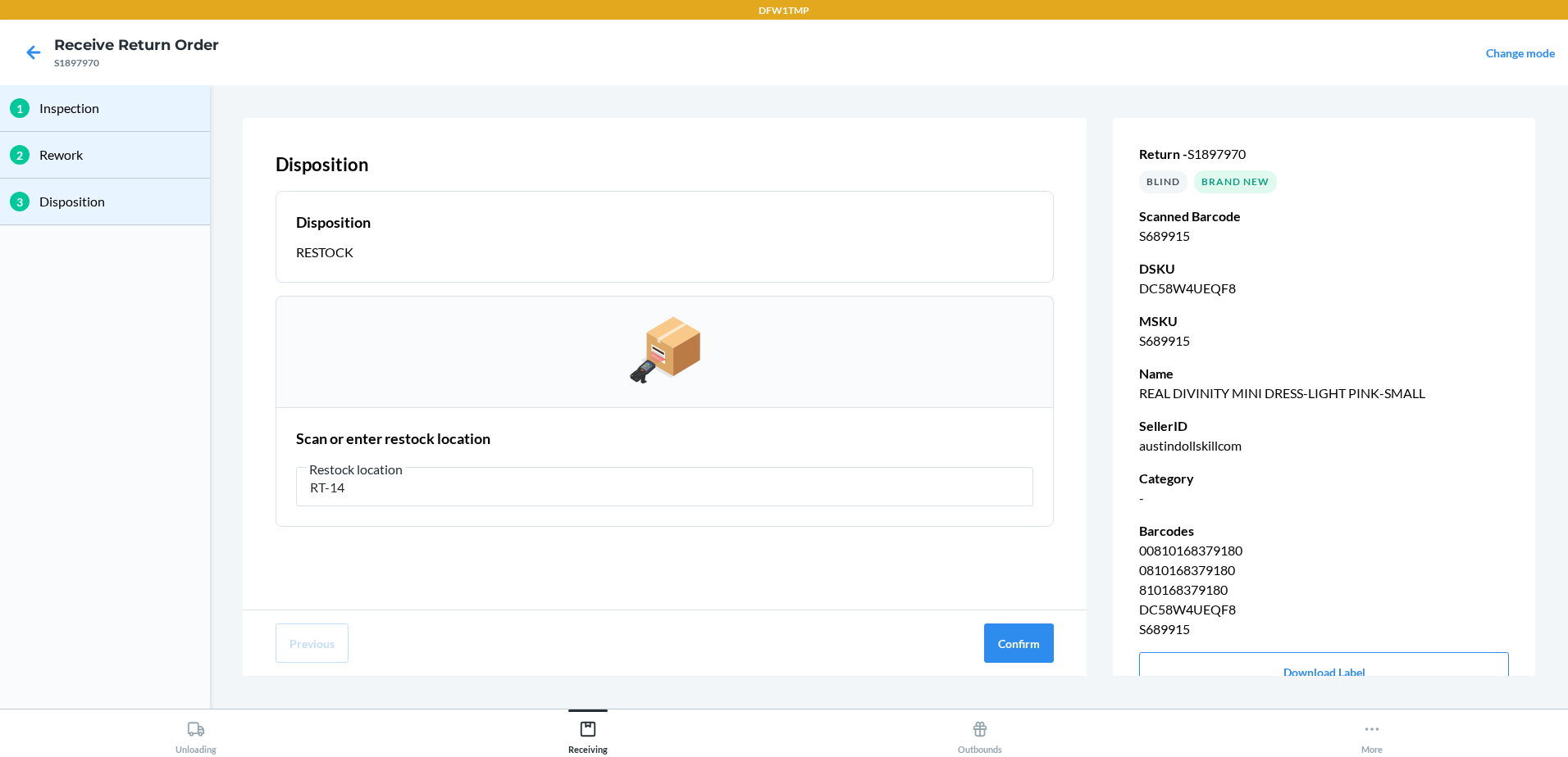
type input "RT-14"
click at [1000, 648] on button "Confirm" at bounding box center [1019, 643] width 70 height 40
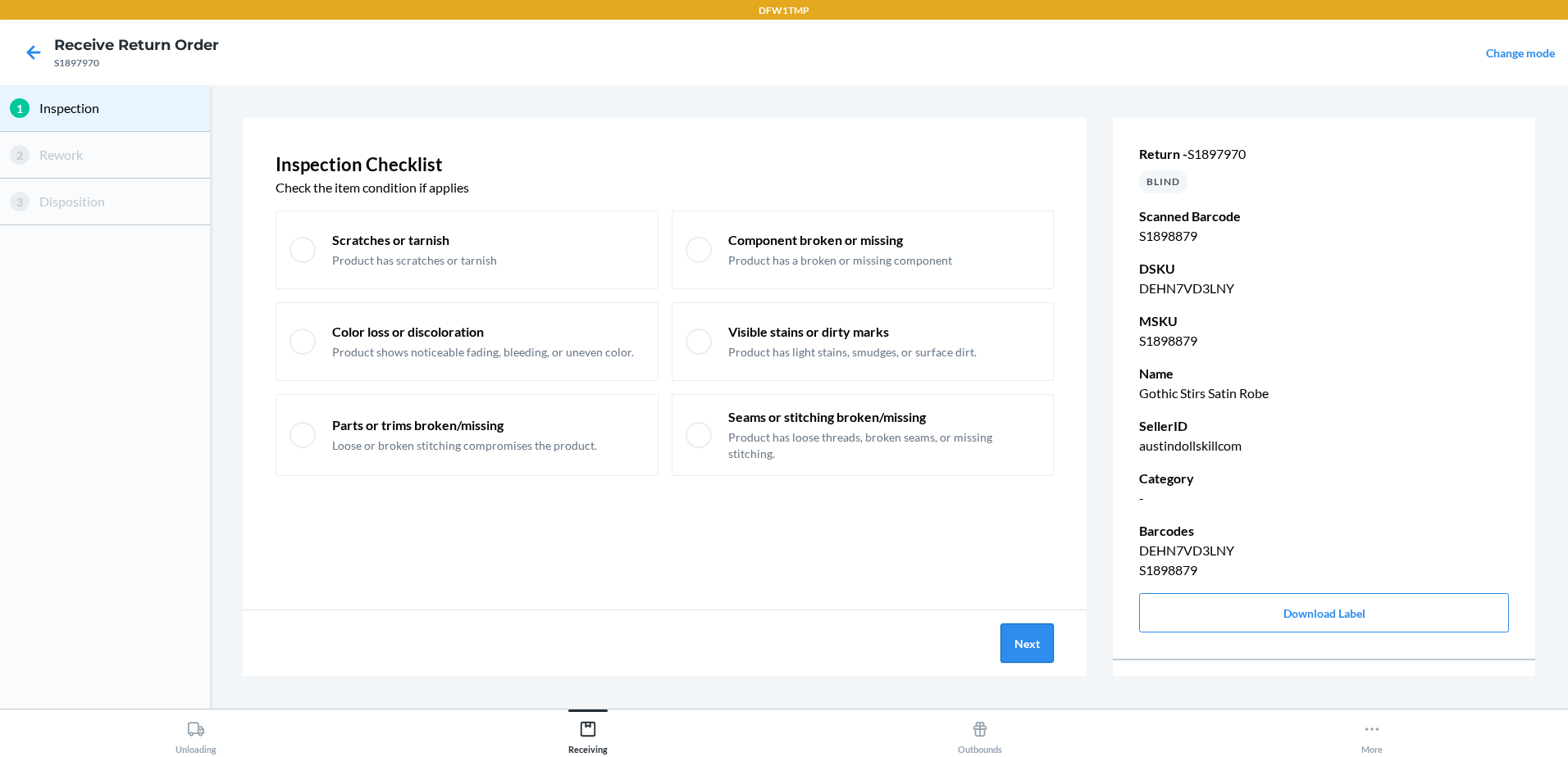
click at [1010, 642] on button "Next" at bounding box center [1026, 643] width 53 height 40
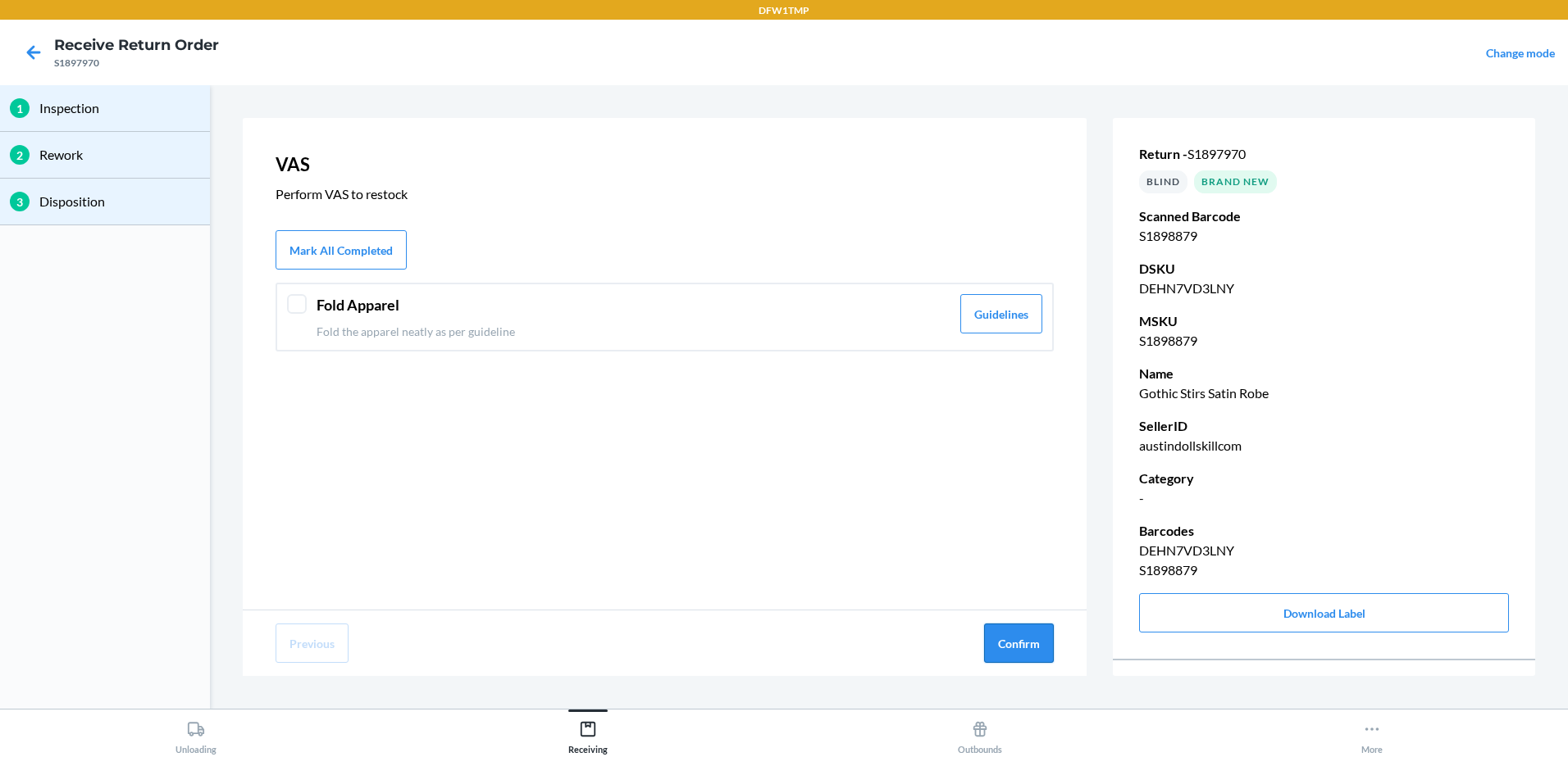
click at [1010, 631] on button "Confirm" at bounding box center [1019, 643] width 70 height 40
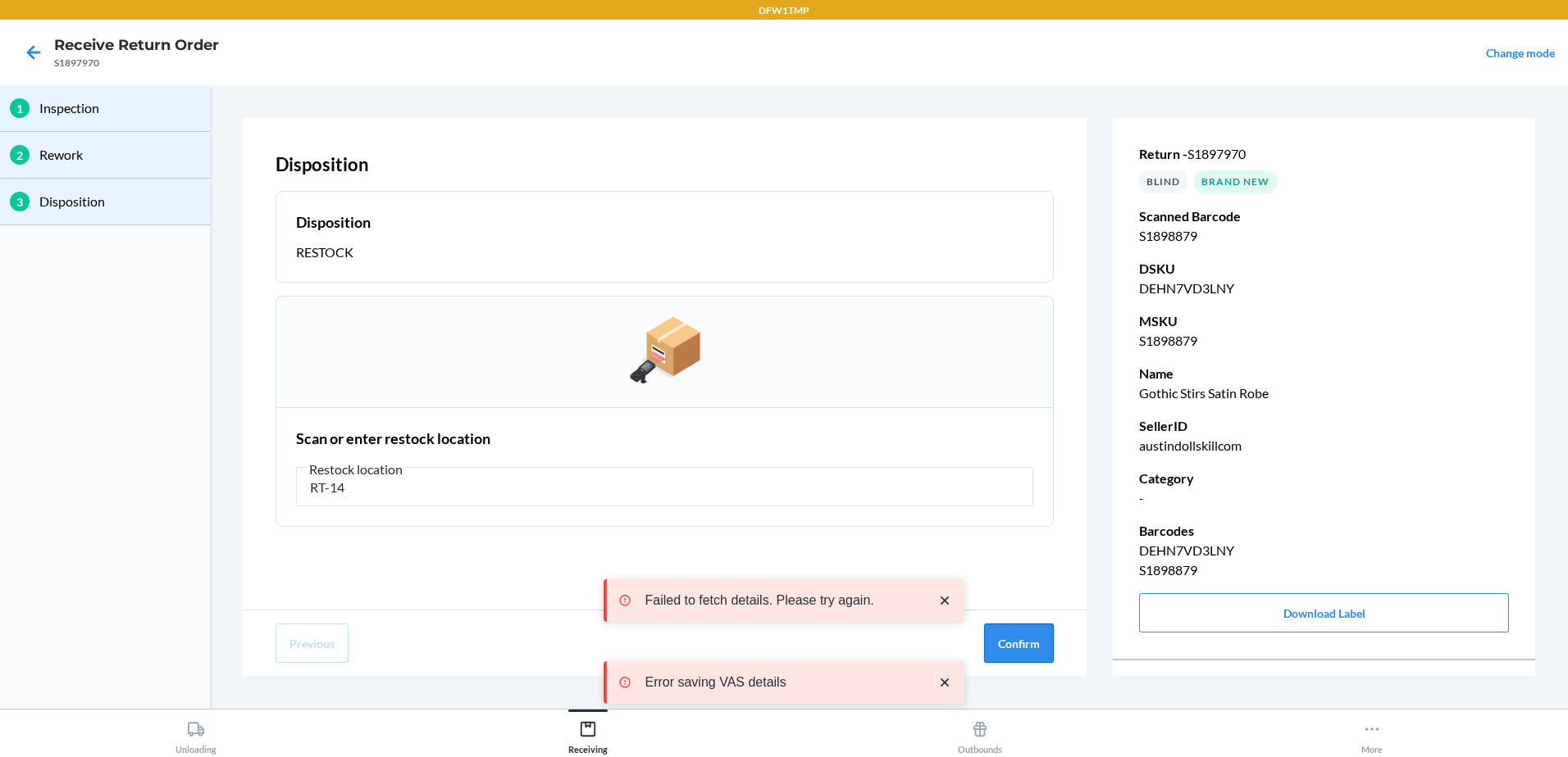
type input "RT-14"
click at [1018, 628] on button "Confirm" at bounding box center [1019, 643] width 70 height 40
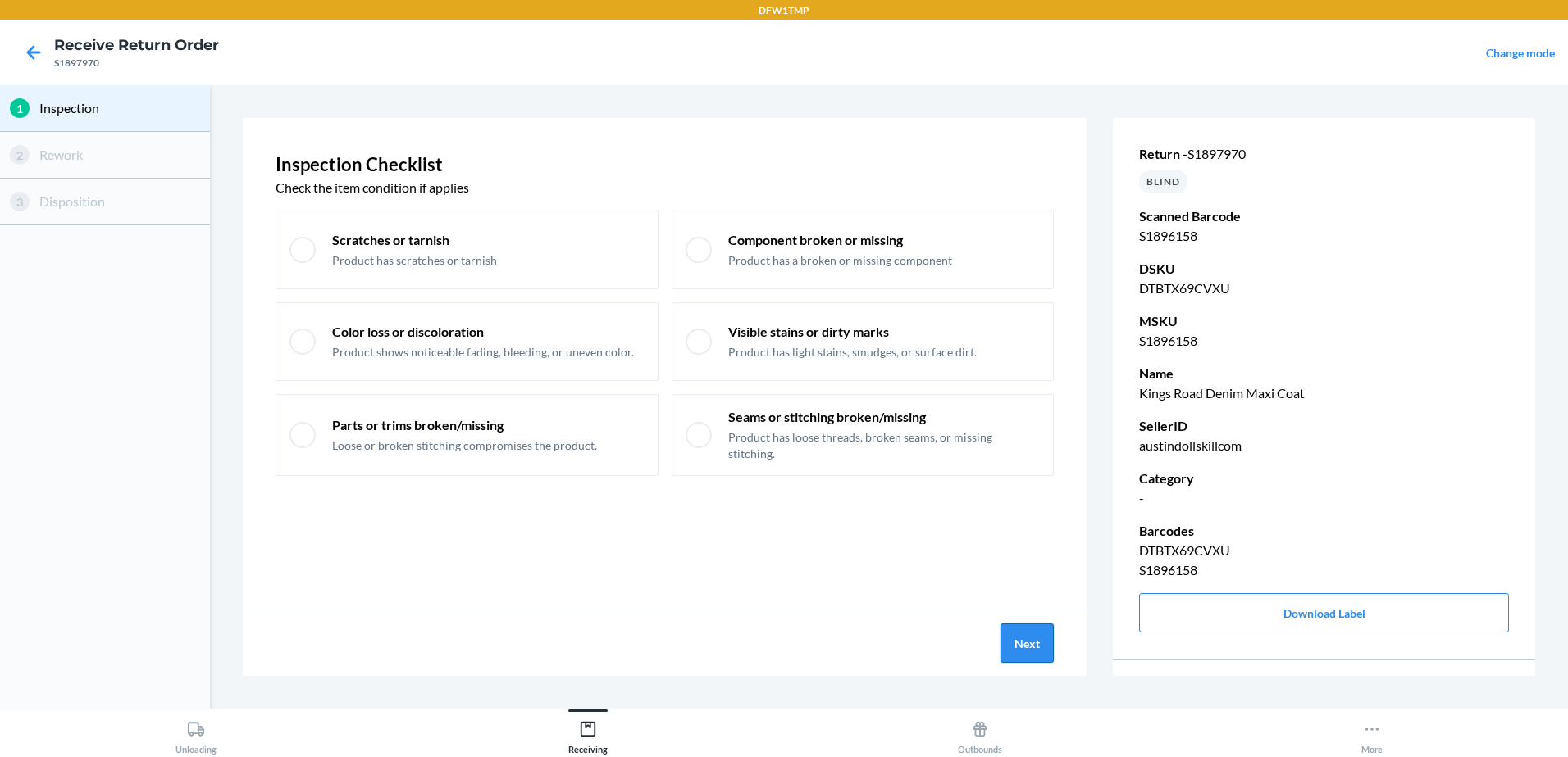
drag, startPoint x: 1021, startPoint y: 640, endPoint x: 1029, endPoint y: 635, distance: 9.4
click at [1029, 635] on button "Next" at bounding box center [1026, 643] width 53 height 40
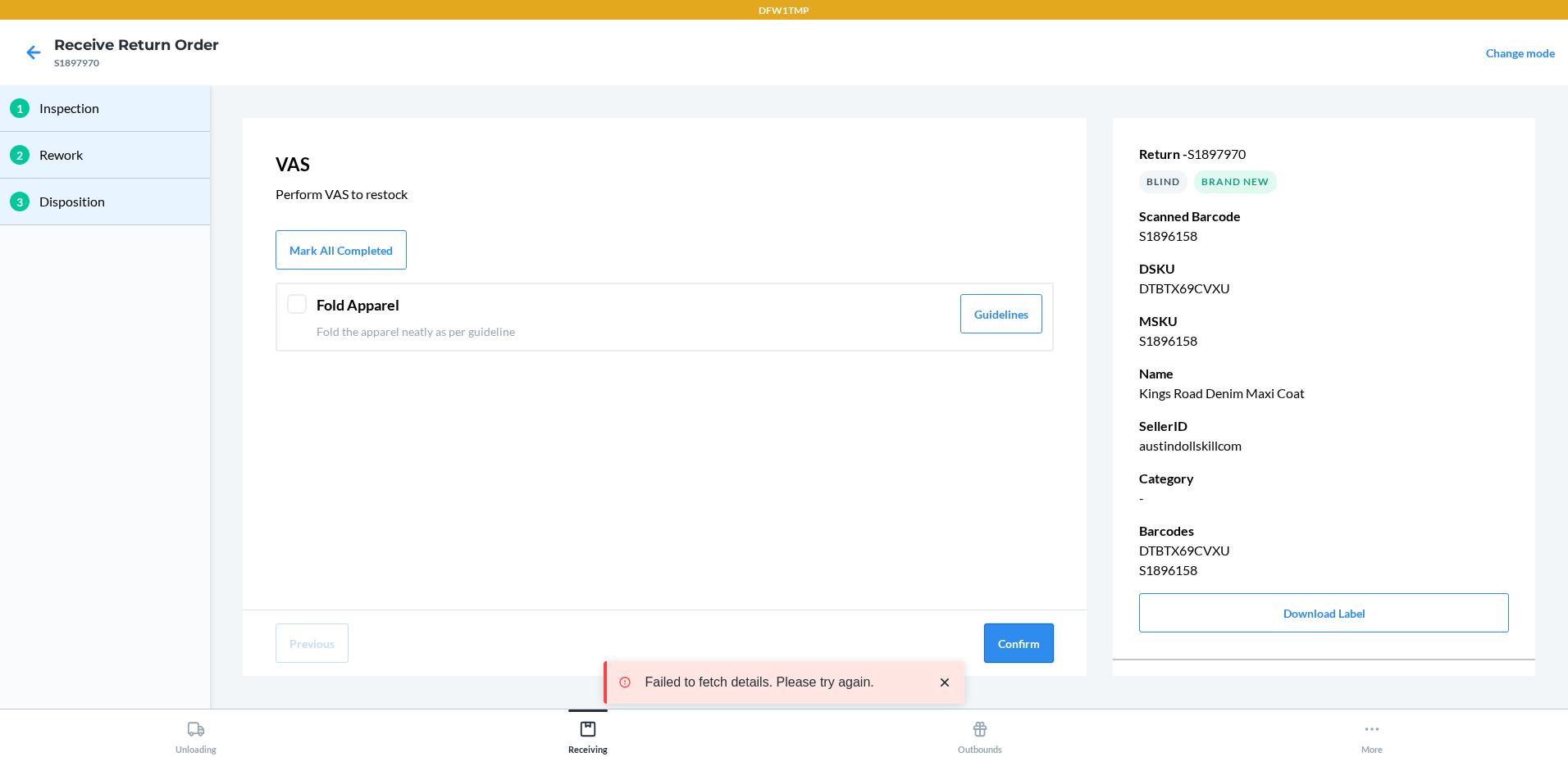
click at [1031, 653] on button "Confirm" at bounding box center [1019, 643] width 70 height 40
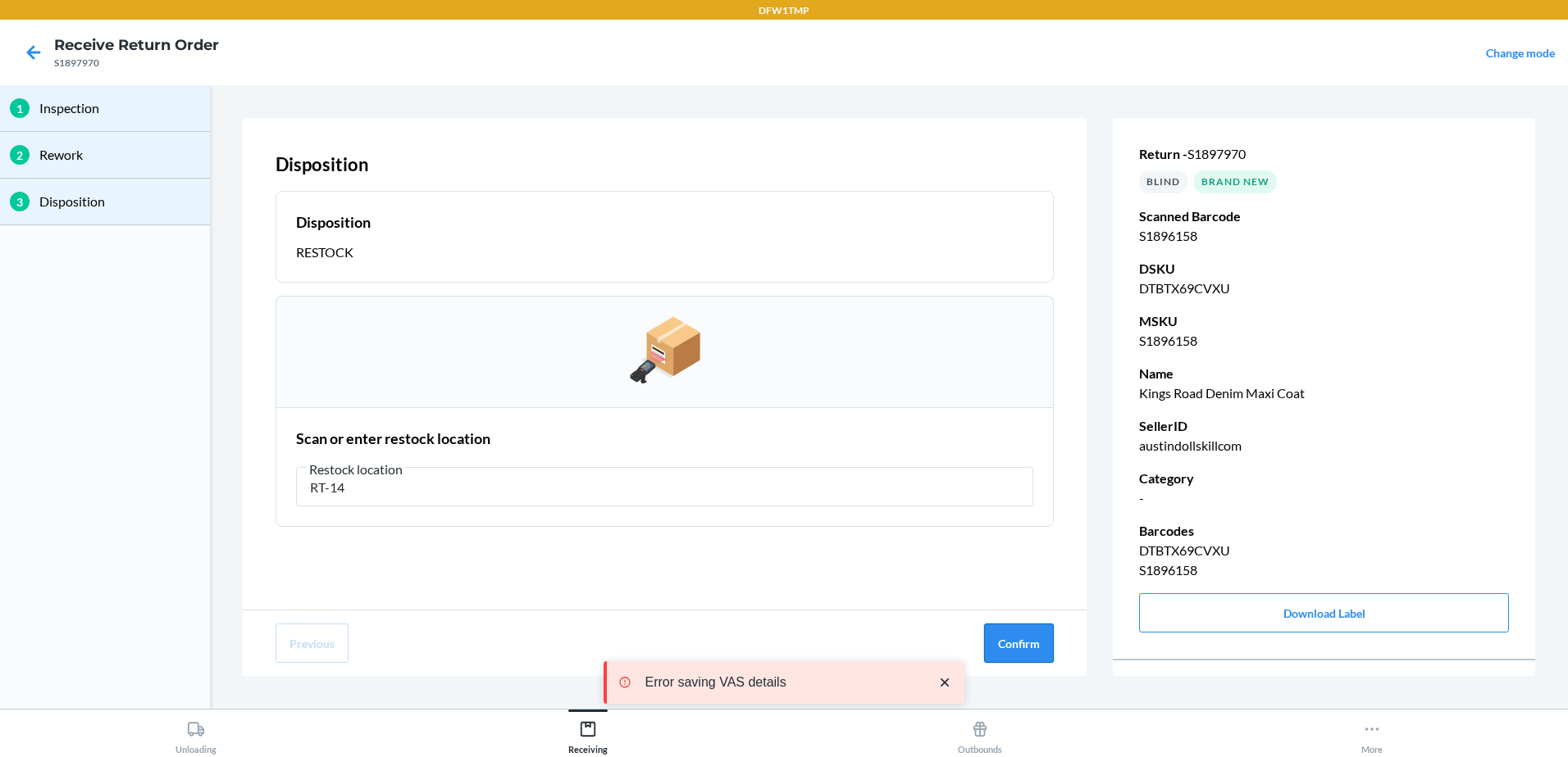
type input "RT-14"
click at [1015, 644] on button "Confirm" at bounding box center [1019, 643] width 70 height 40
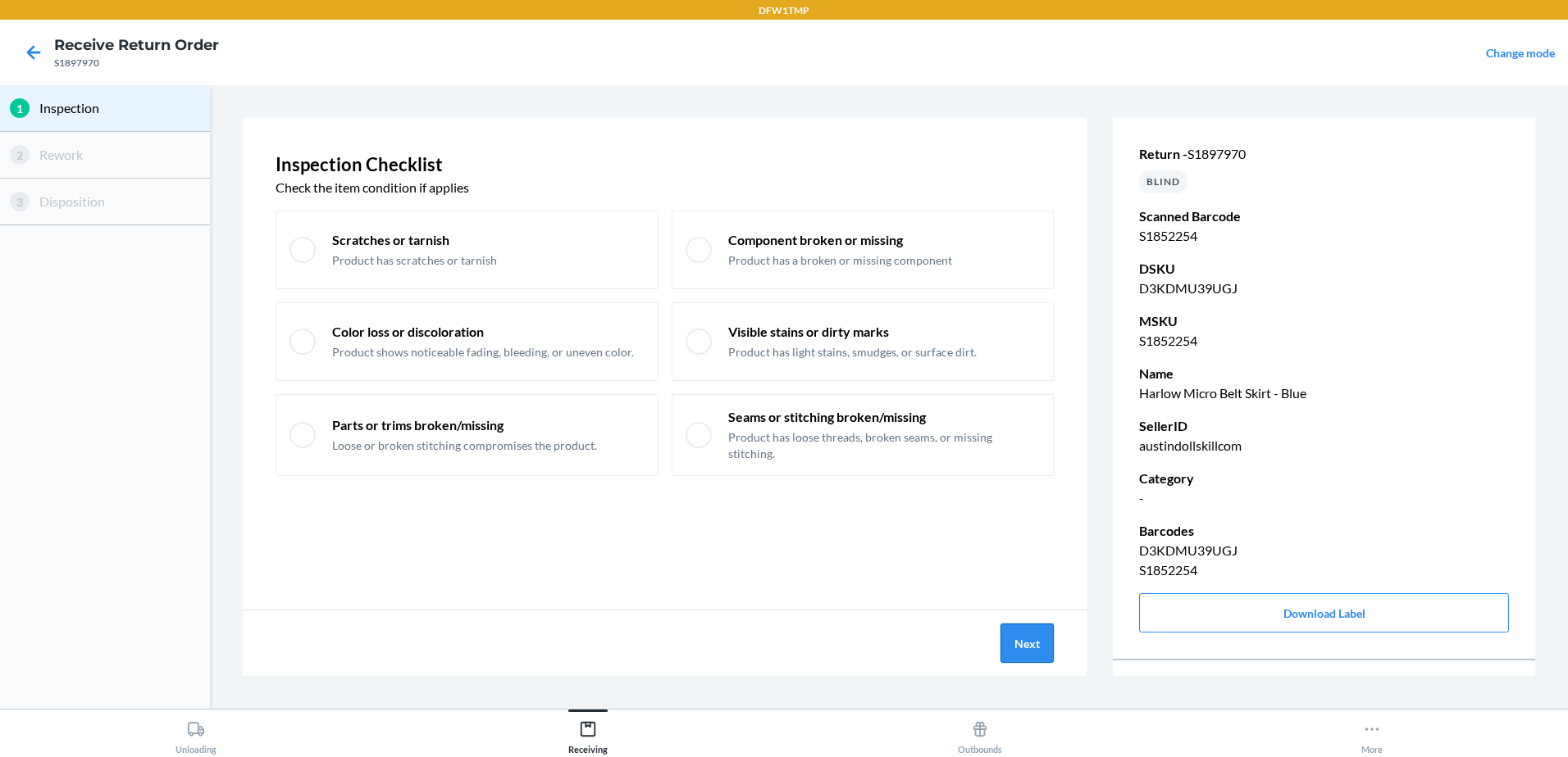
click at [1022, 637] on button "Next" at bounding box center [1026, 643] width 53 height 40
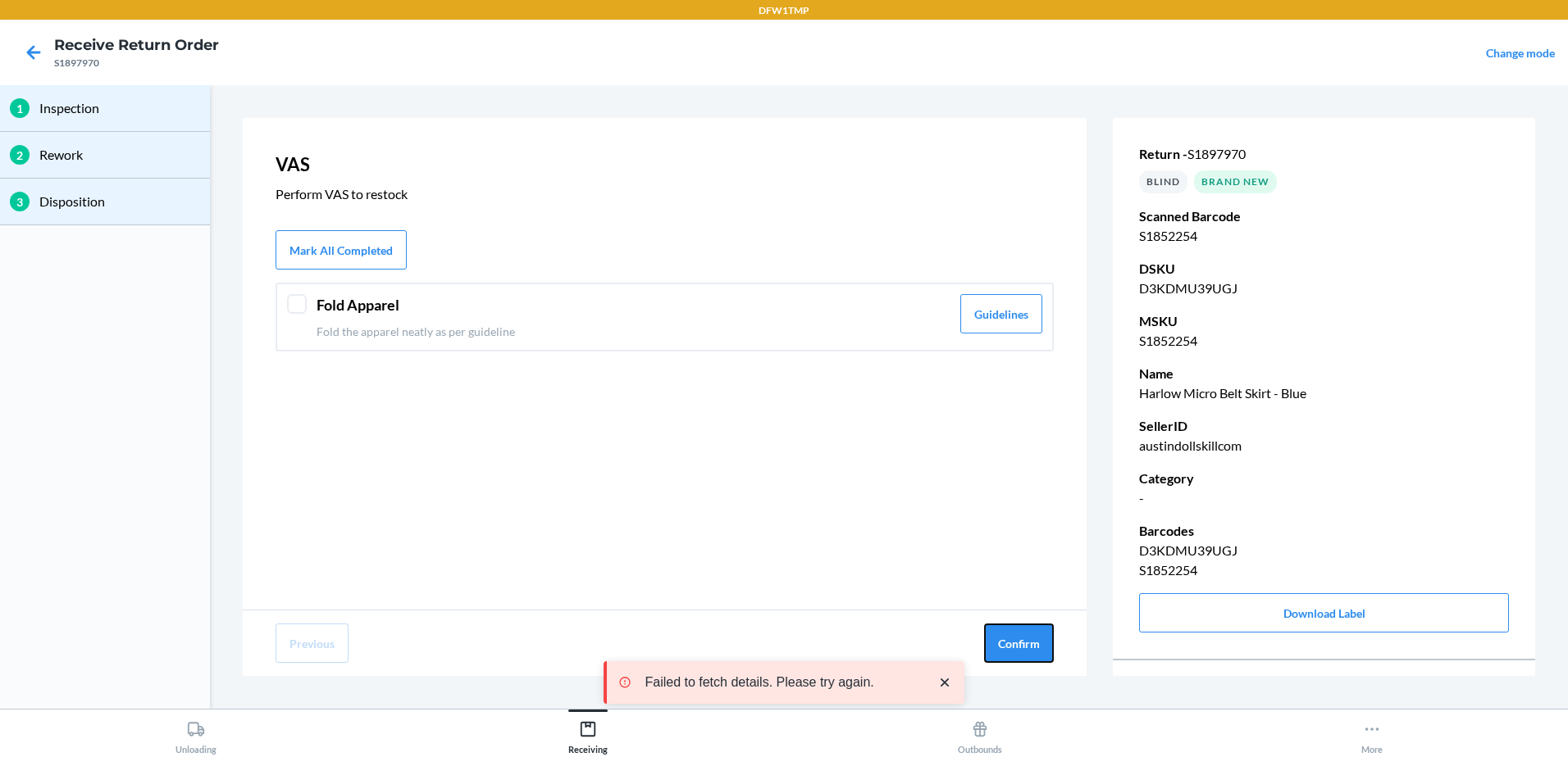
click at [1023, 636] on button "Confirm" at bounding box center [1019, 643] width 70 height 40
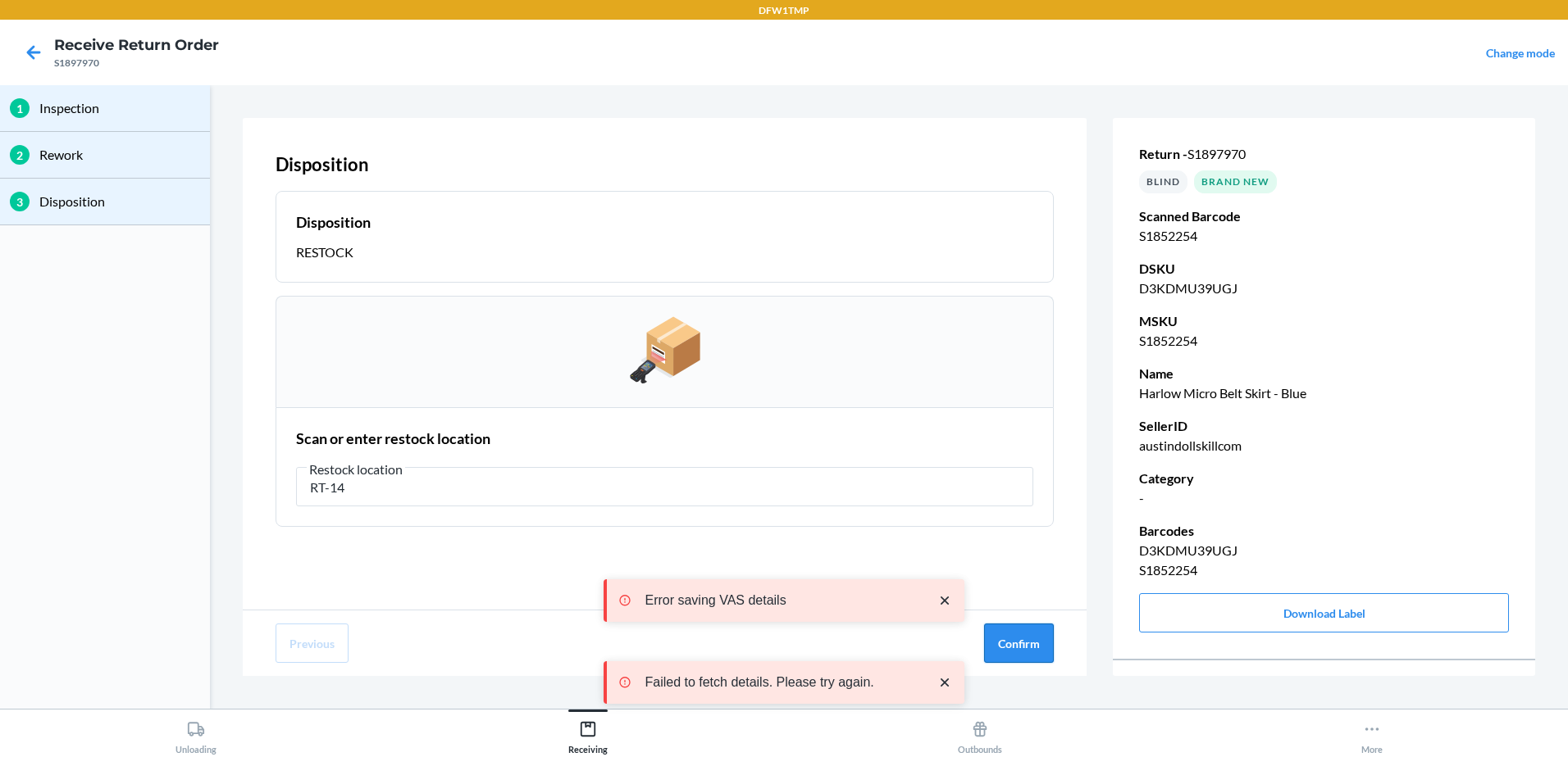
type input "RT-14"
click at [1036, 648] on button "Confirm" at bounding box center [1019, 643] width 70 height 40
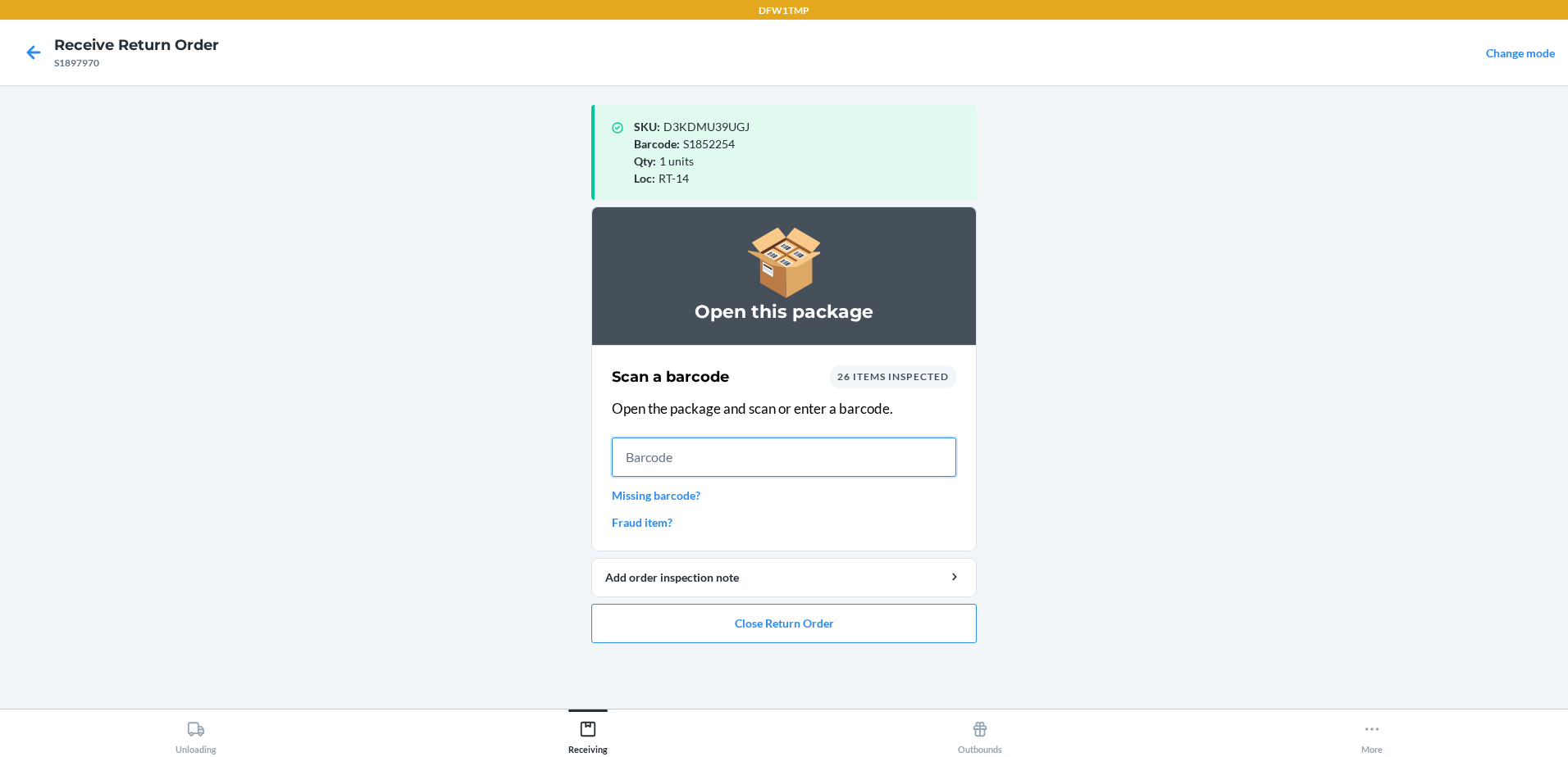
click at [765, 451] on input "text" at bounding box center [784, 457] width 344 height 40
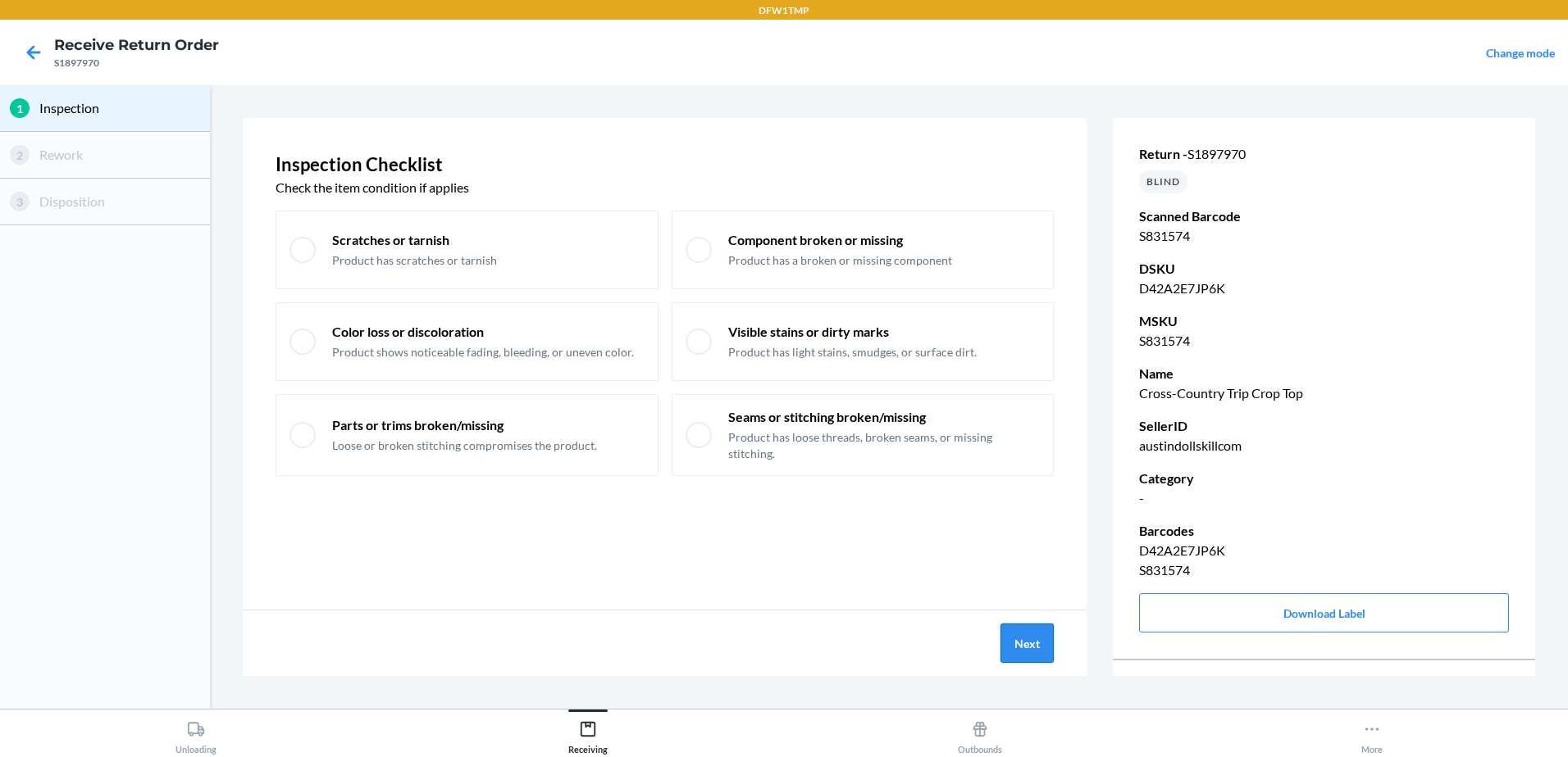
click at [1027, 661] on button "Next" at bounding box center [1026, 643] width 53 height 40
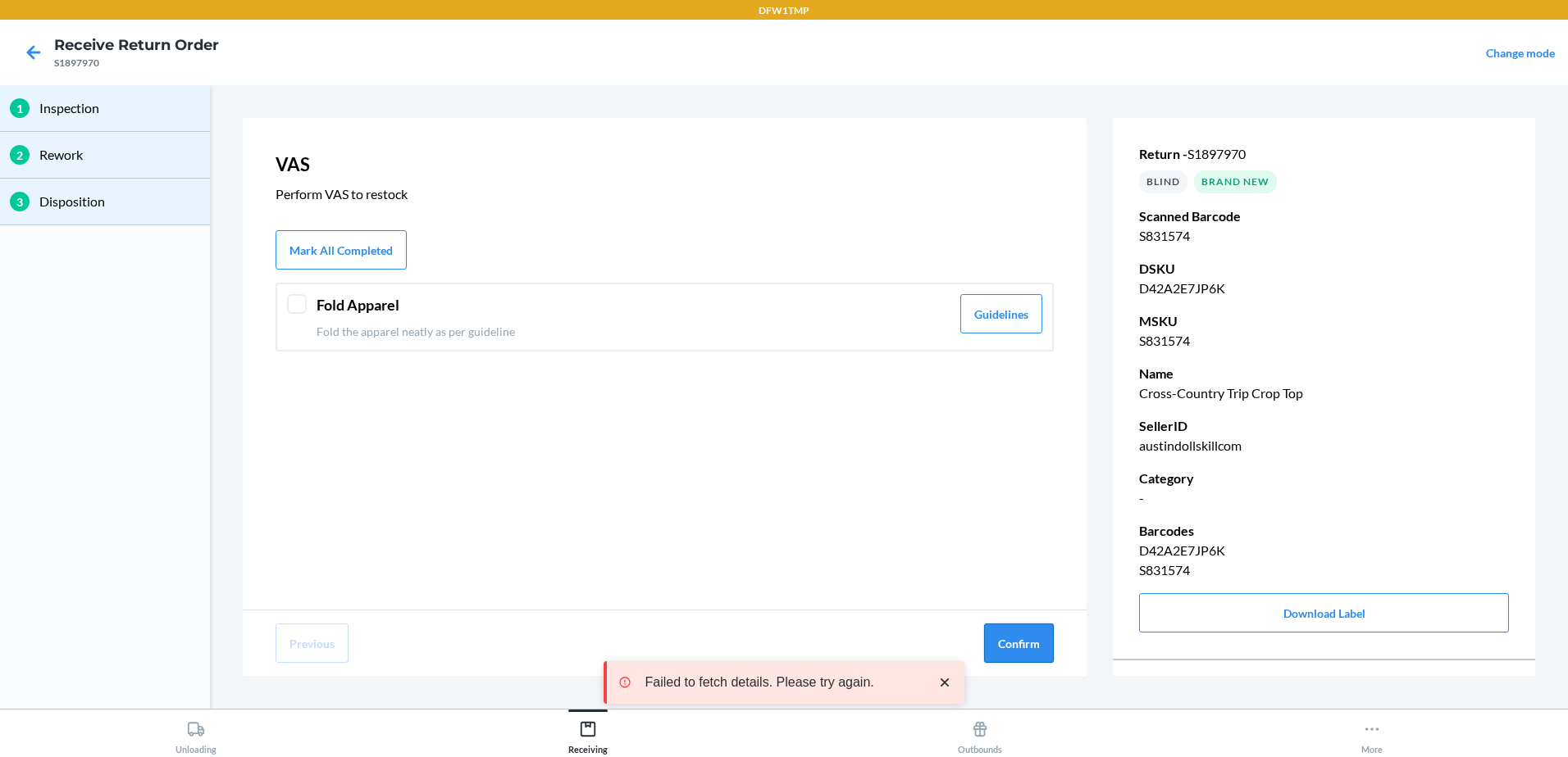
click at [1027, 648] on button "Confirm" at bounding box center [1019, 643] width 70 height 40
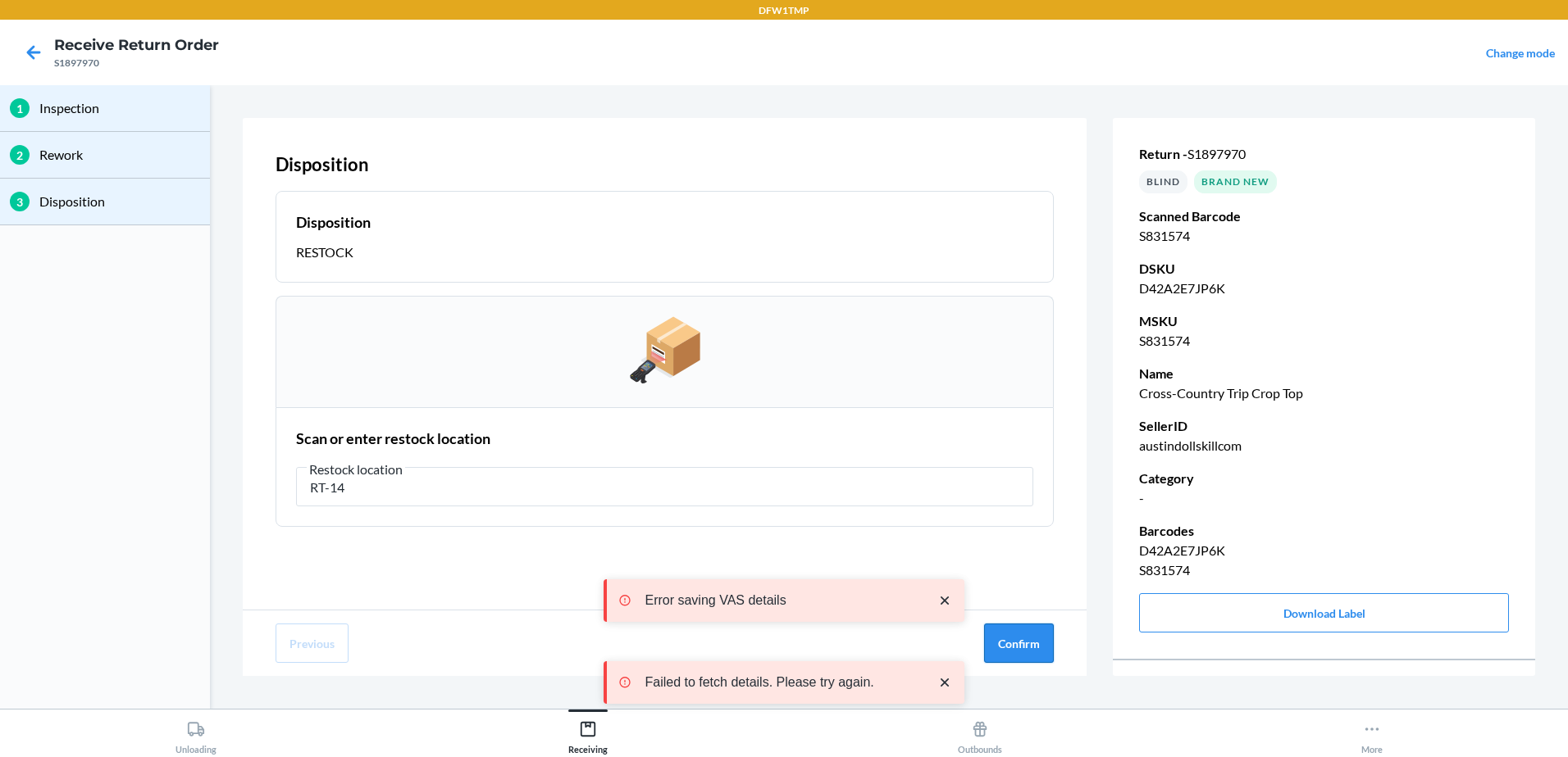
type input "RT-14"
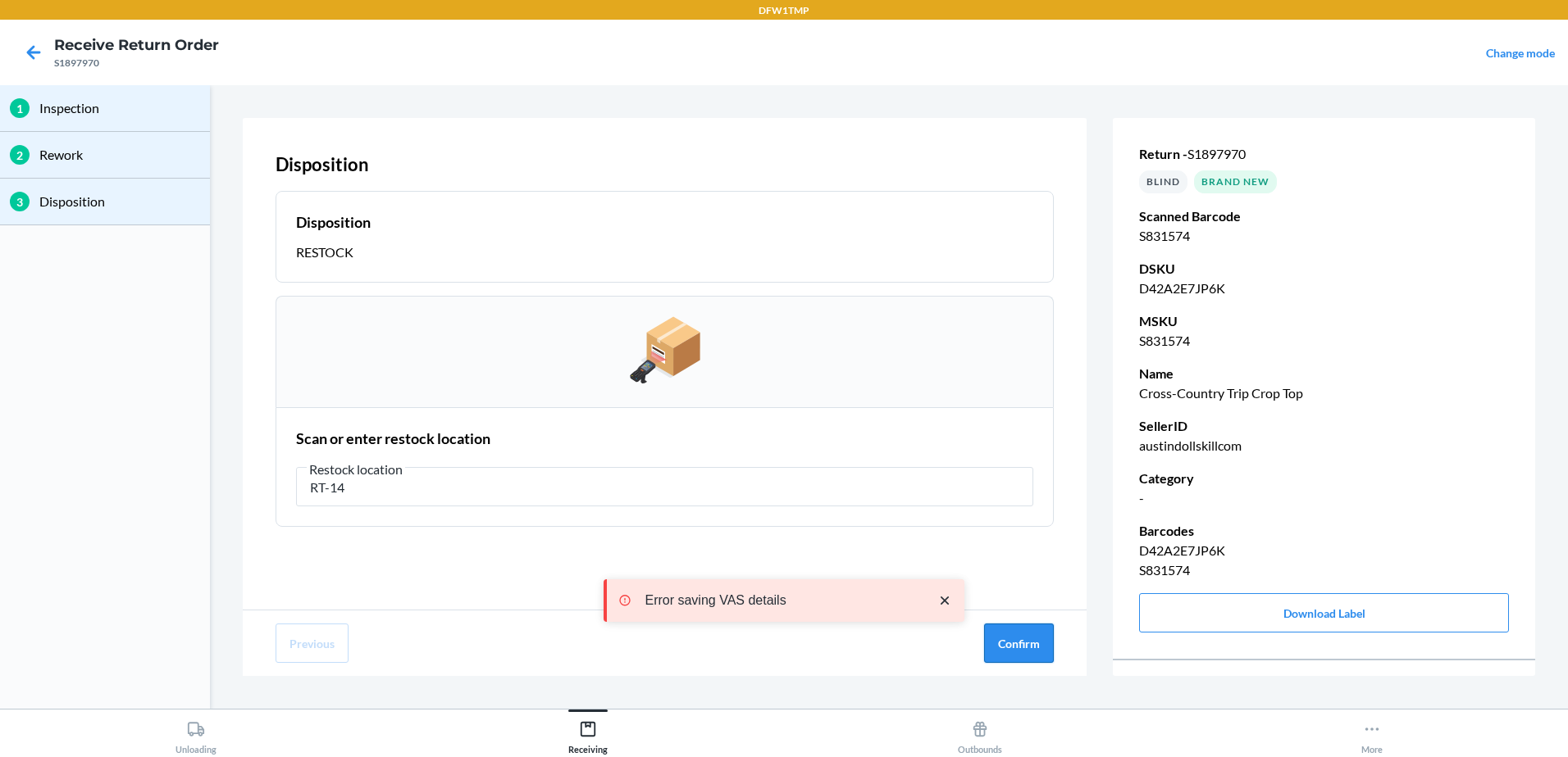
click at [1016, 649] on button "Confirm" at bounding box center [1019, 643] width 70 height 40
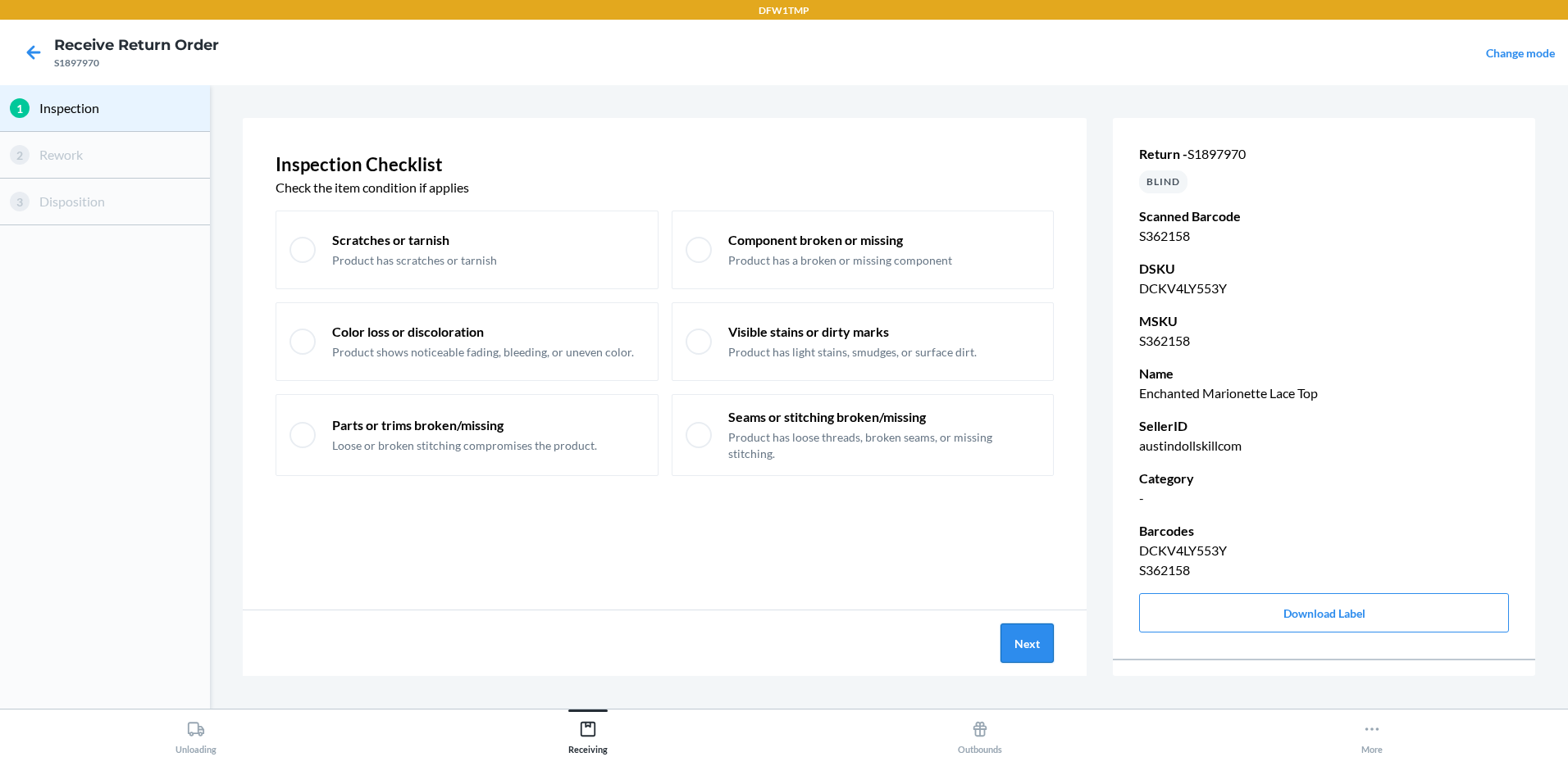
click at [1022, 649] on button "Next" at bounding box center [1026, 643] width 53 height 40
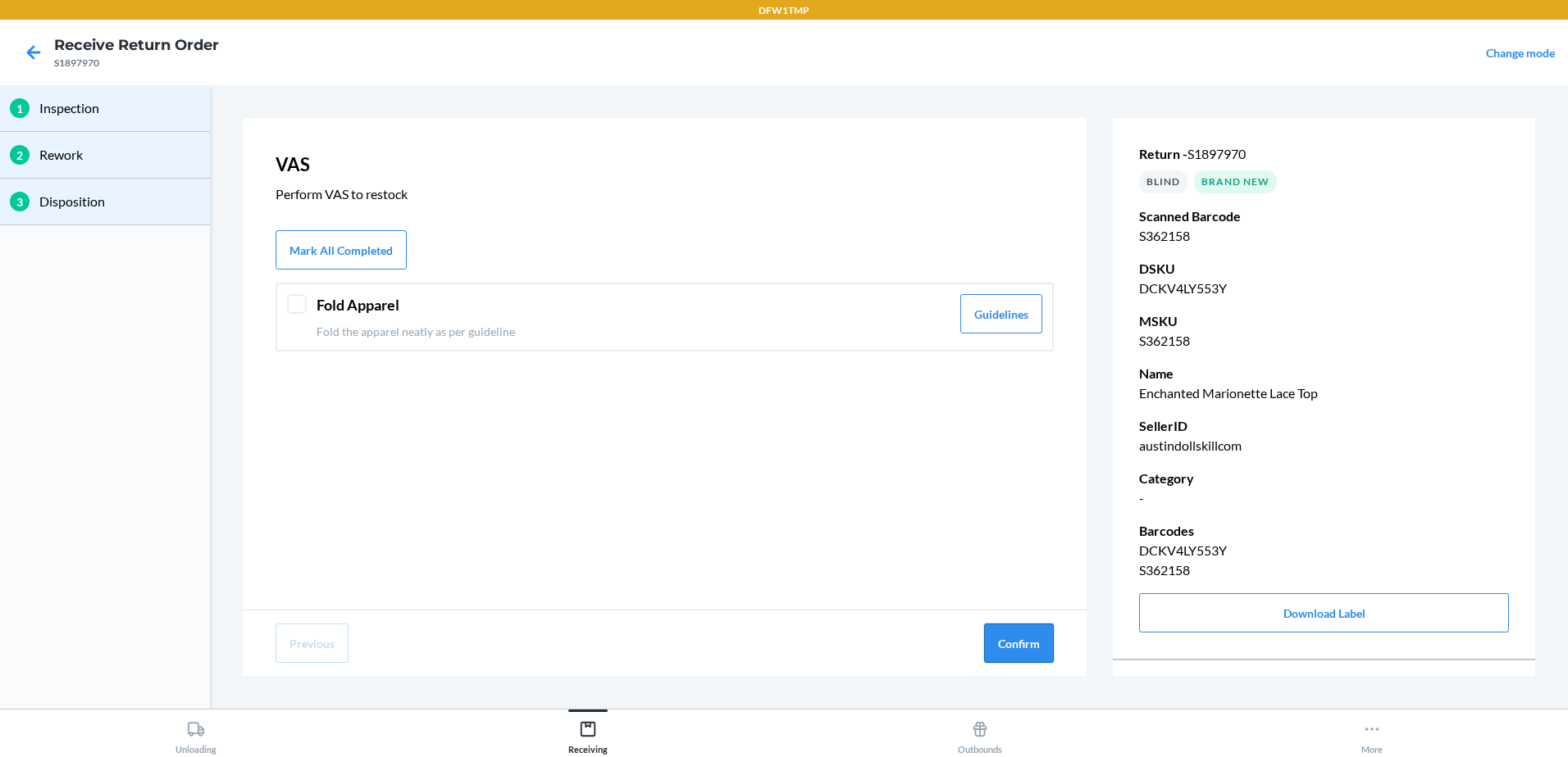
click at [1001, 637] on button "Confirm" at bounding box center [1019, 643] width 70 height 40
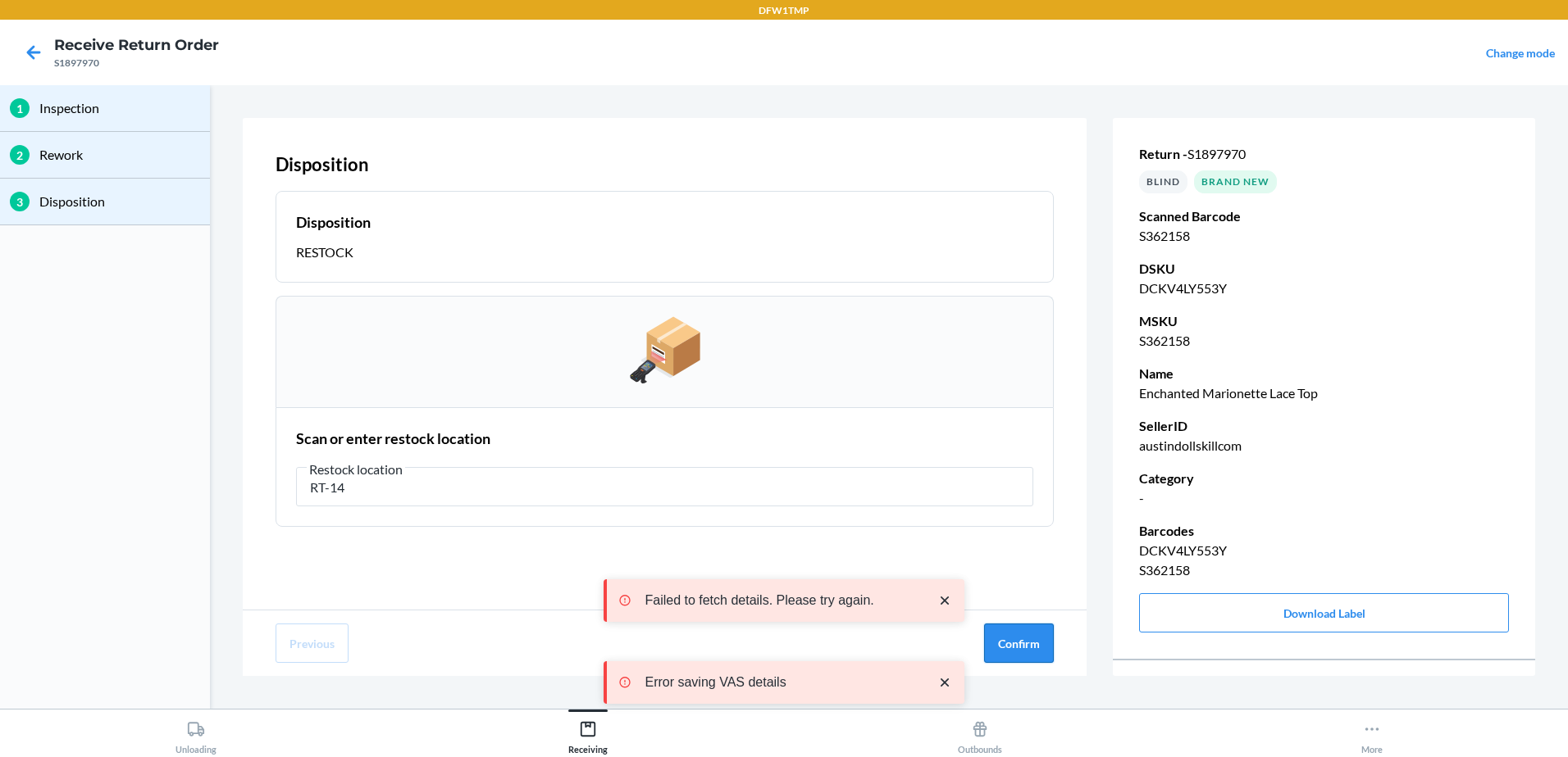
type input "RT-14"
click at [1036, 639] on button "Confirm" at bounding box center [1019, 643] width 70 height 40
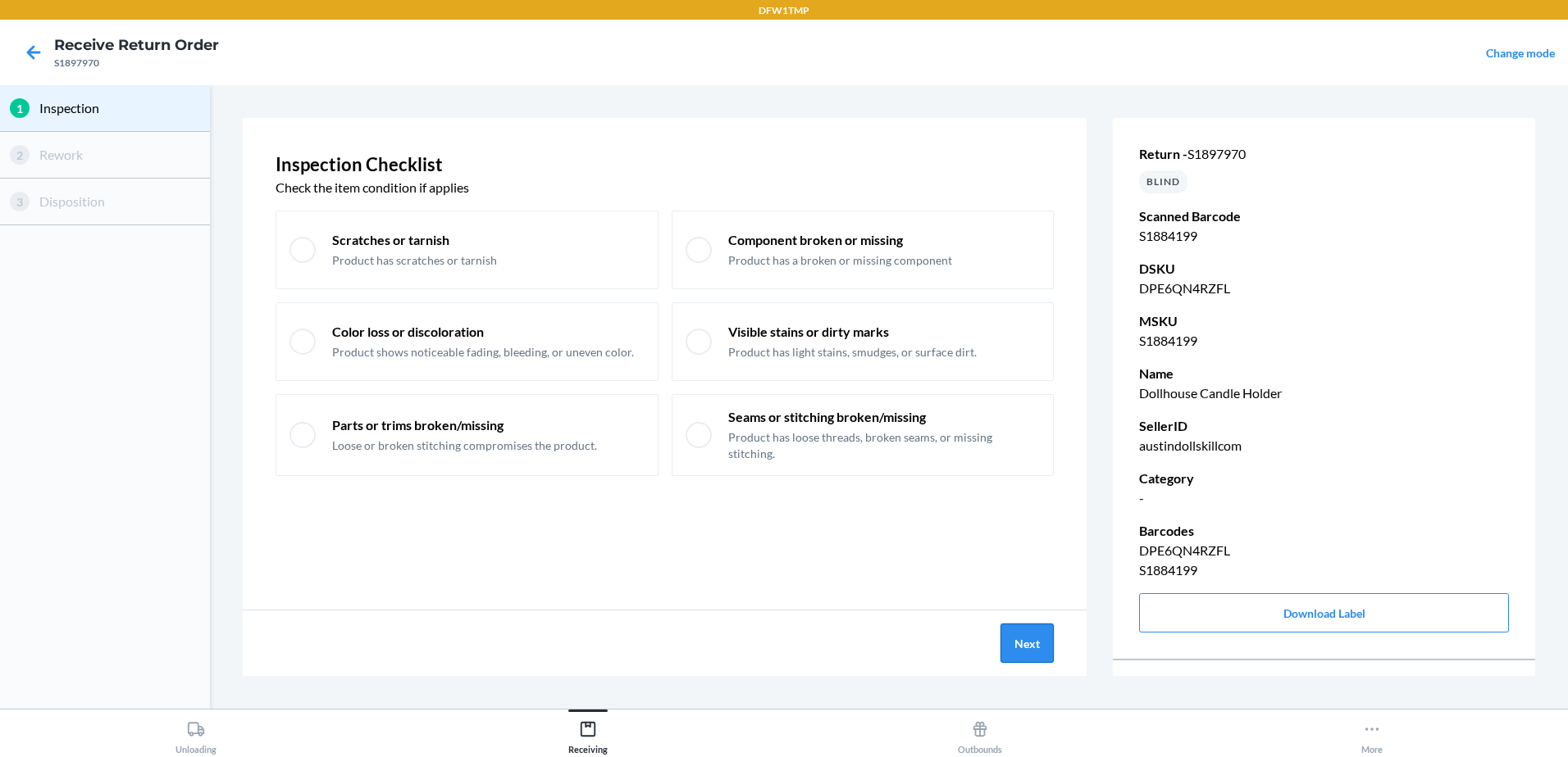
click at [1032, 647] on button "Next" at bounding box center [1026, 643] width 53 height 40
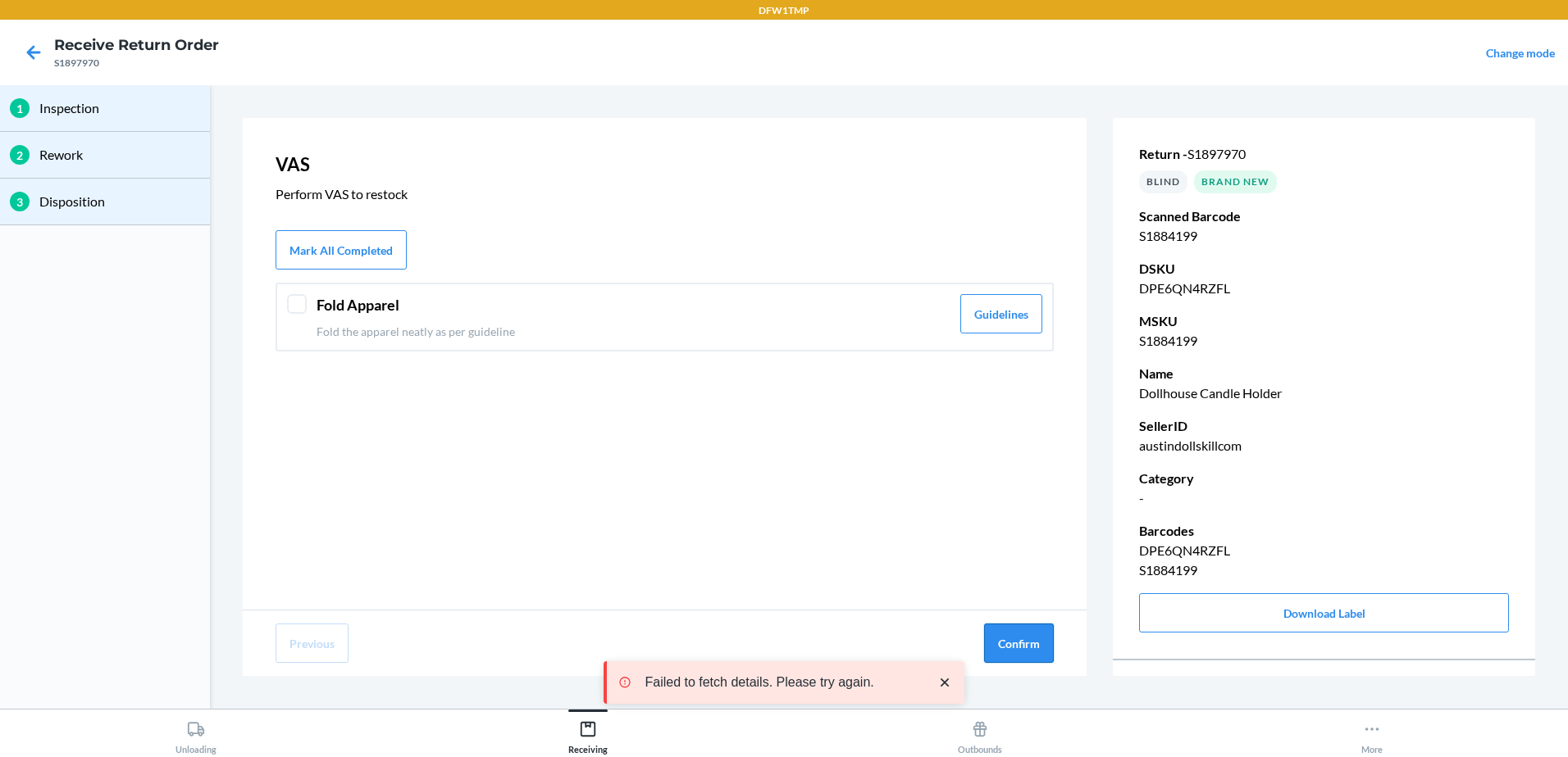
click at [1030, 643] on button "Confirm" at bounding box center [1019, 643] width 70 height 40
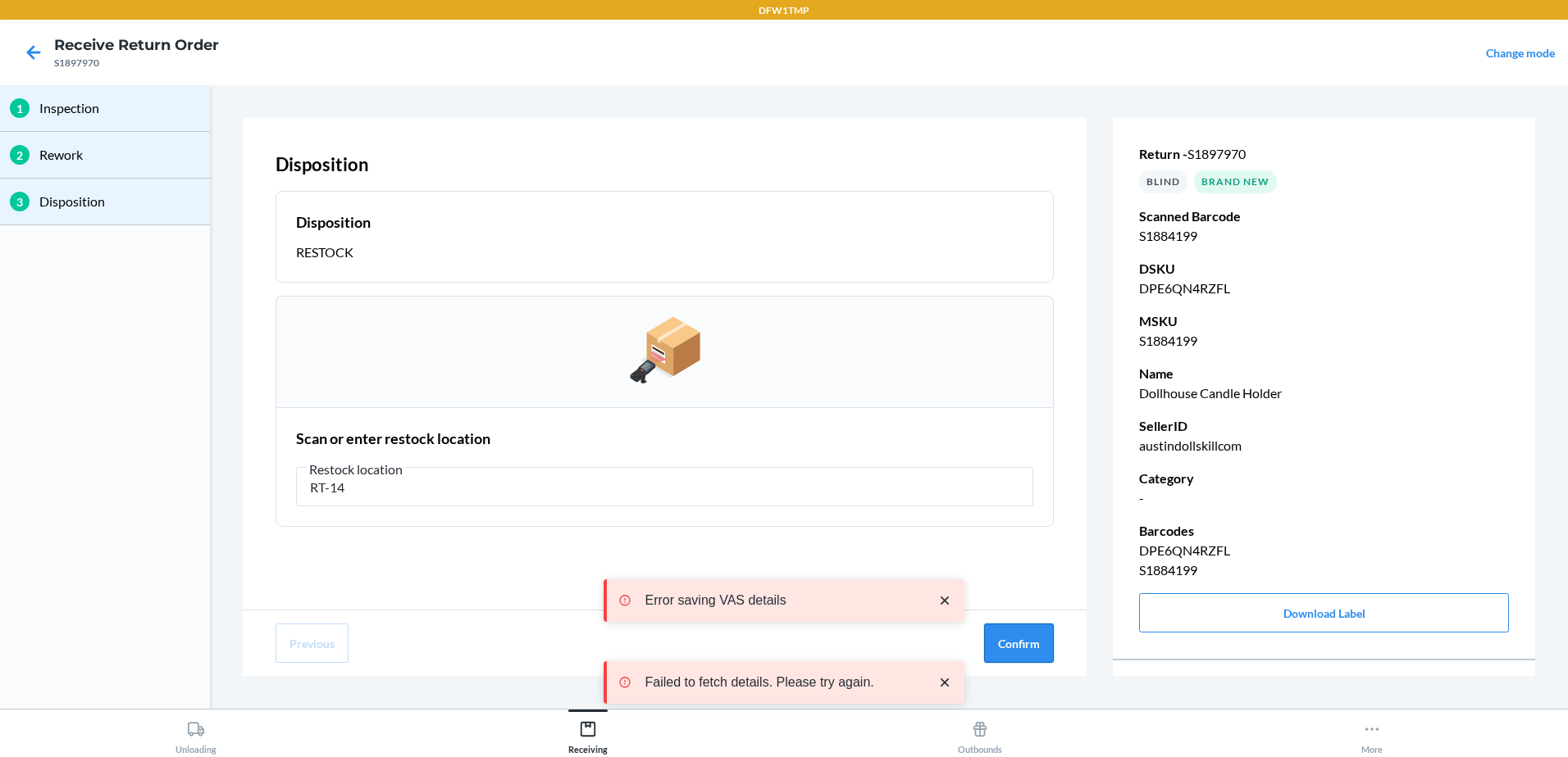
type input "RT-14"
click at [998, 628] on button "Confirm" at bounding box center [1019, 643] width 70 height 40
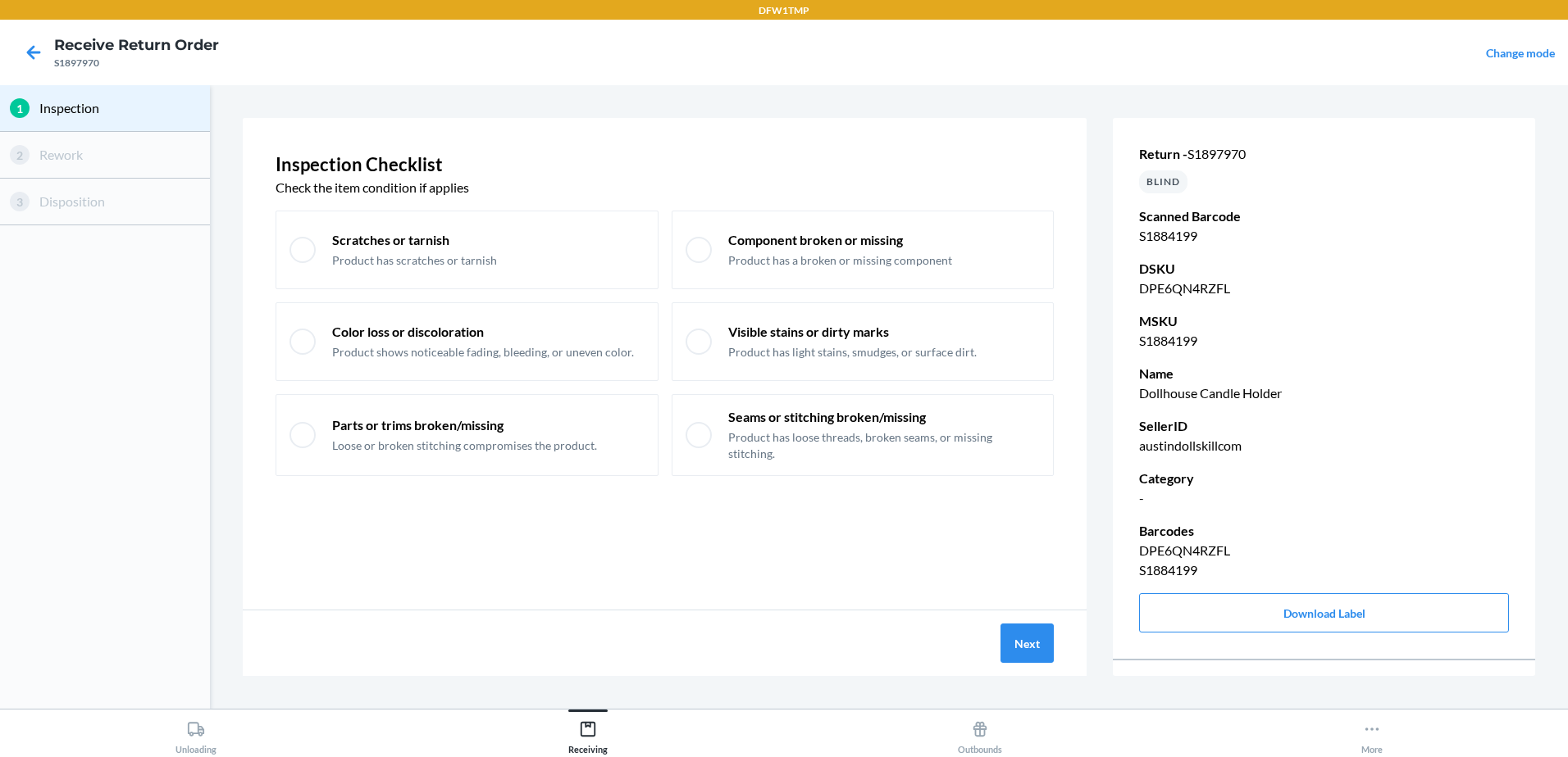
click at [999, 652] on div "Next" at bounding box center [665, 644] width 843 height 66
click at [1008, 649] on button "Next" at bounding box center [1026, 643] width 53 height 40
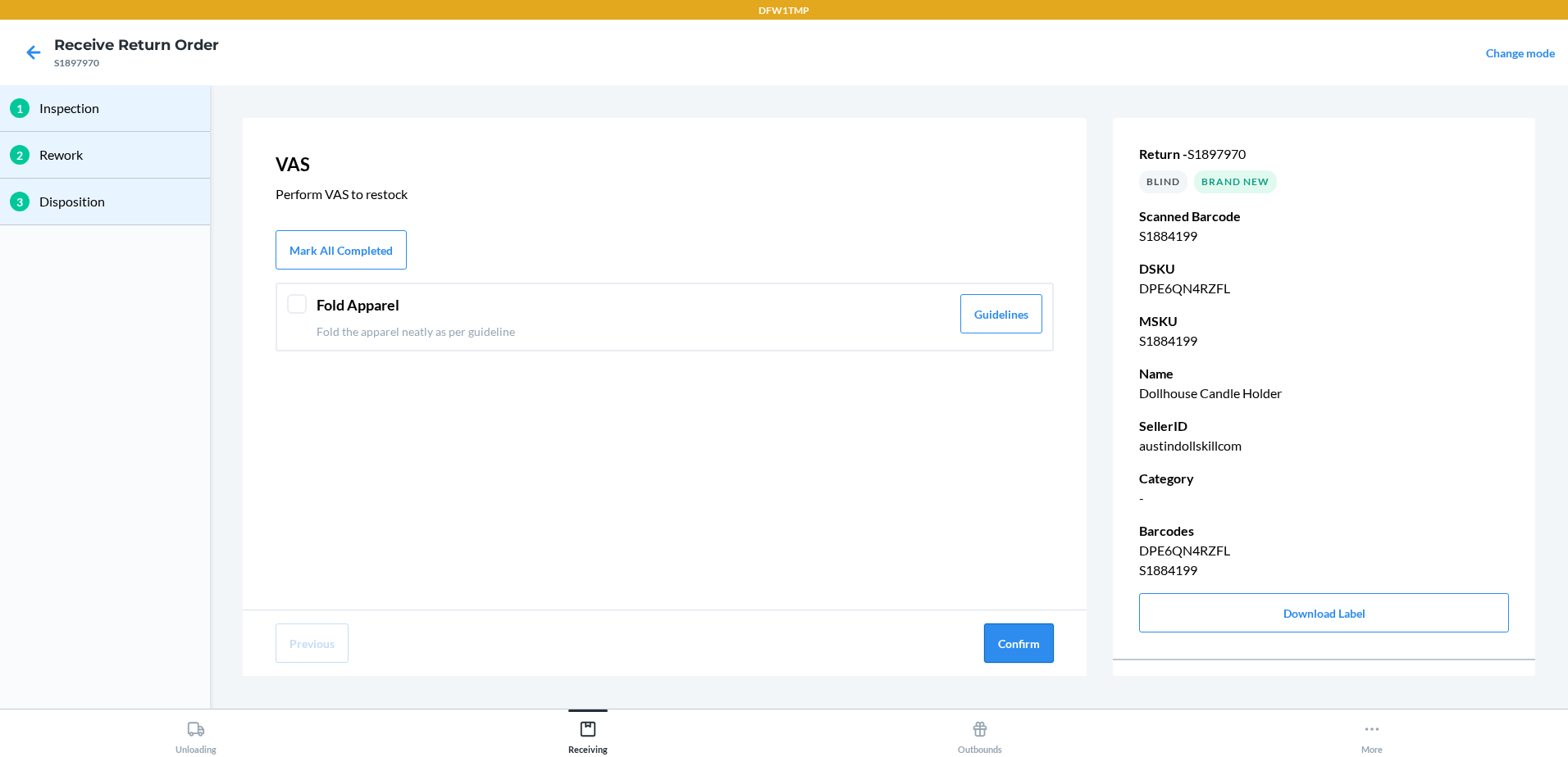
click at [1014, 644] on button "Confirm" at bounding box center [1019, 643] width 70 height 40
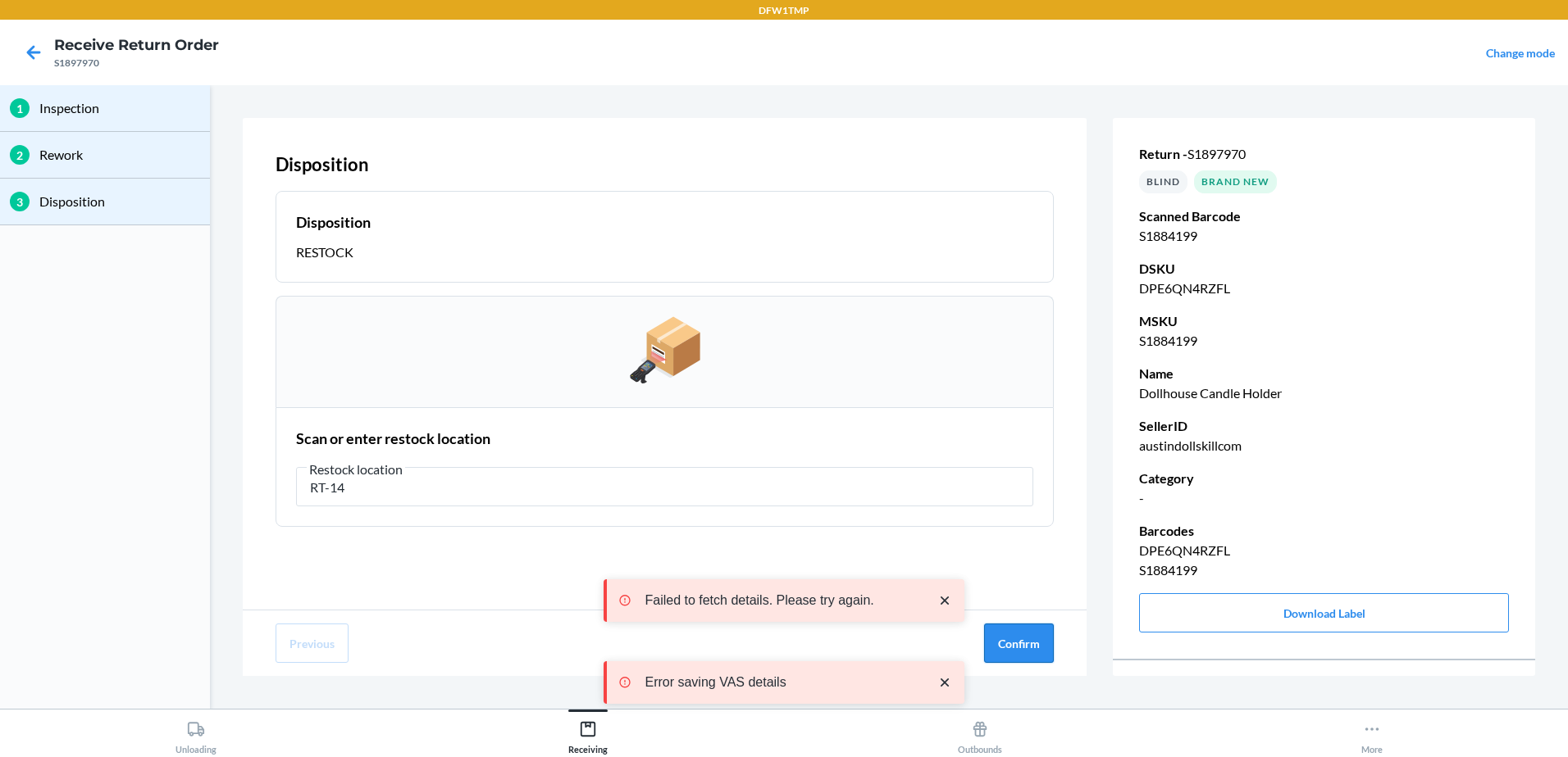
type input "RT-14"
click at [1027, 631] on button "Confirm" at bounding box center [1019, 643] width 70 height 40
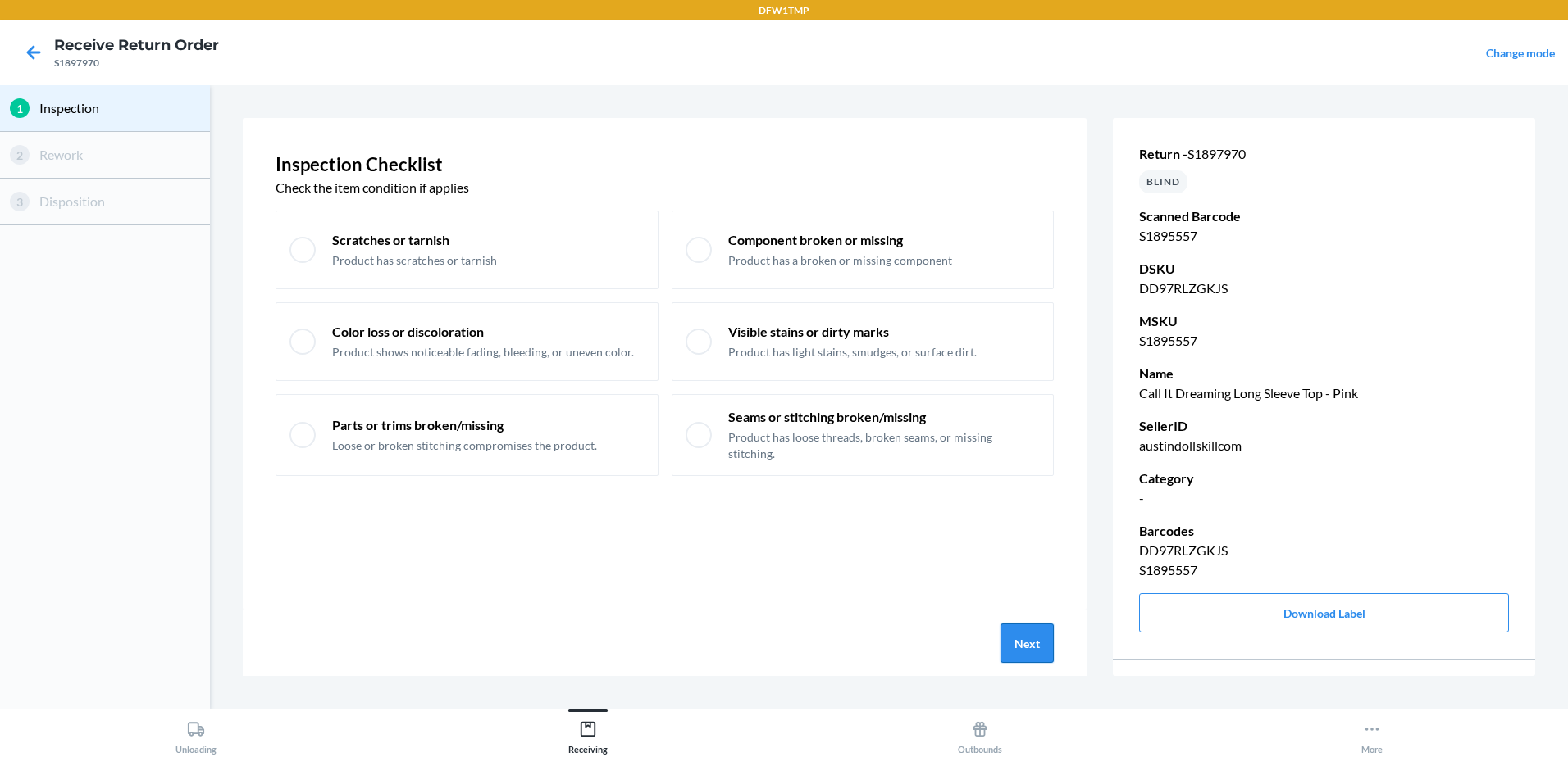
click at [1016, 646] on button "Next" at bounding box center [1026, 643] width 53 height 40
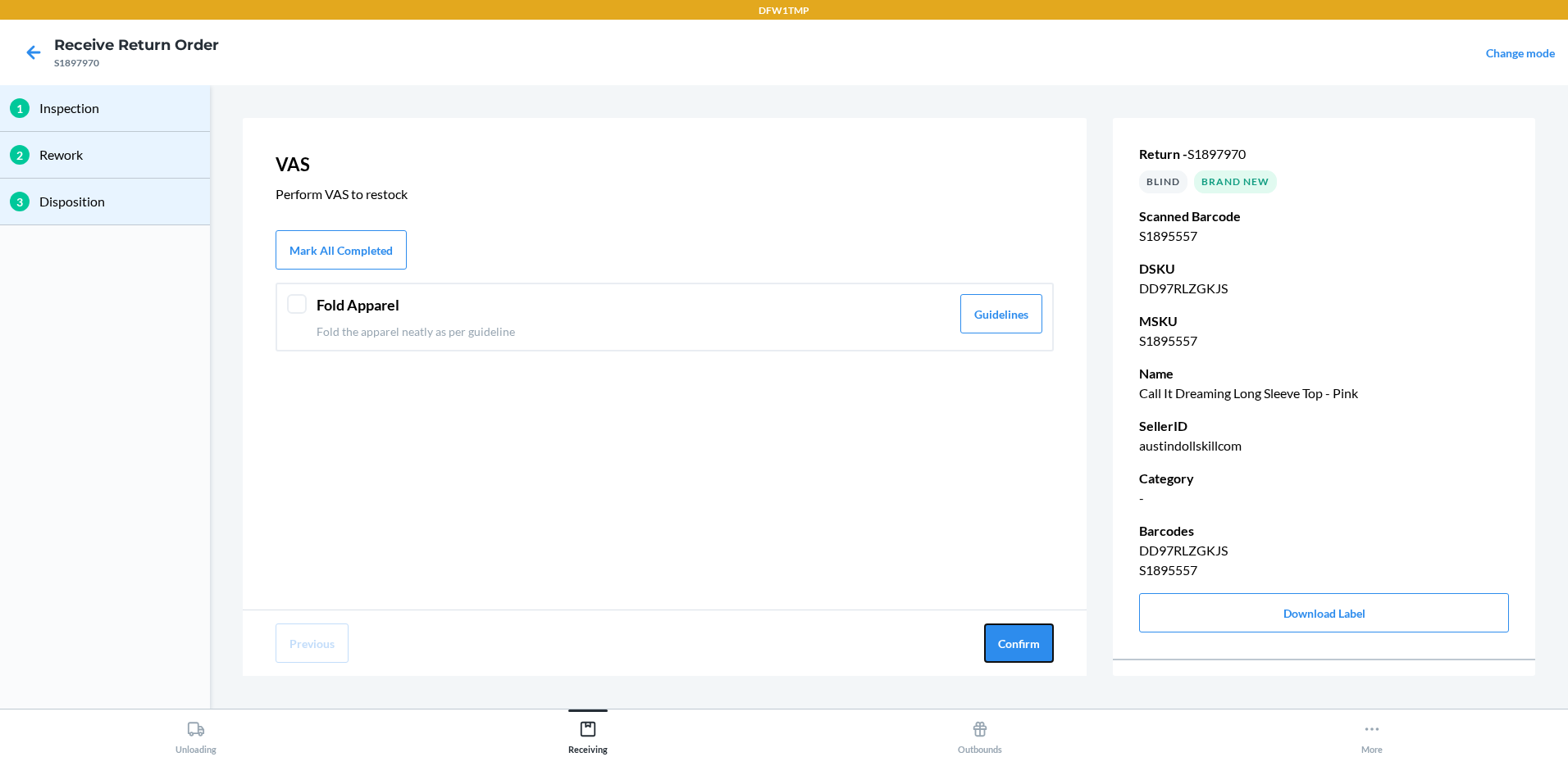
click at [1016, 645] on button "Confirm" at bounding box center [1019, 643] width 70 height 40
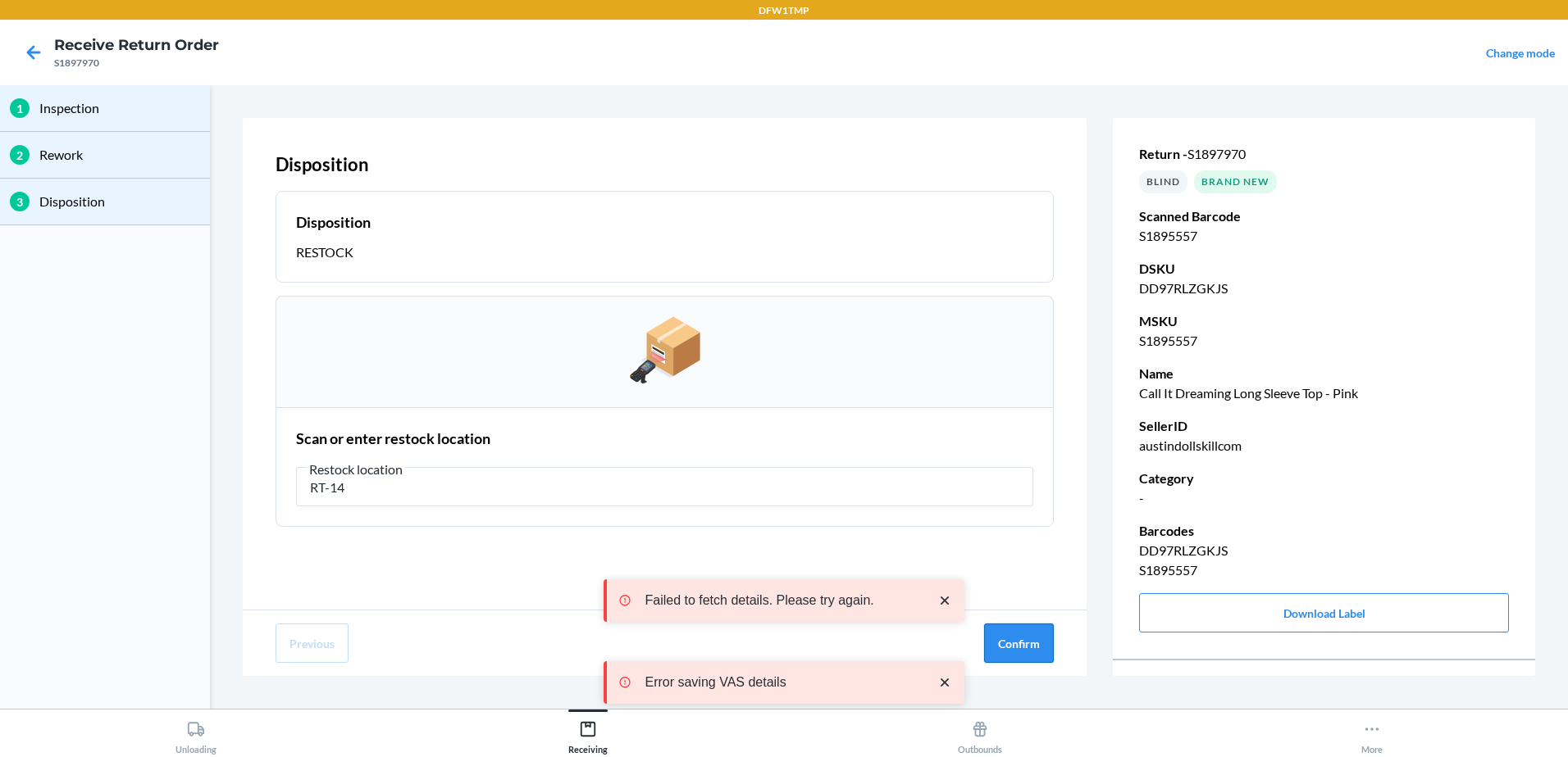
type input "RT-14"
click at [996, 638] on button "Confirm" at bounding box center [1019, 643] width 70 height 40
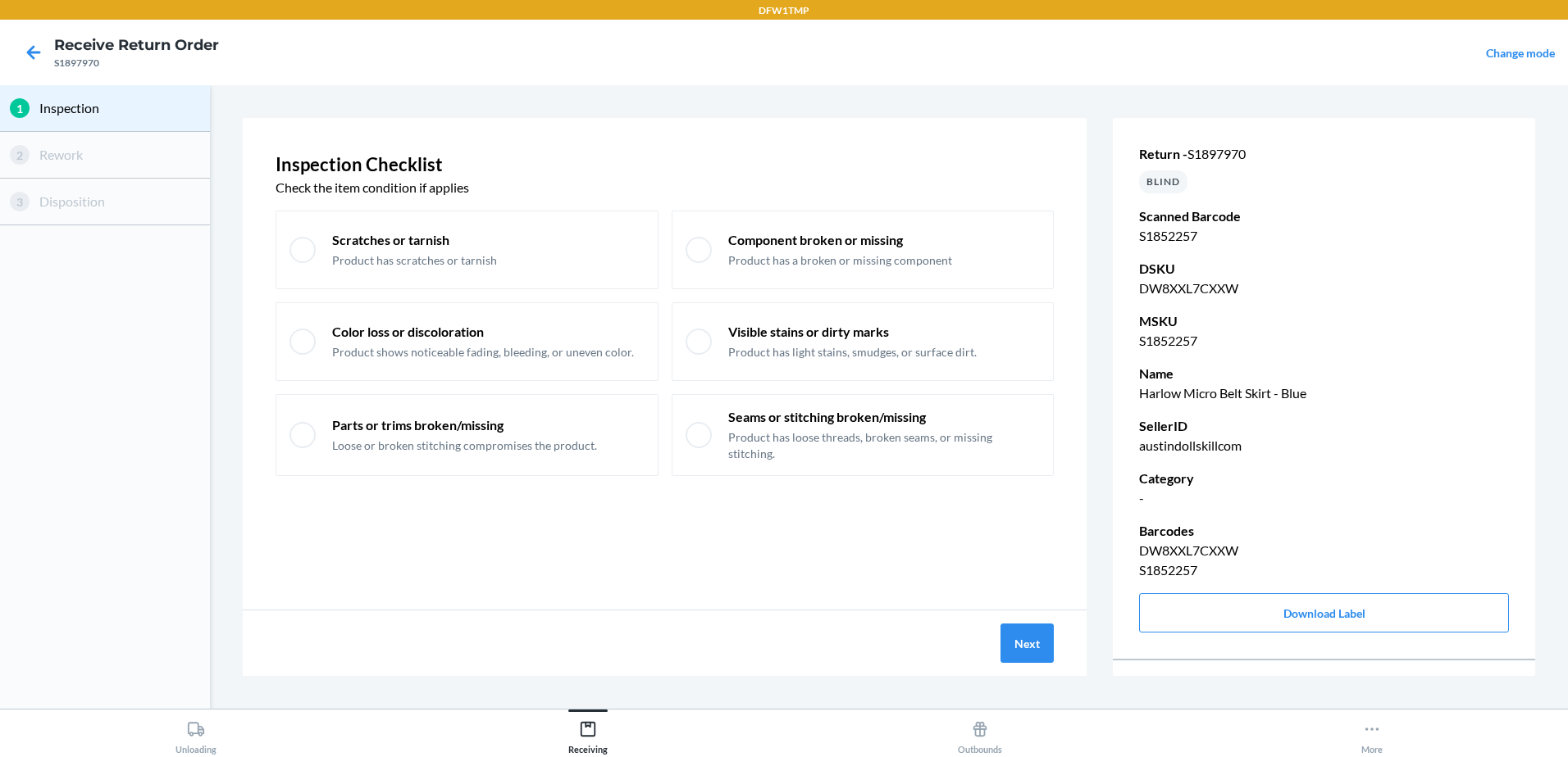
click at [1026, 611] on div "Next" at bounding box center [665, 644] width 843 height 66
click at [1025, 637] on button "Next" at bounding box center [1026, 643] width 53 height 40
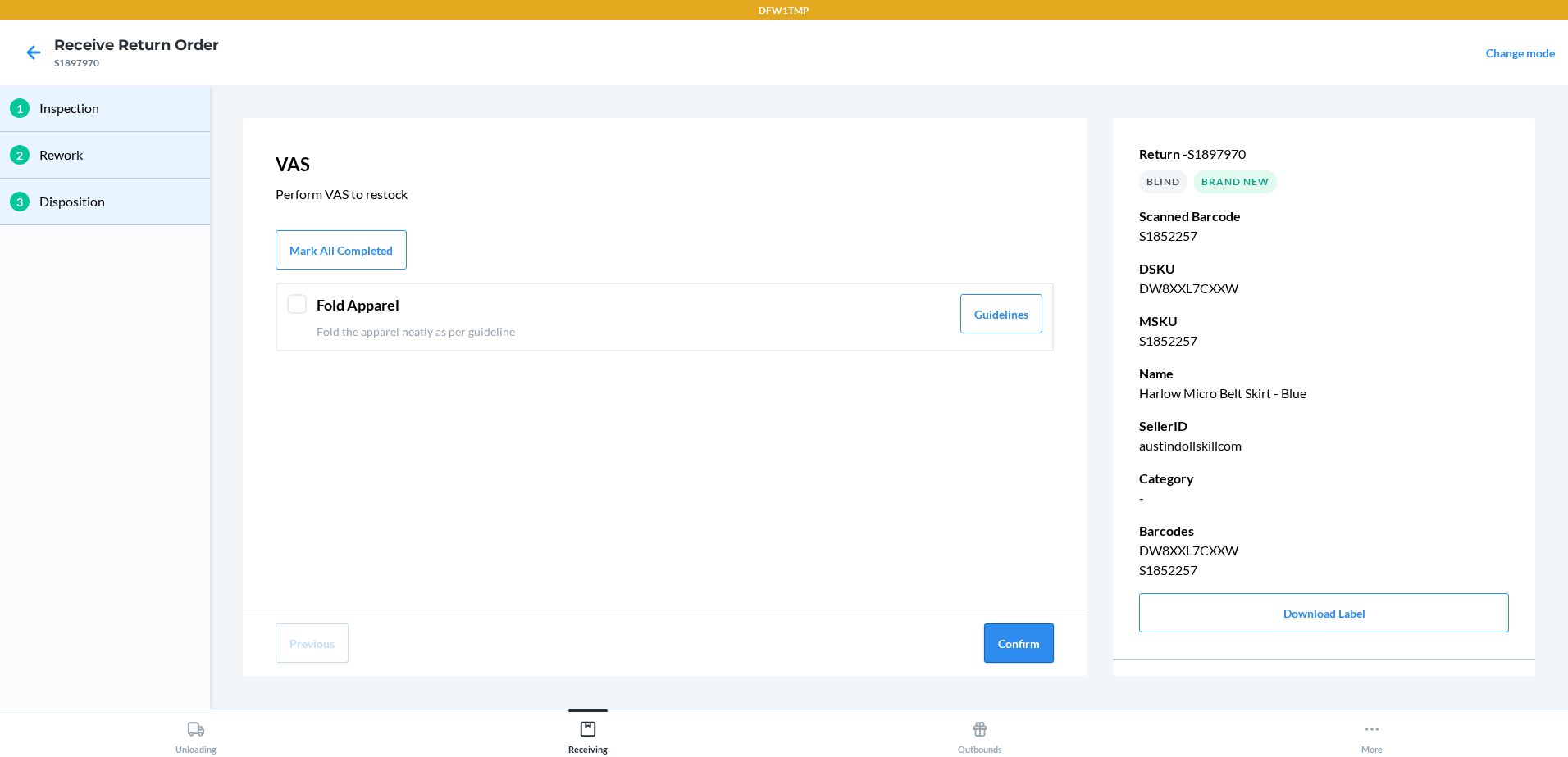
click at [1009, 639] on button "Confirm" at bounding box center [1019, 643] width 70 height 40
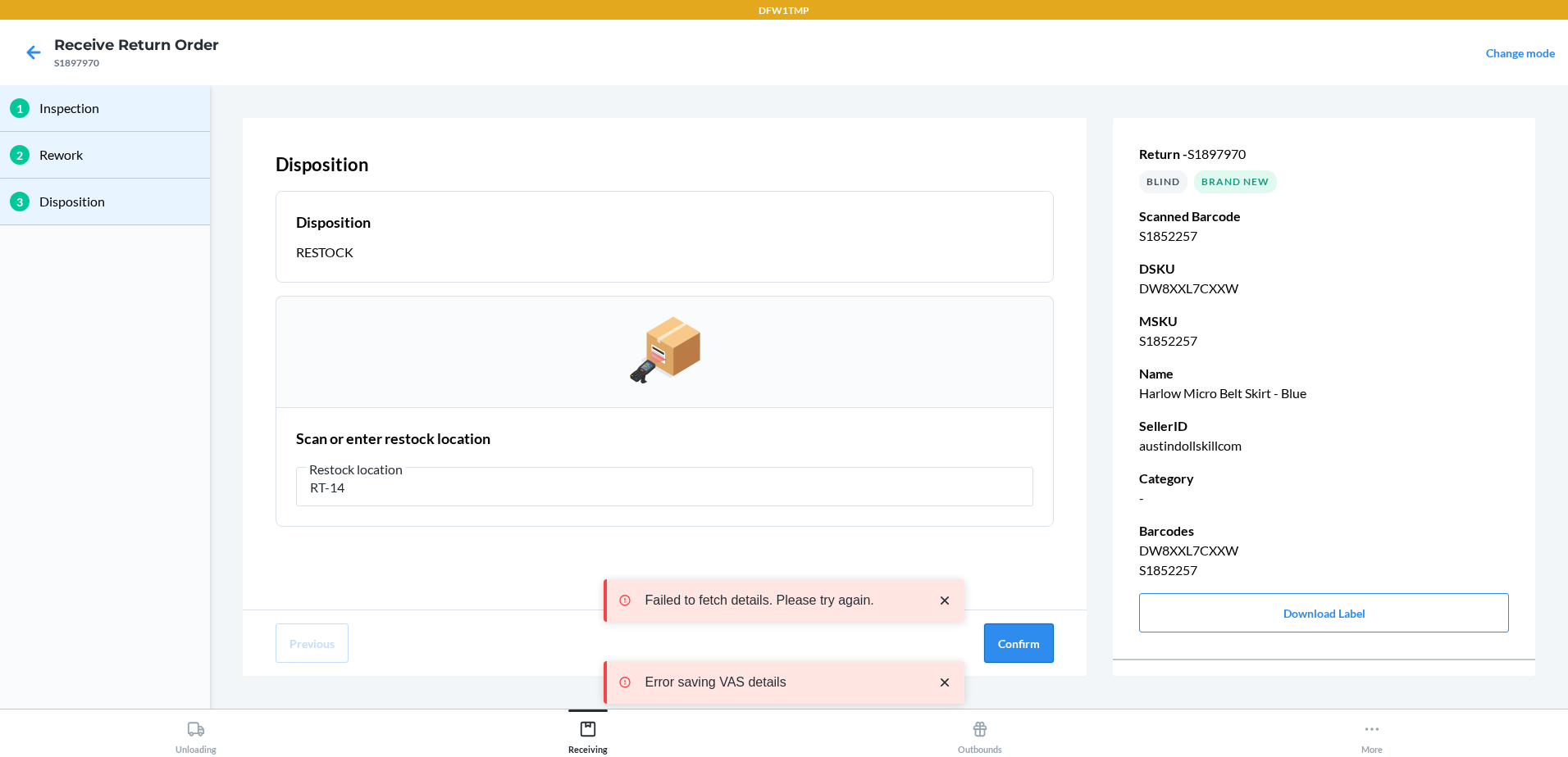
type input "RT-14"
click at [1022, 643] on button "Confirm" at bounding box center [1019, 643] width 70 height 40
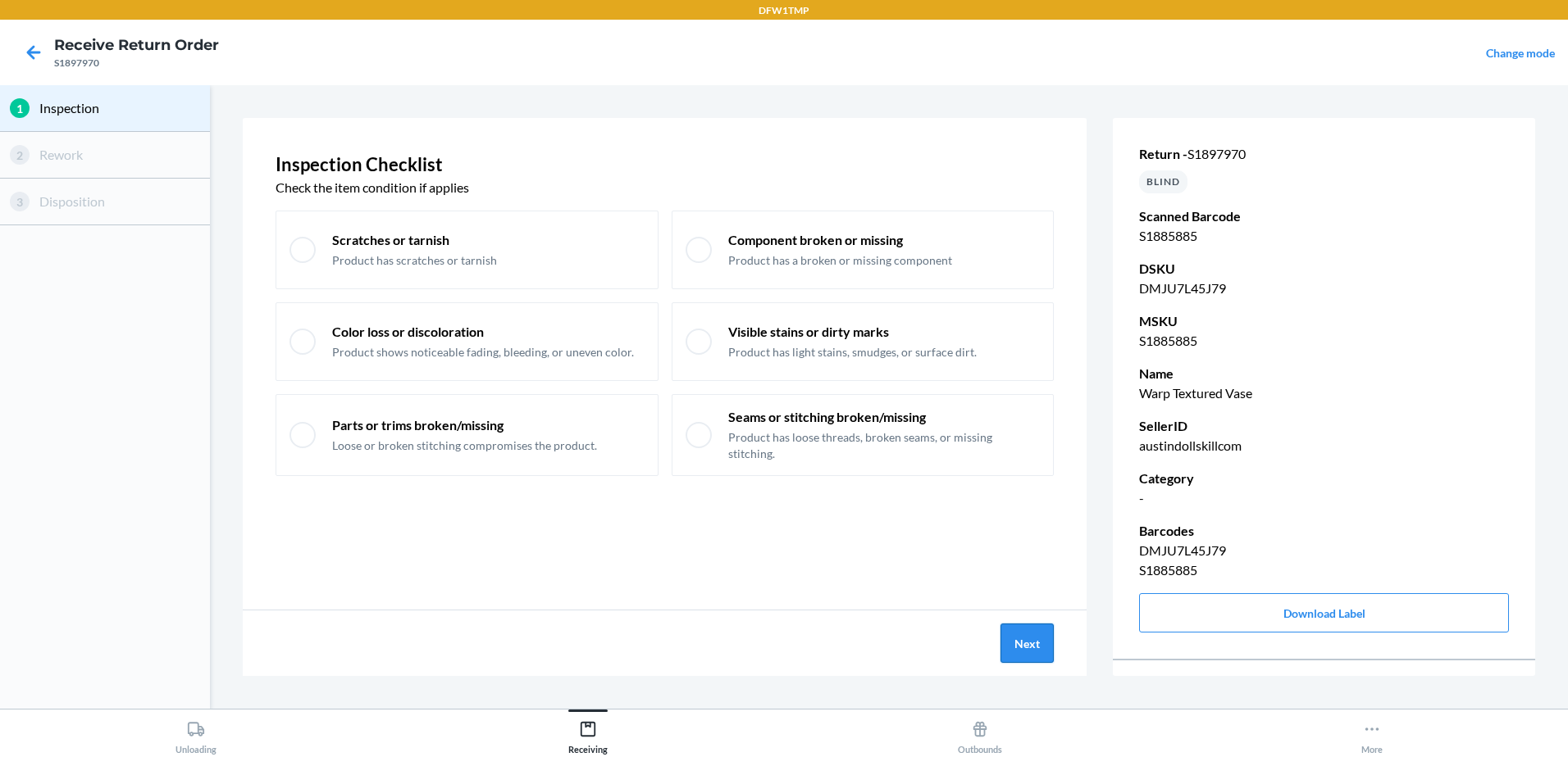
click at [1031, 642] on button "Next" at bounding box center [1026, 643] width 53 height 40
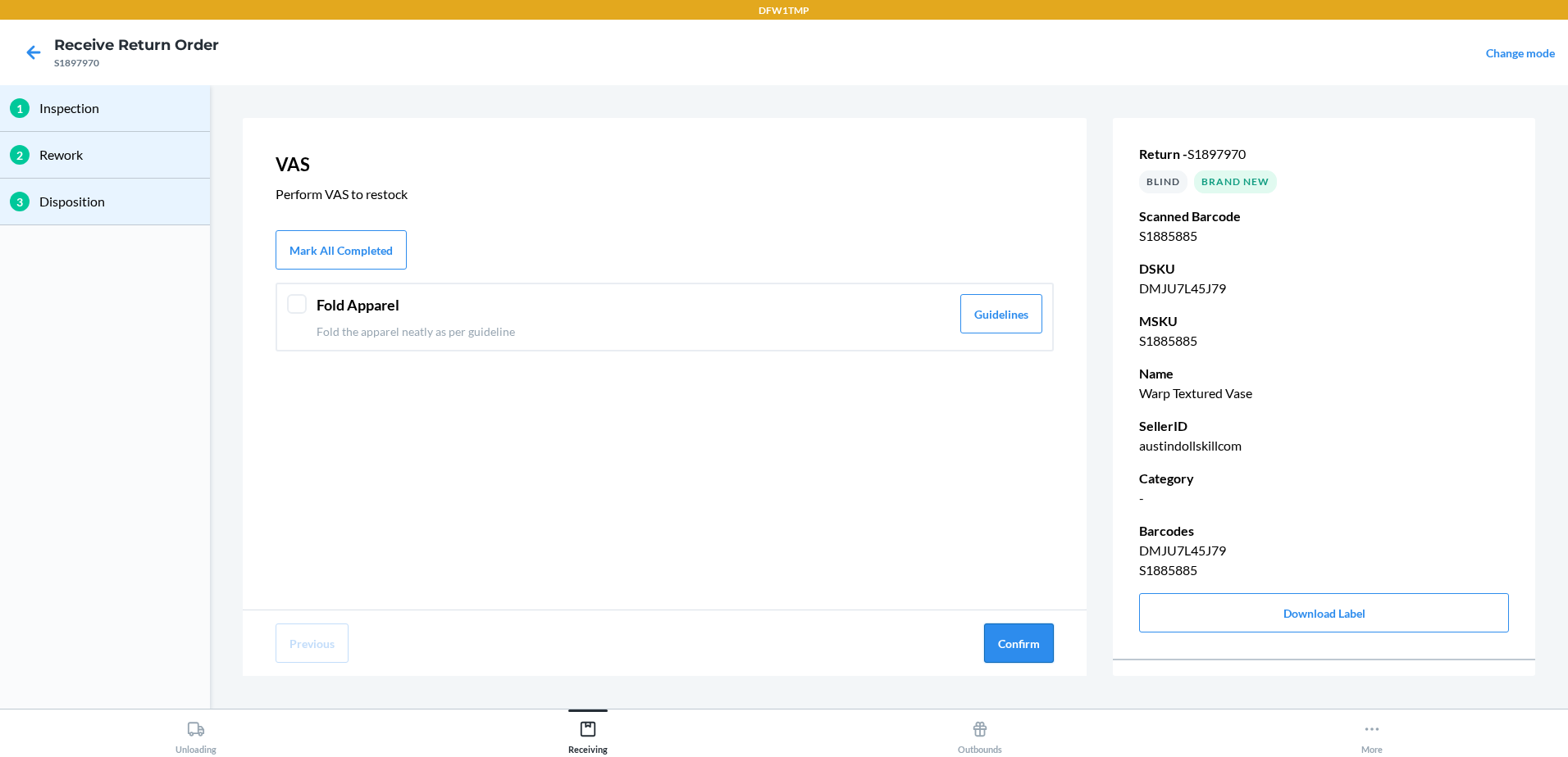
click at [1027, 638] on button "Confirm" at bounding box center [1019, 643] width 70 height 40
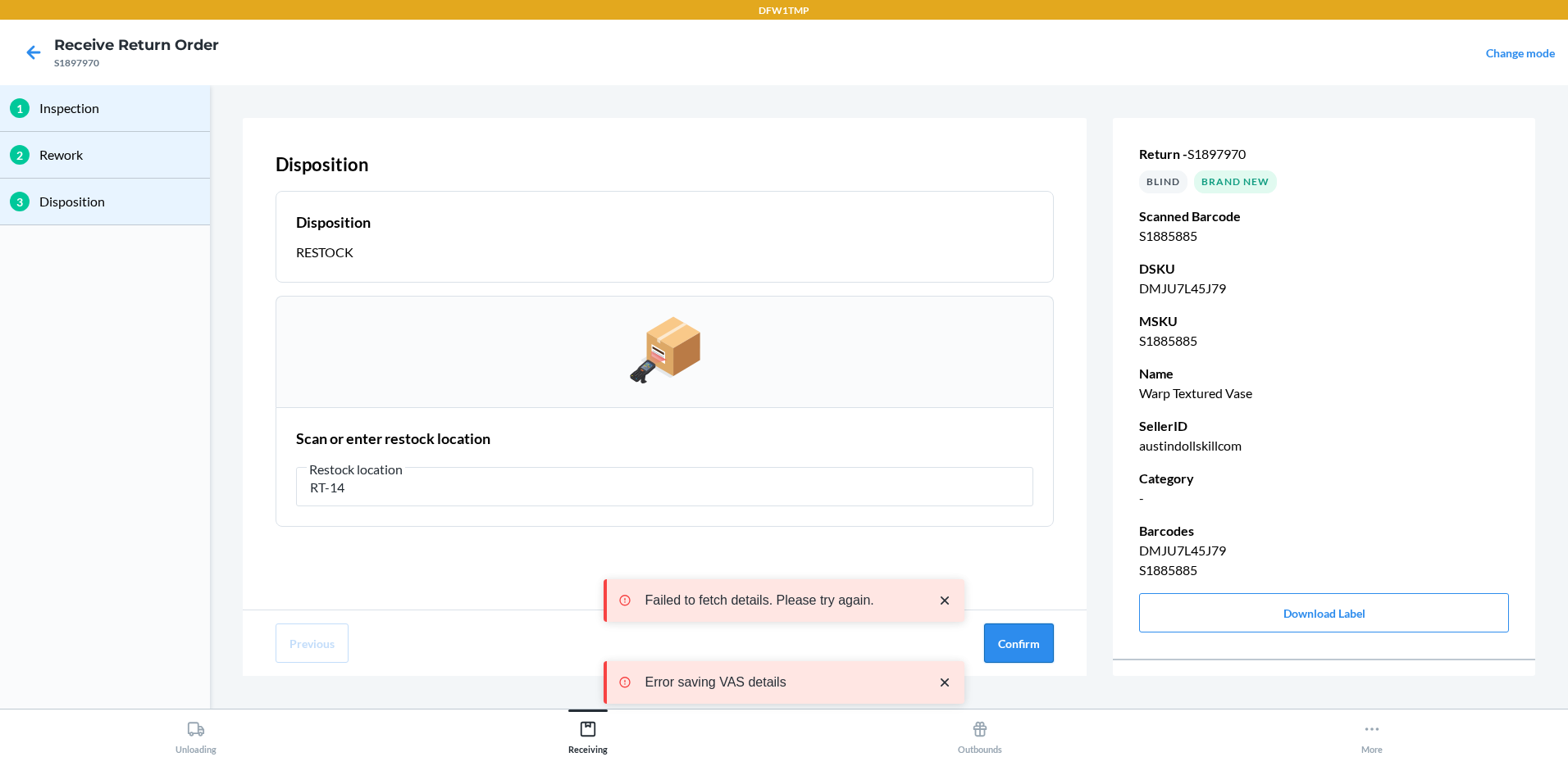
type input "RT-14"
click at [1031, 637] on button "Confirm" at bounding box center [1019, 643] width 70 height 40
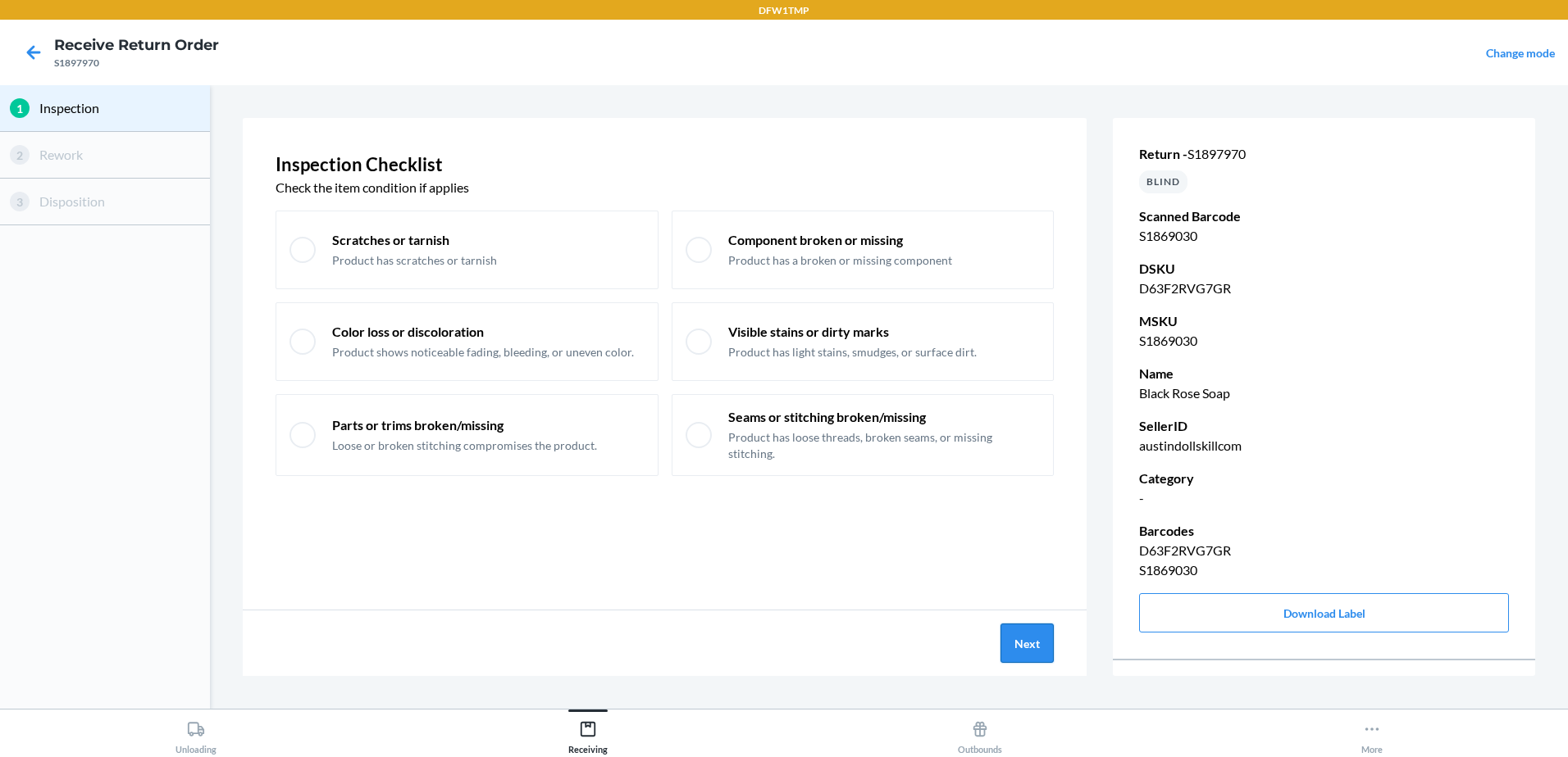
click at [1026, 641] on button "Next" at bounding box center [1026, 643] width 53 height 40
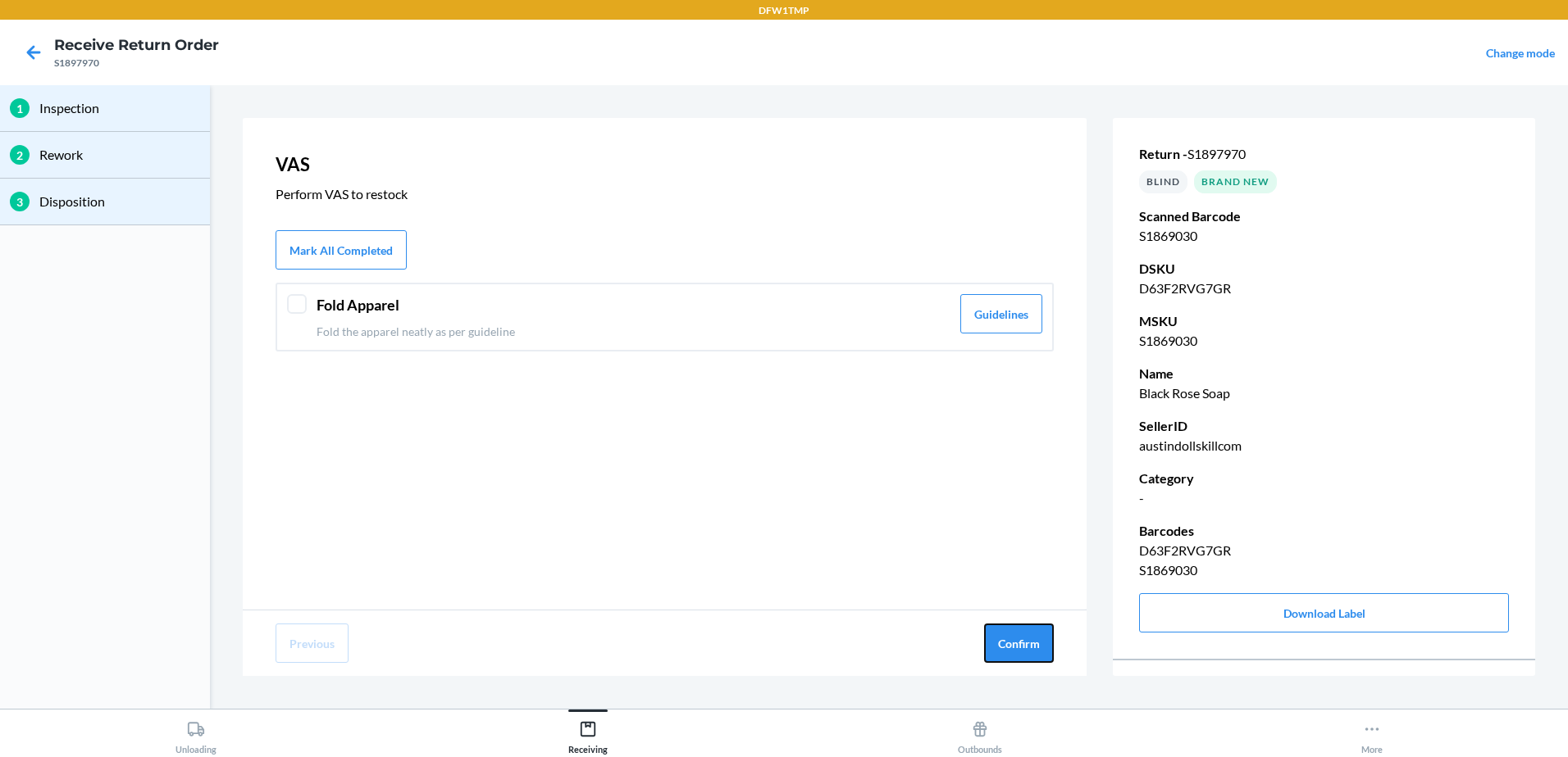
click at [1027, 640] on button "Confirm" at bounding box center [1019, 643] width 70 height 40
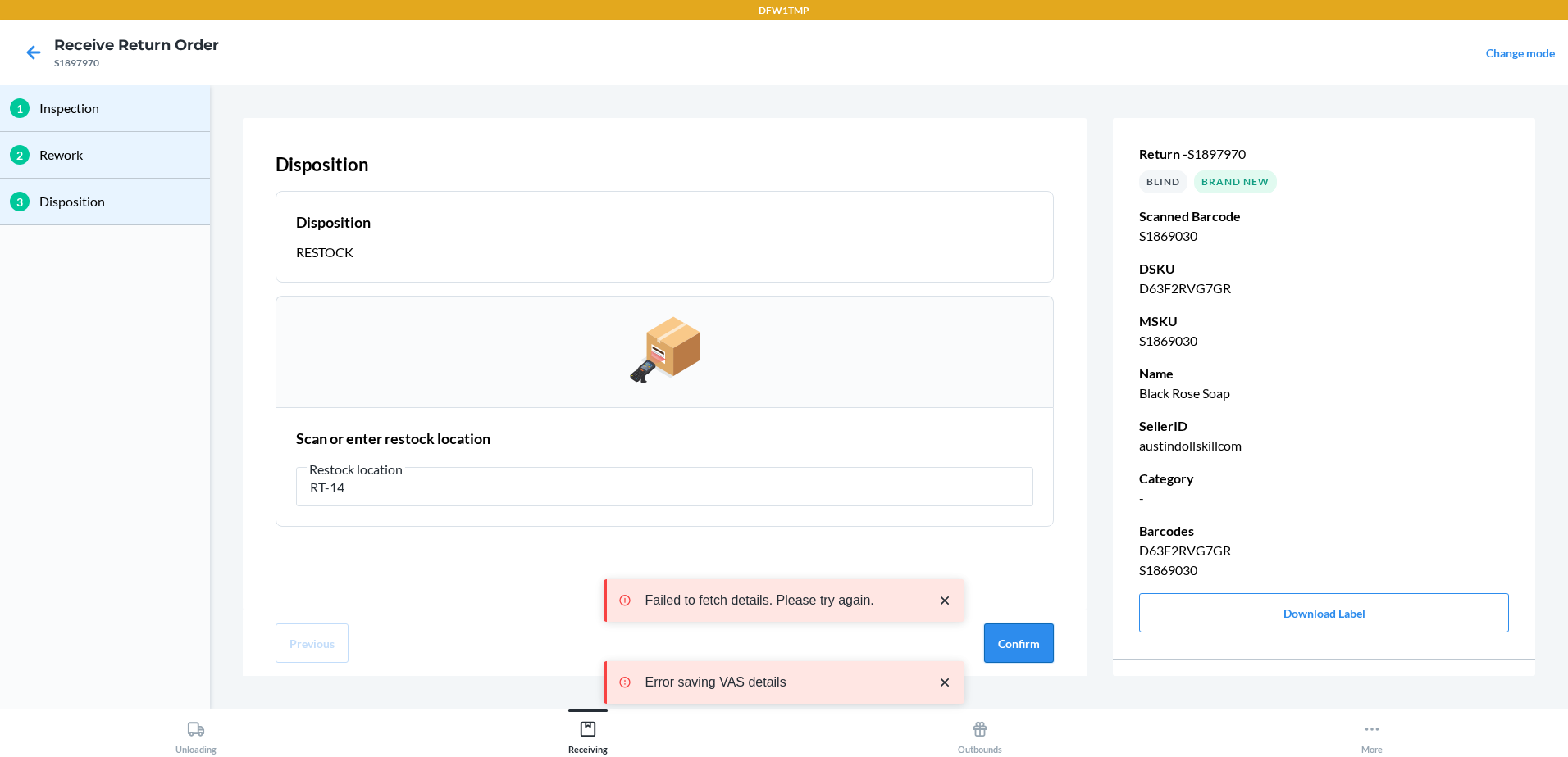
type input "RT-14"
click at [1041, 651] on button "Confirm" at bounding box center [1019, 643] width 70 height 40
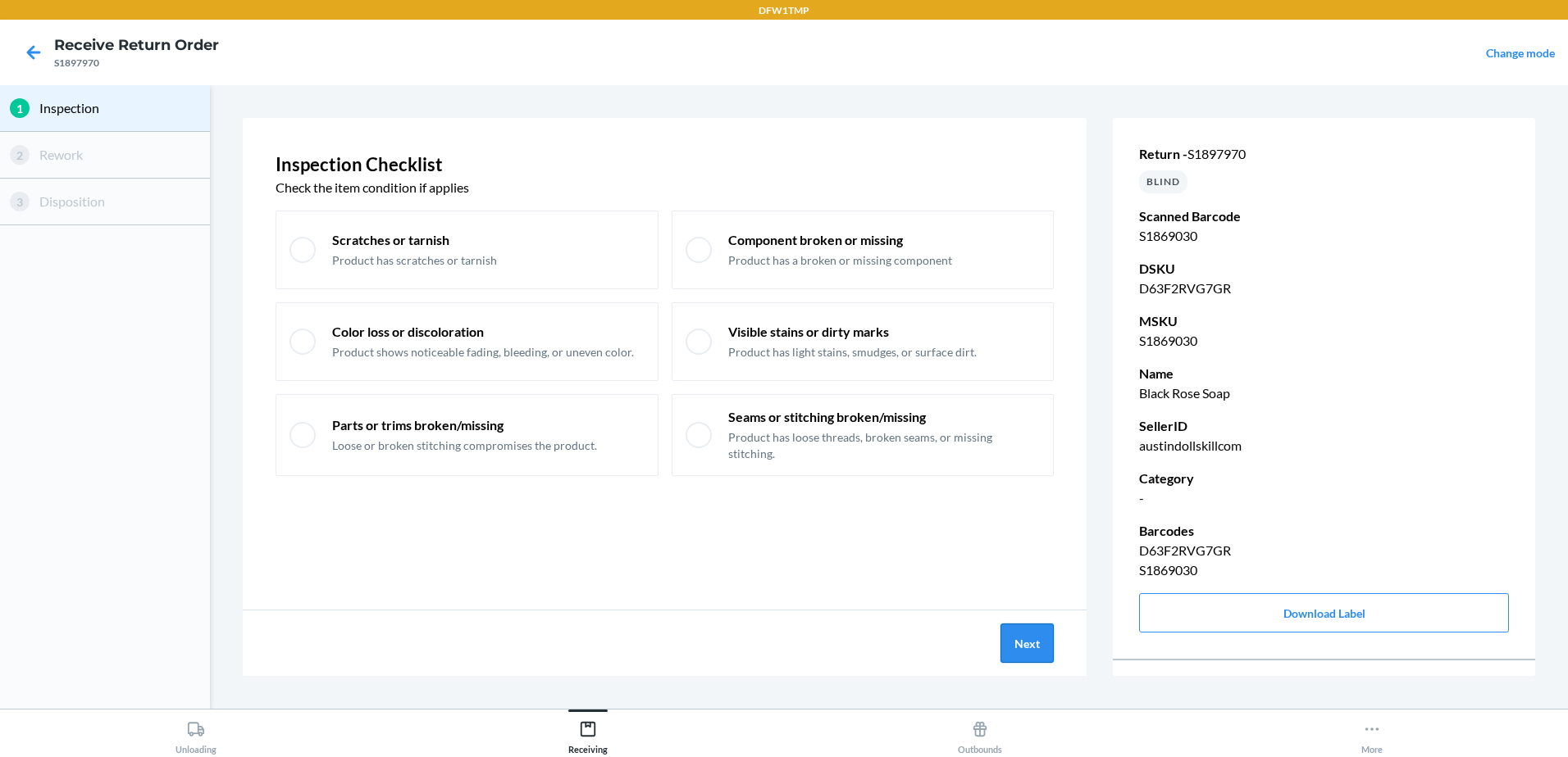
click at [1016, 633] on button "Next" at bounding box center [1026, 643] width 53 height 40
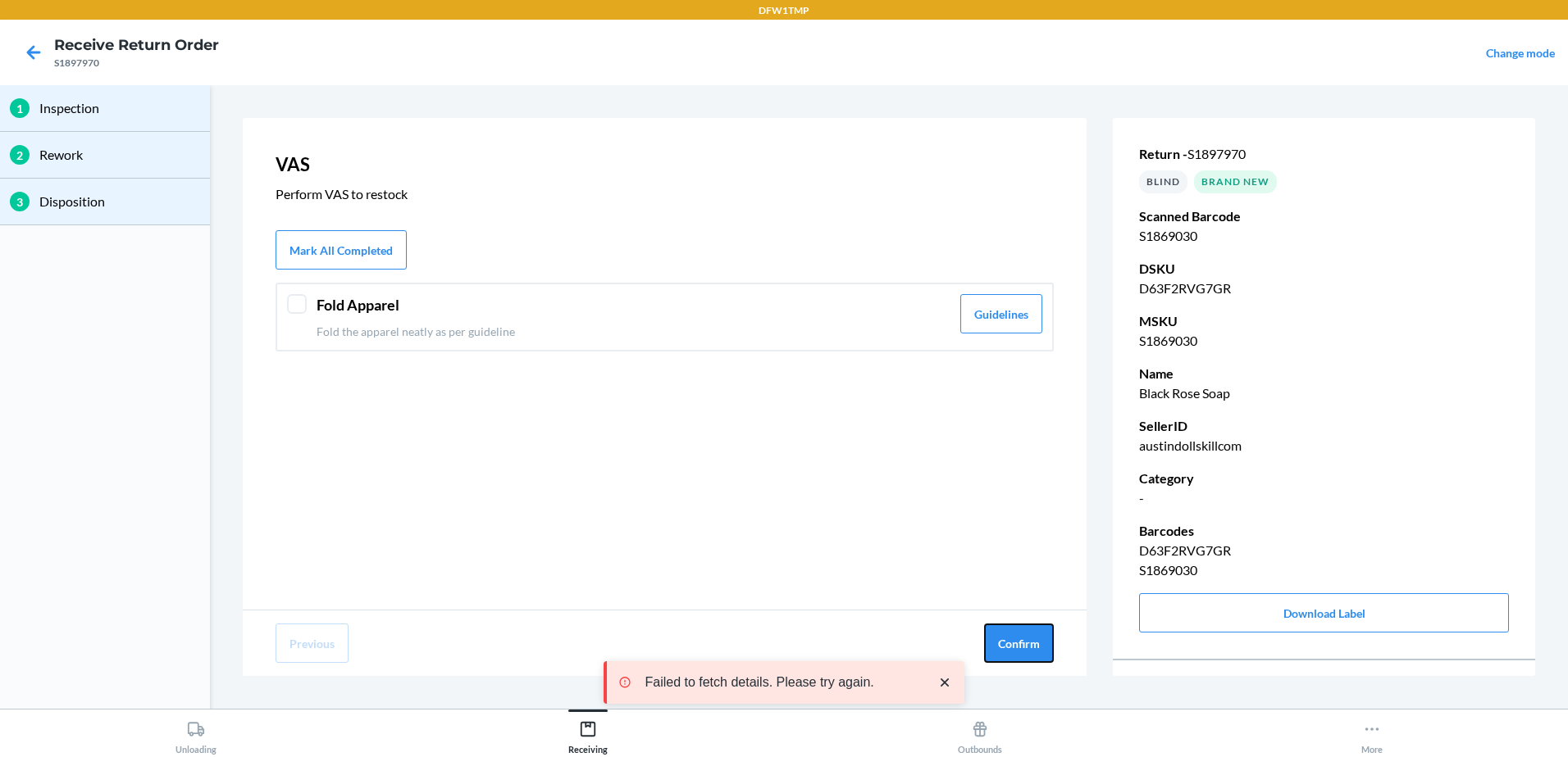
click at [1016, 633] on button "Confirm" at bounding box center [1019, 643] width 70 height 40
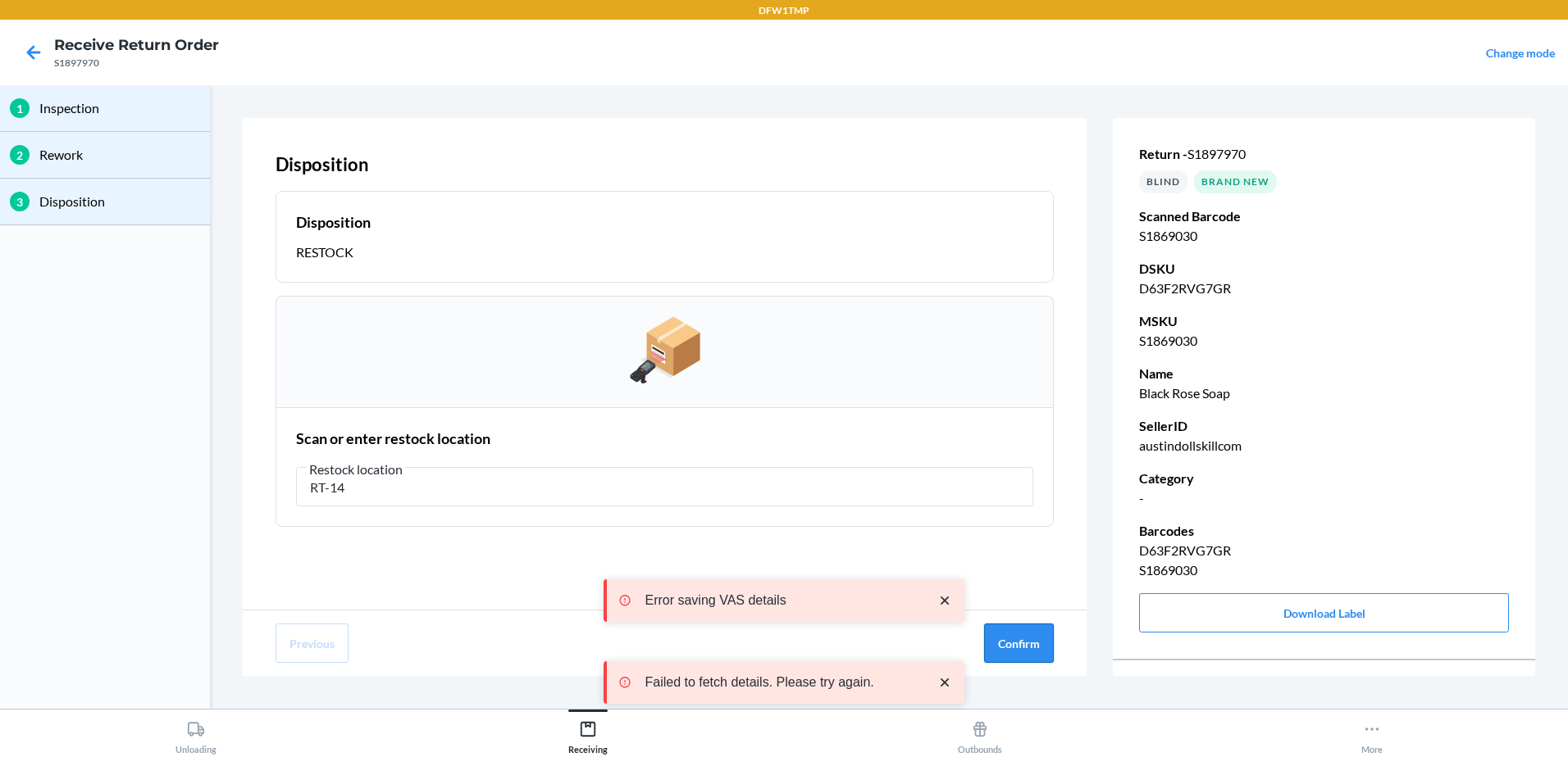
type input "RT-14"
click at [1021, 639] on button "Confirm" at bounding box center [1019, 643] width 70 height 40
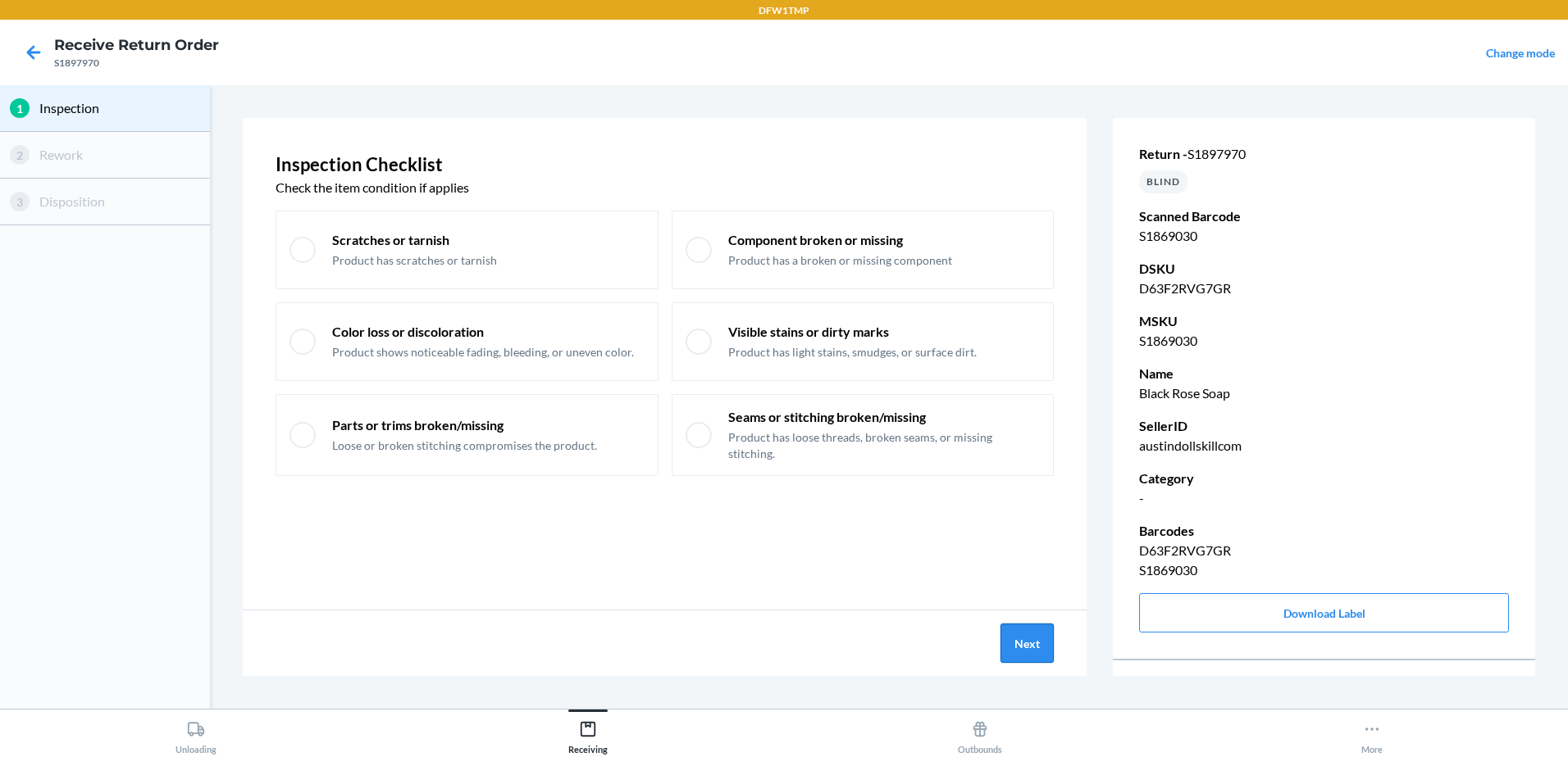
click at [1031, 650] on button "Next" at bounding box center [1026, 643] width 53 height 40
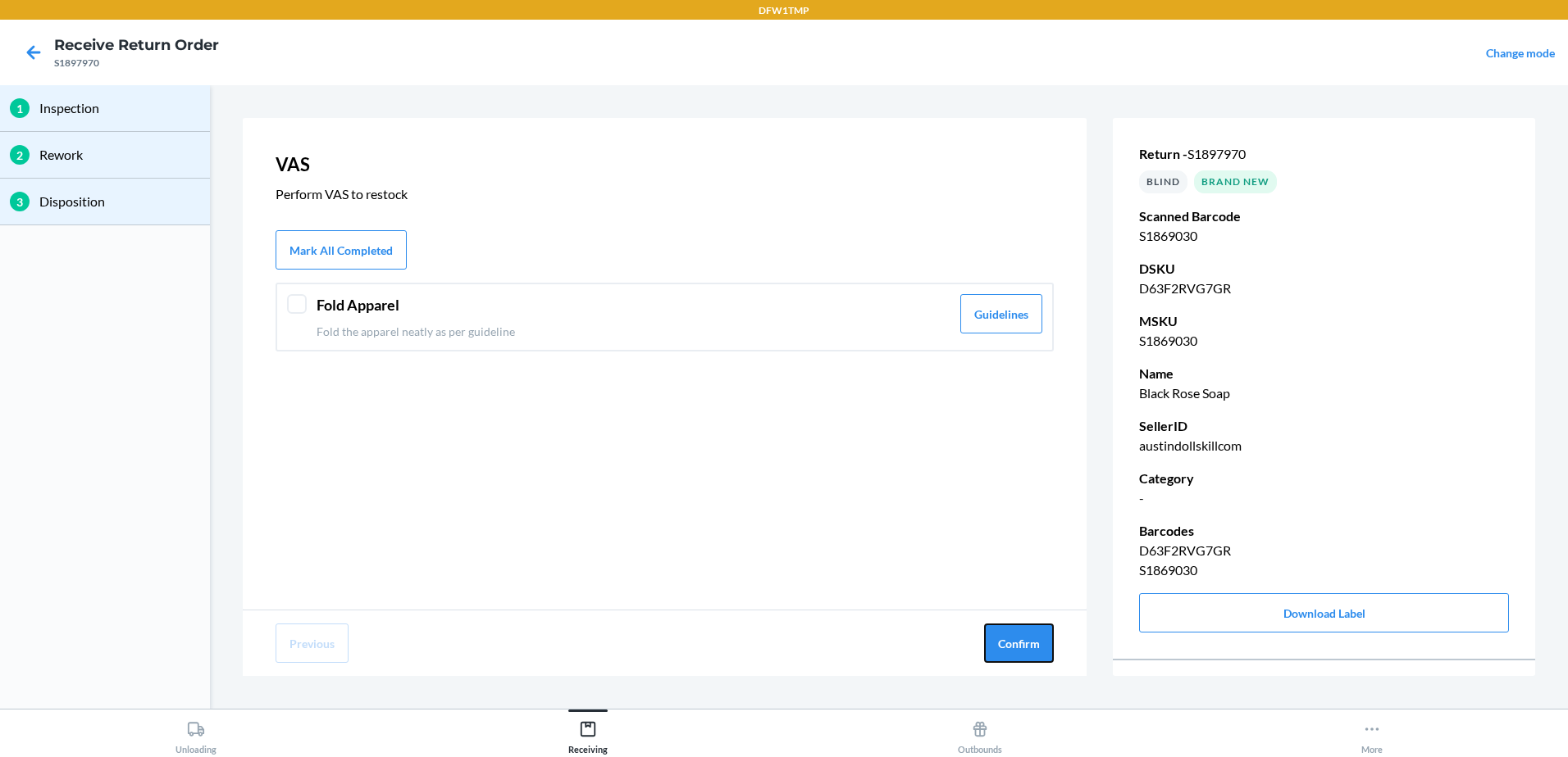
click at [1031, 650] on button "Confirm" at bounding box center [1019, 643] width 70 height 40
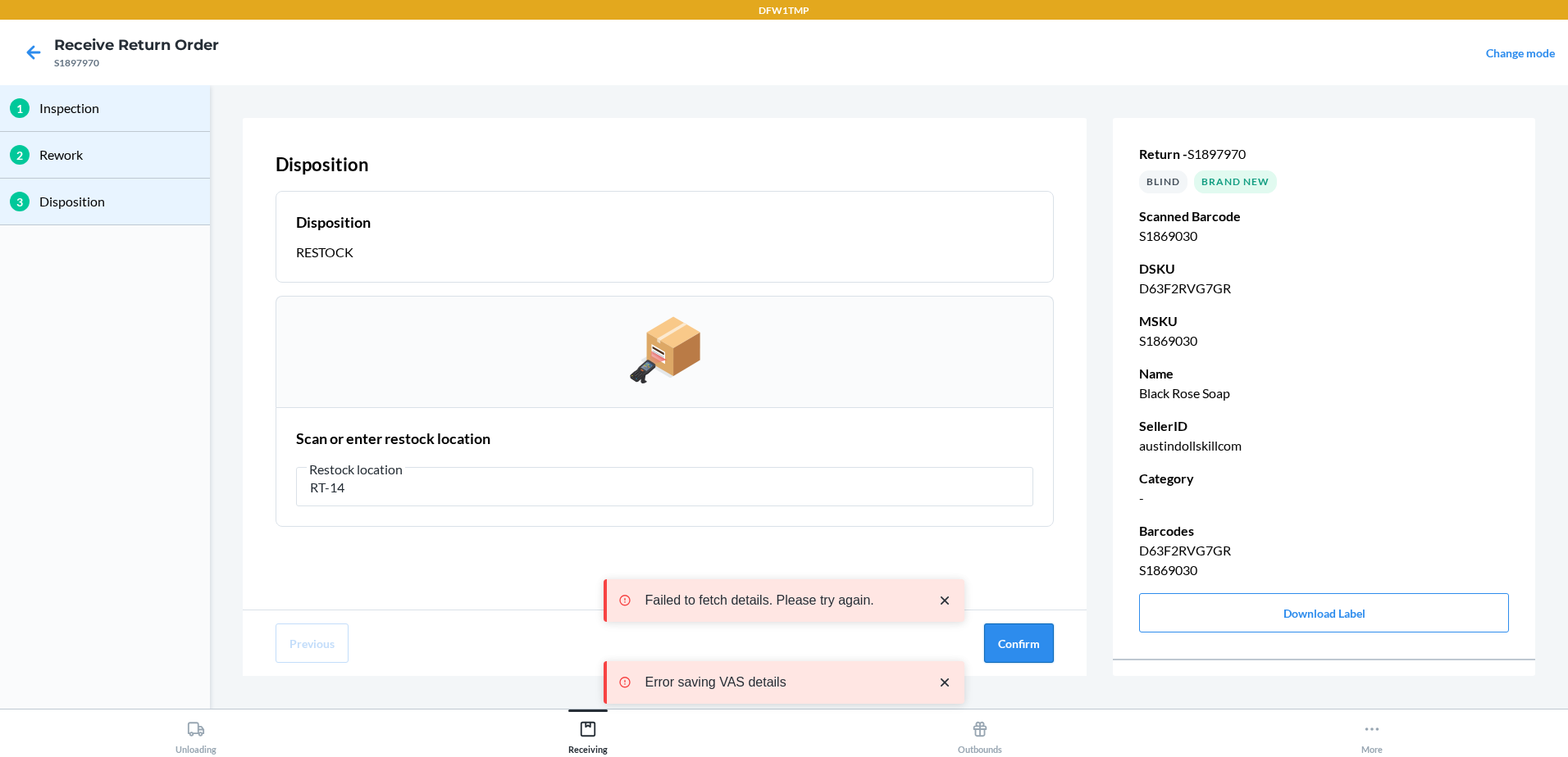
type input "RT-14"
click at [1006, 643] on button "Confirm" at bounding box center [1019, 643] width 70 height 40
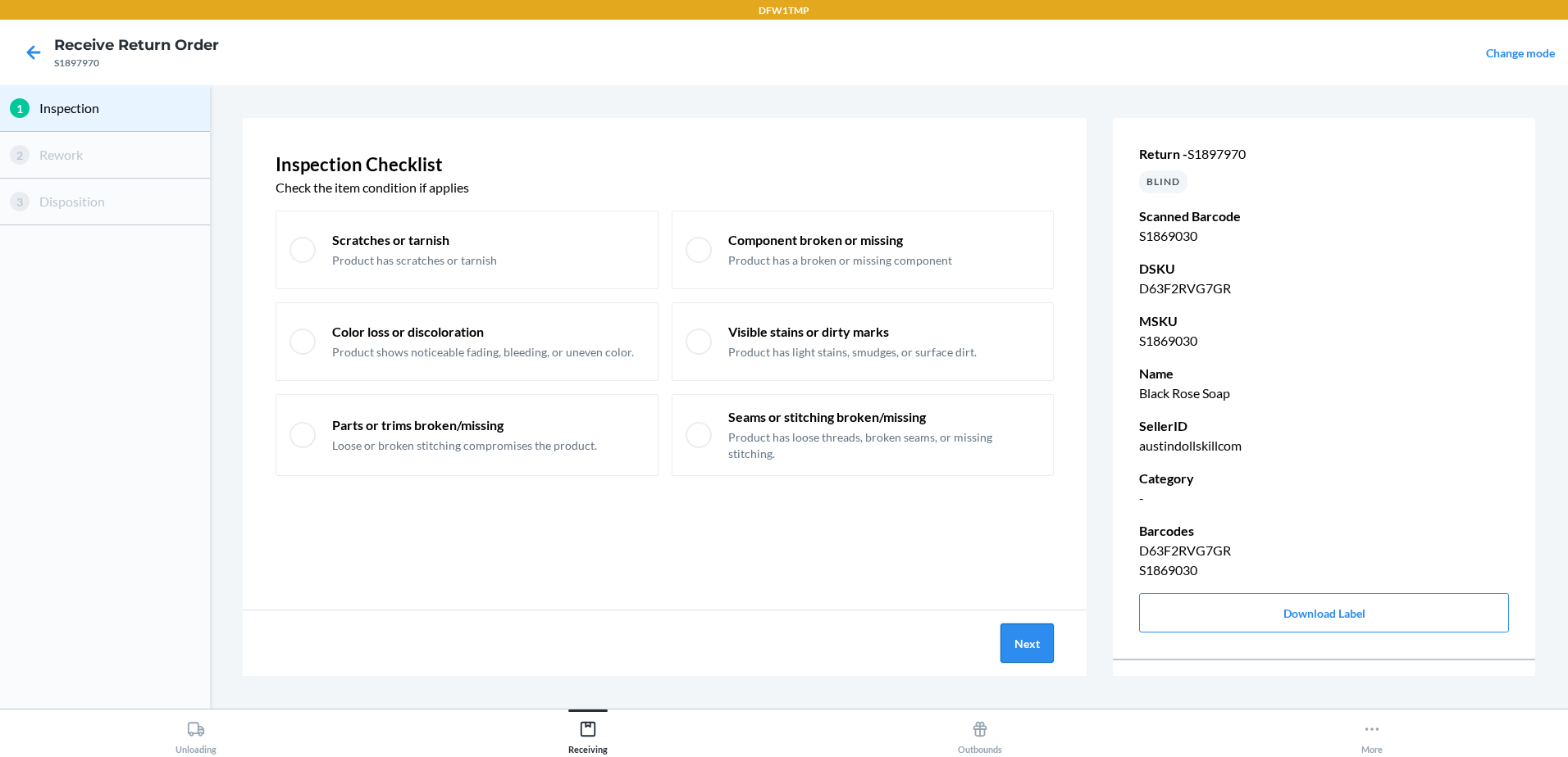
click at [1014, 645] on button "Next" at bounding box center [1026, 643] width 53 height 40
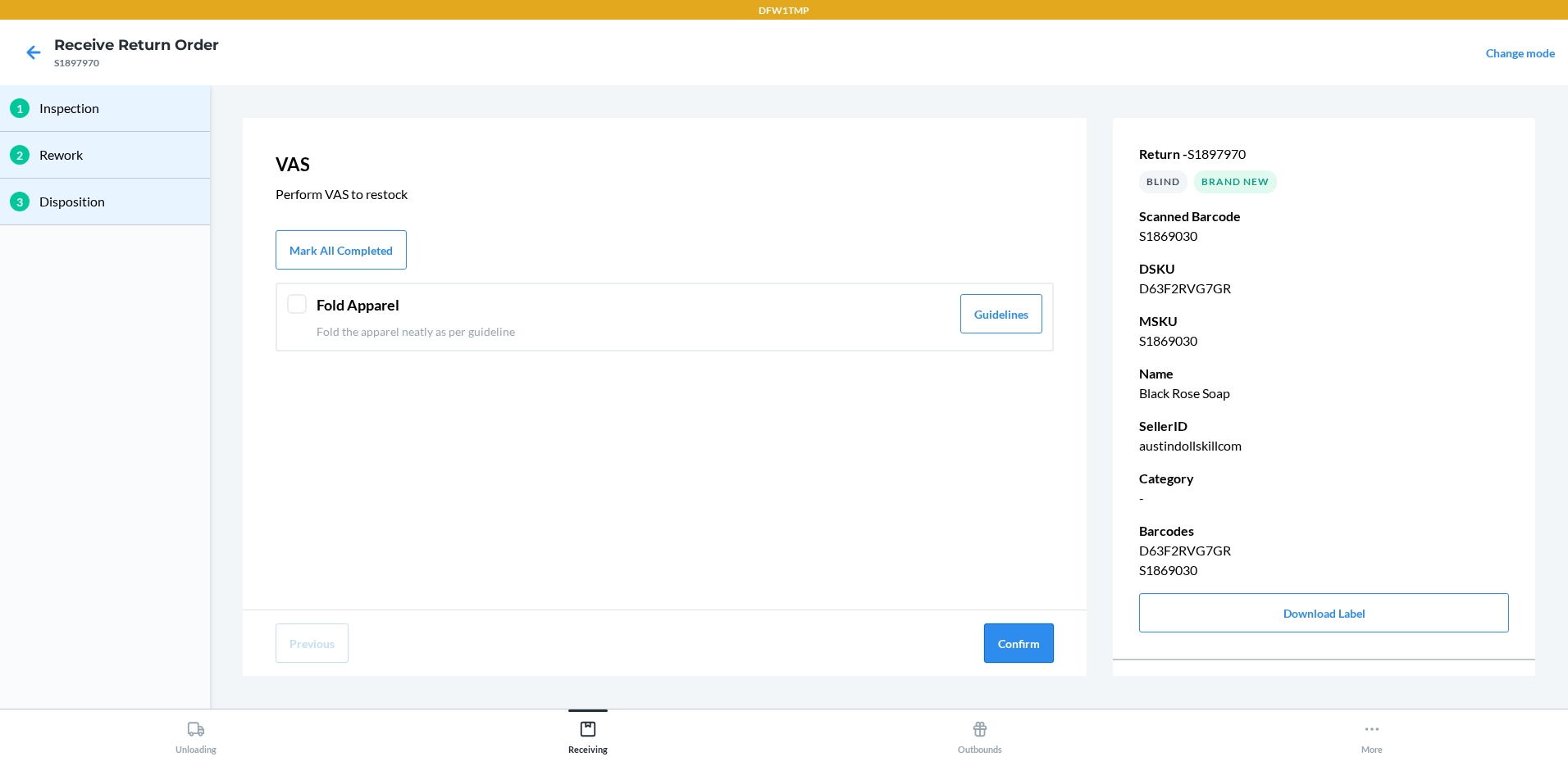
click at [1017, 645] on button "Confirm" at bounding box center [1019, 643] width 70 height 40
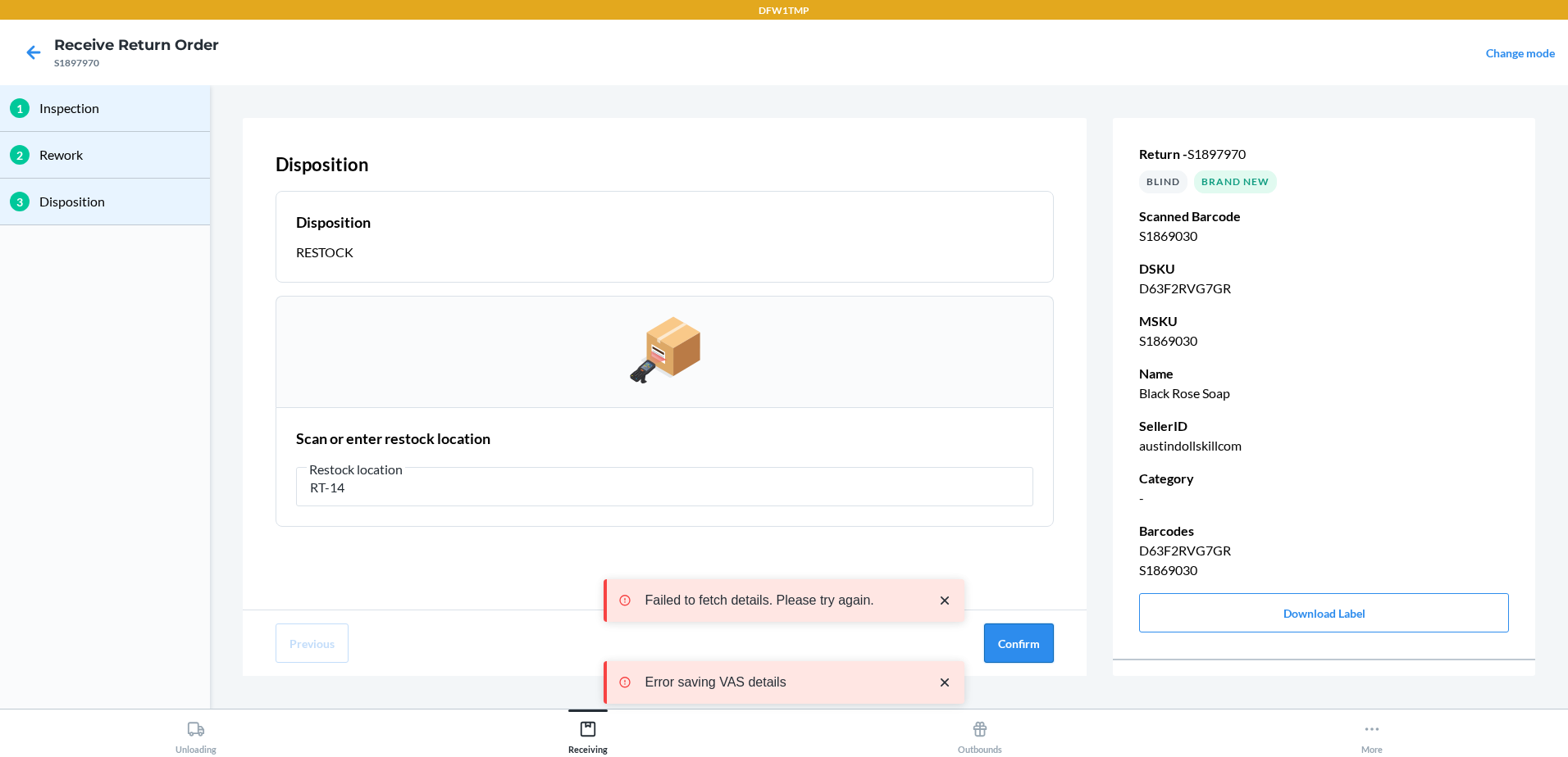
type input "RT-14"
click at [1010, 627] on button "Confirm" at bounding box center [1019, 643] width 70 height 40
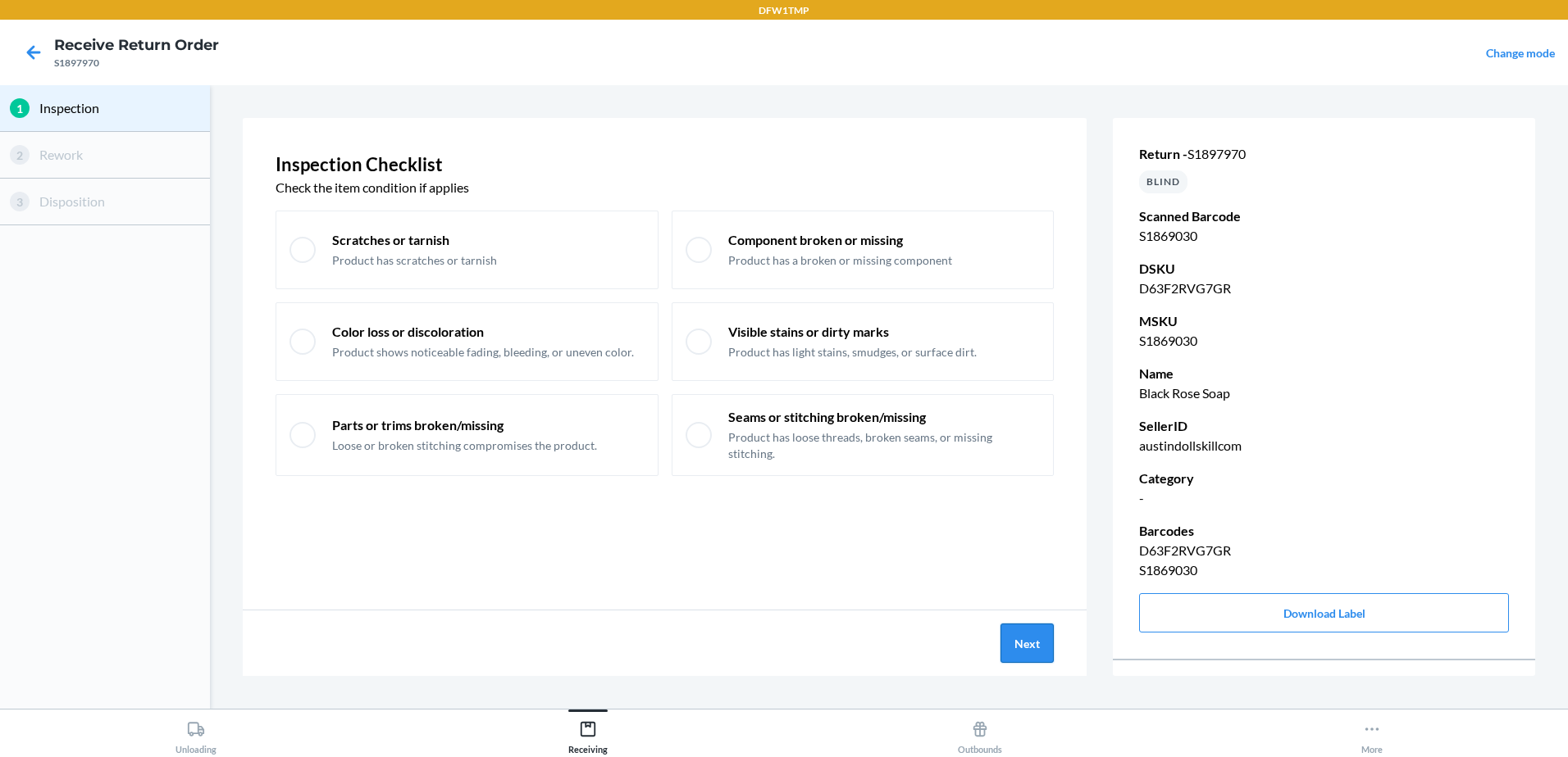
click at [1047, 643] on button "Next" at bounding box center [1026, 643] width 53 height 40
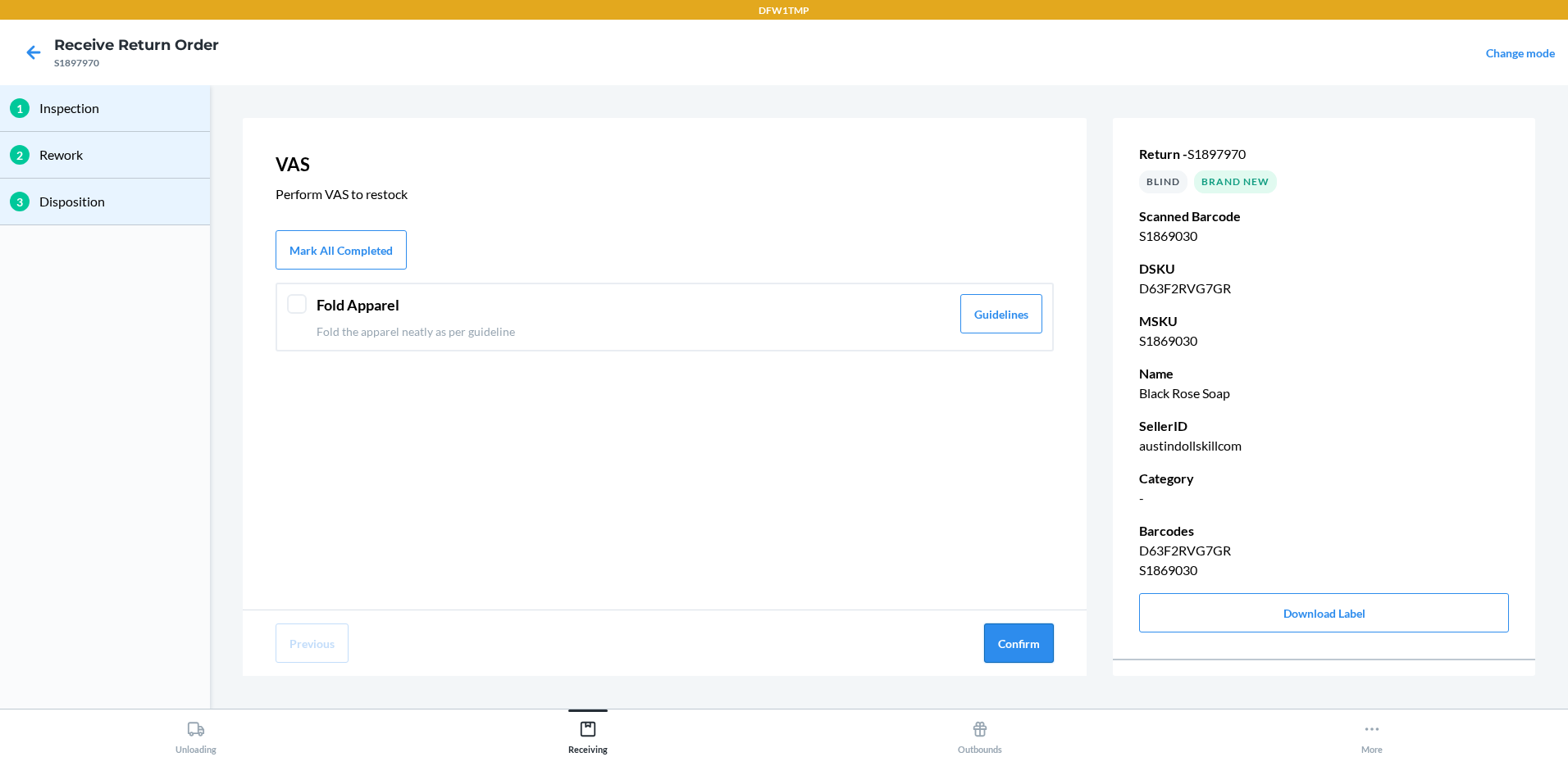
click at [1015, 644] on button "Confirm" at bounding box center [1019, 643] width 70 height 40
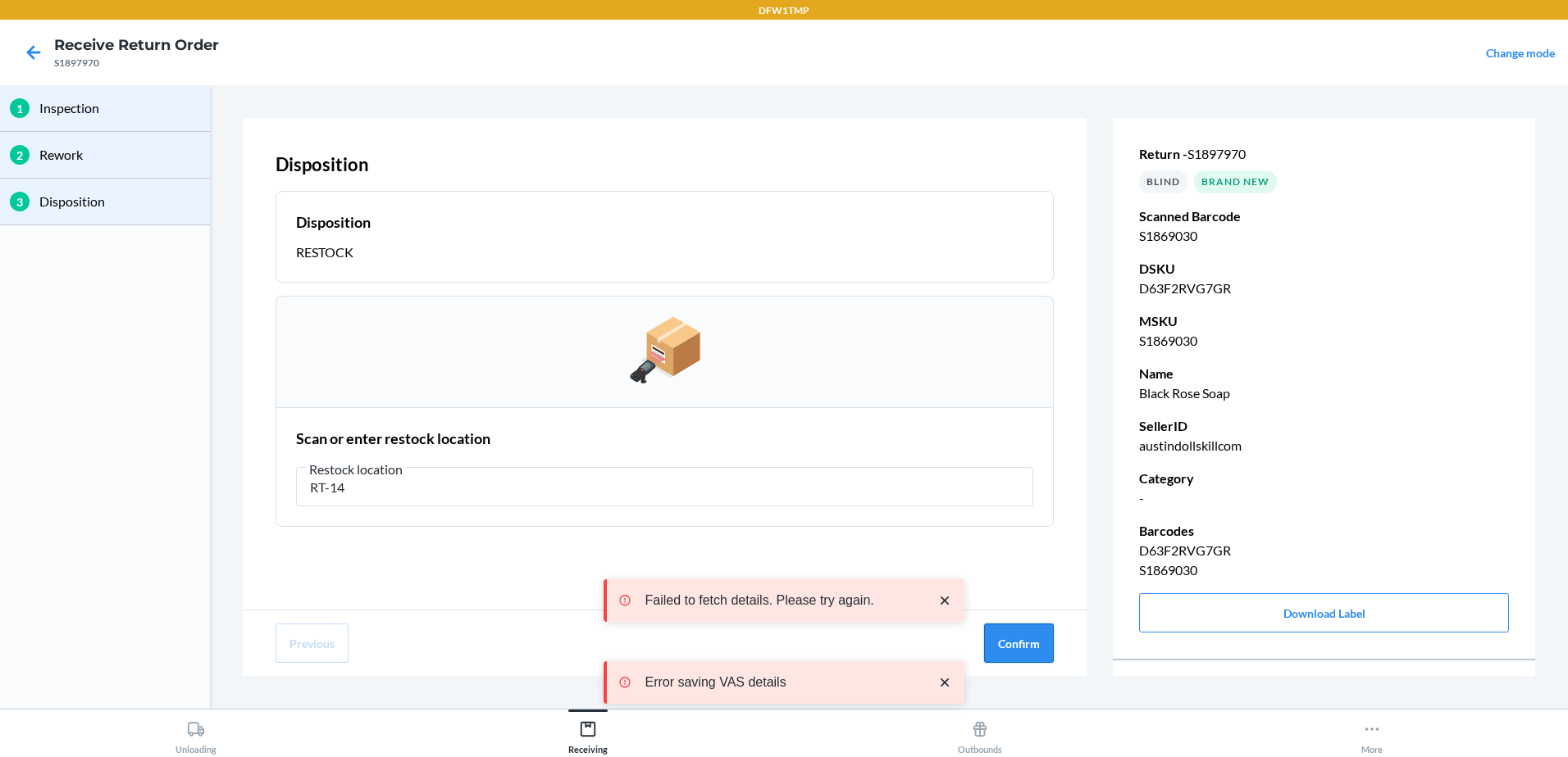
type input "RT-14"
click at [1030, 637] on button "Confirm" at bounding box center [1019, 643] width 70 height 40
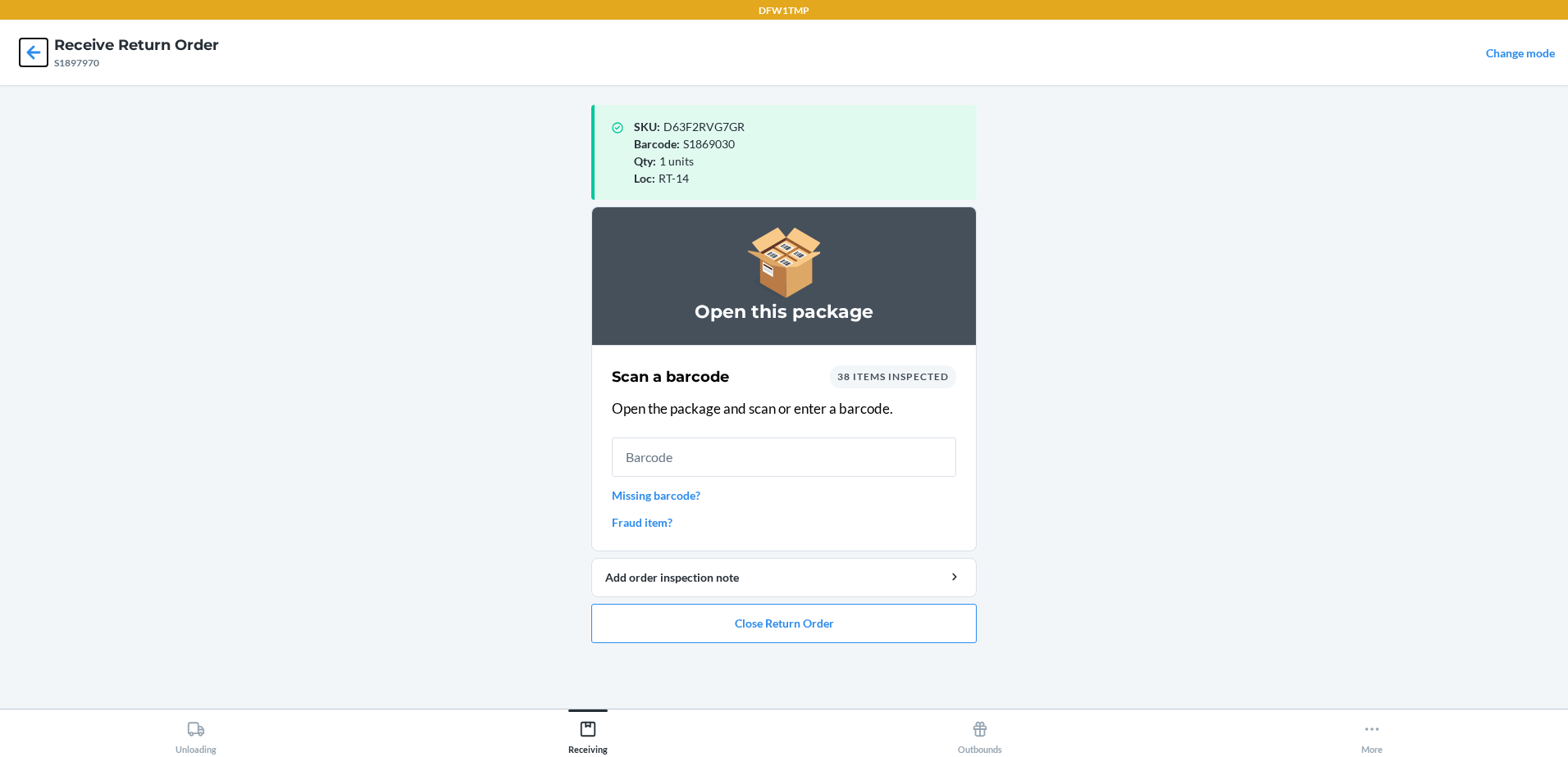
click at [34, 54] on icon at bounding box center [33, 52] width 28 height 28
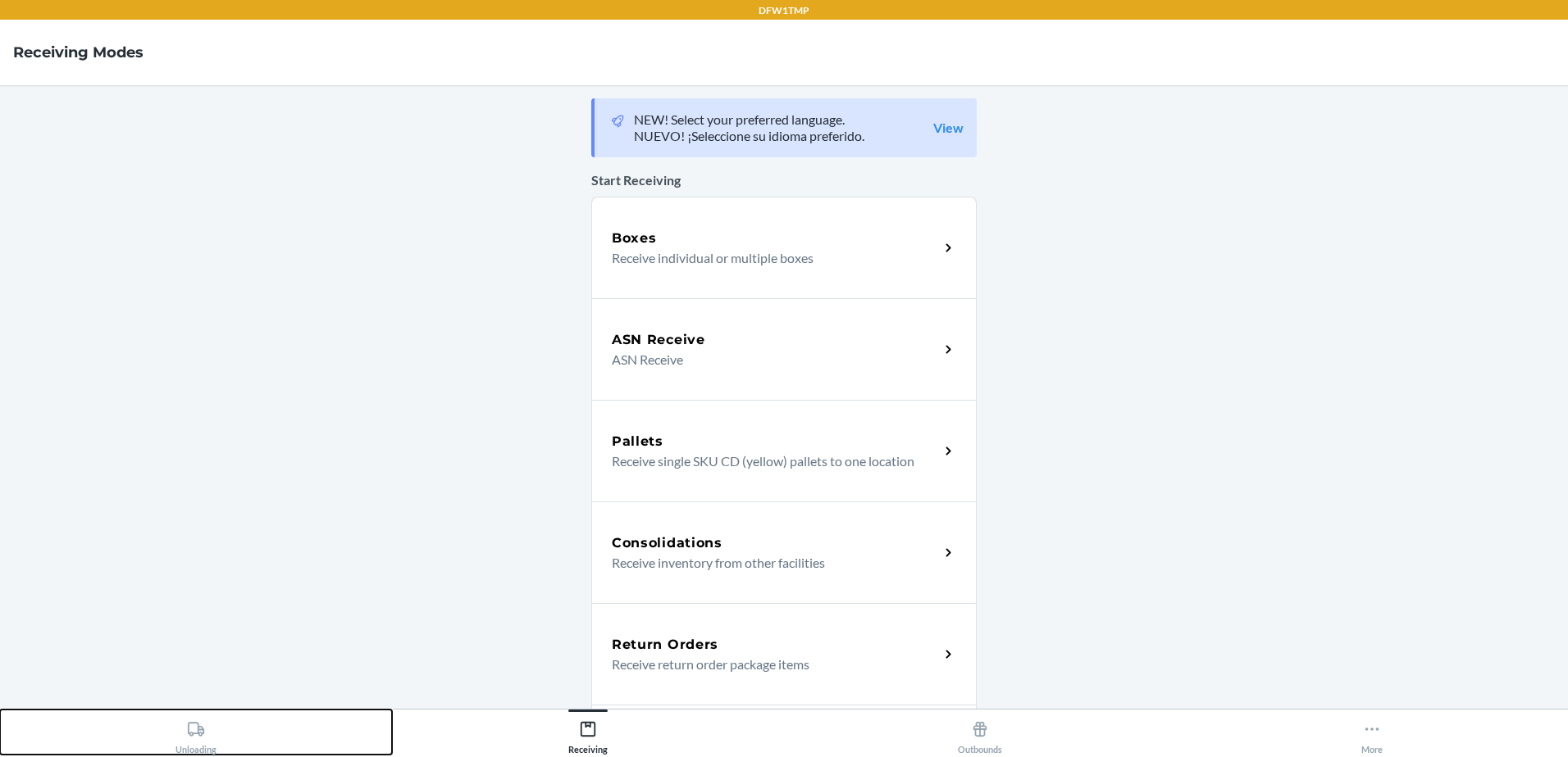
drag, startPoint x: 201, startPoint y: 741, endPoint x: 211, endPoint y: 736, distance: 11.2
click at [204, 740] on div "Unloading" at bounding box center [195, 734] width 41 height 41
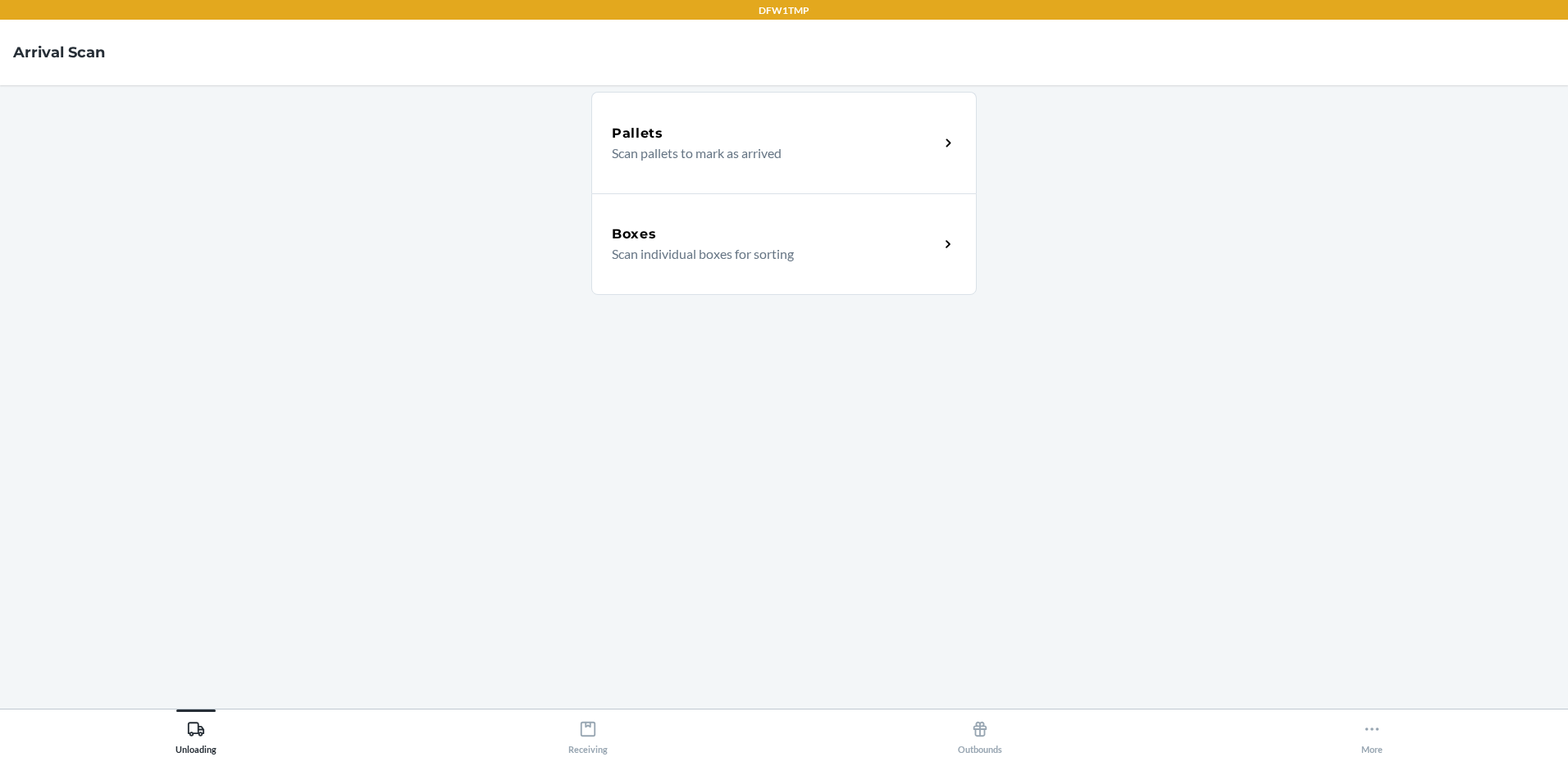
click at [665, 266] on div "Boxes Scan individual boxes for sorting" at bounding box center [784, 244] width 385 height 102
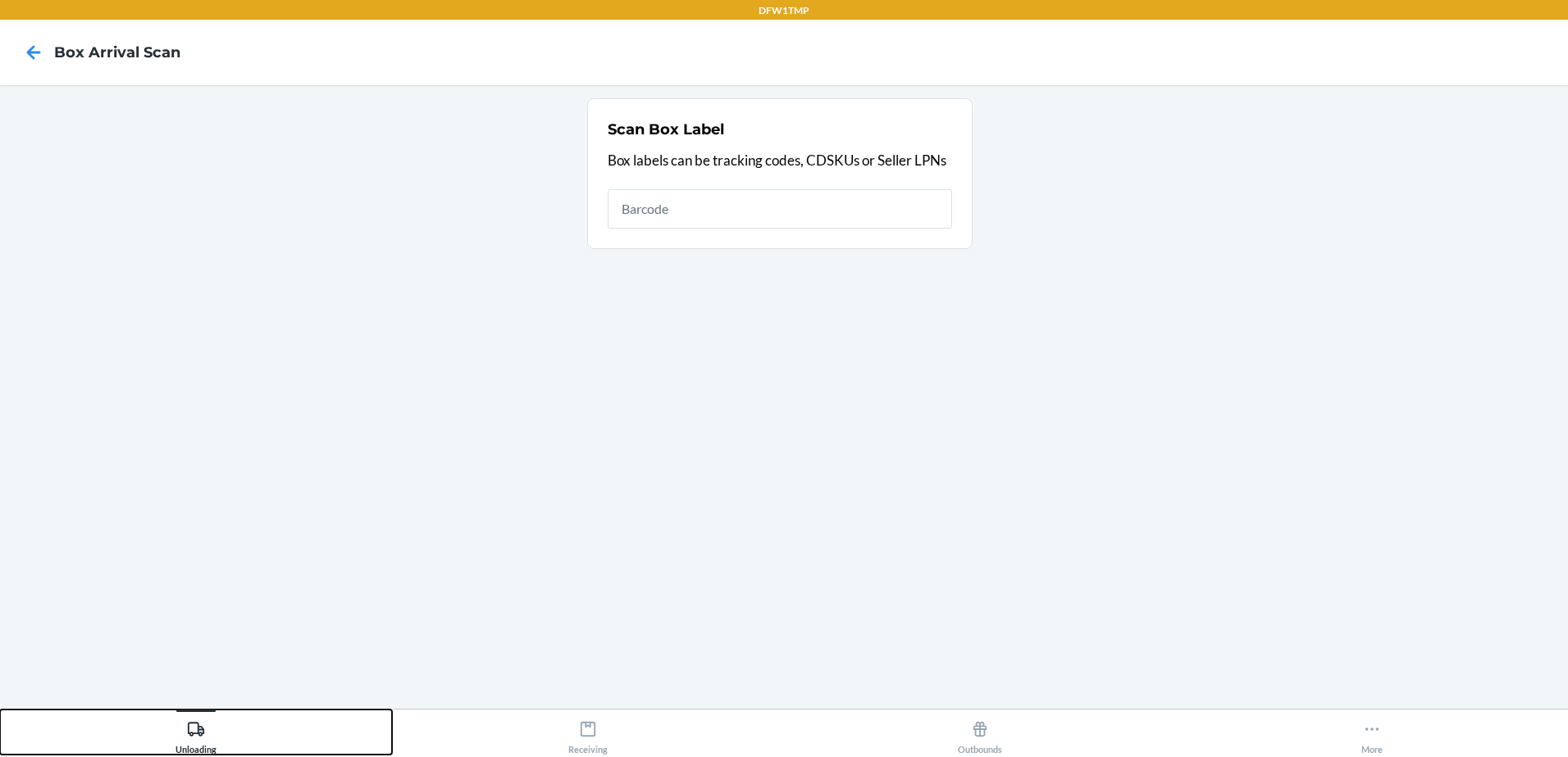
click at [196, 745] on div "Unloading" at bounding box center [195, 734] width 41 height 41
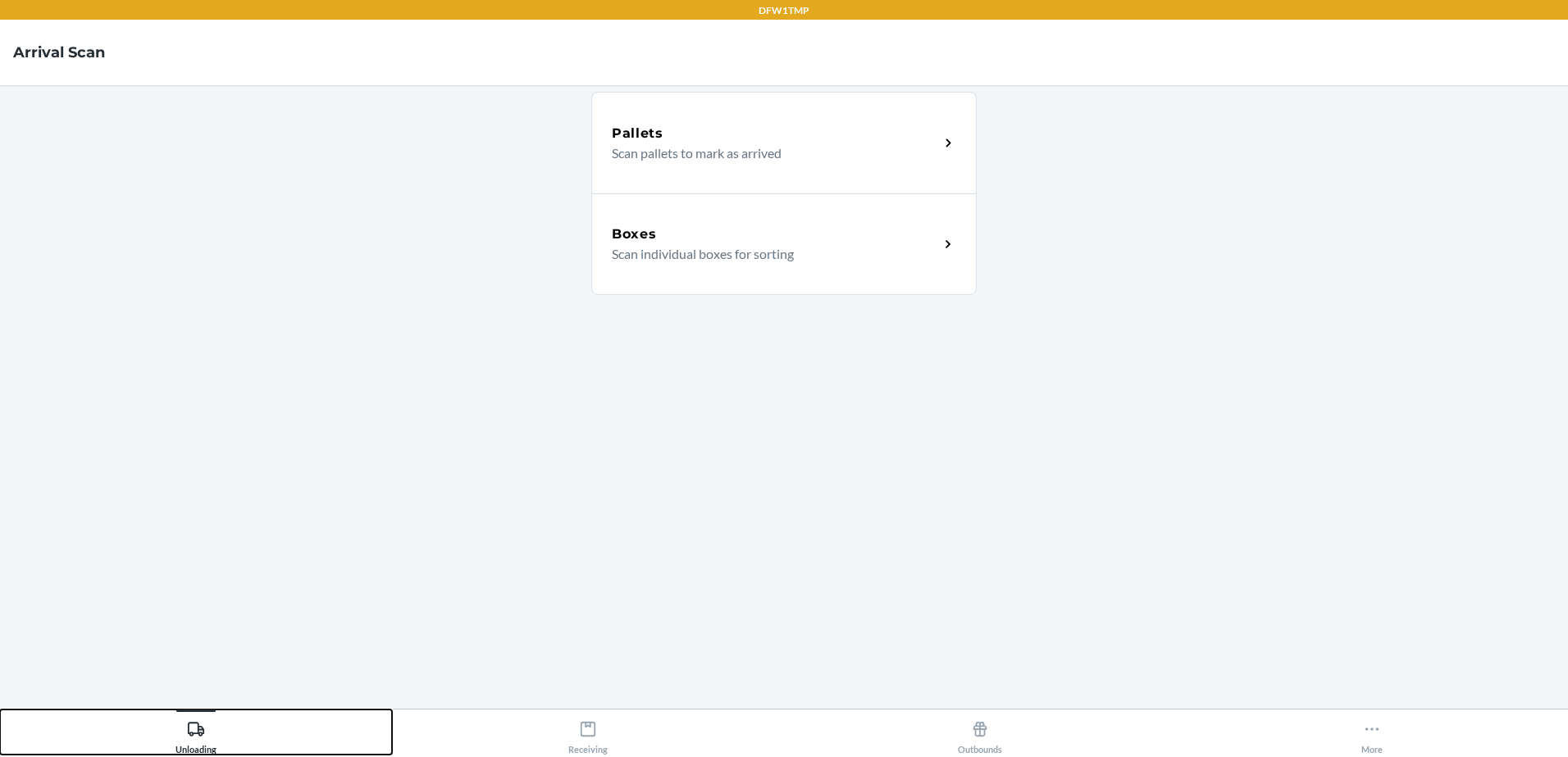
click at [197, 745] on div "Unloading" at bounding box center [195, 734] width 41 height 41
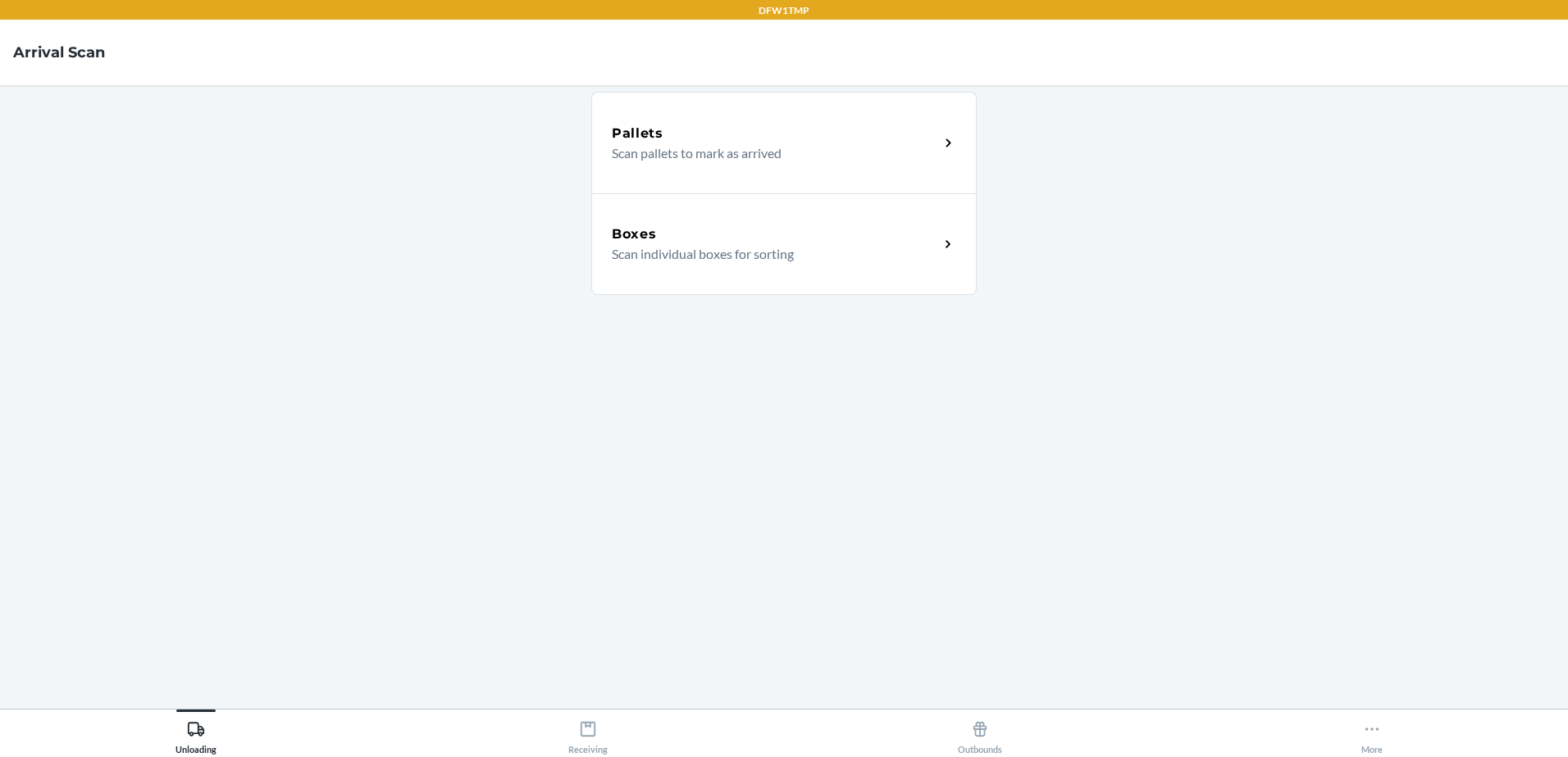
drag, startPoint x: 688, startPoint y: 281, endPoint x: 683, endPoint y: 263, distance: 18.7
drag, startPoint x: 683, startPoint y: 263, endPoint x: 1476, endPoint y: -85, distance: 866.0
